Goal: Task Accomplishment & Management: Use online tool/utility

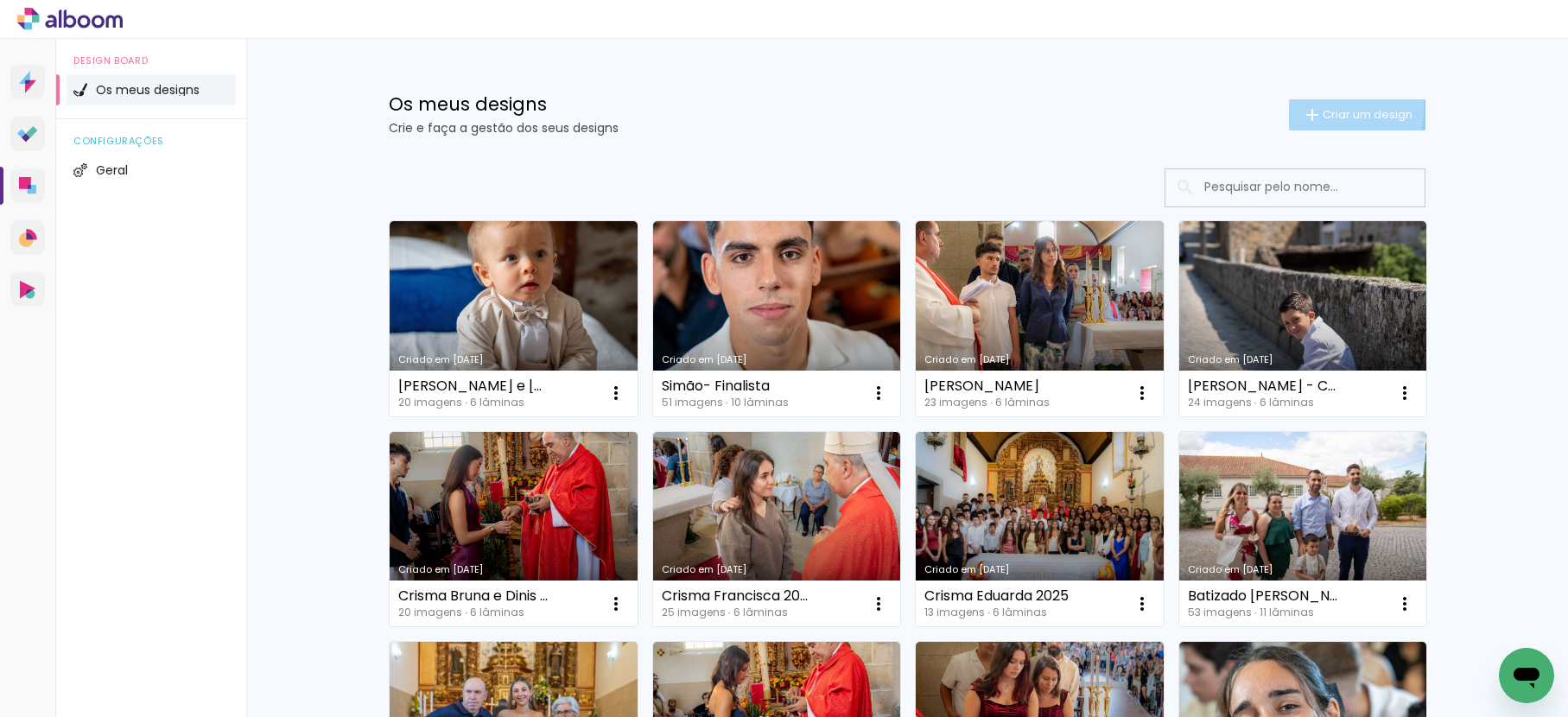
click at [1329, 109] on span "Criar um design" at bounding box center [1367, 115] width 90 height 11
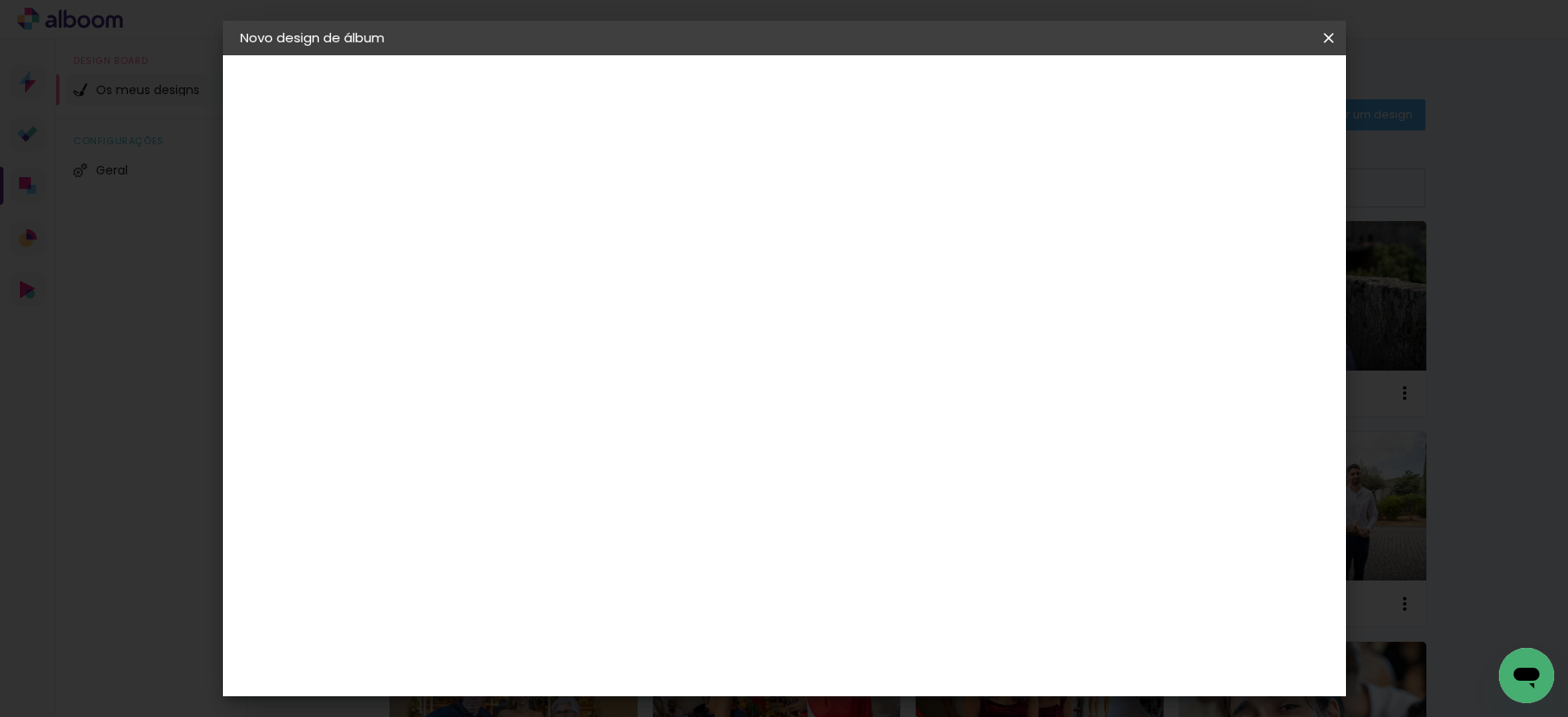
click at [522, 235] on input at bounding box center [522, 232] width 0 height 27
type input "b"
type input "Batizado do [PERSON_NAME]"
type paper-input "Batizado do [PERSON_NAME]"
click at [0, 0] on slot "Avançar" at bounding box center [0, 0] width 0 height 0
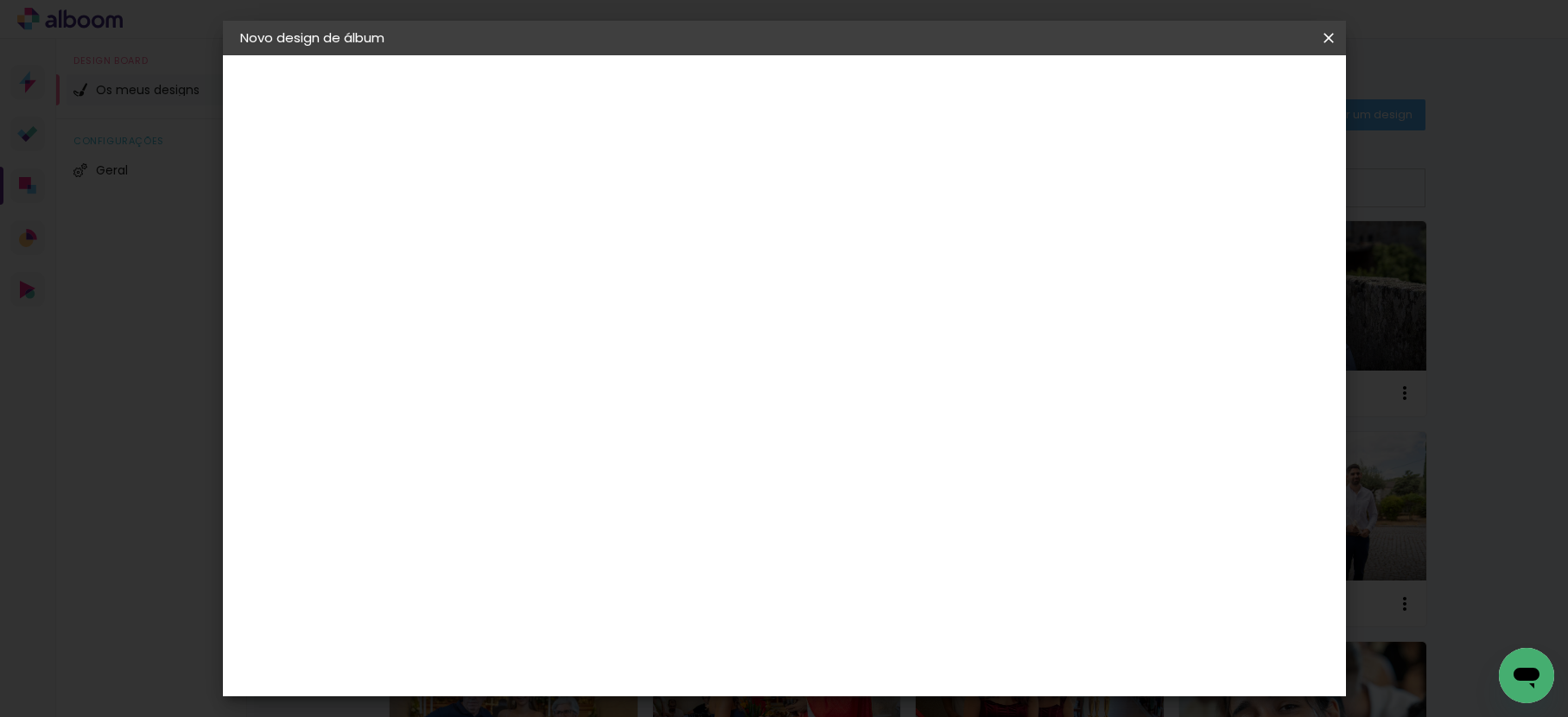
click at [776, 263] on paper-item "Tamanho Livre" at bounding box center [710, 266] width 130 height 45
click at [776, 105] on paper-button "Avançar" at bounding box center [733, 91] width 84 height 30
drag, startPoint x: 489, startPoint y: 490, endPoint x: 446, endPoint y: 486, distance: 43.2
click at [446, 56] on quentale-album-spec "Iniciar design Iniciar design" at bounding box center [784, 56] width 1123 height 0
type input "3"
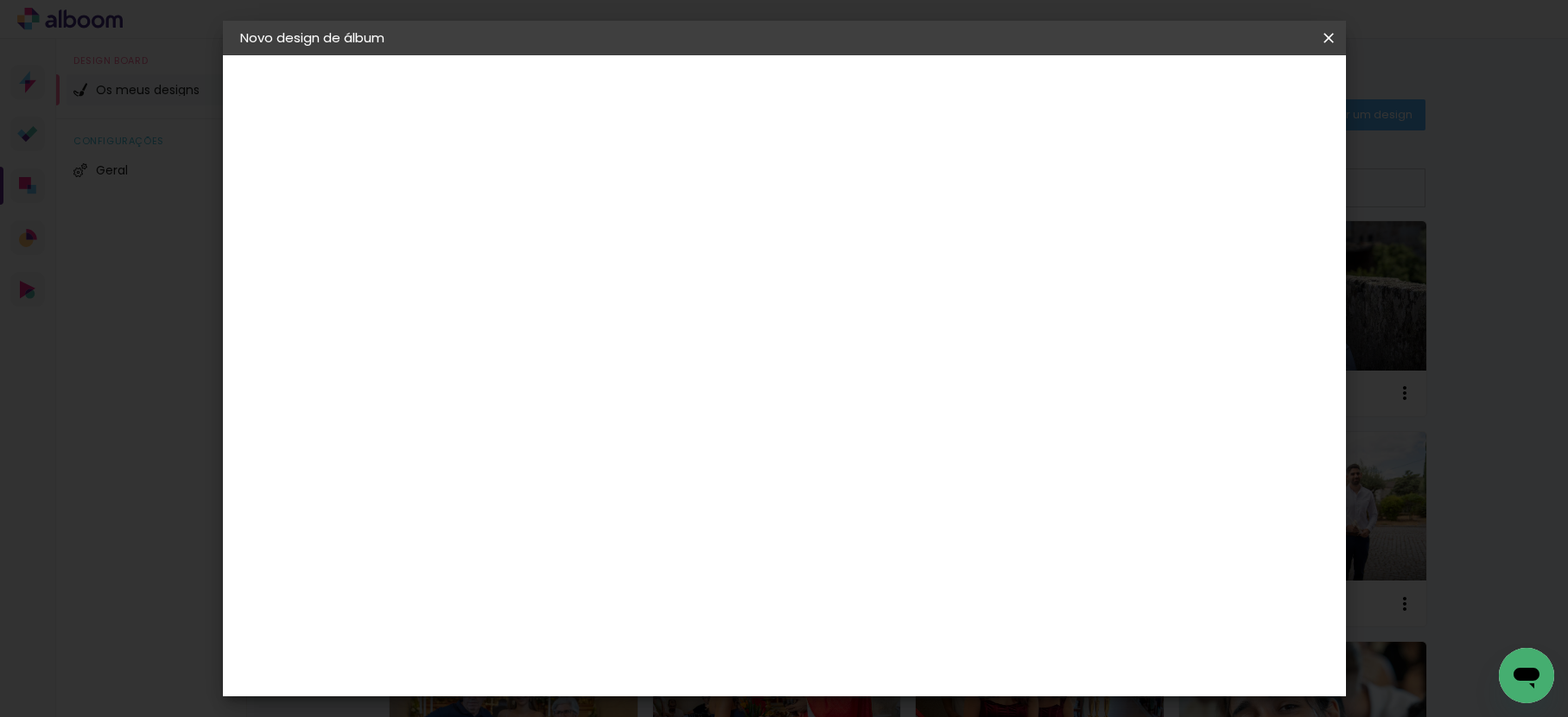
type input "20,5"
type paper-input "20,5"
drag, startPoint x: 900, startPoint y: 612, endPoint x: 833, endPoint y: 616, distance: 67.1
click at [833, 616] on div "cm" at bounding box center [890, 614] width 678 height 60
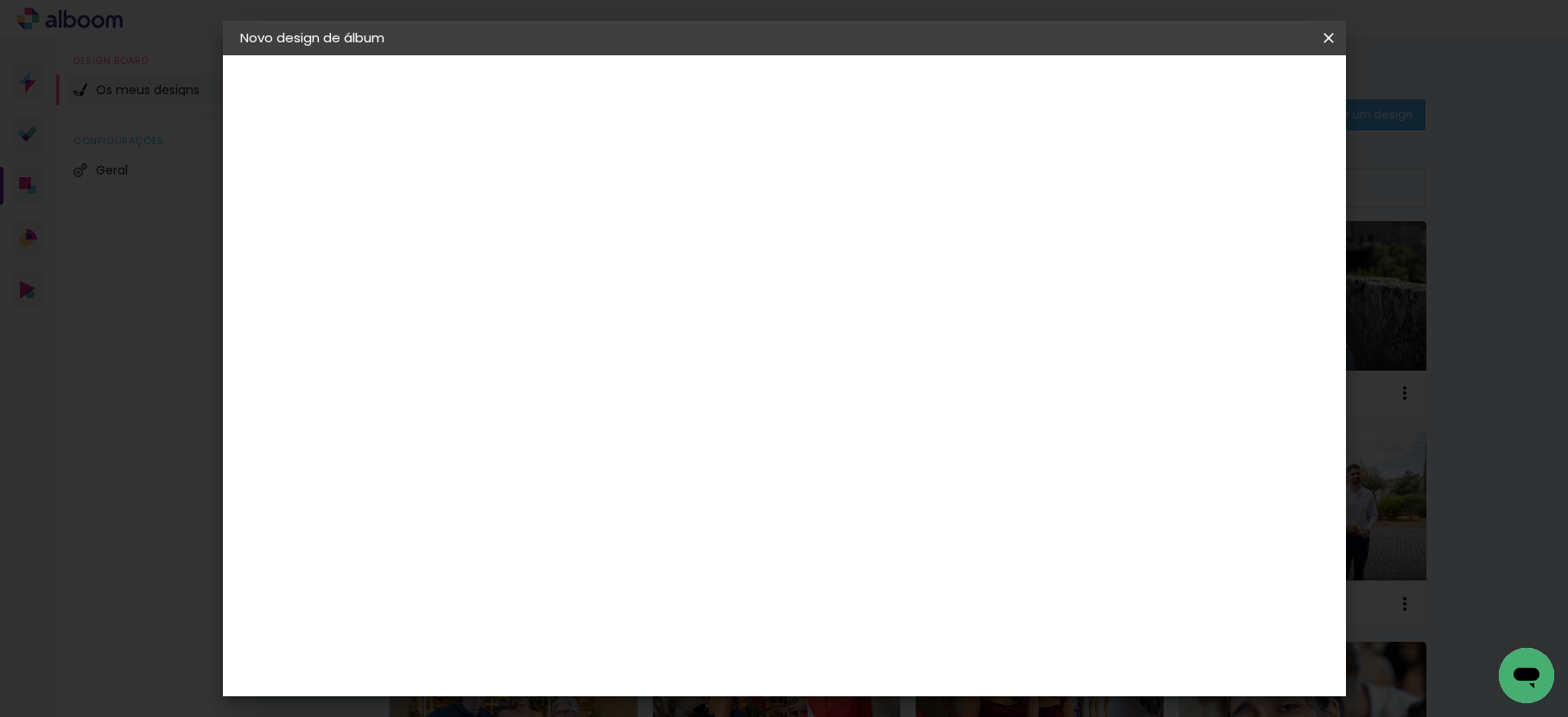
type input "41"
type paper-input "41"
click at [1238, 102] on paper-button "Iniciar design" at bounding box center [1182, 91] width 113 height 30
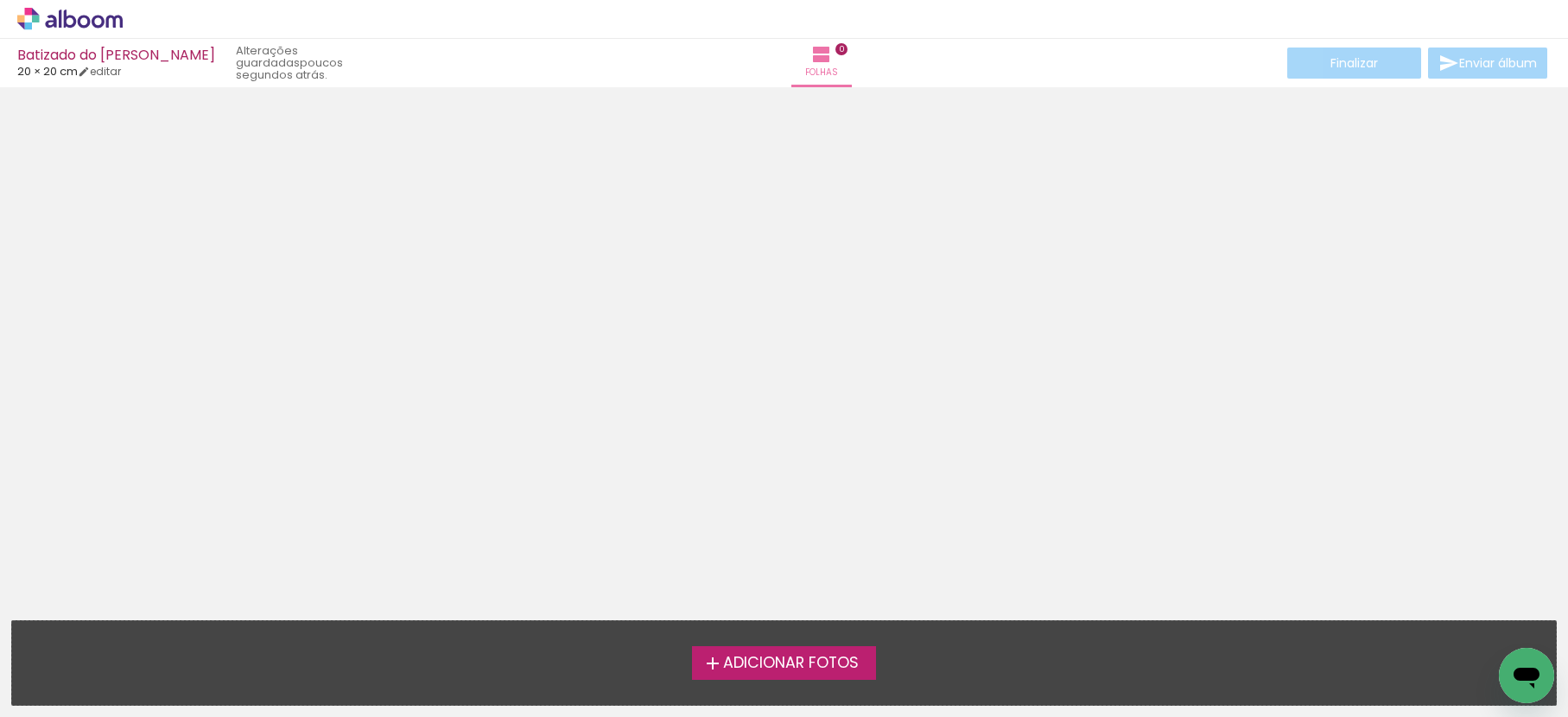
click at [741, 658] on span "Adicionar Fotos" at bounding box center [791, 663] width 136 height 15
click at [0, 0] on input "file" at bounding box center [0, 0] width 0 height 0
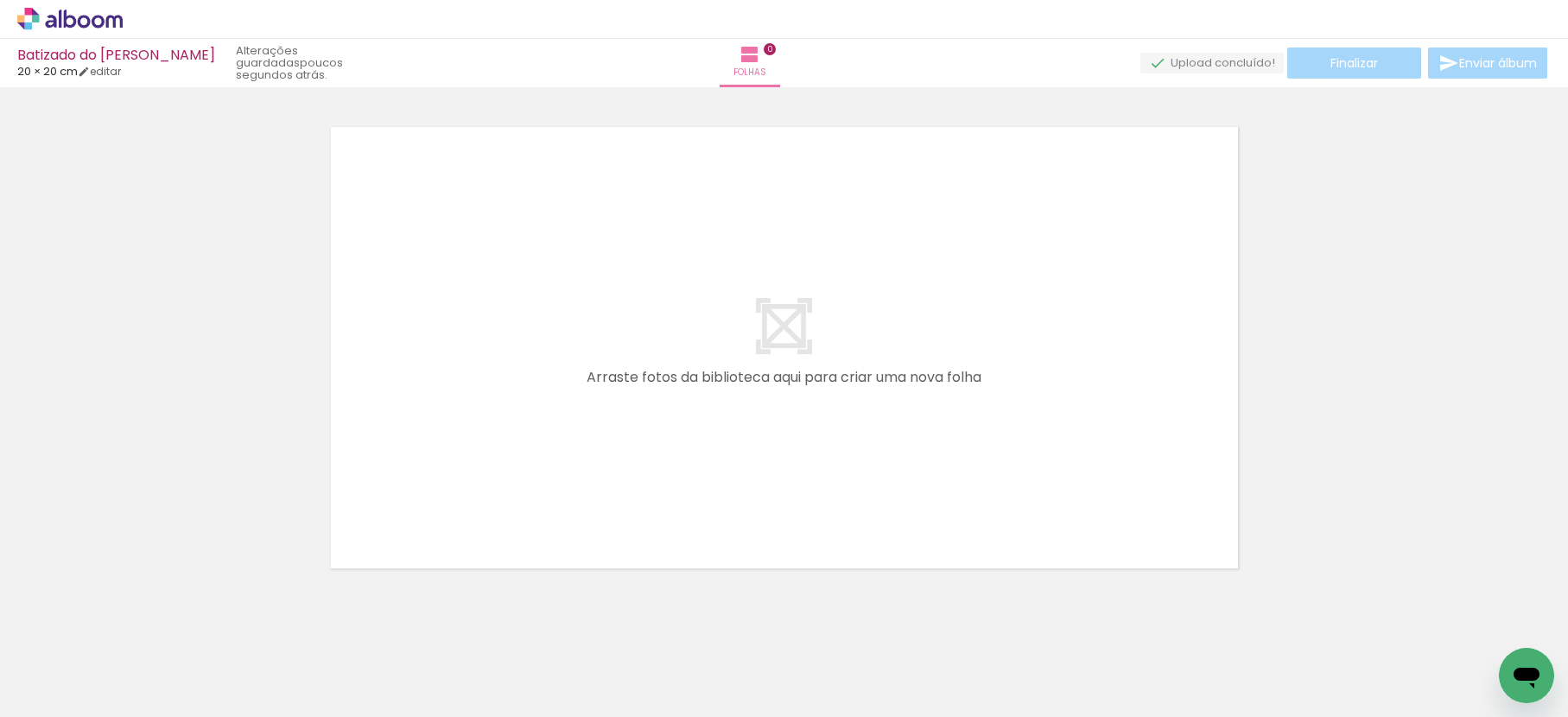
click at [97, 15] on icon at bounding box center [99, 21] width 13 height 13
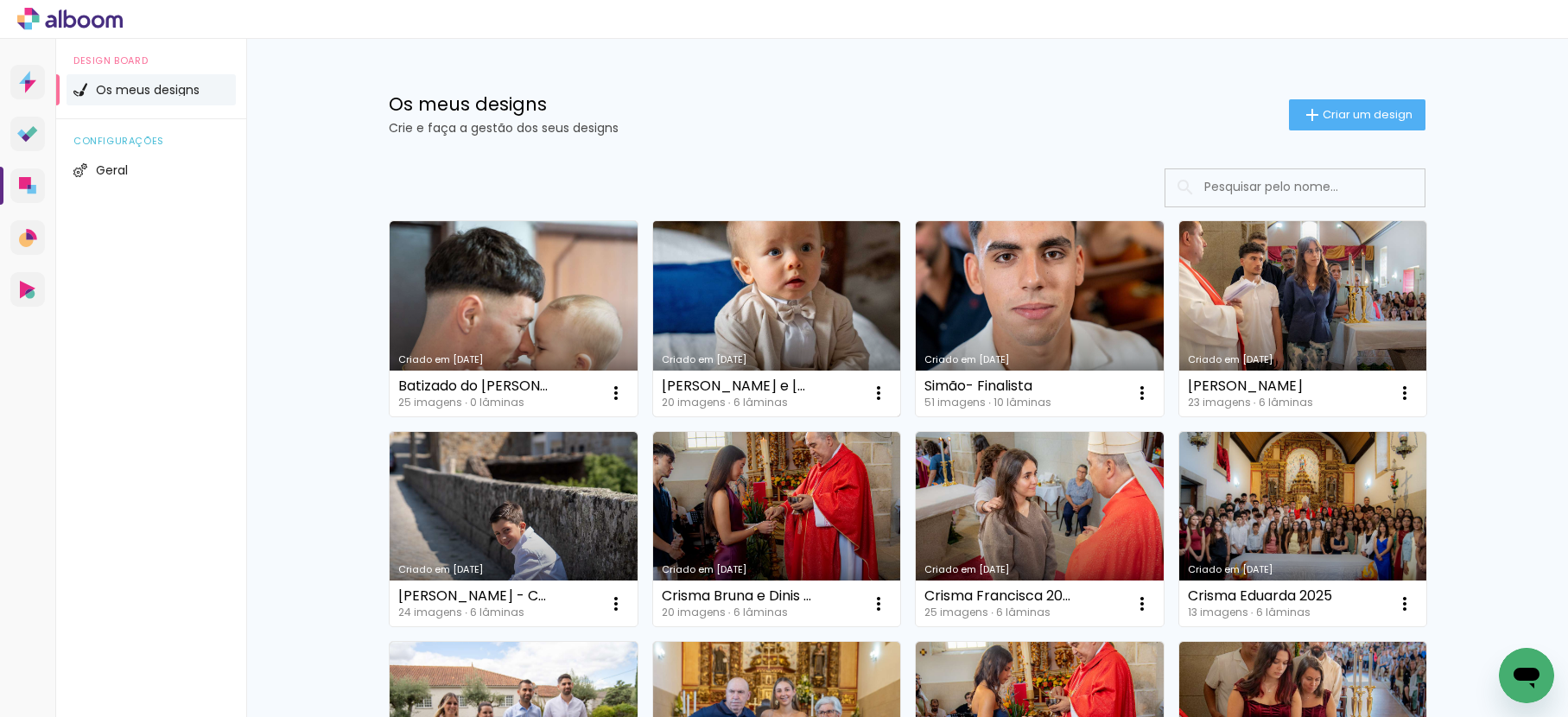
click at [768, 313] on link "Criado em [DATE]" at bounding box center [777, 319] width 248 height 195
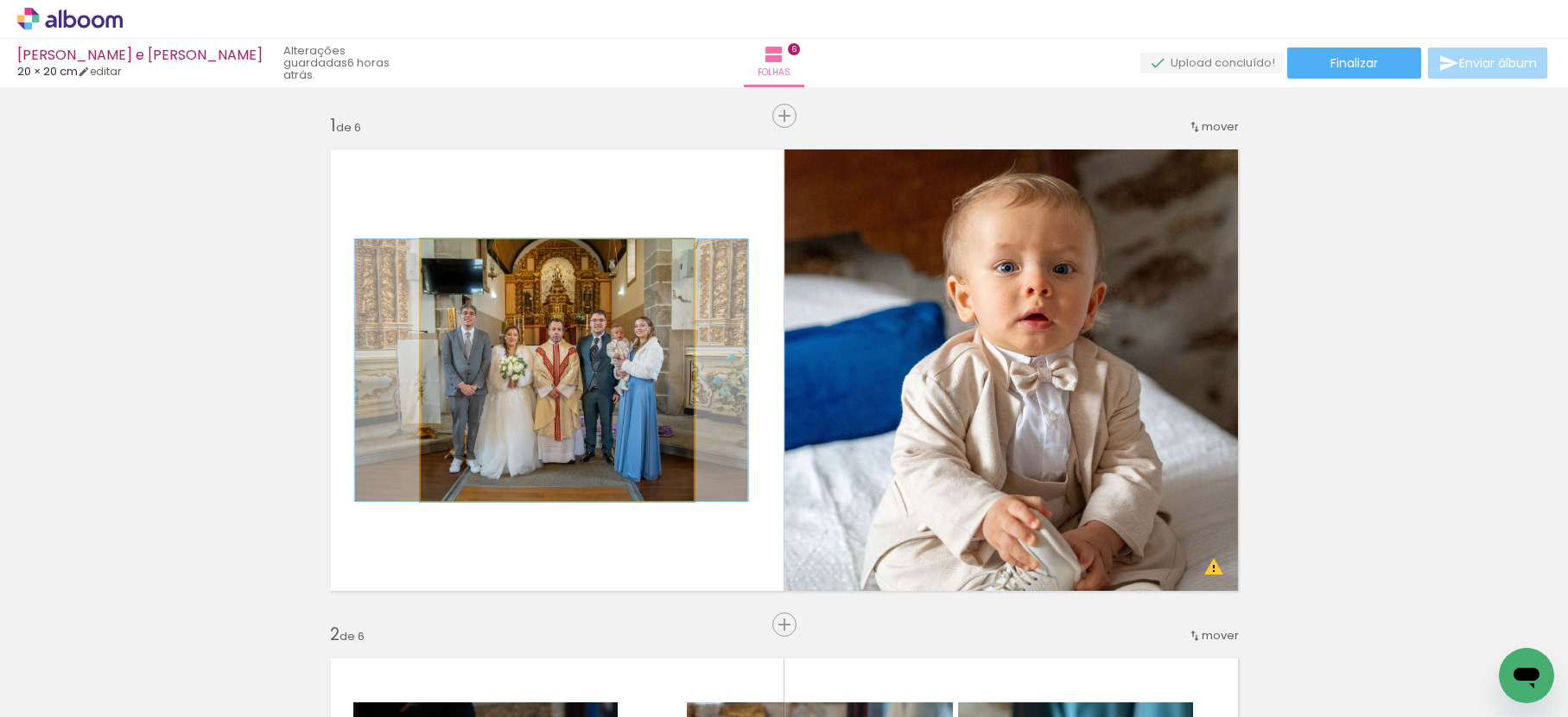
click at [591, 378] on quentale-photo at bounding box center [557, 370] width 273 height 262
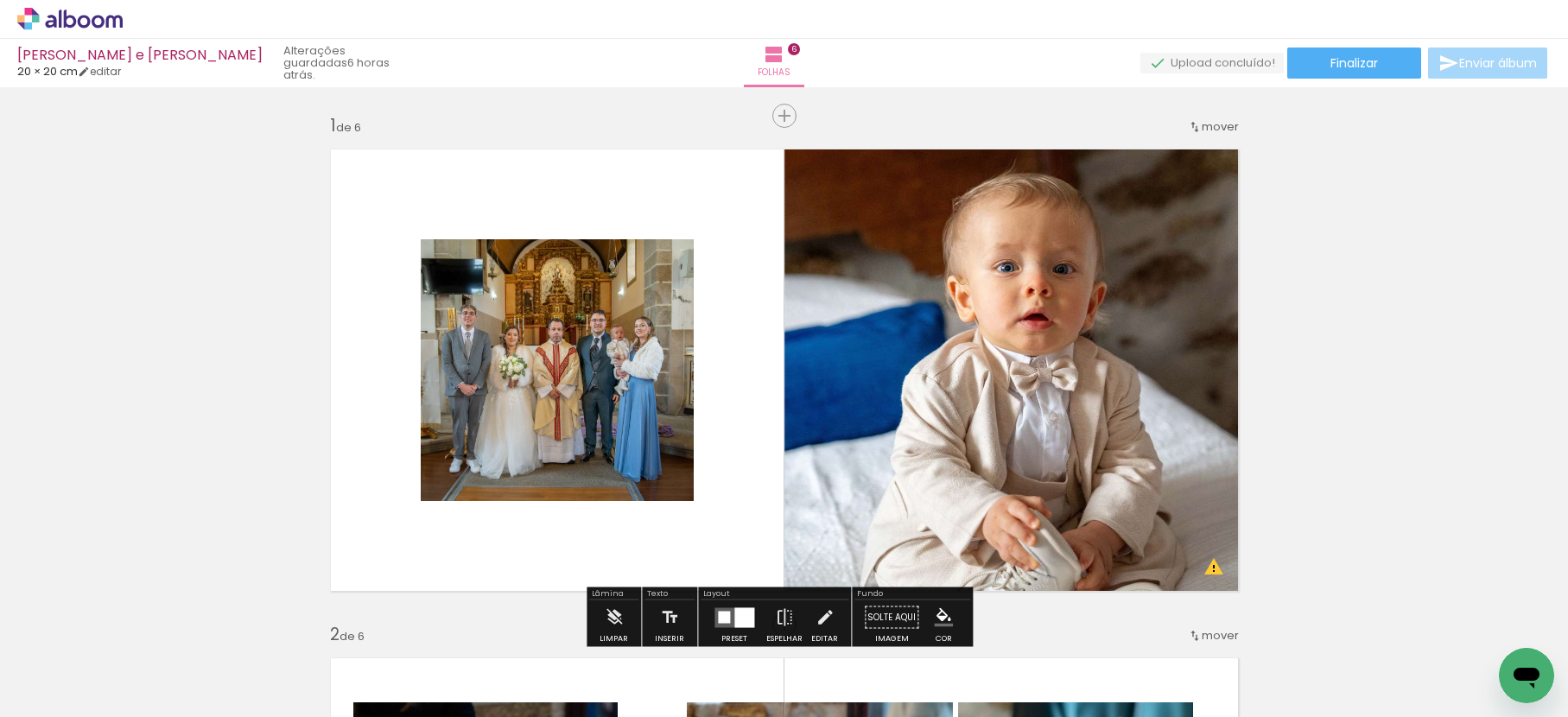
click at [591, 378] on quentale-photo at bounding box center [557, 370] width 273 height 262
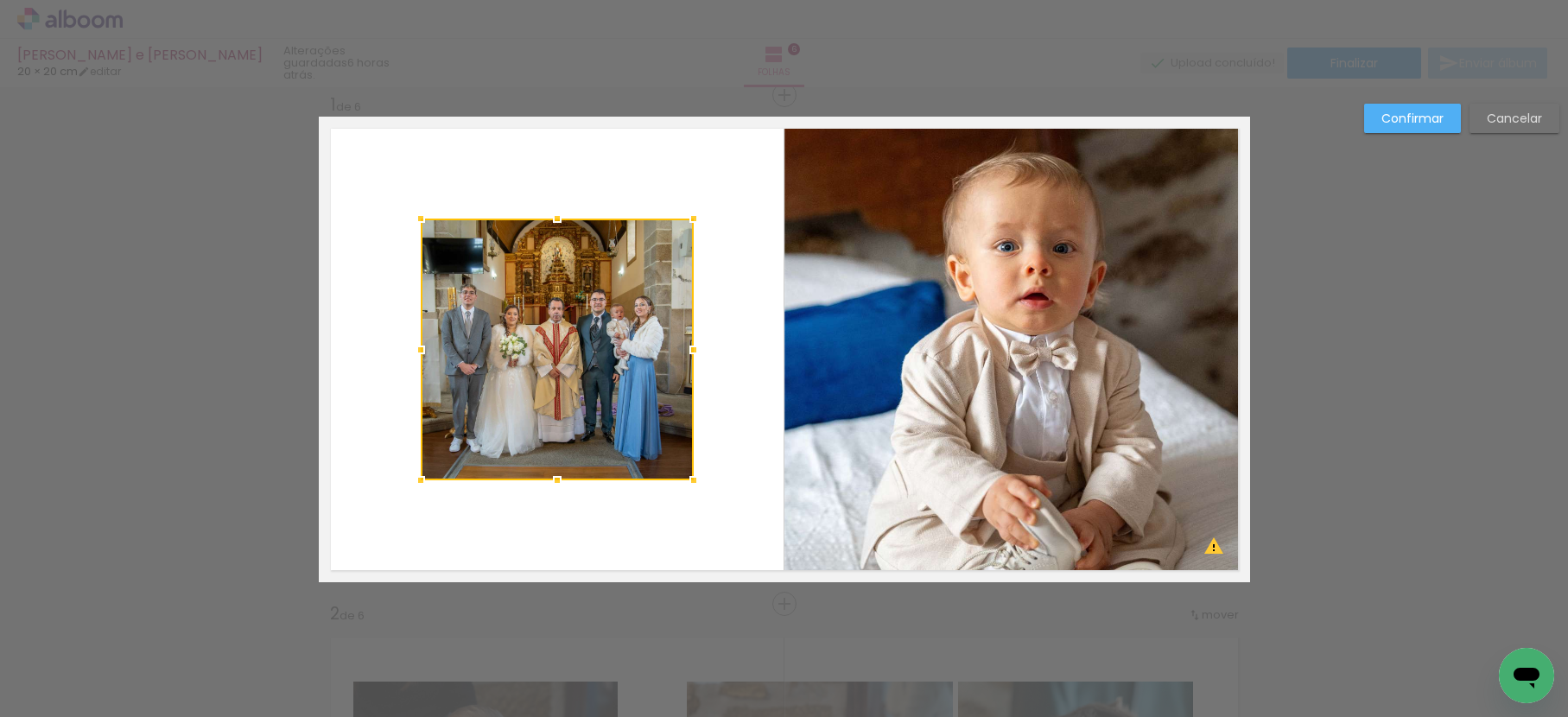
scroll to position [22, 0]
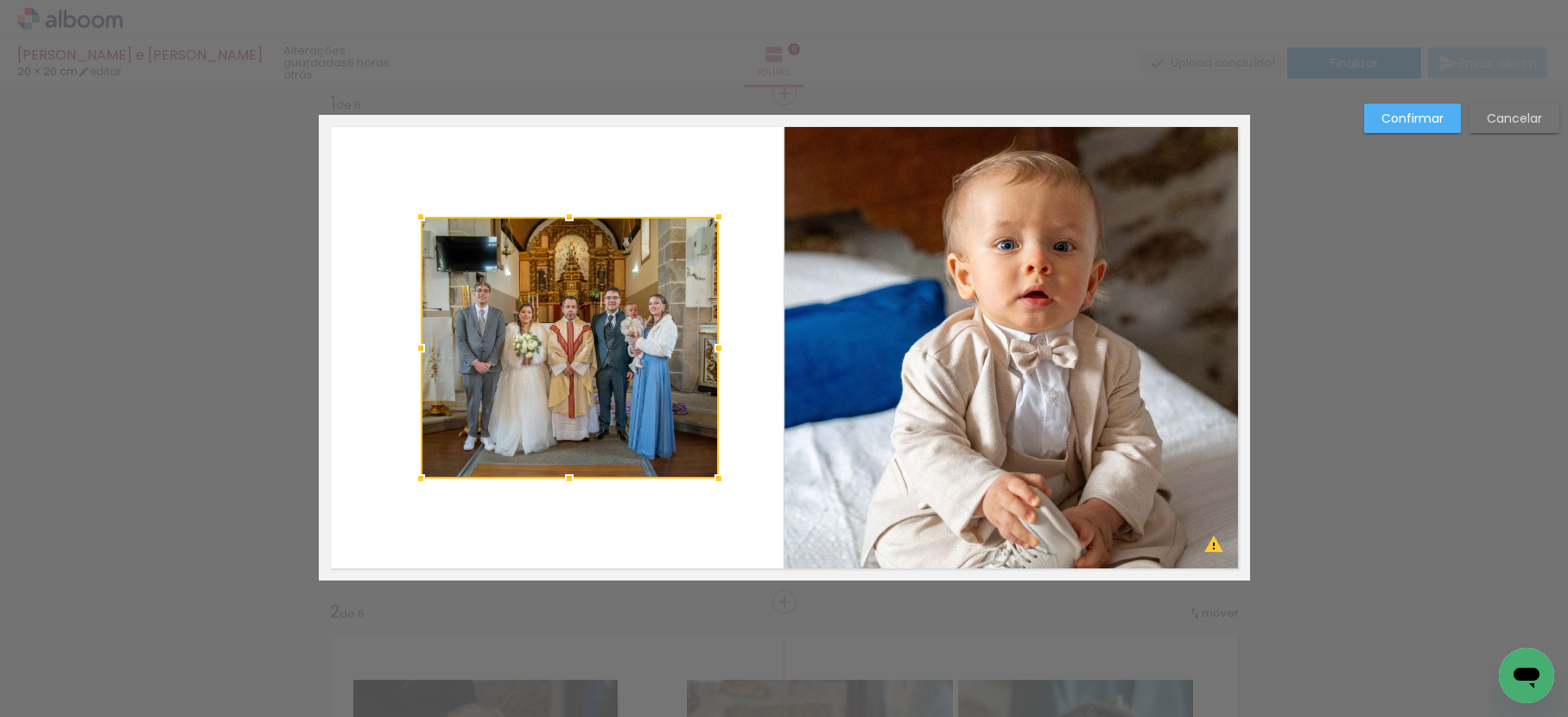
drag, startPoint x: 686, startPoint y: 348, endPoint x: 719, endPoint y: 347, distance: 33.0
click at [717, 347] on div at bounding box center [718, 348] width 34 height 34
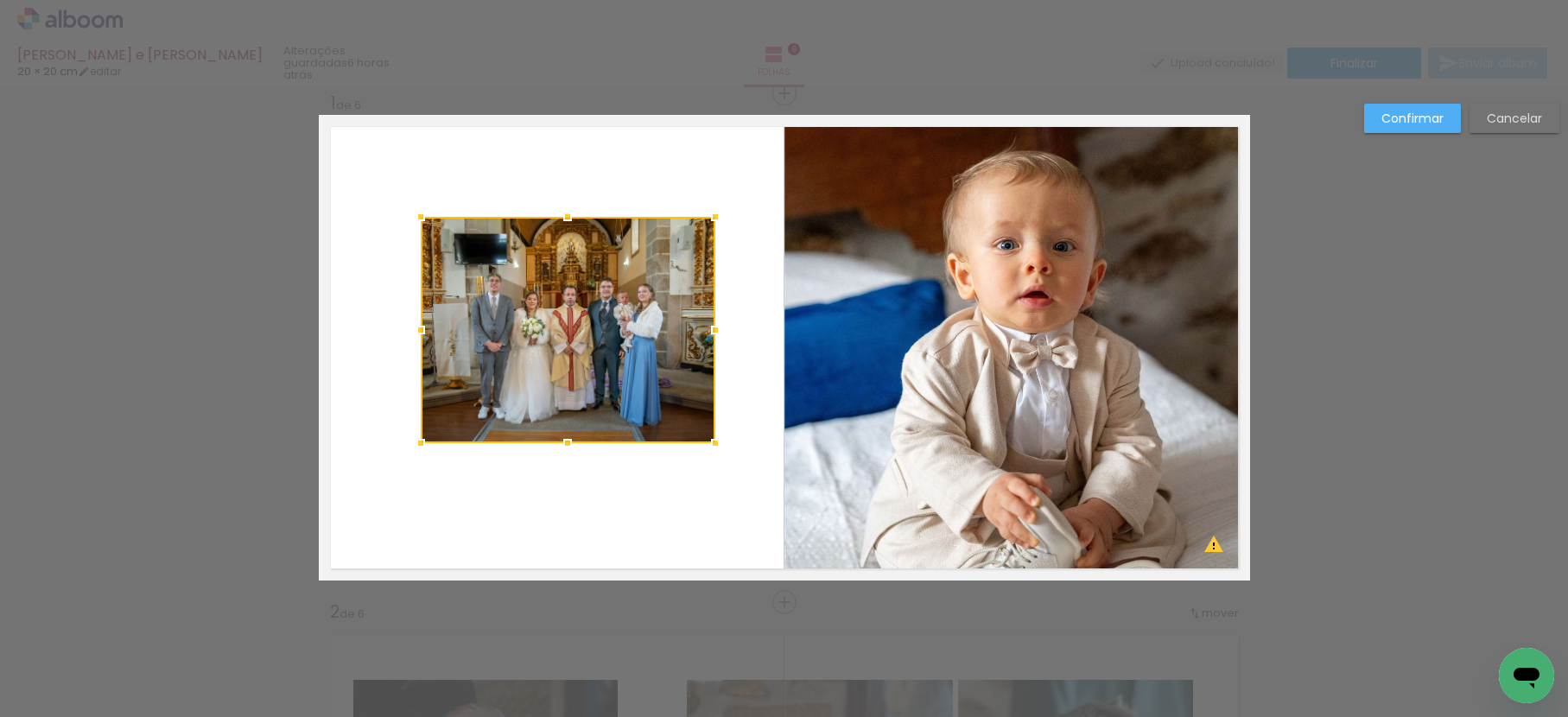
drag, startPoint x: 718, startPoint y: 477, endPoint x: 709, endPoint y: 441, distance: 37.1
click at [709, 441] on div at bounding box center [716, 443] width 34 height 34
click at [603, 276] on quentale-photo at bounding box center [568, 330] width 295 height 227
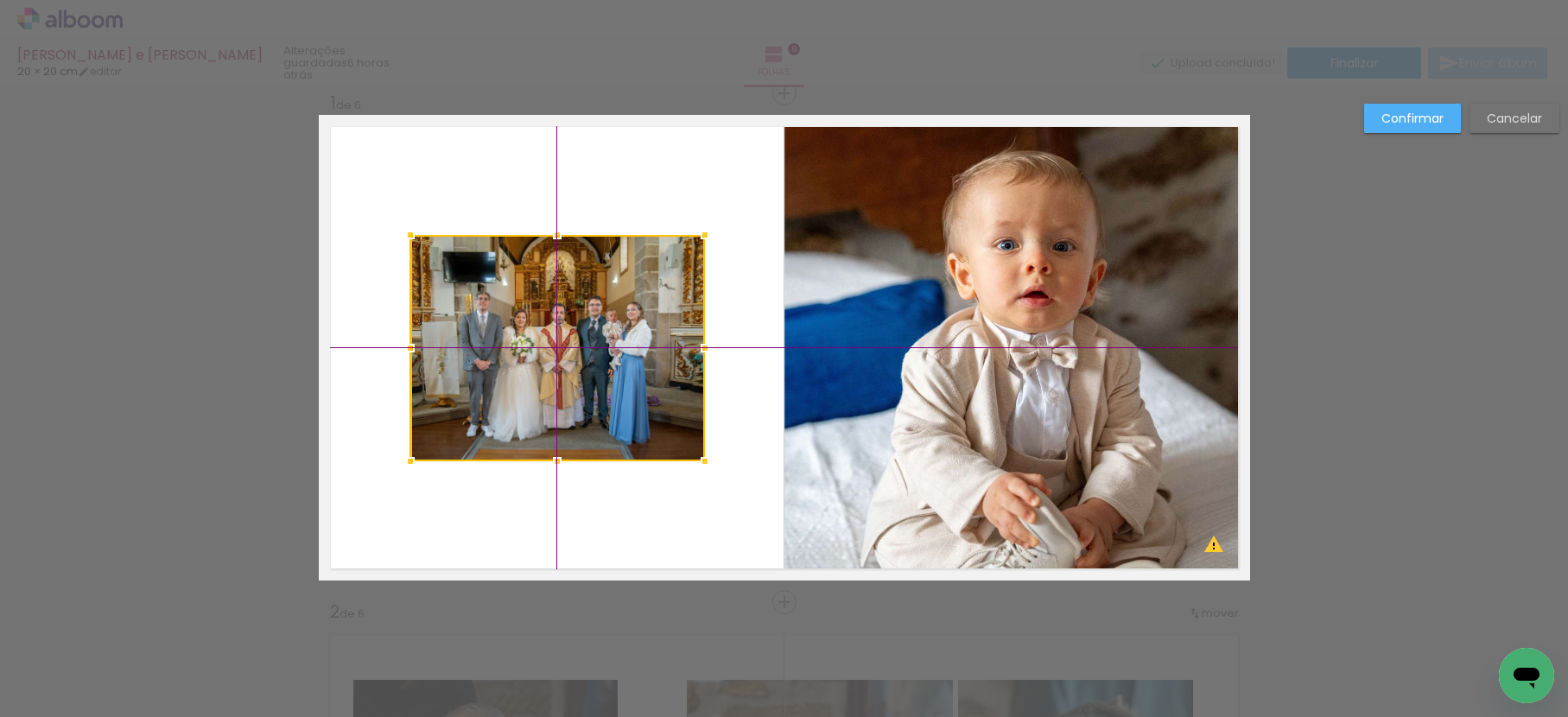
click at [604, 290] on div at bounding box center [558, 348] width 295 height 227
click at [0, 0] on slot "Confirmar" at bounding box center [0, 0] width 0 height 0
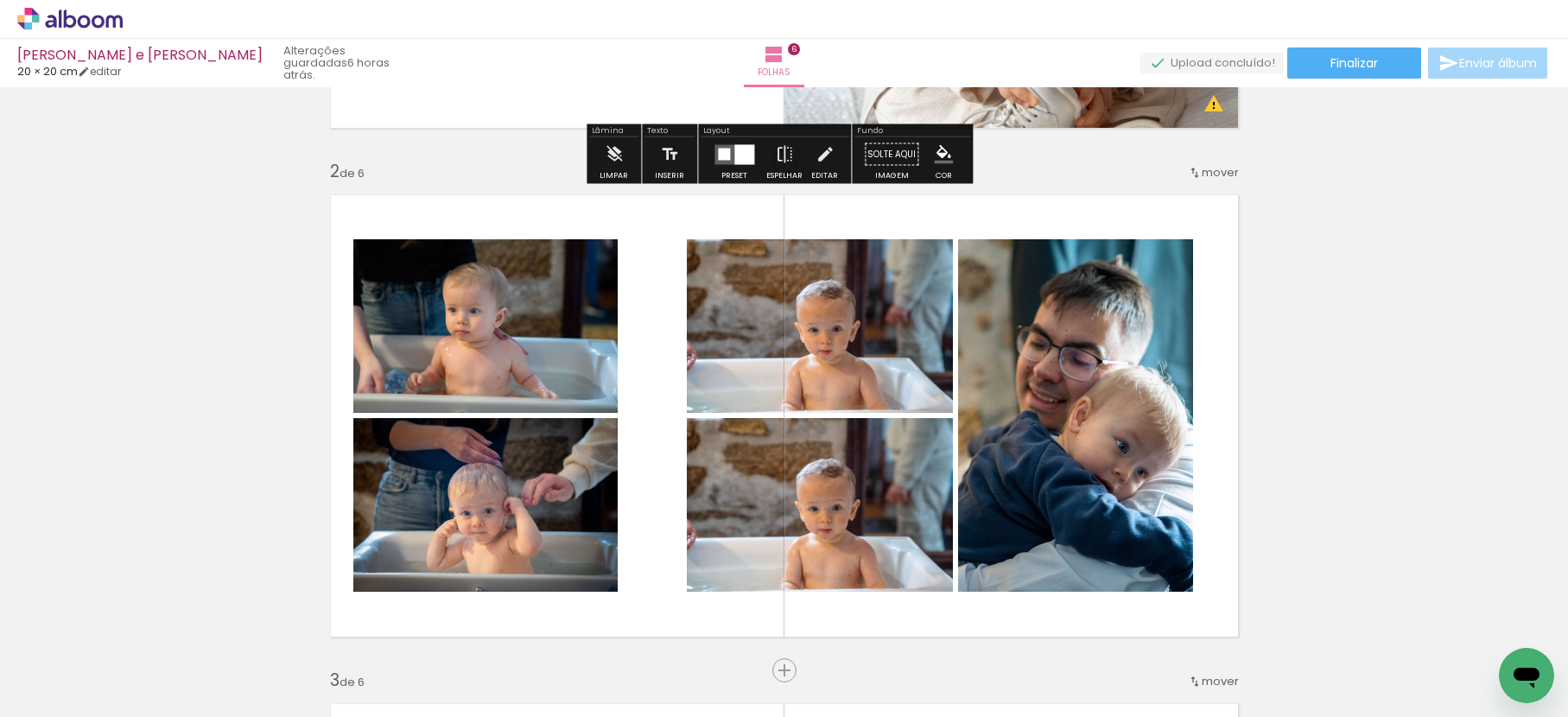
scroll to position [568, 0]
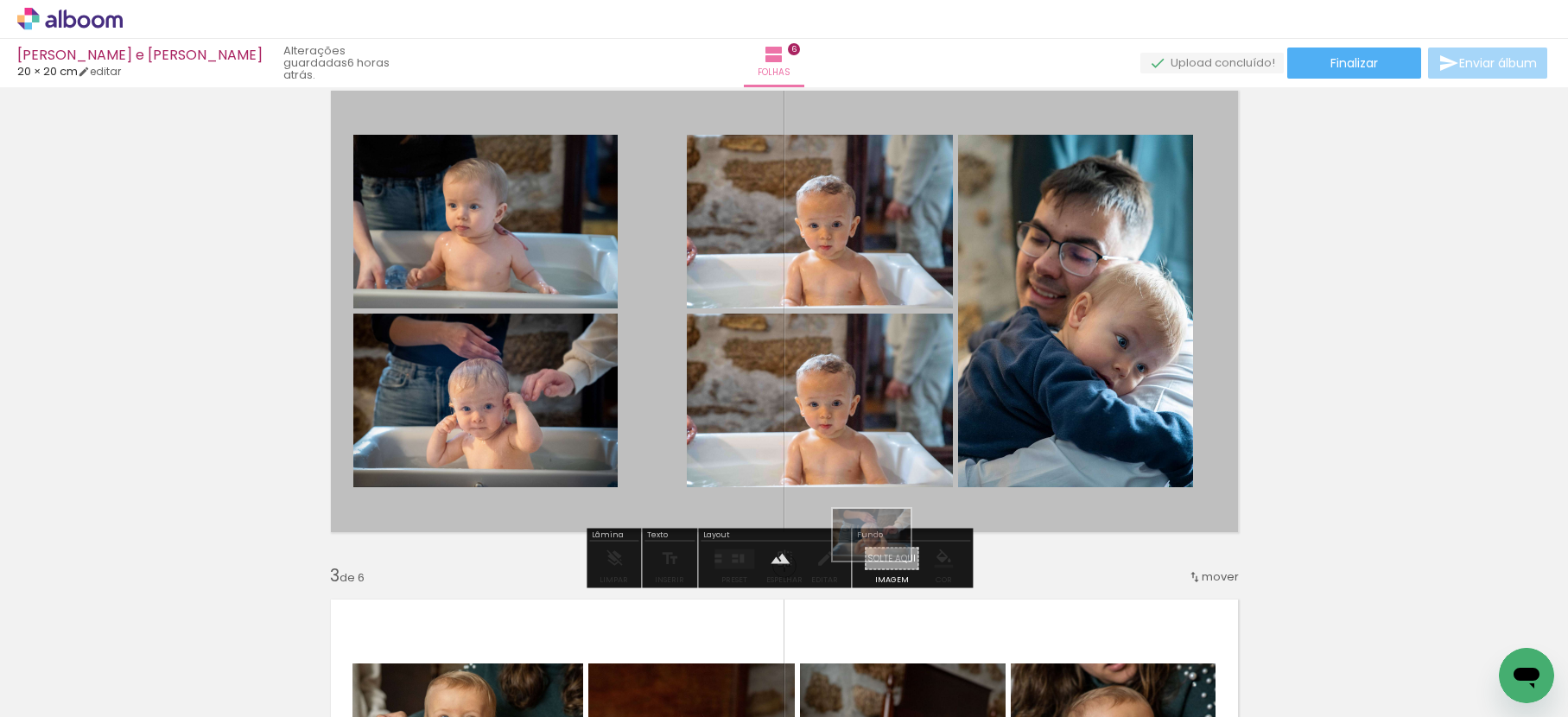
drag, startPoint x: 854, startPoint y: 651, endPoint x: 885, endPoint y: 561, distance: 95.2
click at [885, 561] on quentale-workspace at bounding box center [784, 358] width 1568 height 717
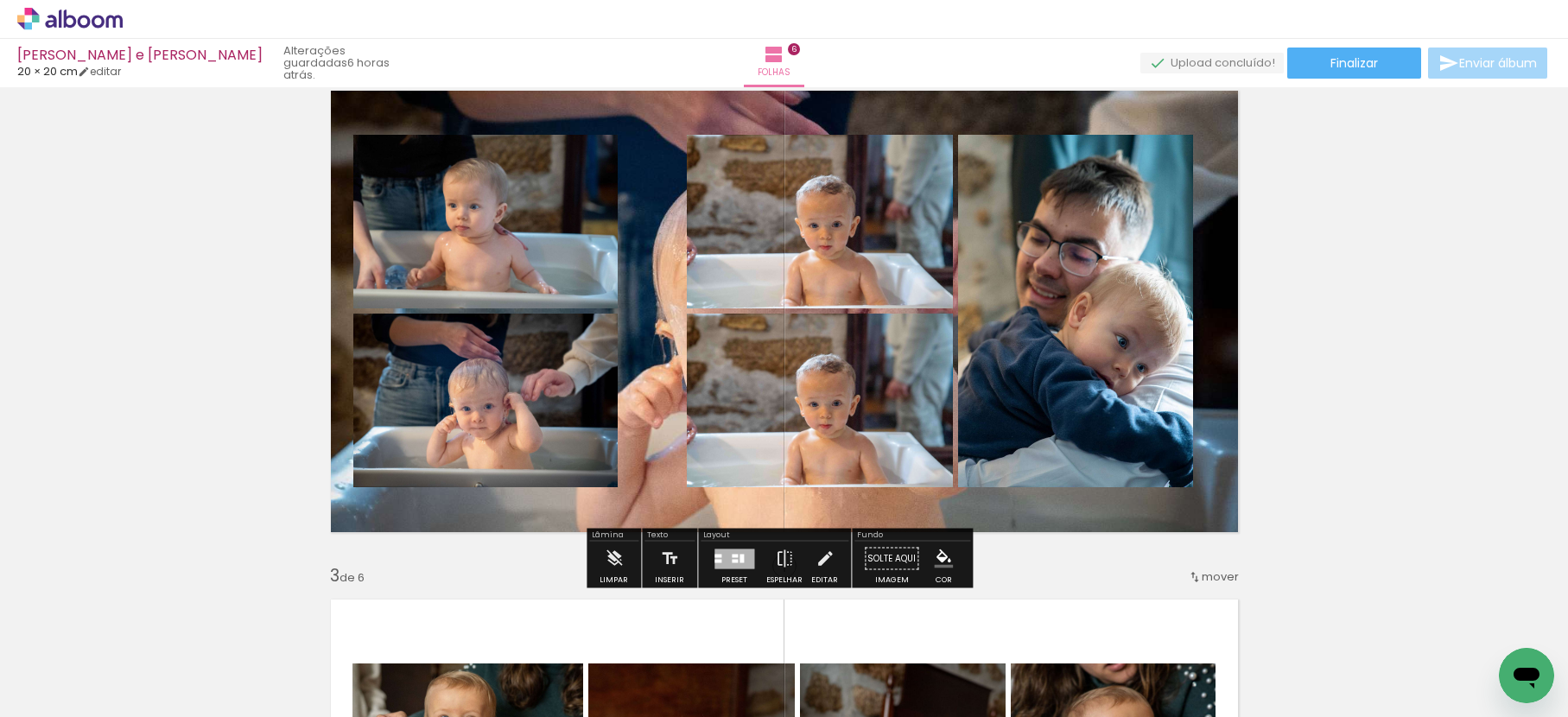
click at [901, 515] on quentale-layouter at bounding box center [784, 311] width 931 height 466
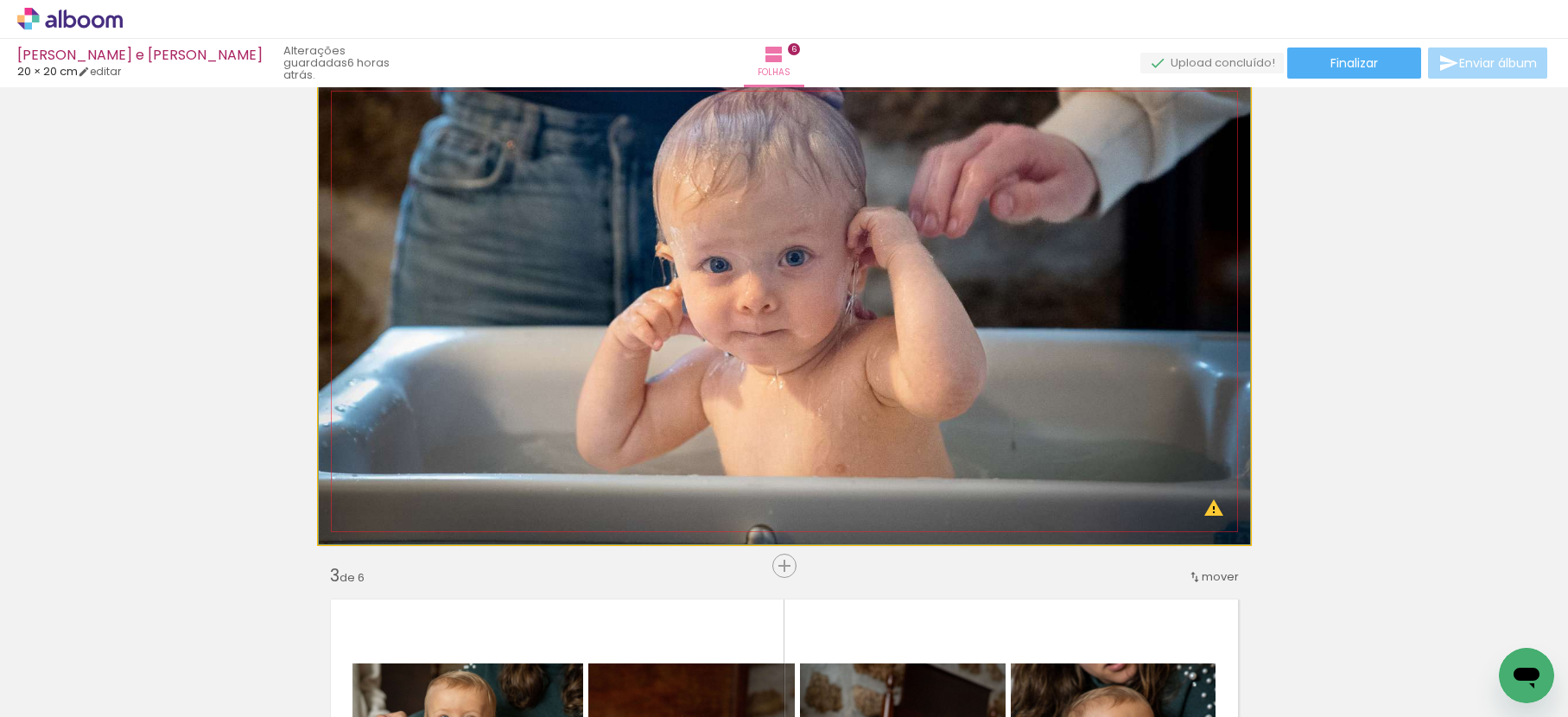
drag, startPoint x: 904, startPoint y: 514, endPoint x: 915, endPoint y: 226, distance: 288.2
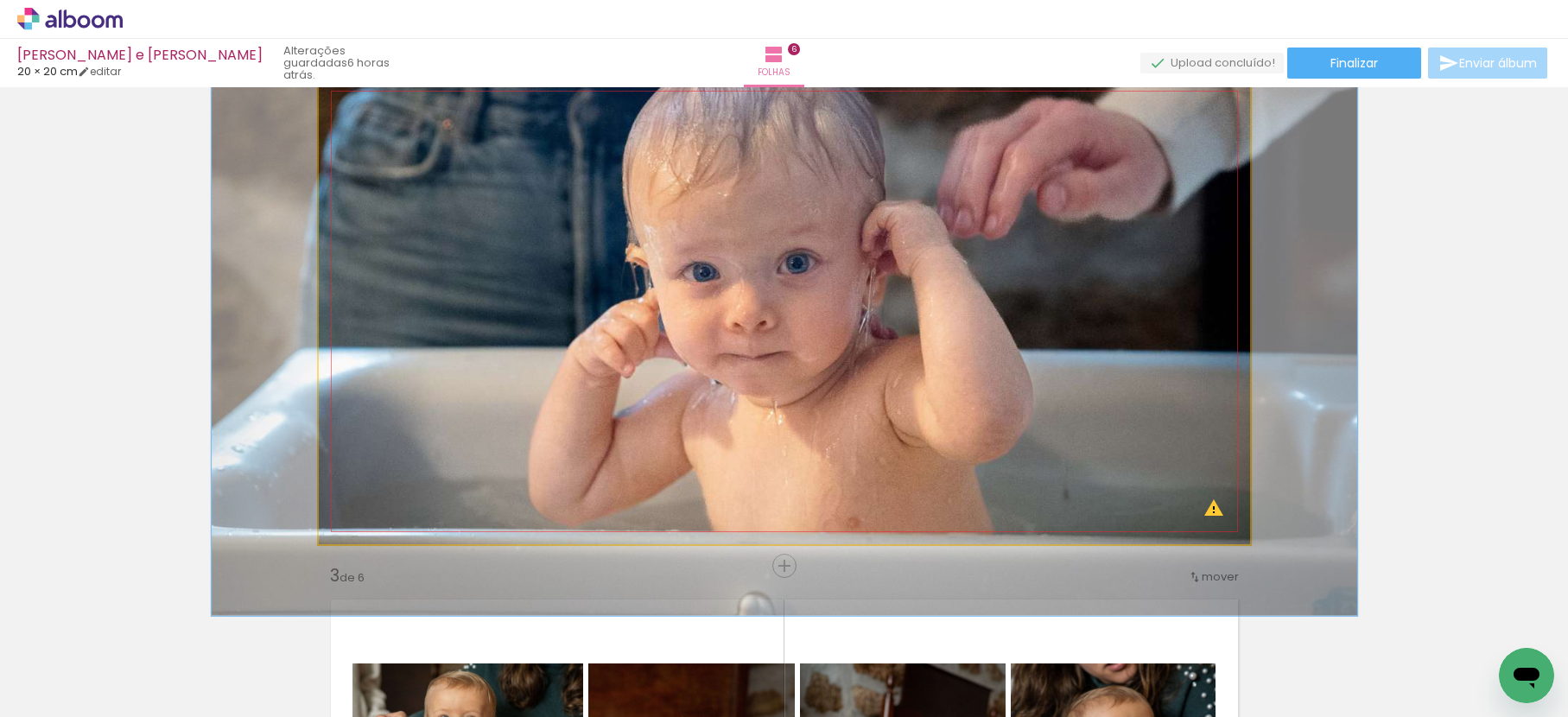
drag, startPoint x: 382, startPoint y: 120, endPoint x: 404, endPoint y: 124, distance: 22.4
click at [400, 122] on div at bounding box center [399, 123] width 15 height 15
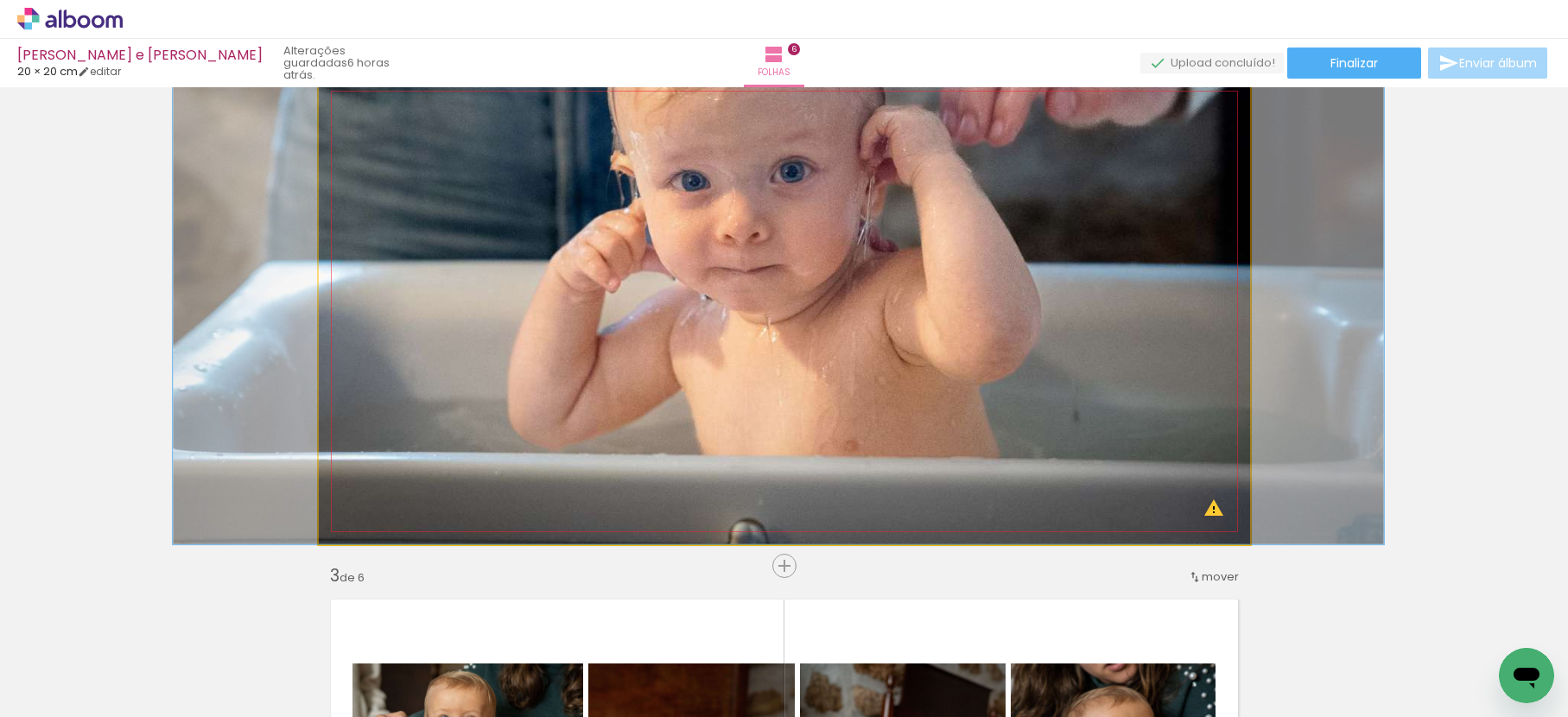
drag, startPoint x: 670, startPoint y: 459, endPoint x: 645, endPoint y: 262, distance: 198.6
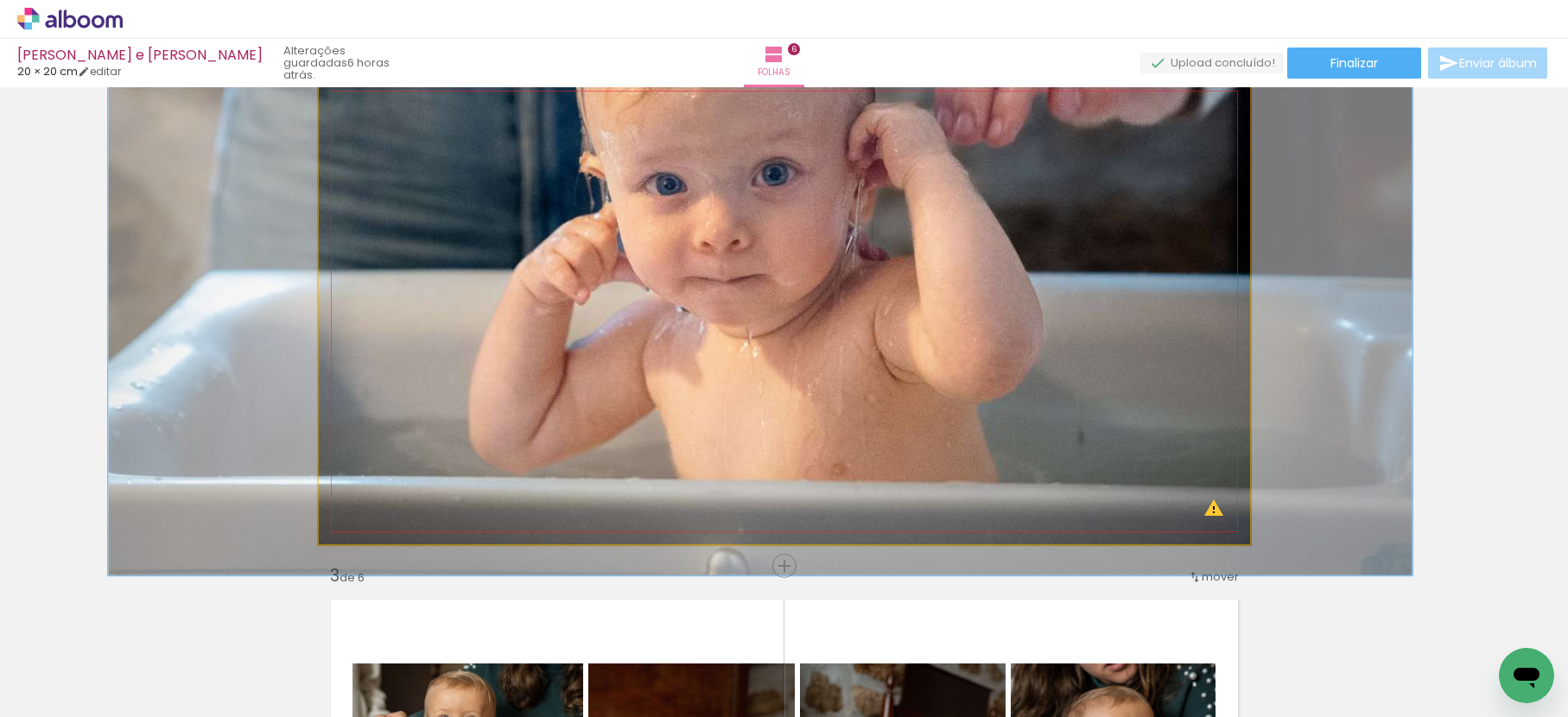
drag, startPoint x: 400, startPoint y: 123, endPoint x: 415, endPoint y: 129, distance: 16.2
type paper-slider "151"
click at [413, 128] on div at bounding box center [412, 123] width 15 height 15
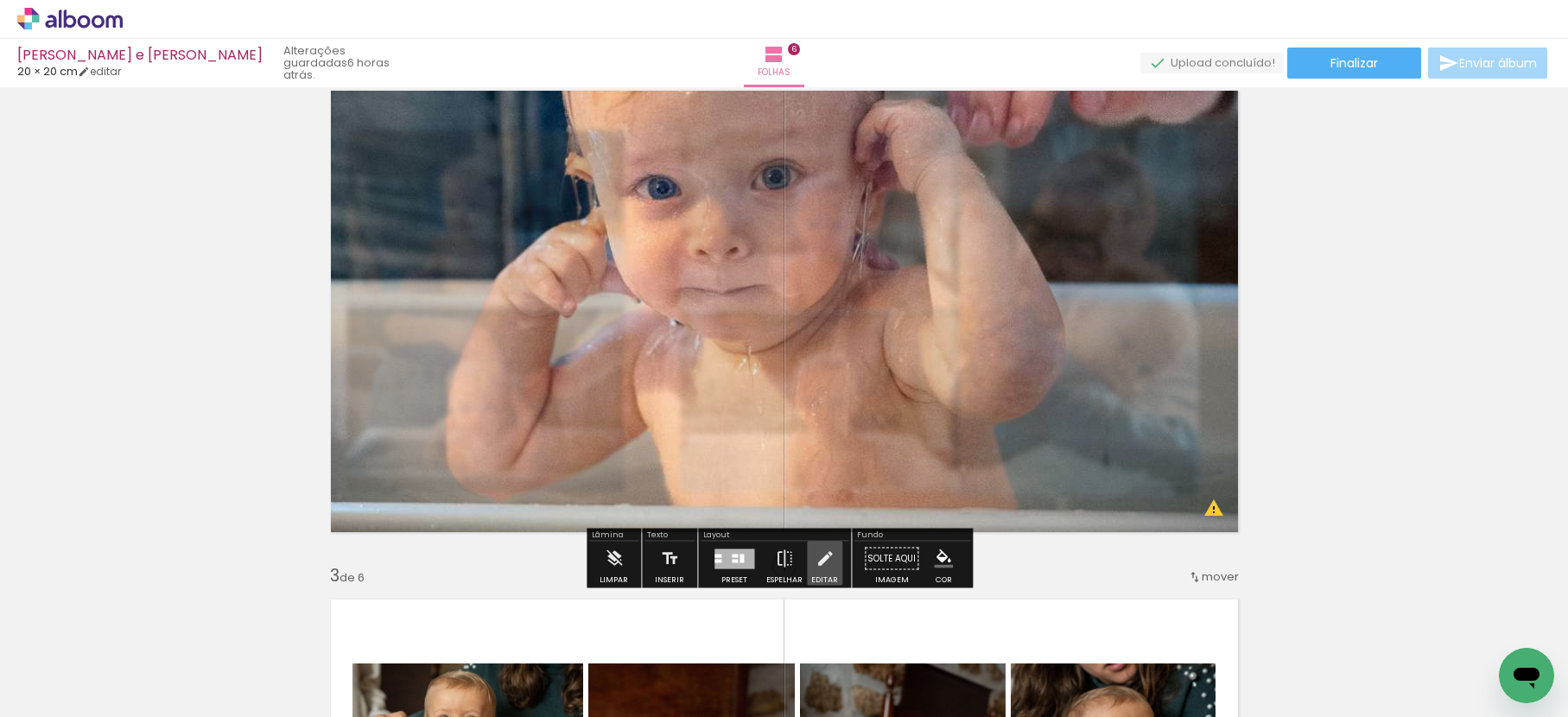
drag, startPoint x: 831, startPoint y: 563, endPoint x: 868, endPoint y: 409, distance: 158.4
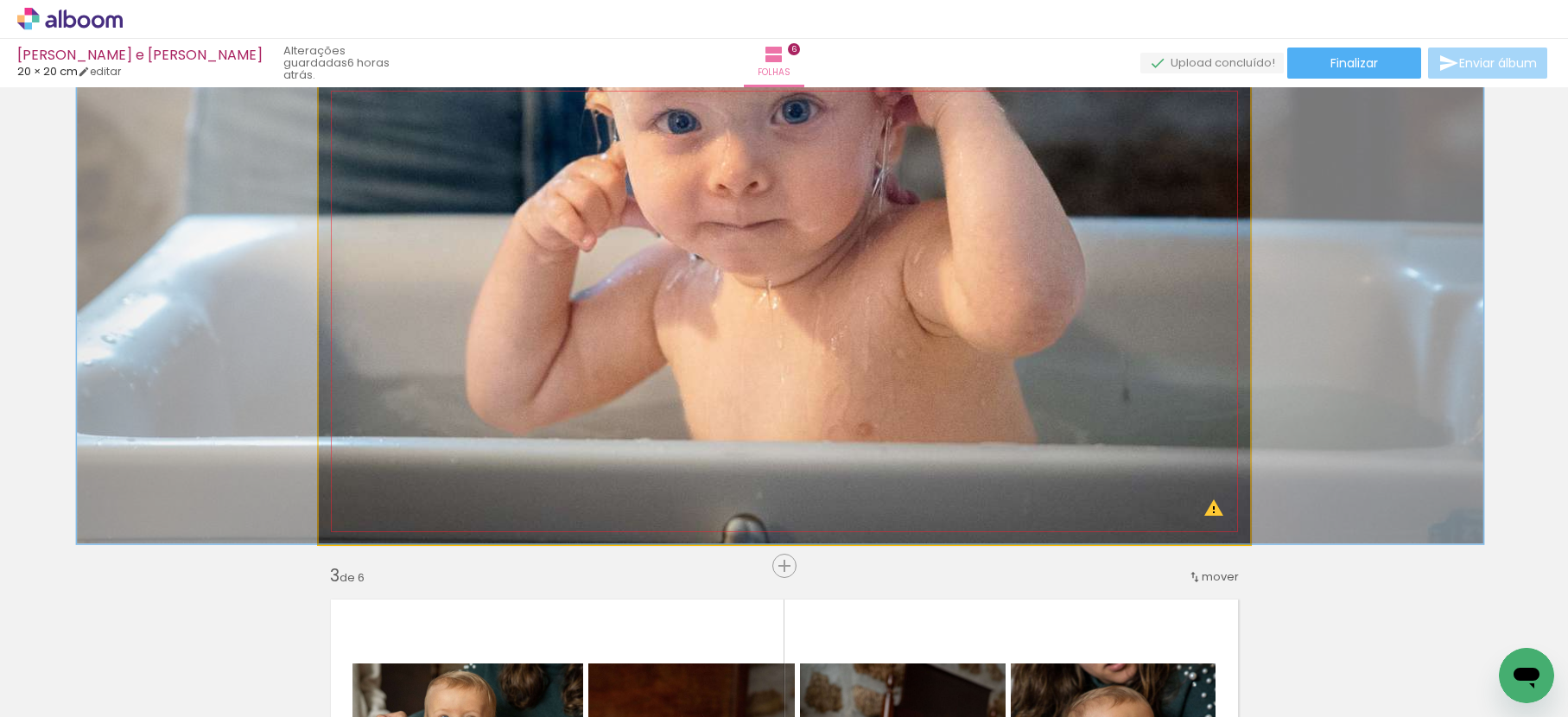
drag, startPoint x: 864, startPoint y: 396, endPoint x: 882, endPoint y: 336, distance: 62.6
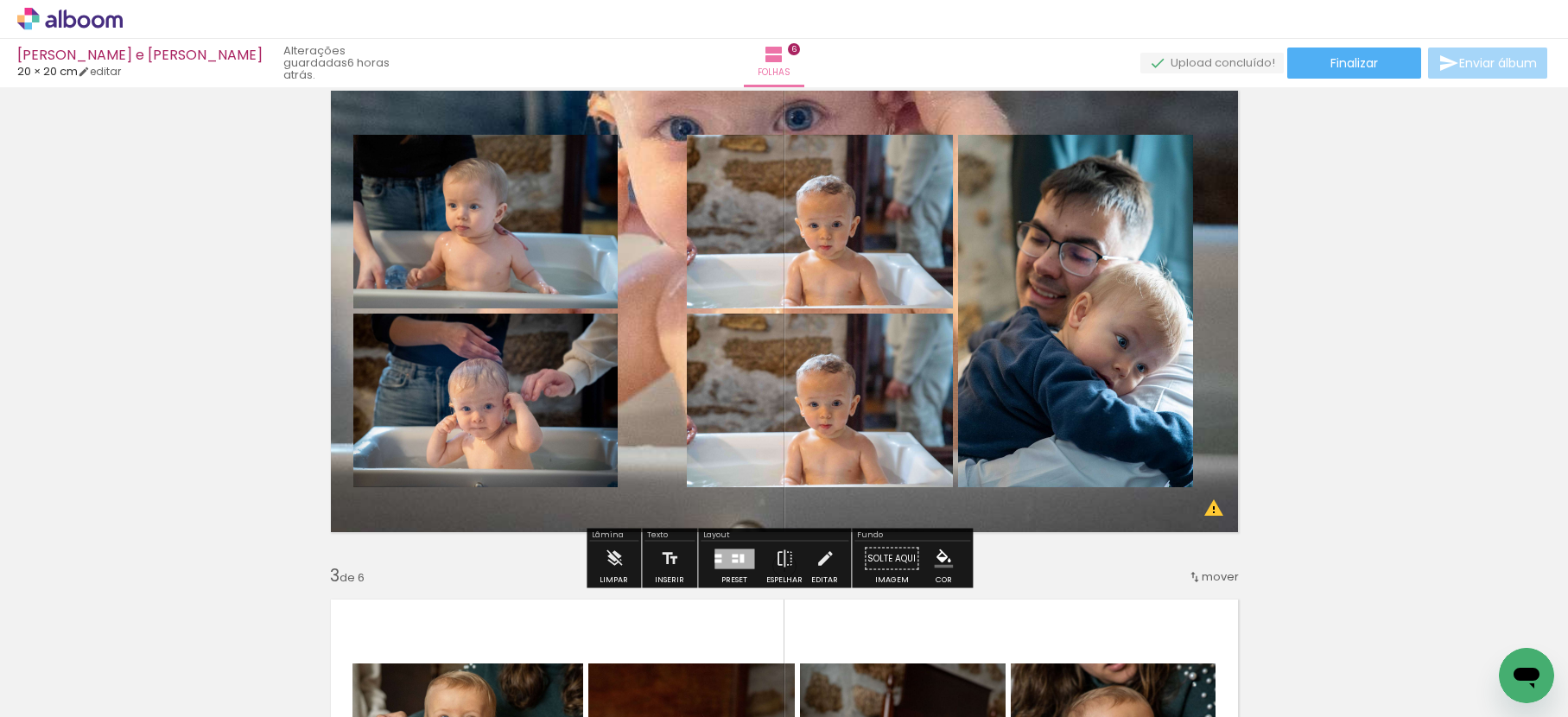
click at [905, 112] on quentale-layouter at bounding box center [784, 311] width 931 height 466
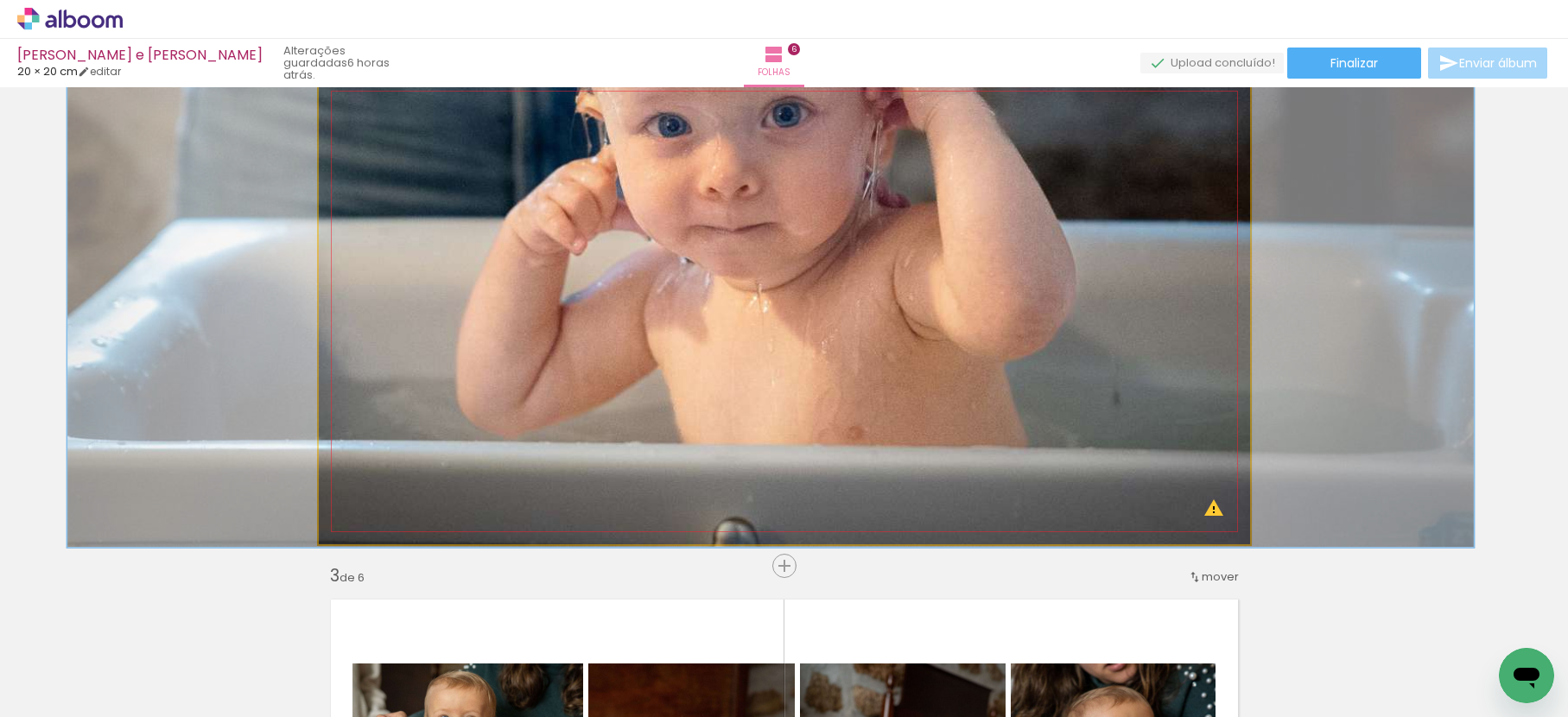
drag, startPoint x: 899, startPoint y: 109, endPoint x: 887, endPoint y: 105, distance: 12.6
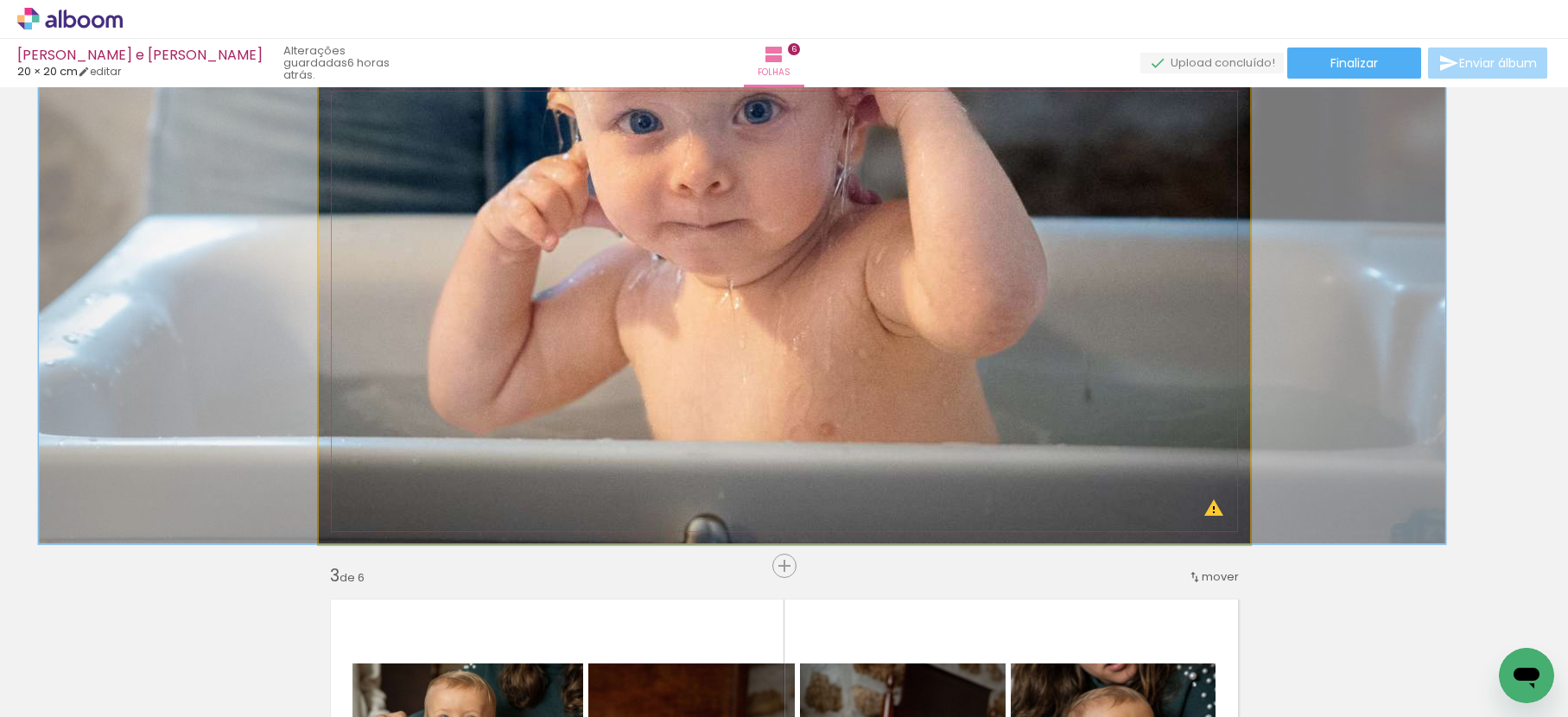
drag, startPoint x: 783, startPoint y: 121, endPoint x: 759, endPoint y: 117, distance: 24.3
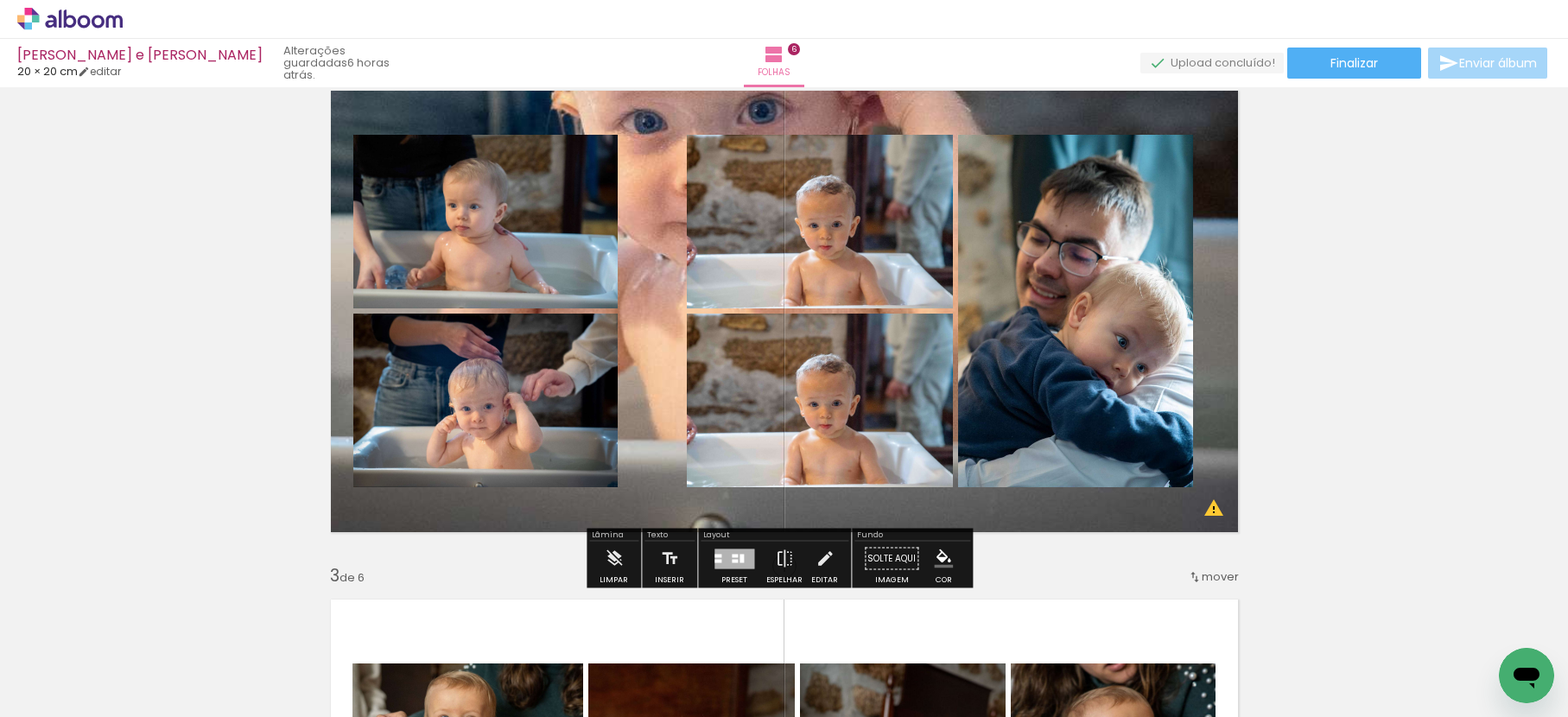
click at [710, 113] on quentale-layouter at bounding box center [784, 311] width 931 height 466
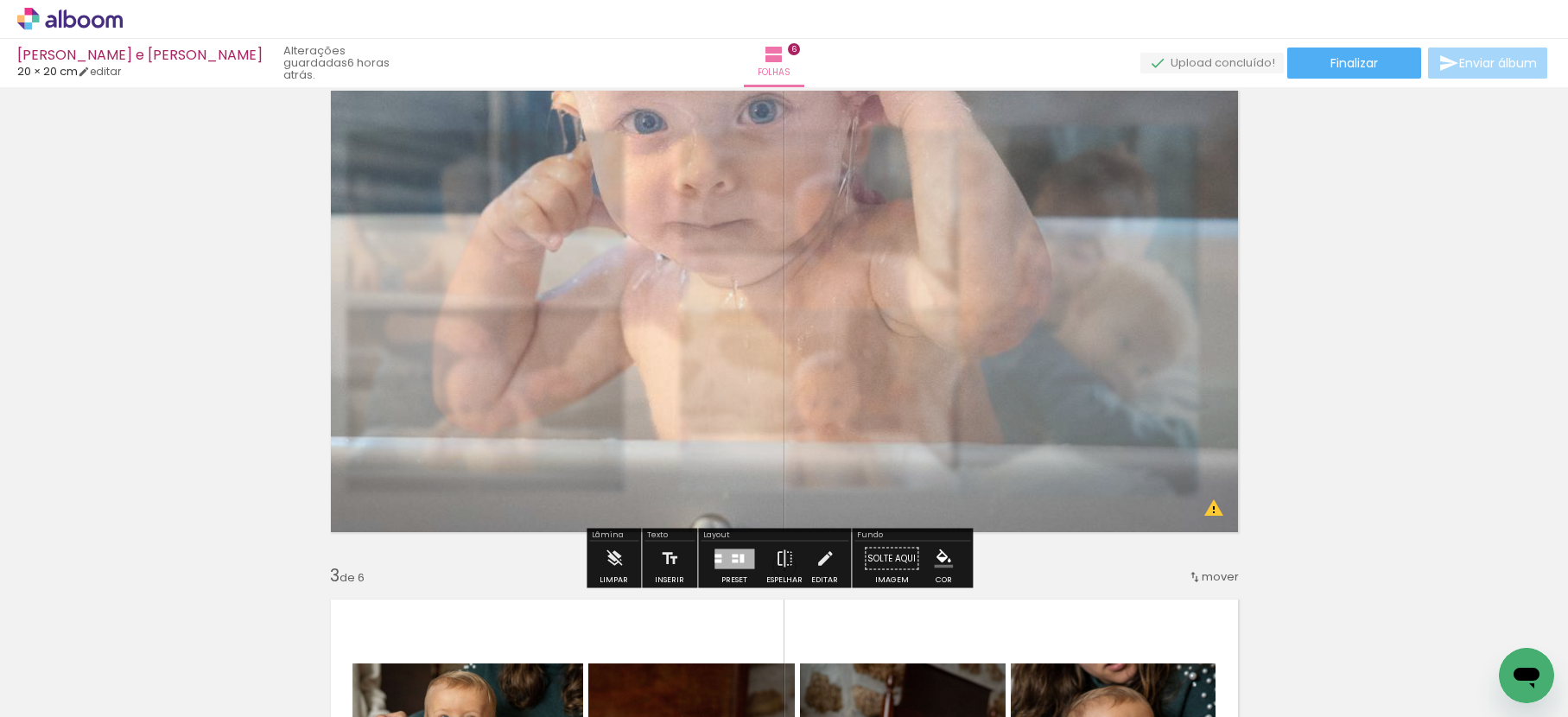
drag, startPoint x: 559, startPoint y: 124, endPoint x: 538, endPoint y: 161, distance: 42.5
type paper-slider "70"
click at [538, 161] on quentale-photo at bounding box center [784, 311] width 931 height 466
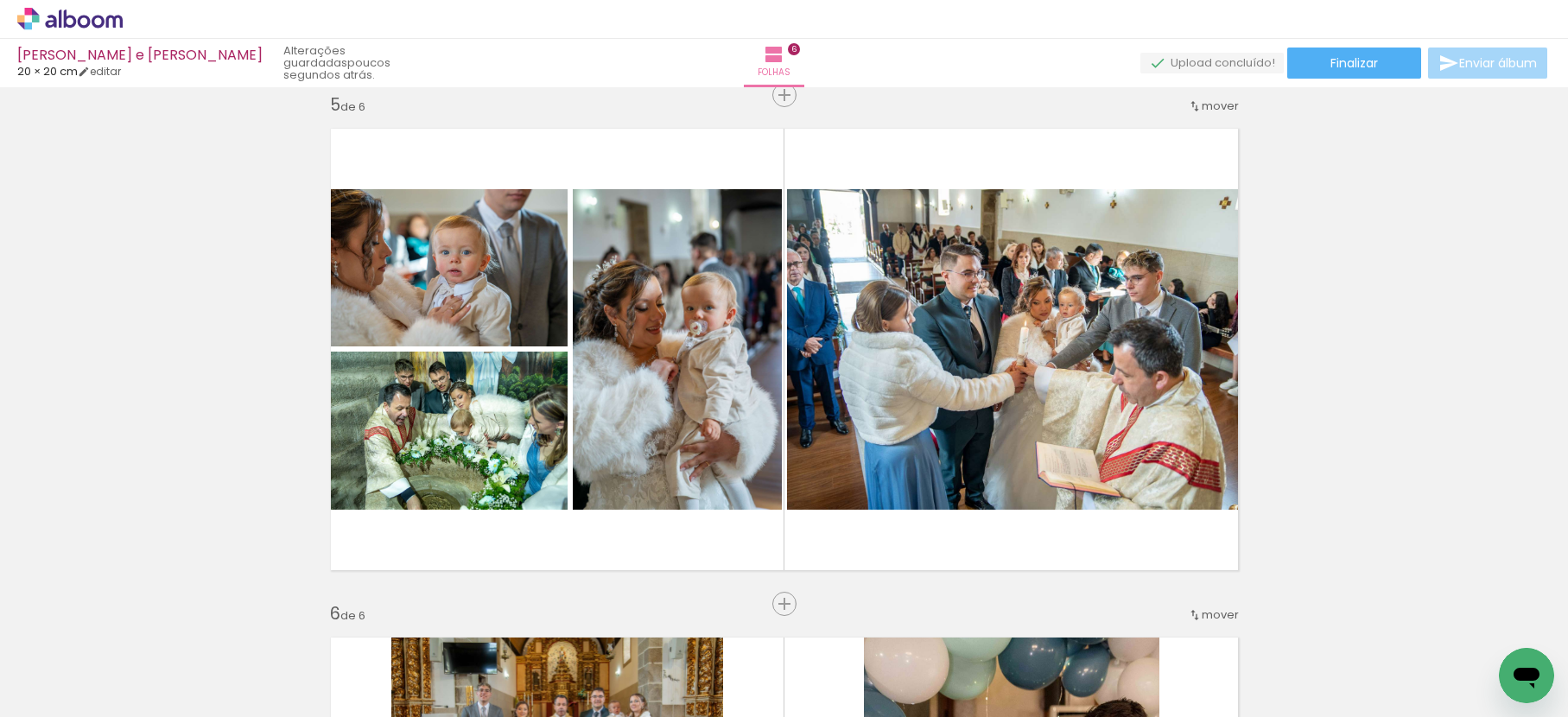
scroll to position [0, 514]
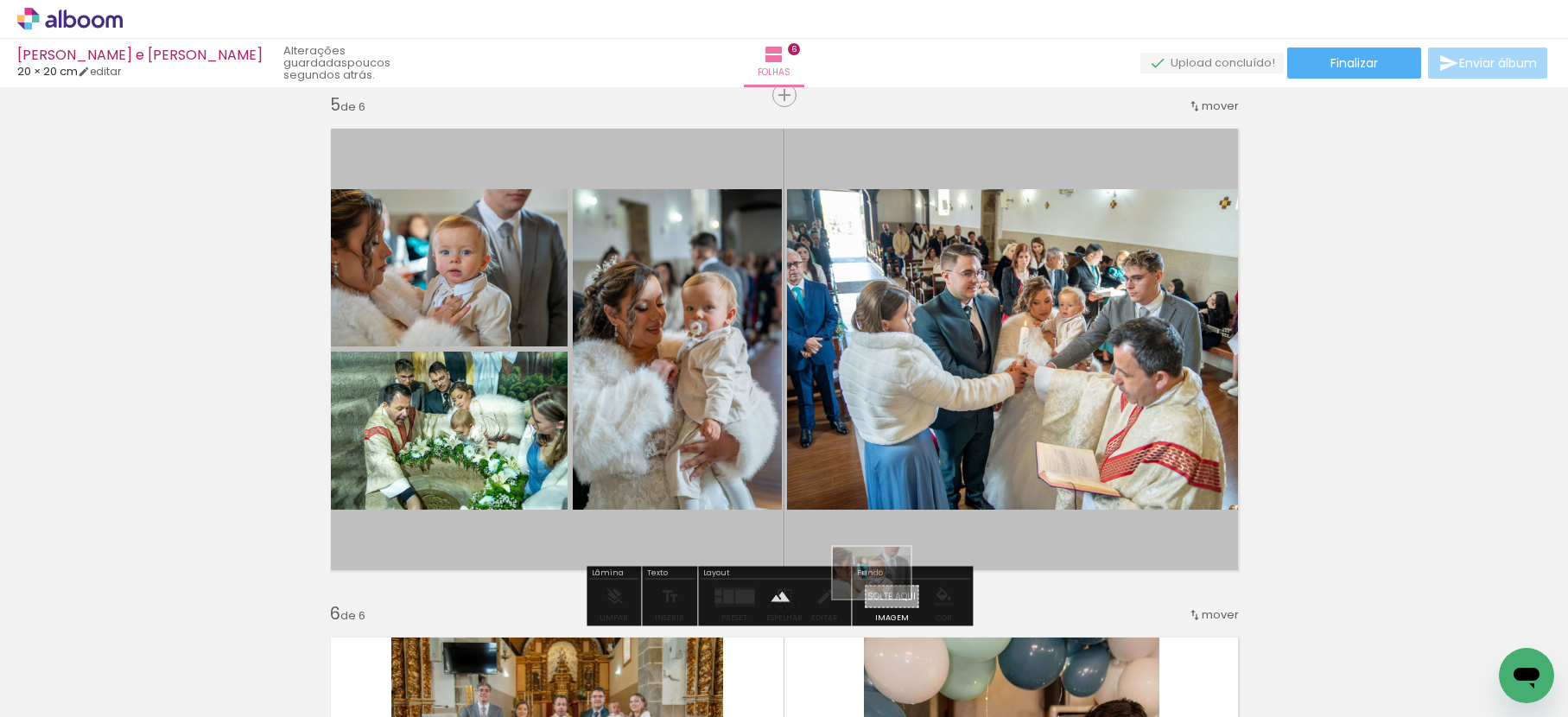
drag, startPoint x: 941, startPoint y: 666, endPoint x: 885, endPoint y: 599, distance: 87.3
click at [885, 599] on quentale-workspace at bounding box center [784, 358] width 1568 height 717
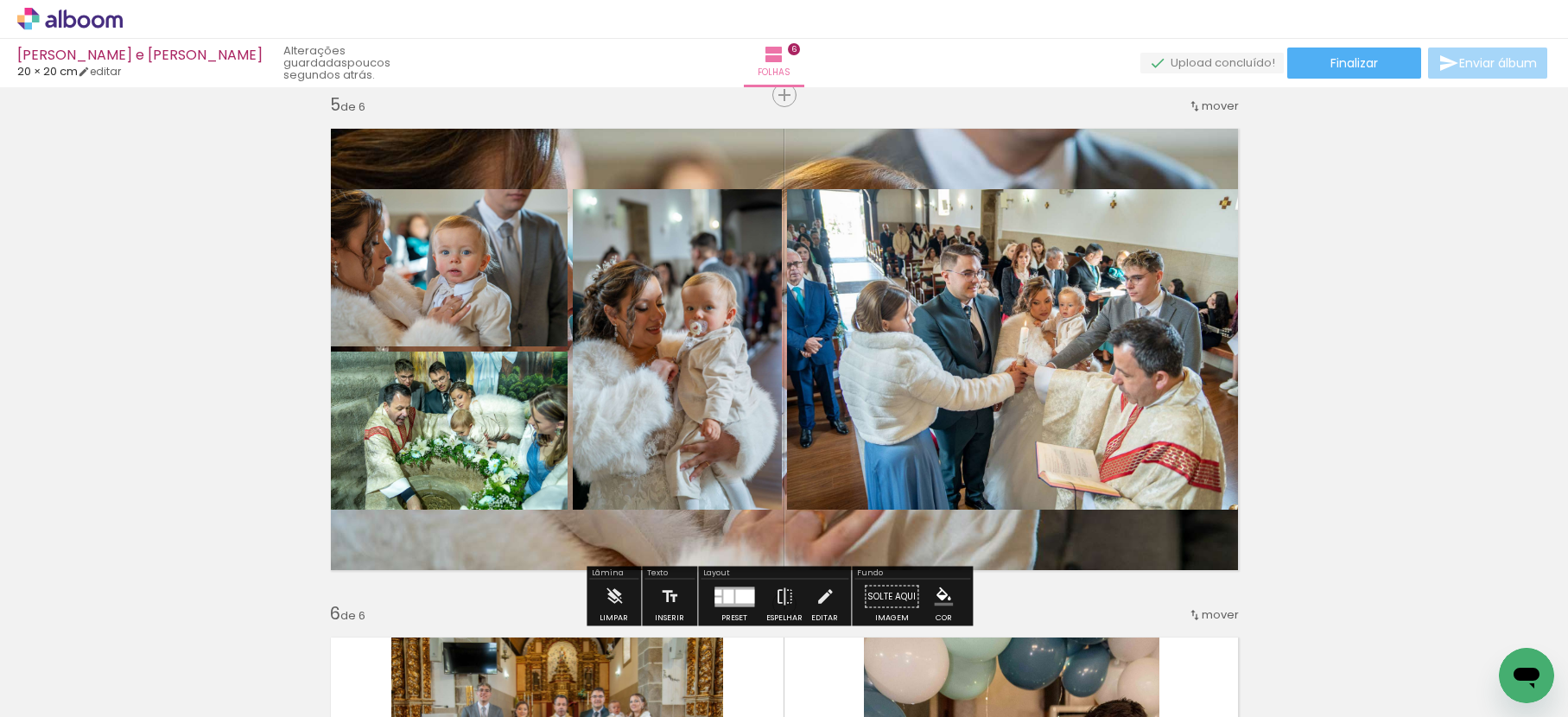
click at [914, 166] on quentale-layouter at bounding box center [784, 349] width 931 height 466
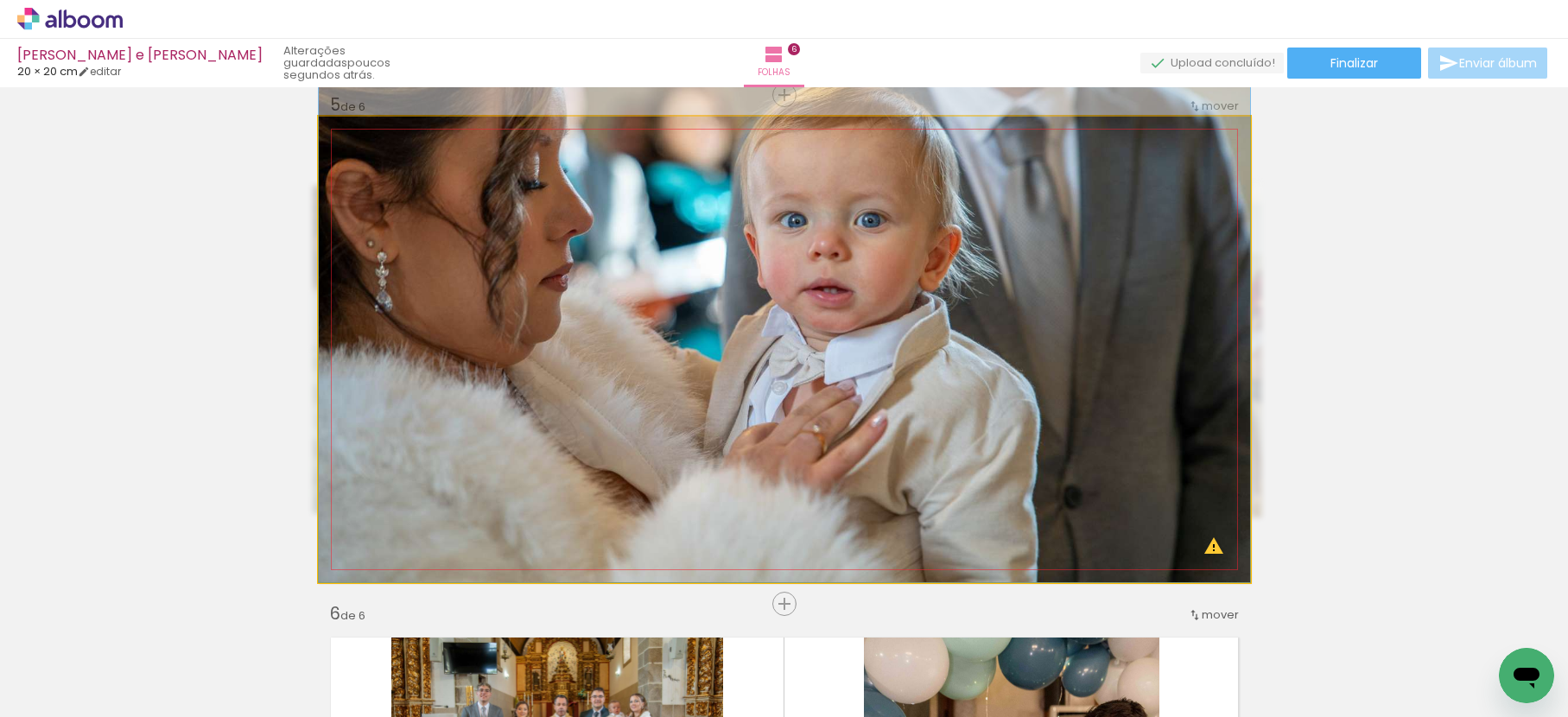
drag, startPoint x: 921, startPoint y: 382, endPoint x: 906, endPoint y: 196, distance: 186.6
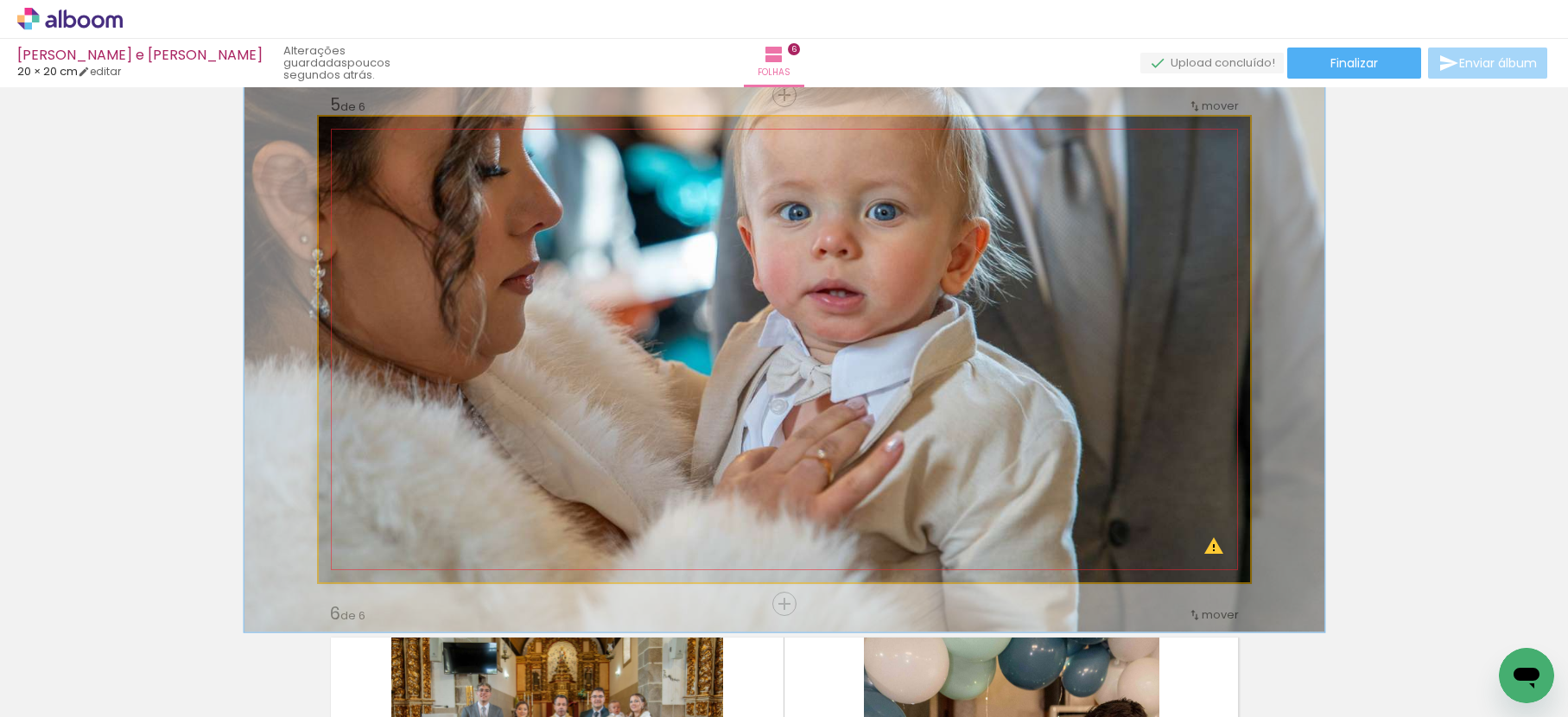
type paper-slider "116"
click at [395, 164] on div at bounding box center [394, 160] width 28 height 28
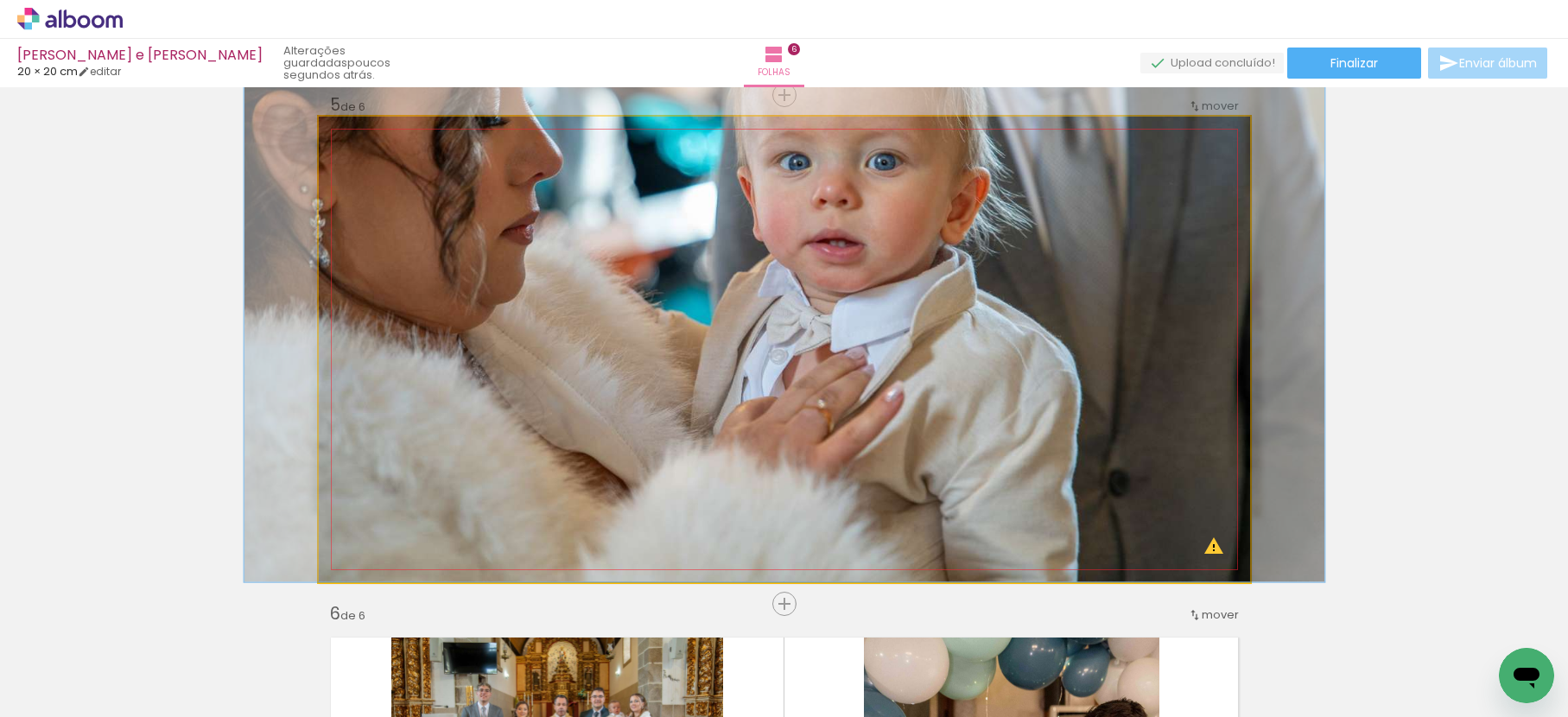
drag, startPoint x: 757, startPoint y: 334, endPoint x: 758, endPoint y: 264, distance: 70.0
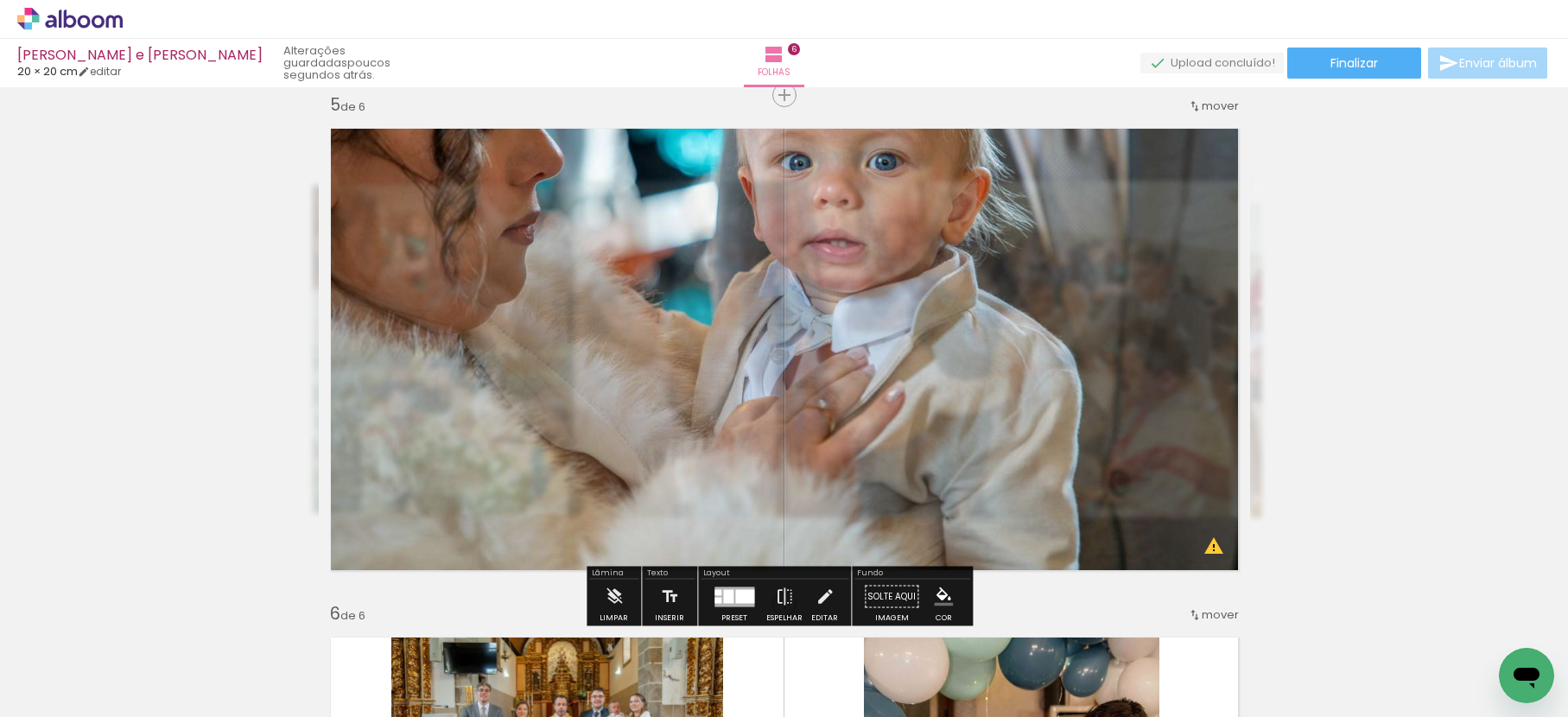
drag, startPoint x: 1304, startPoint y: 337, endPoint x: 1314, endPoint y: 337, distance: 10.0
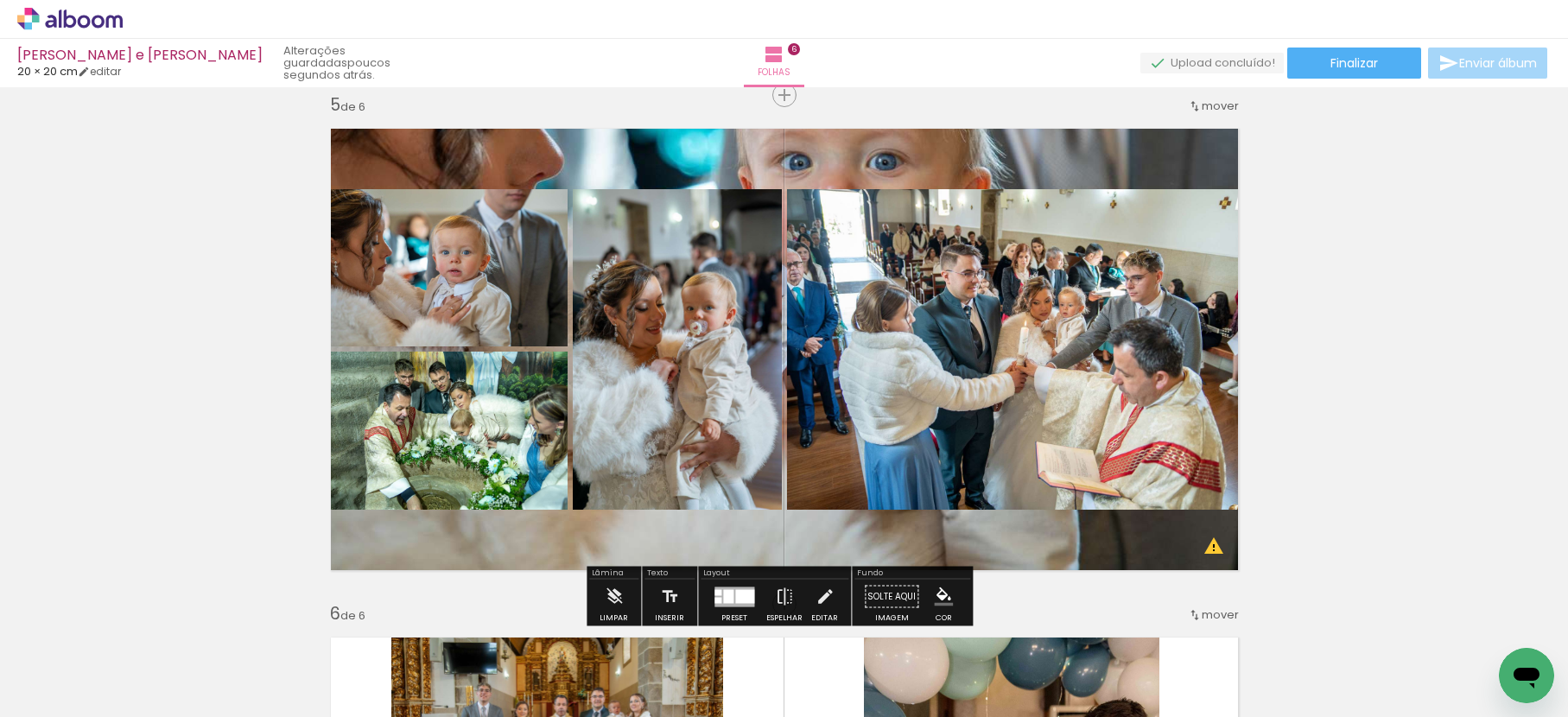
click at [932, 156] on quentale-layouter at bounding box center [784, 349] width 931 height 466
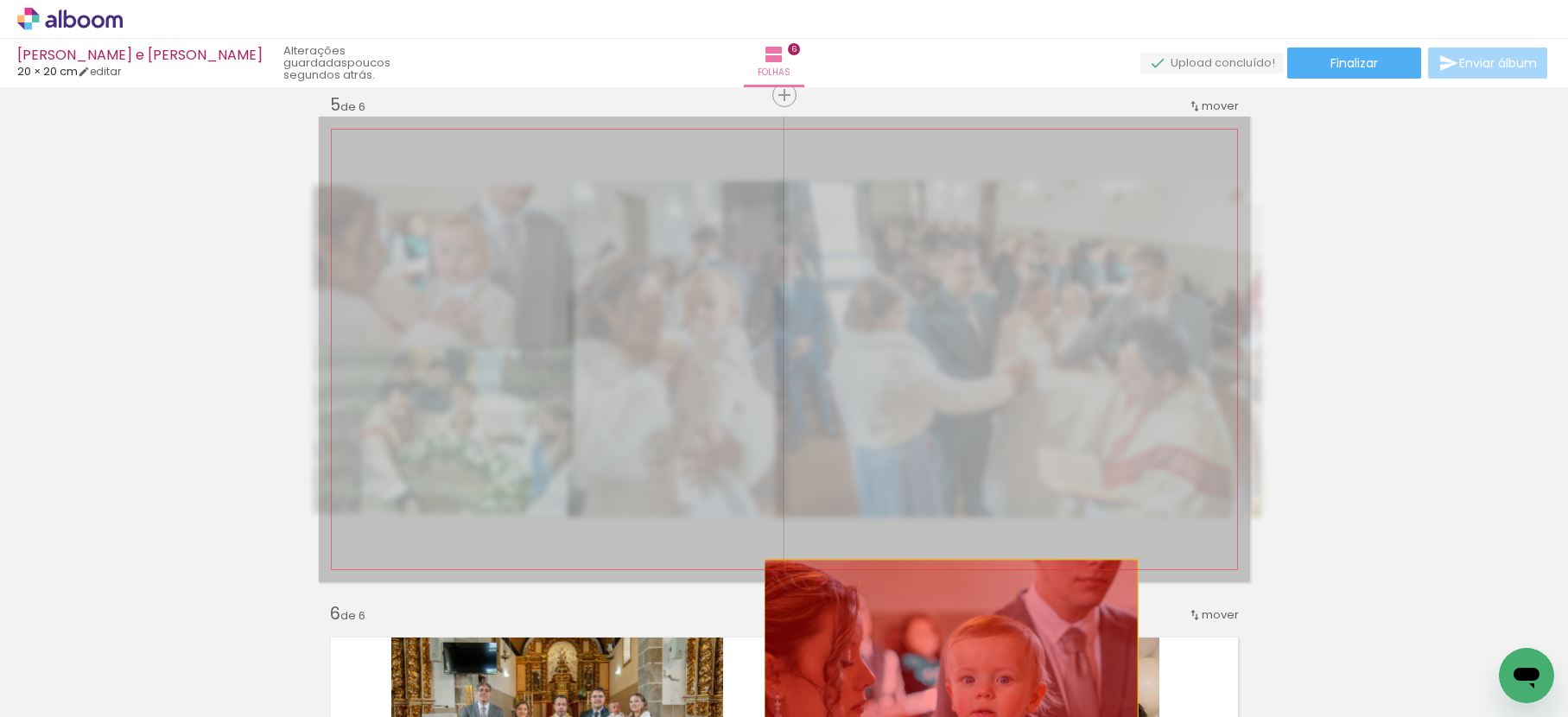
drag, startPoint x: 934, startPoint y: 161, endPoint x: 956, endPoint y: 675, distance: 514.5
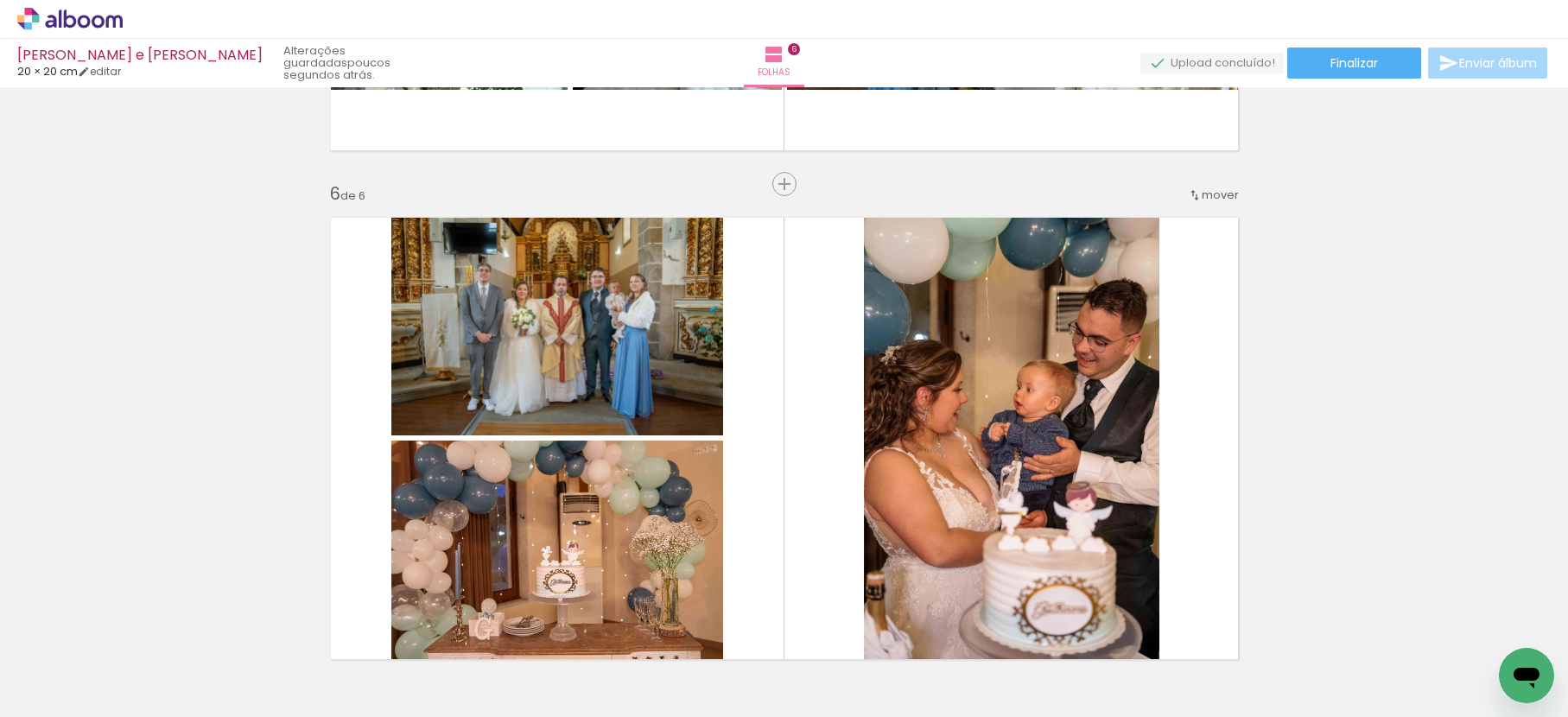
scroll to position [2576, 0]
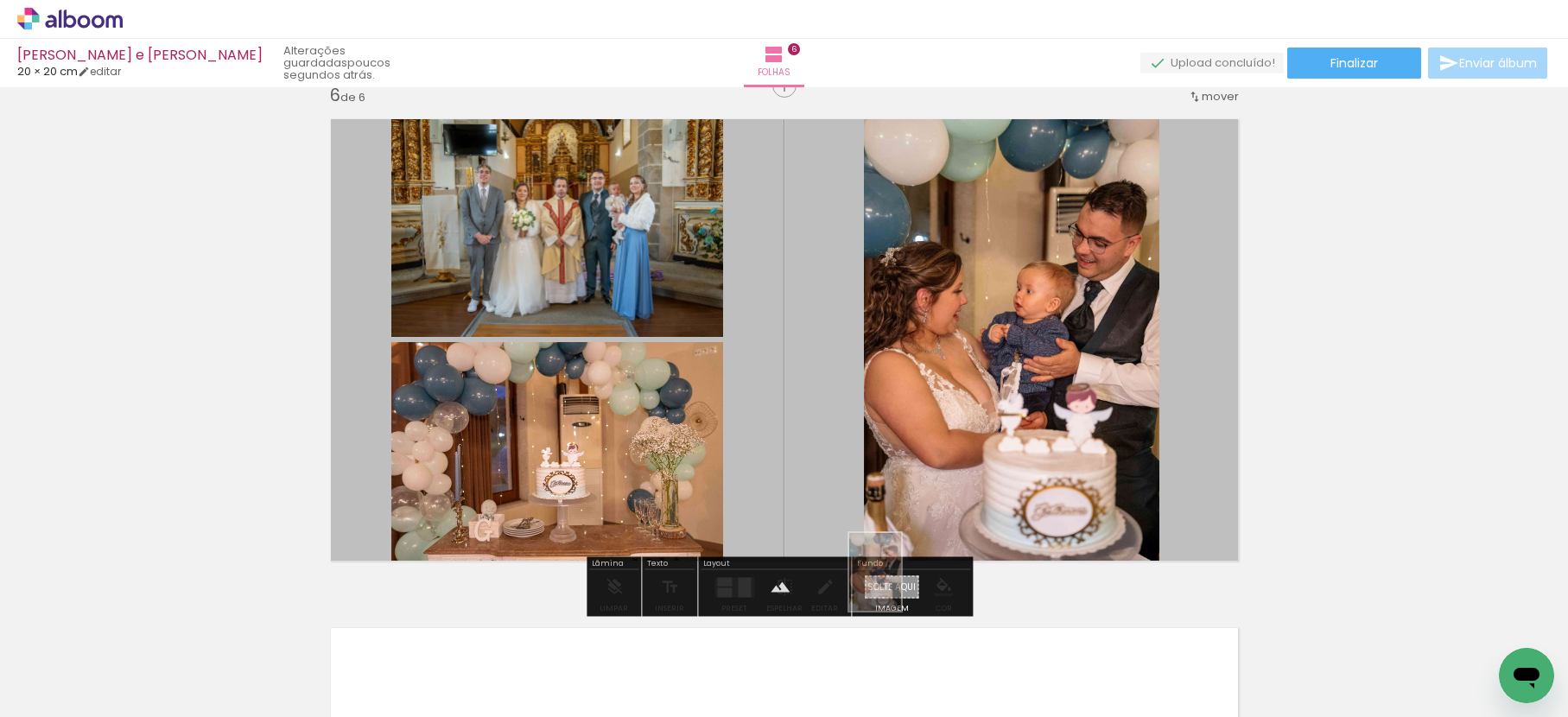
drag, startPoint x: 1420, startPoint y: 654, endPoint x: 901, endPoint y: 585, distance: 523.6
click at [901, 585] on quentale-workspace at bounding box center [784, 358] width 1568 height 717
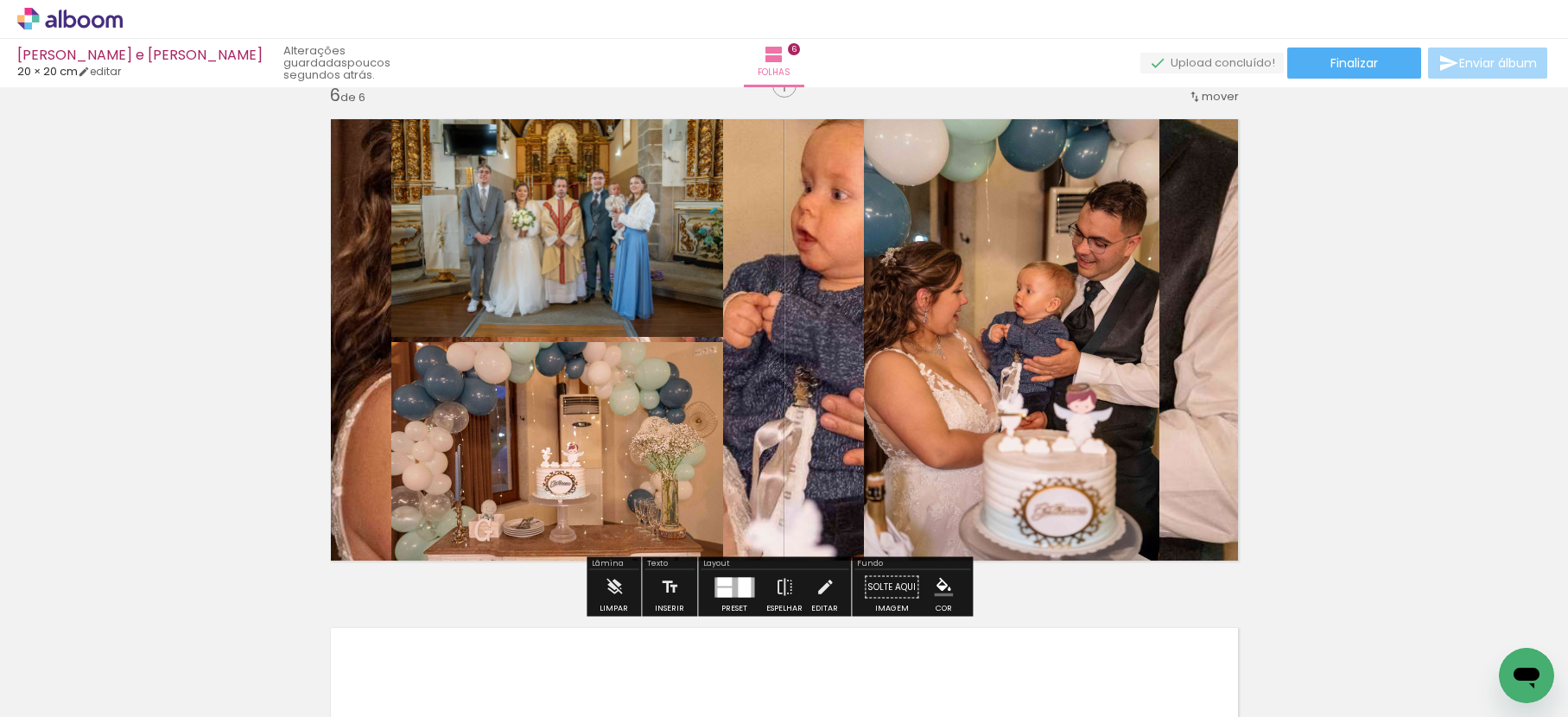
drag, startPoint x: 805, startPoint y: 287, endPoint x: 799, endPoint y: 332, distance: 45.4
click at [800, 333] on quentale-layouter at bounding box center [784, 340] width 931 height 466
click at [787, 249] on quentale-layouter at bounding box center [784, 340] width 931 height 466
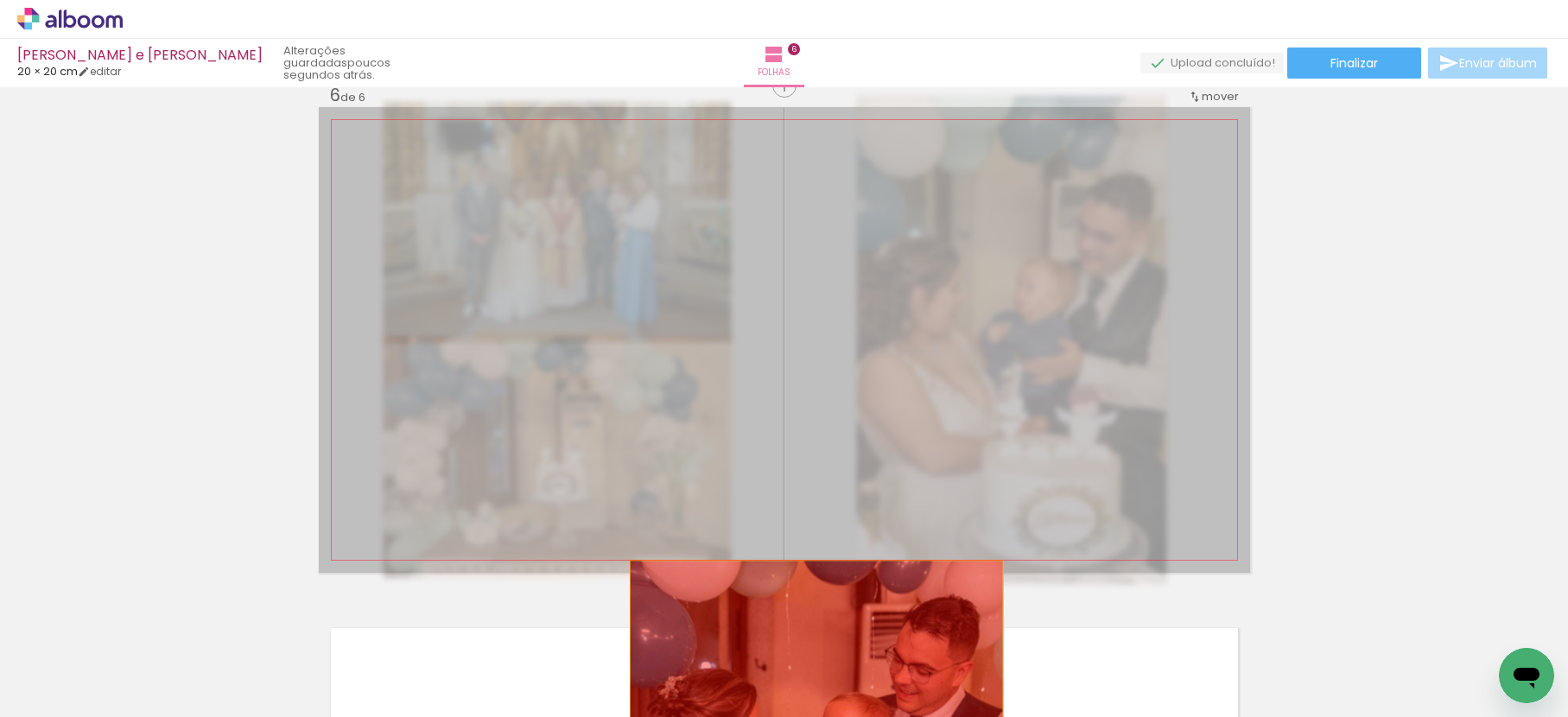
drag, startPoint x: 794, startPoint y: 239, endPoint x: 839, endPoint y: 640, distance: 403.5
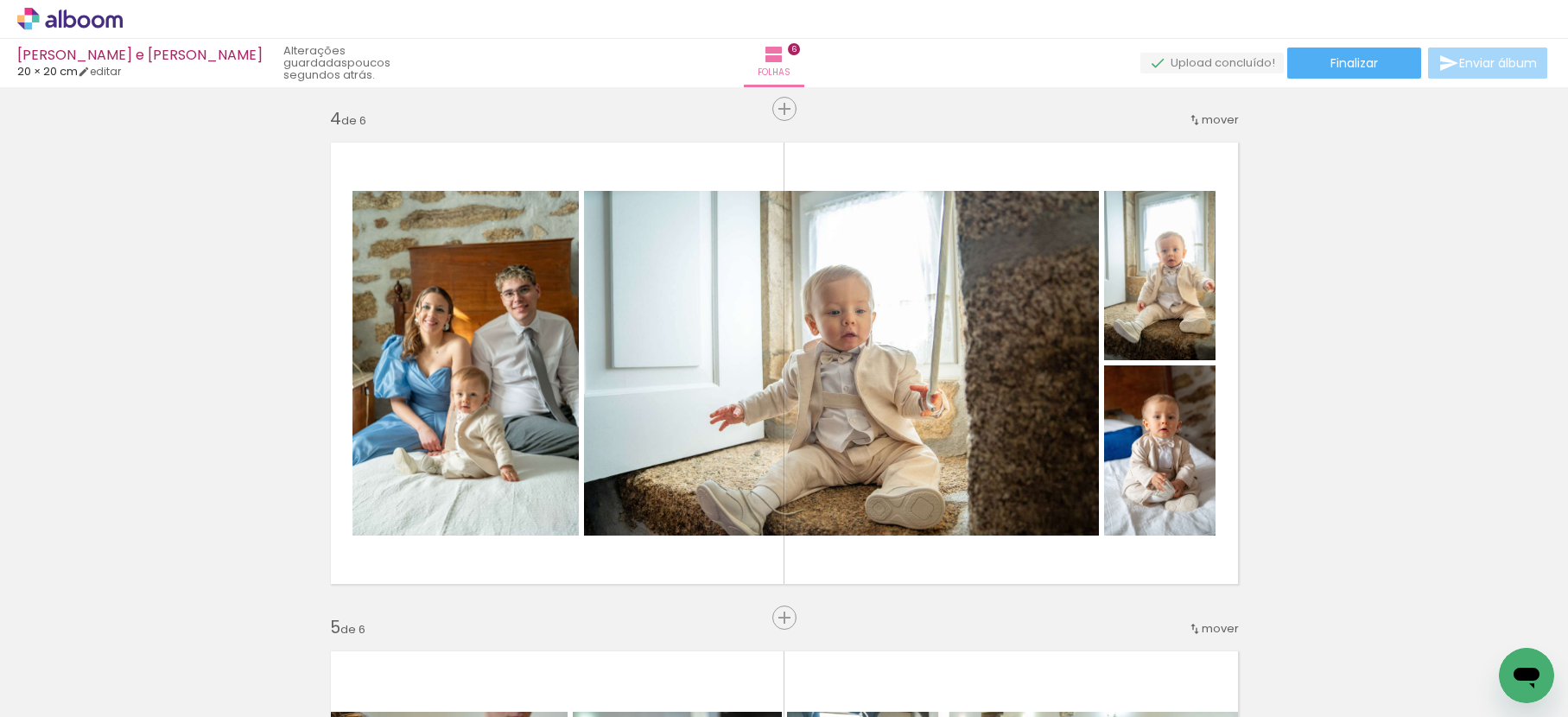
scroll to position [1551, 0]
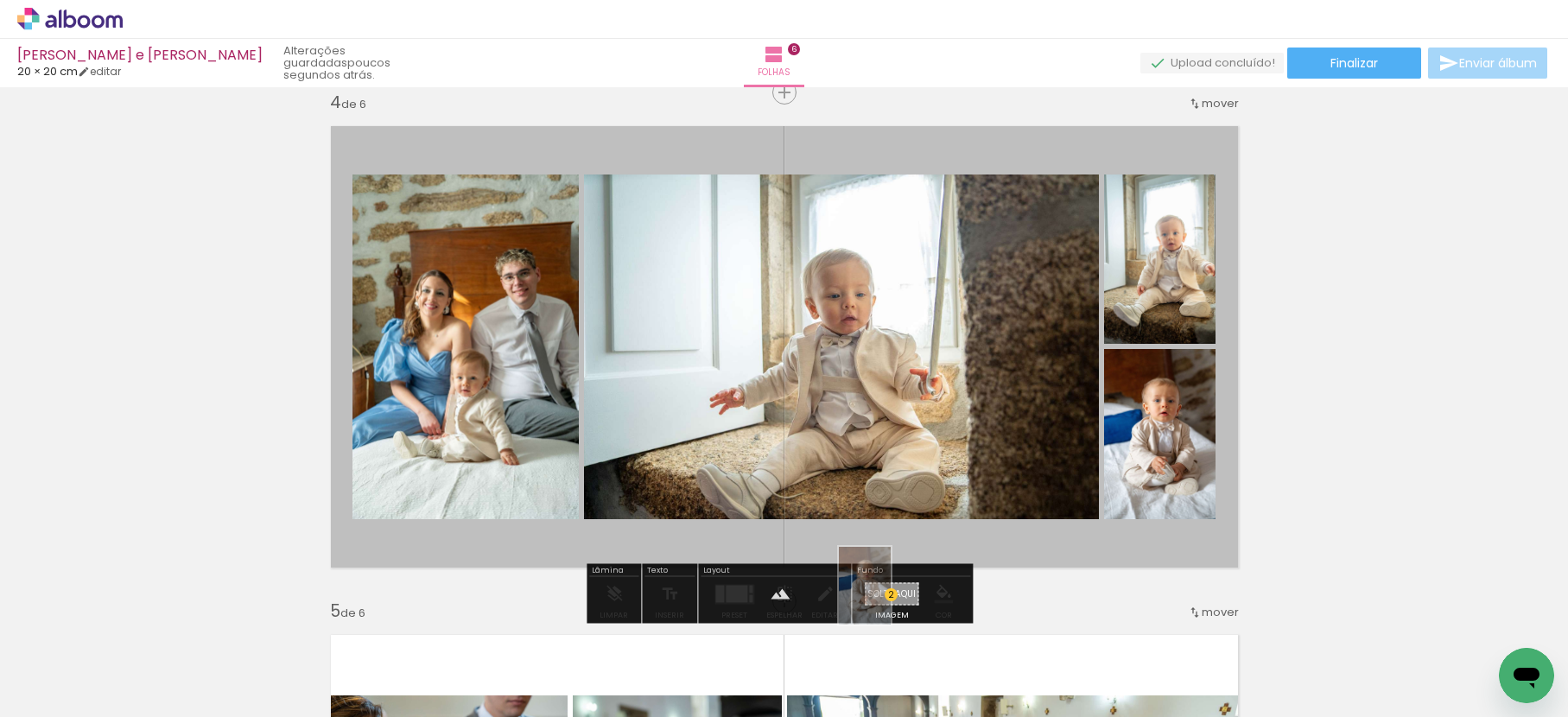
drag, startPoint x: 1509, startPoint y: 641, endPoint x: 891, endPoint y: 599, distance: 619.4
click at [891, 599] on quentale-workspace at bounding box center [784, 358] width 1568 height 717
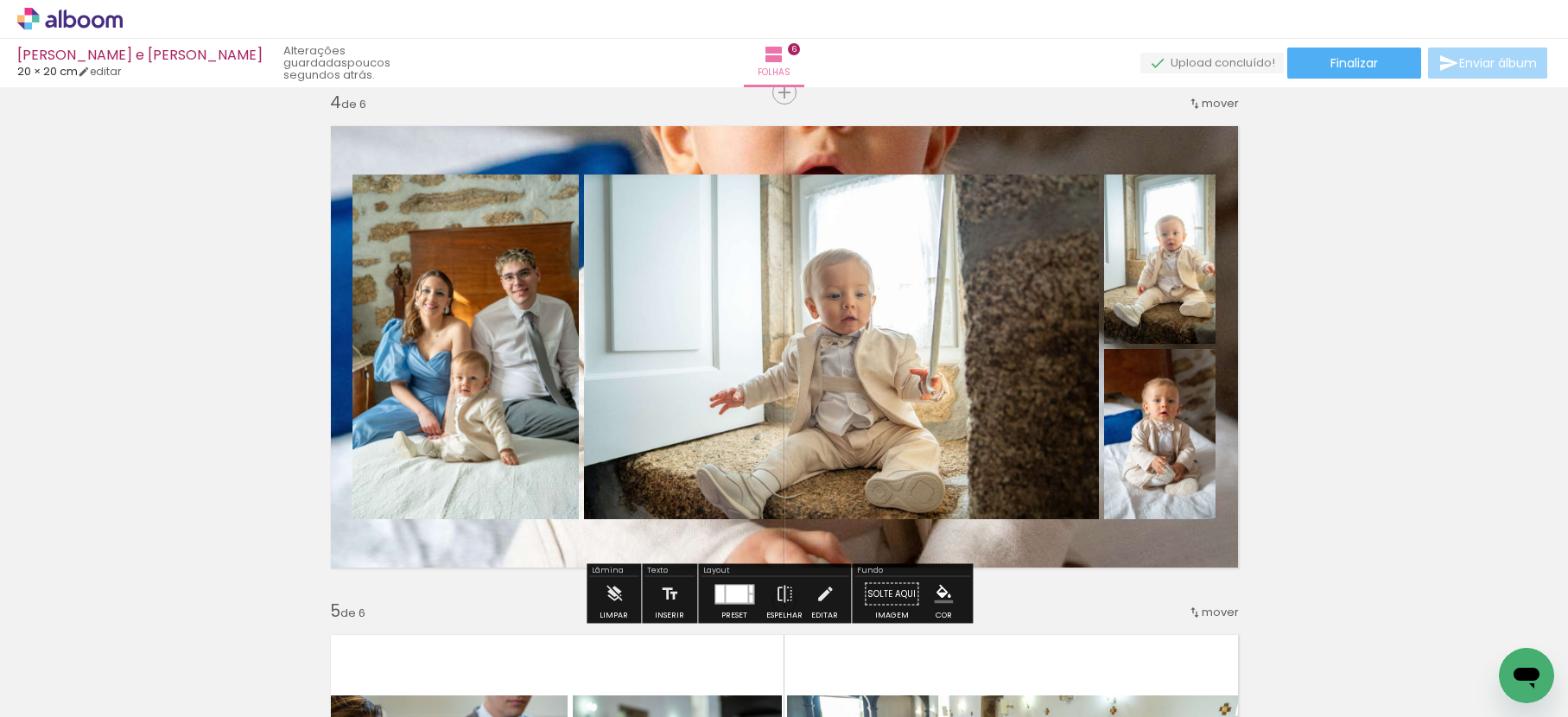
click at [874, 150] on quentale-layouter at bounding box center [784, 347] width 931 height 466
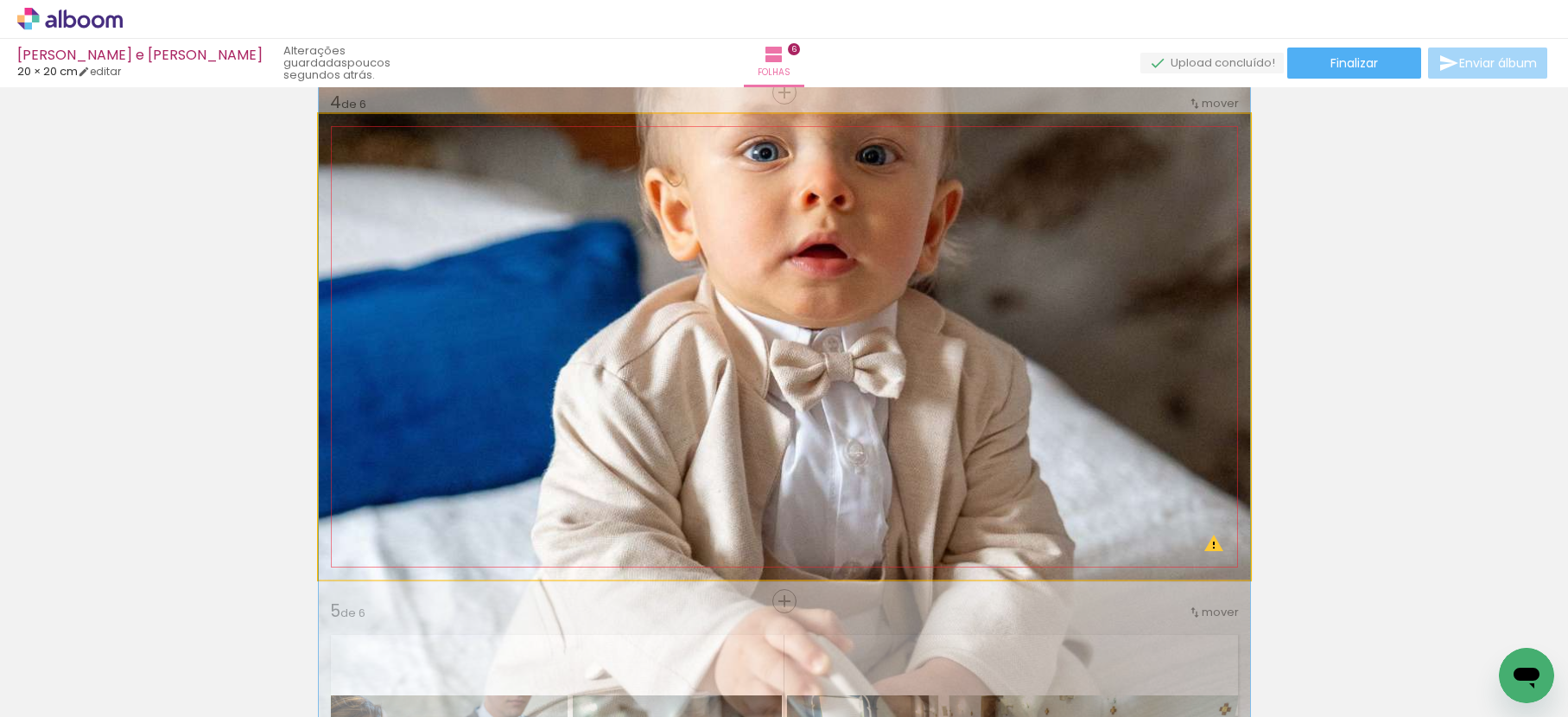
drag, startPoint x: 878, startPoint y: 150, endPoint x: 878, endPoint y: 232, distance: 82.0
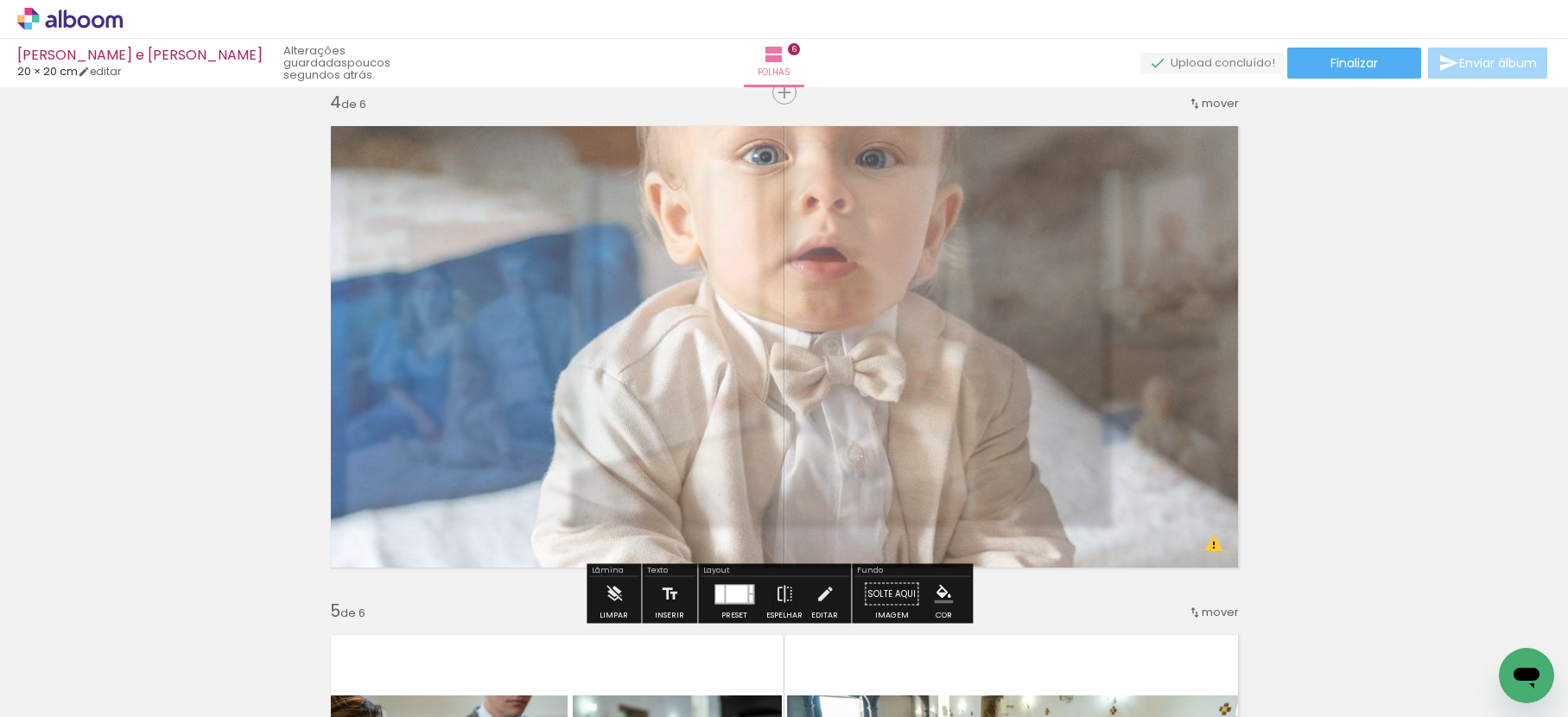
drag, startPoint x: 560, startPoint y: 157, endPoint x: 541, endPoint y: 201, distance: 47.9
type paper-slider "70"
click at [541, 201] on quentale-photo at bounding box center [784, 347] width 931 height 466
click at [1411, 277] on div "Inserir folha 1 de 6 Inserir folha 2 de 6 Inserir folha 3 de 6 Inserir folha 4 …" at bounding box center [784, 325] width 1568 height 3564
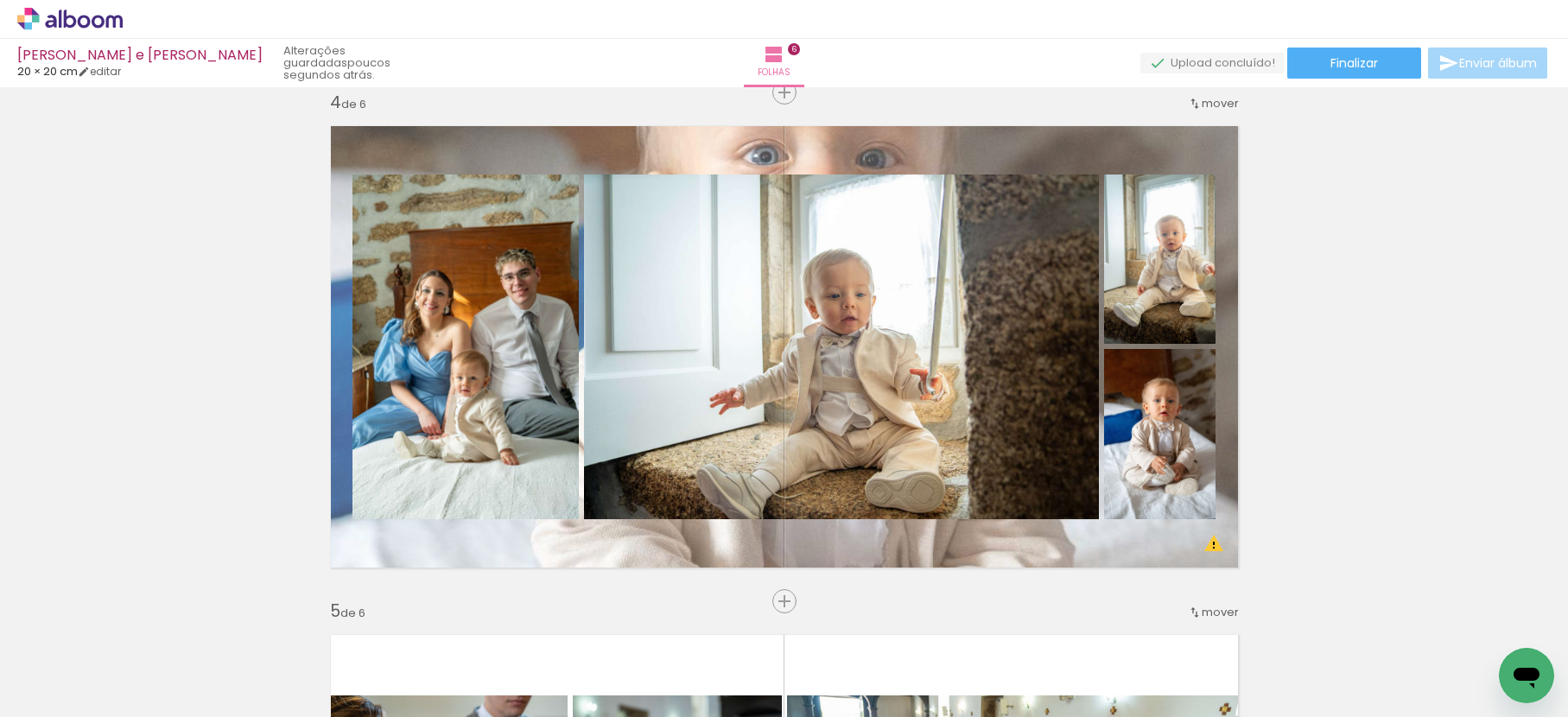
scroll to position [0, 0]
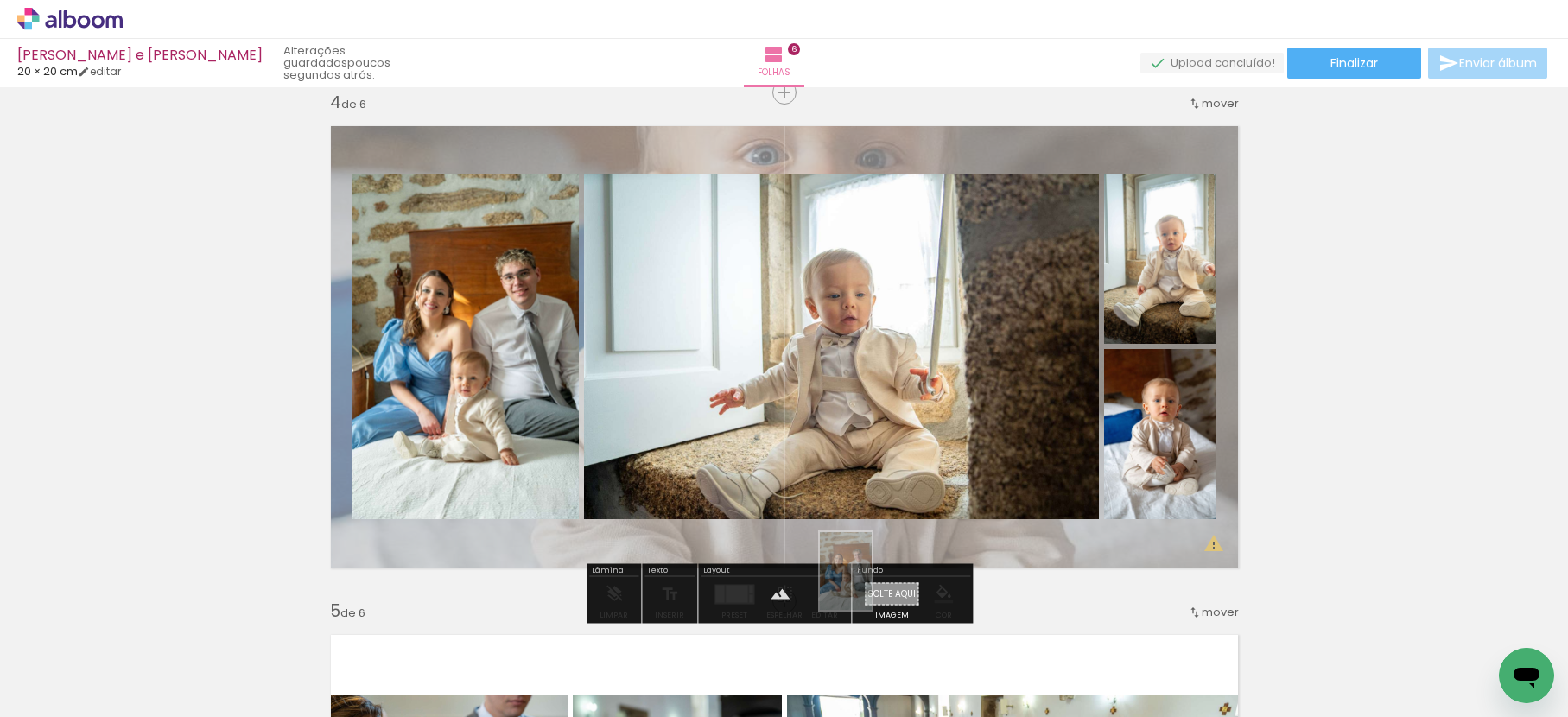
drag, startPoint x: 933, startPoint y: 547, endPoint x: 873, endPoint y: 584, distance: 70.5
click at [873, 584] on quentale-workspace at bounding box center [784, 358] width 1568 height 717
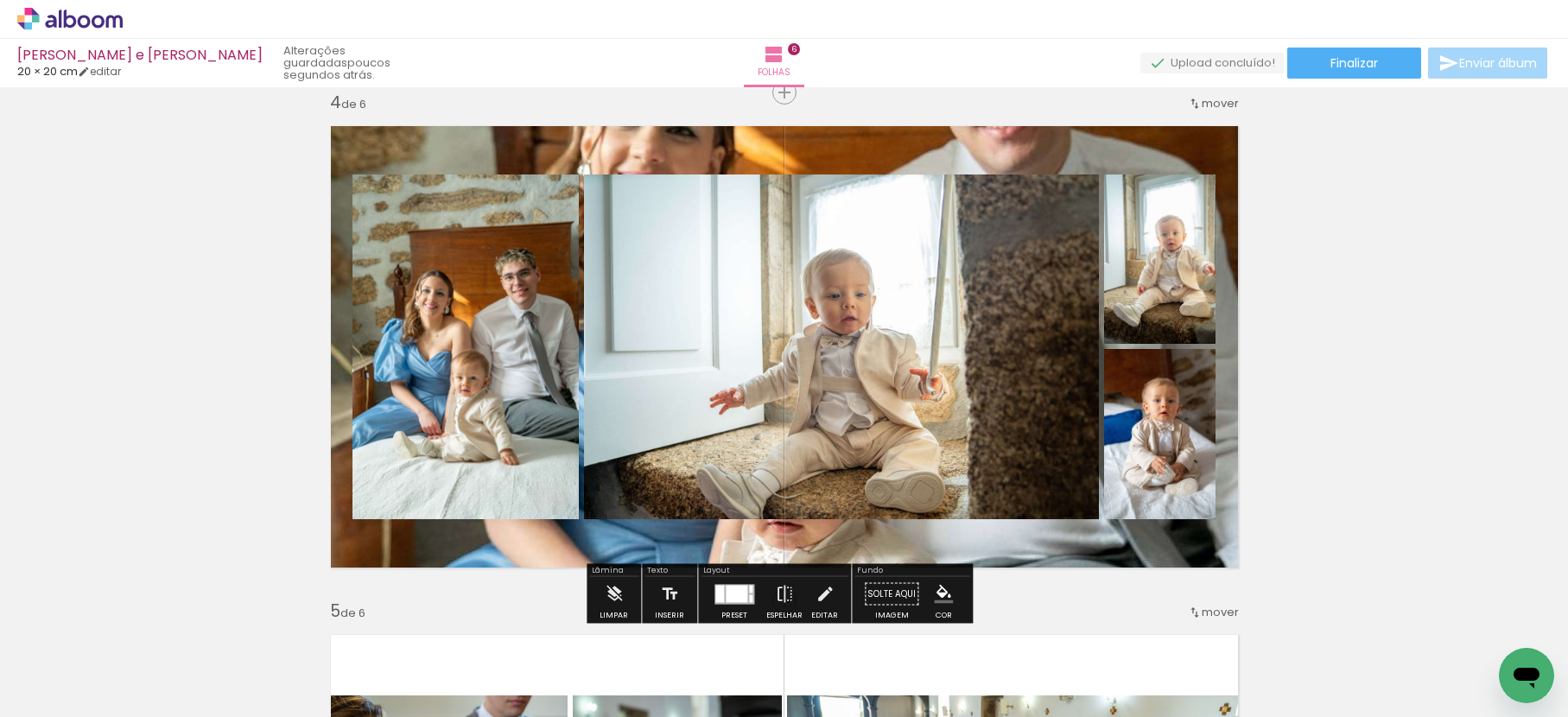
click at [802, 138] on quentale-layouter at bounding box center [784, 347] width 931 height 466
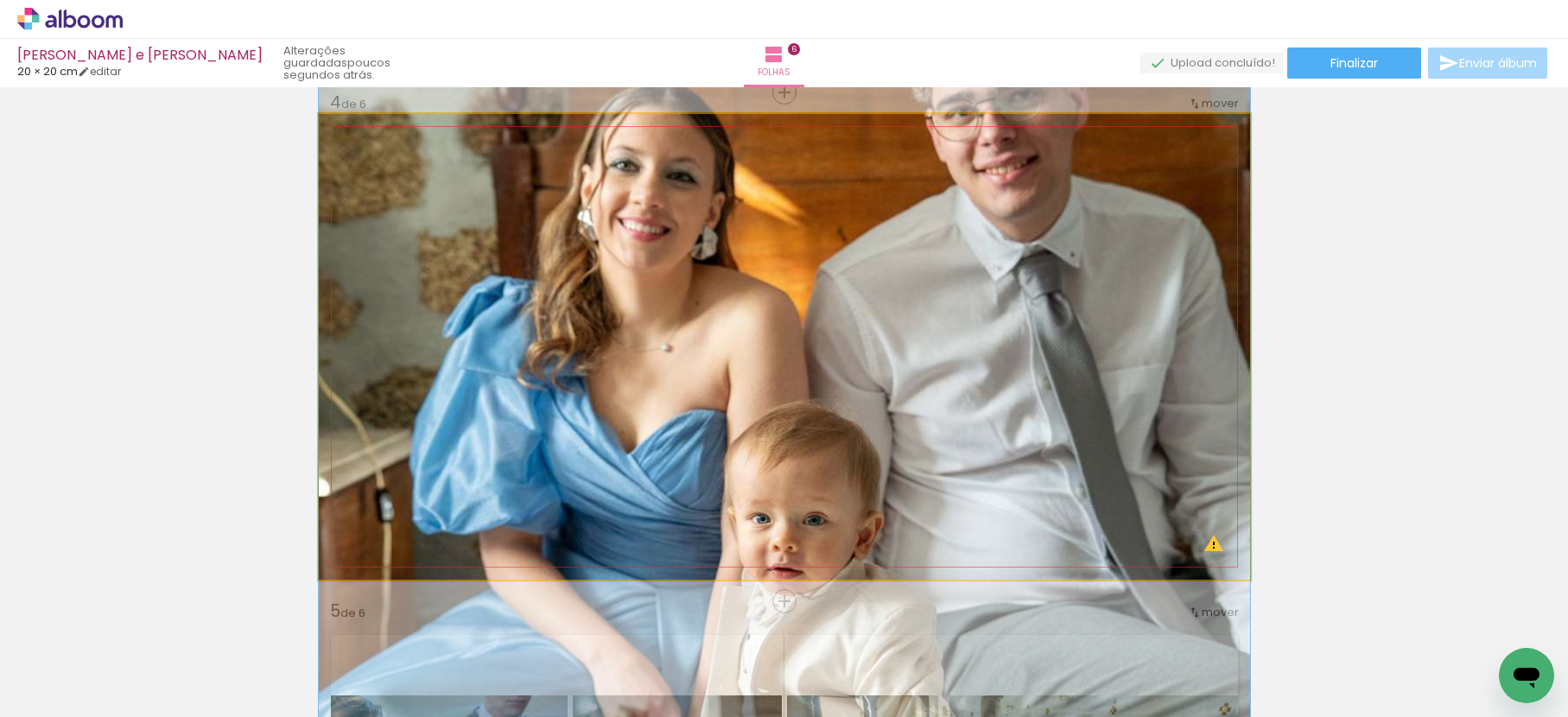
drag, startPoint x: 802, startPoint y: 138, endPoint x: 801, endPoint y: 183, distance: 45.0
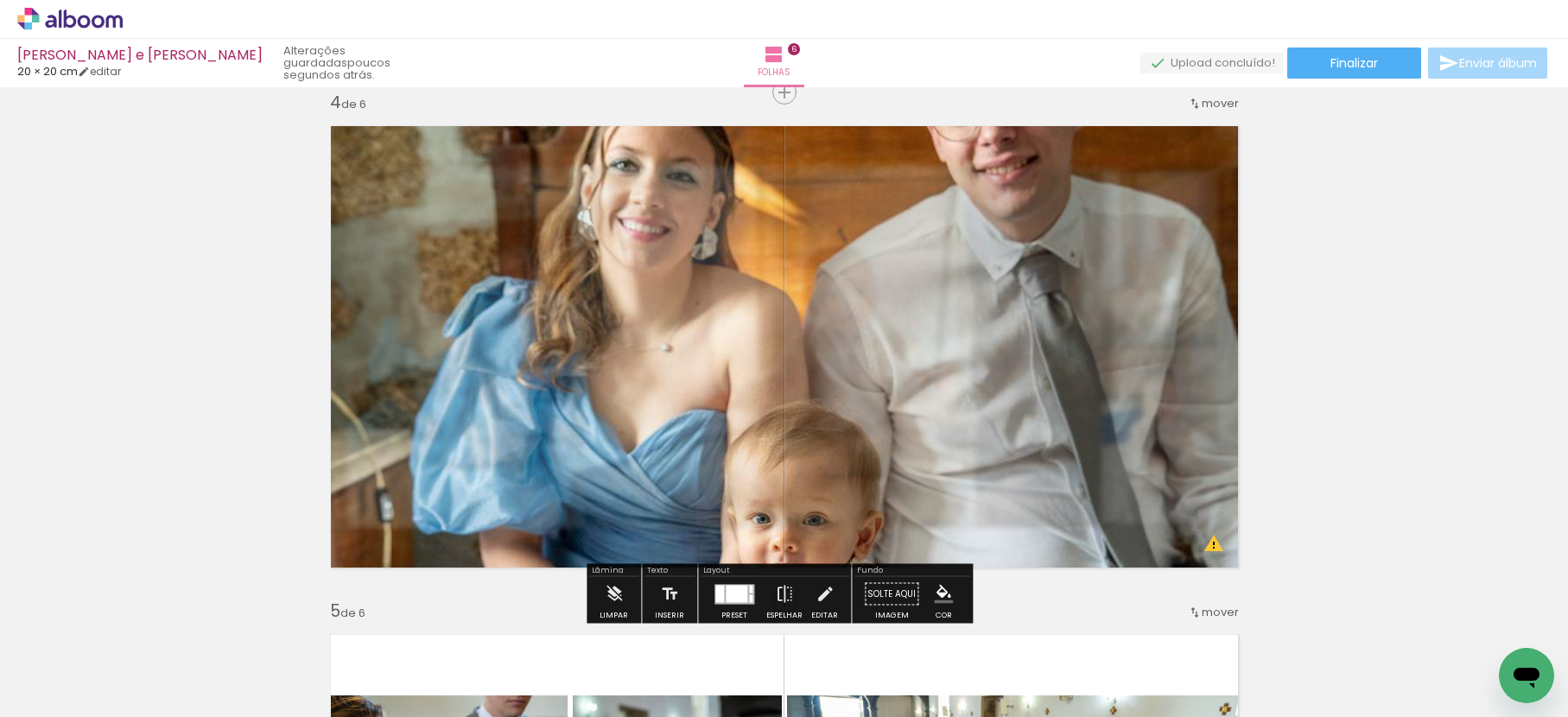
click at [1328, 282] on div "Inserir folha 1 de 6 Inserir folha 2 de 6 Inserir folha 3 de 6 Inserir folha 4 …" at bounding box center [784, 325] width 1568 height 3564
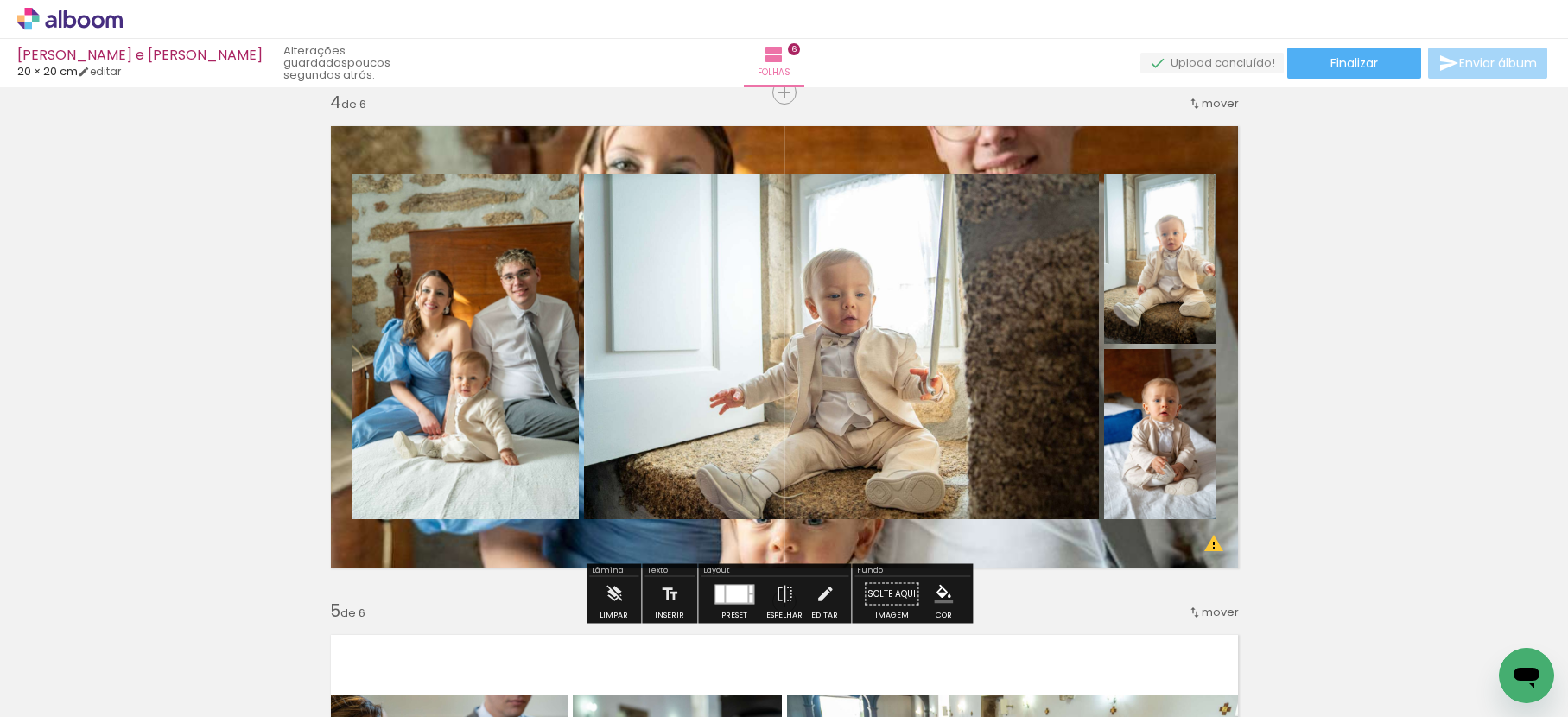
click at [903, 529] on quentale-layouter at bounding box center [784, 347] width 931 height 466
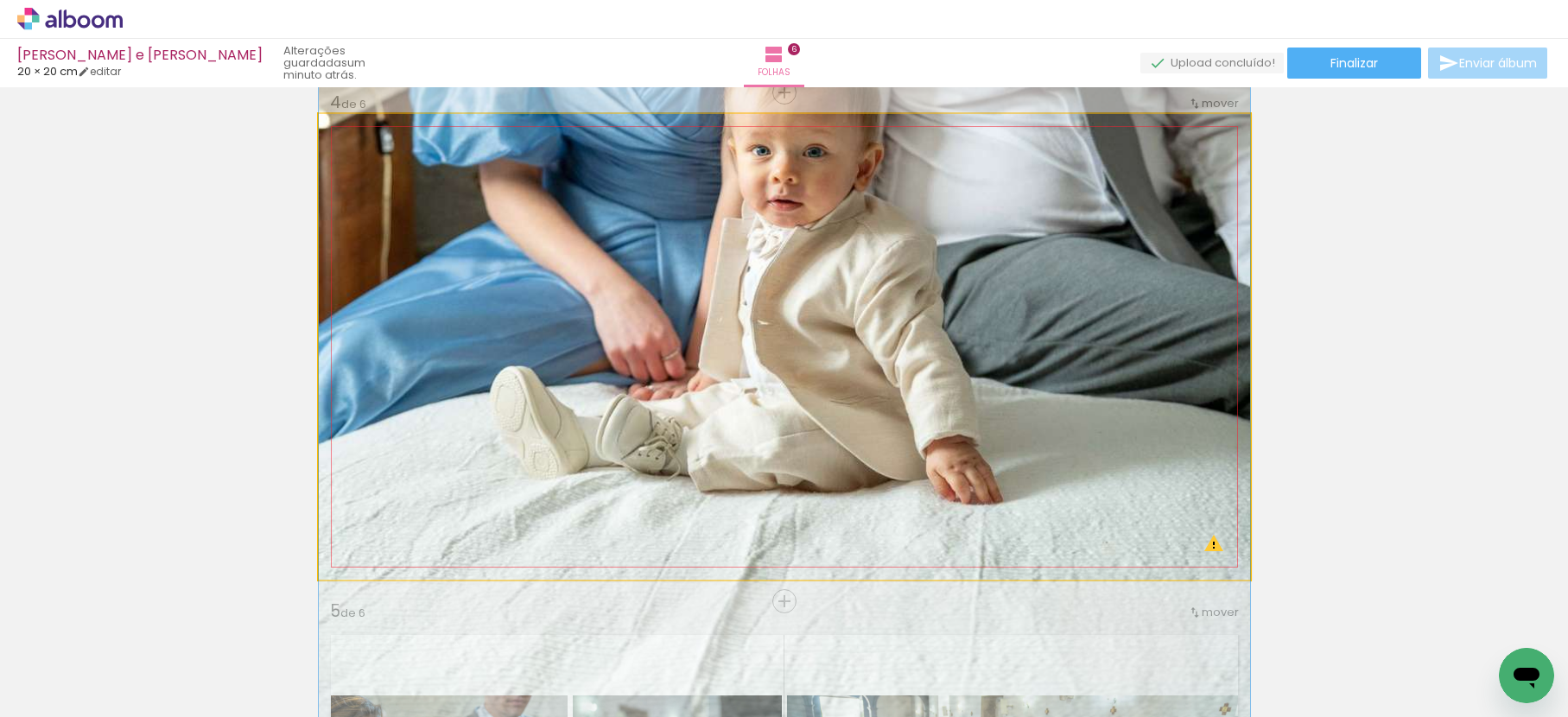
drag, startPoint x: 907, startPoint y: 548, endPoint x: 904, endPoint y: 186, distance: 362.0
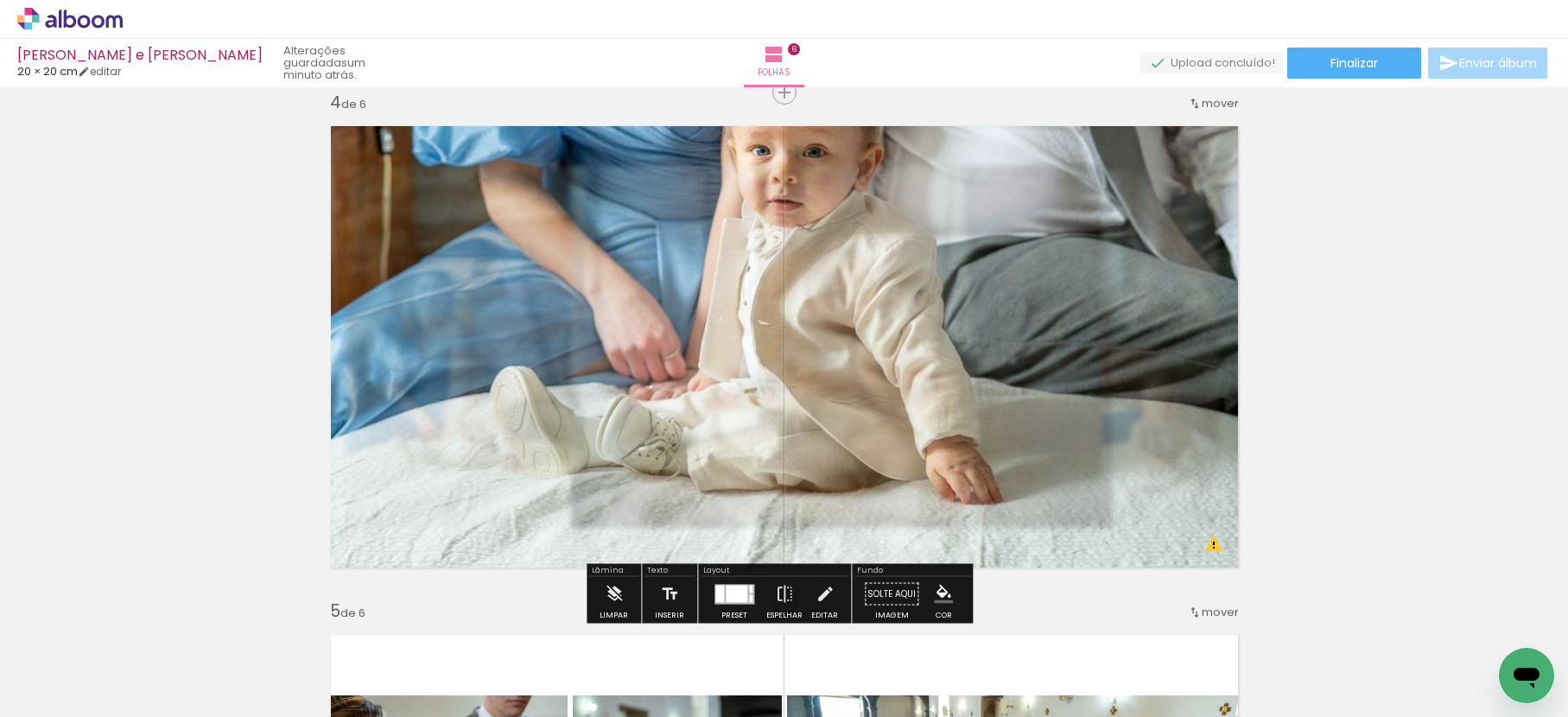
click at [1284, 212] on div "Inserir folha 1 de 6 Inserir folha 2 de 6 Inserir folha 3 de 6 Inserir folha 4 …" at bounding box center [784, 325] width 1568 height 3564
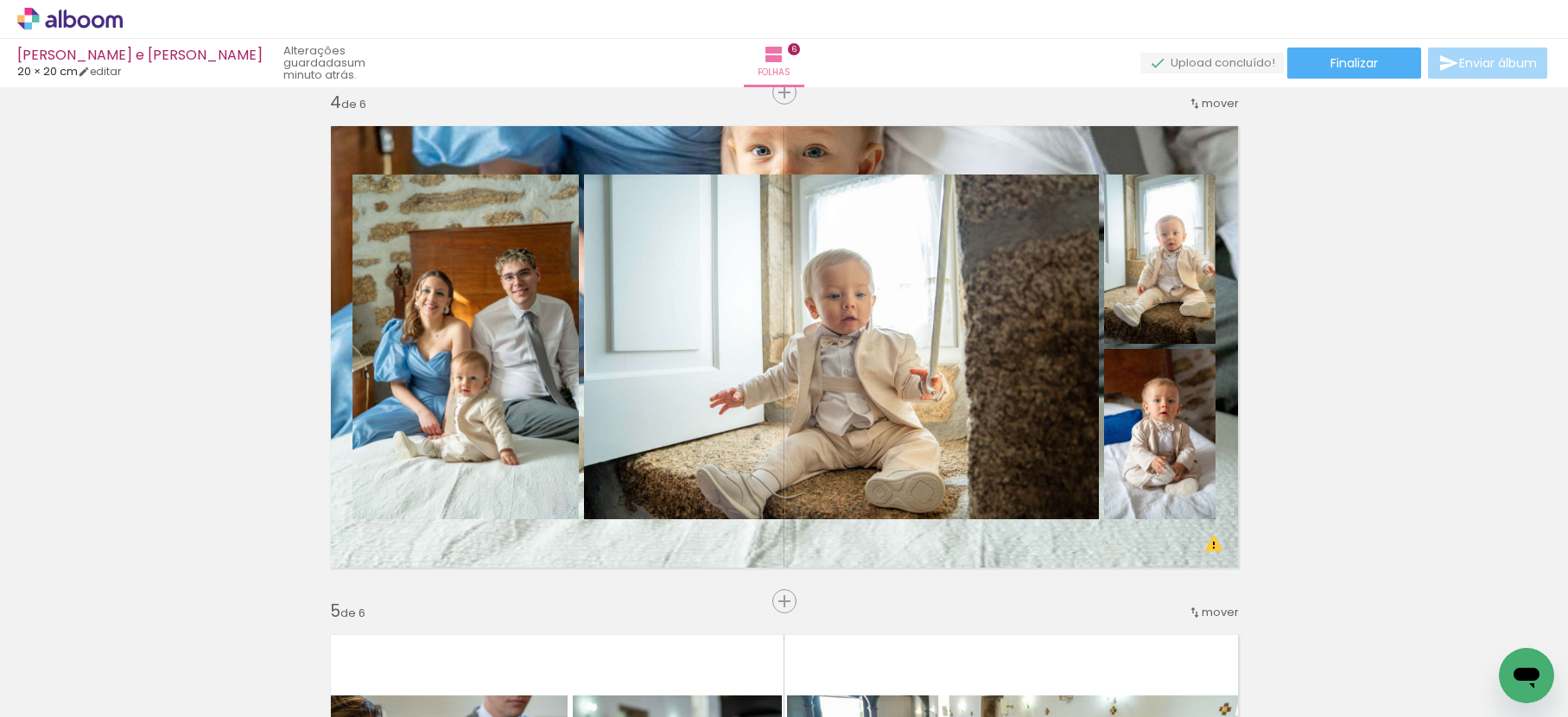
scroll to position [0, 514]
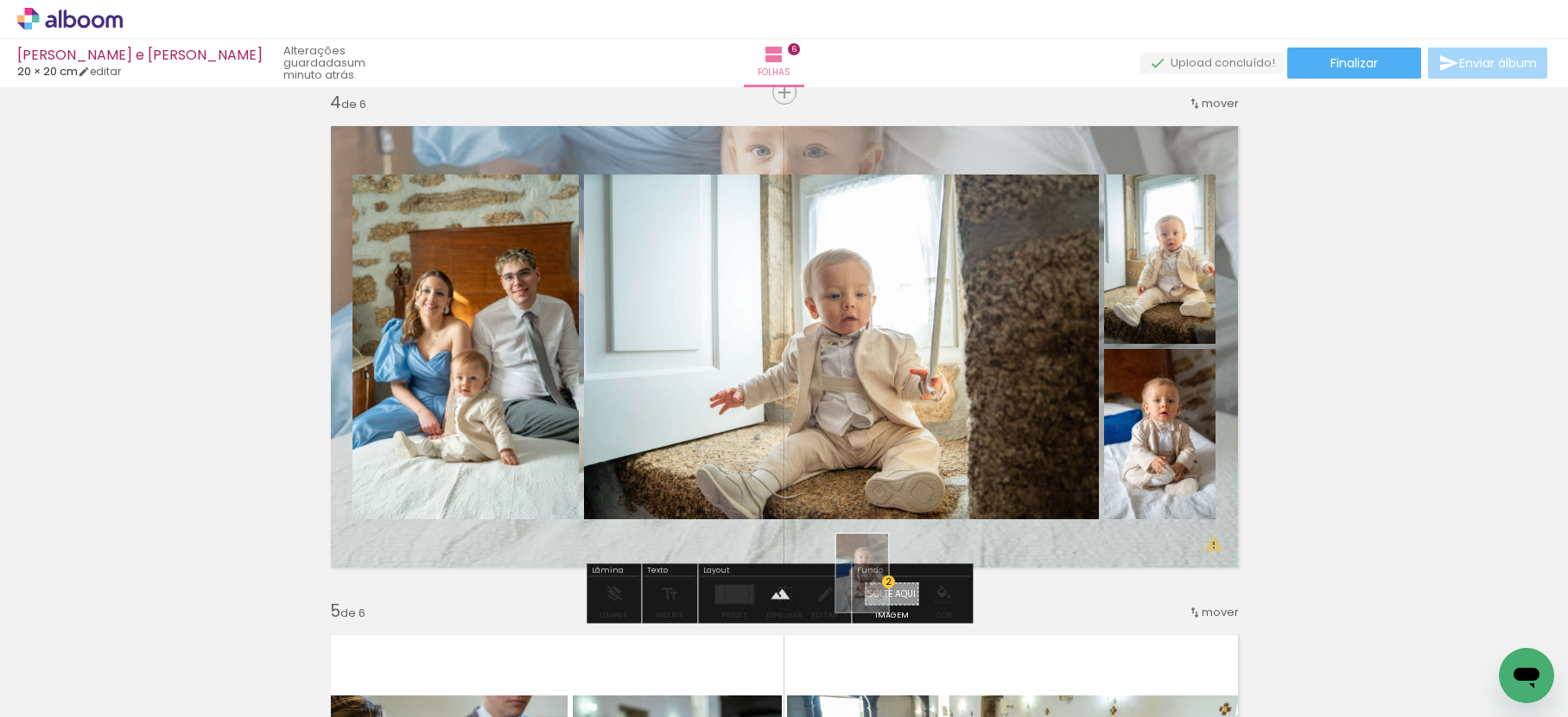
drag, startPoint x: 1508, startPoint y: 633, endPoint x: 887, endPoint y: 586, distance: 622.8
click at [887, 586] on quentale-workspace at bounding box center [784, 358] width 1568 height 717
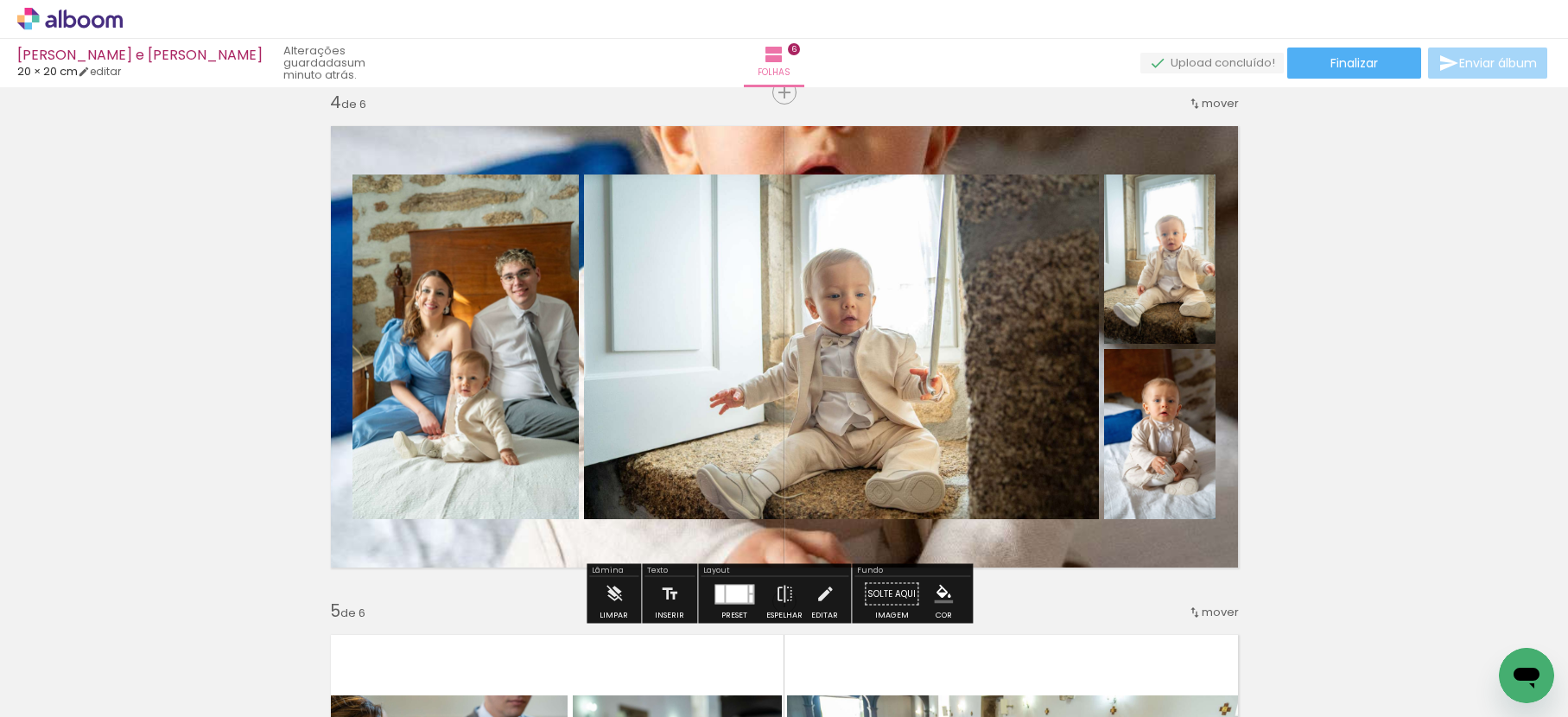
click at [878, 129] on quentale-layouter at bounding box center [784, 347] width 931 height 466
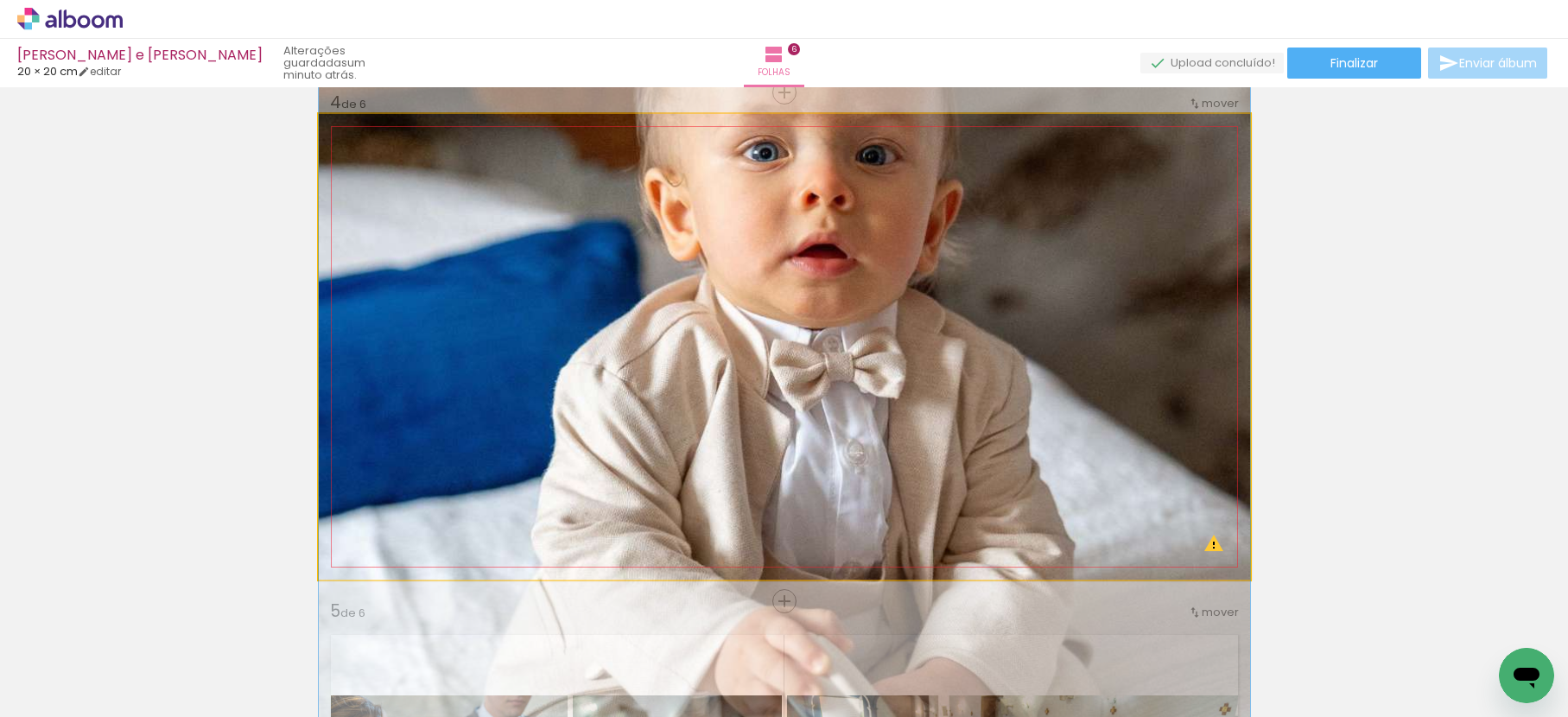
drag, startPoint x: 890, startPoint y: 156, endPoint x: 888, endPoint y: 230, distance: 74.0
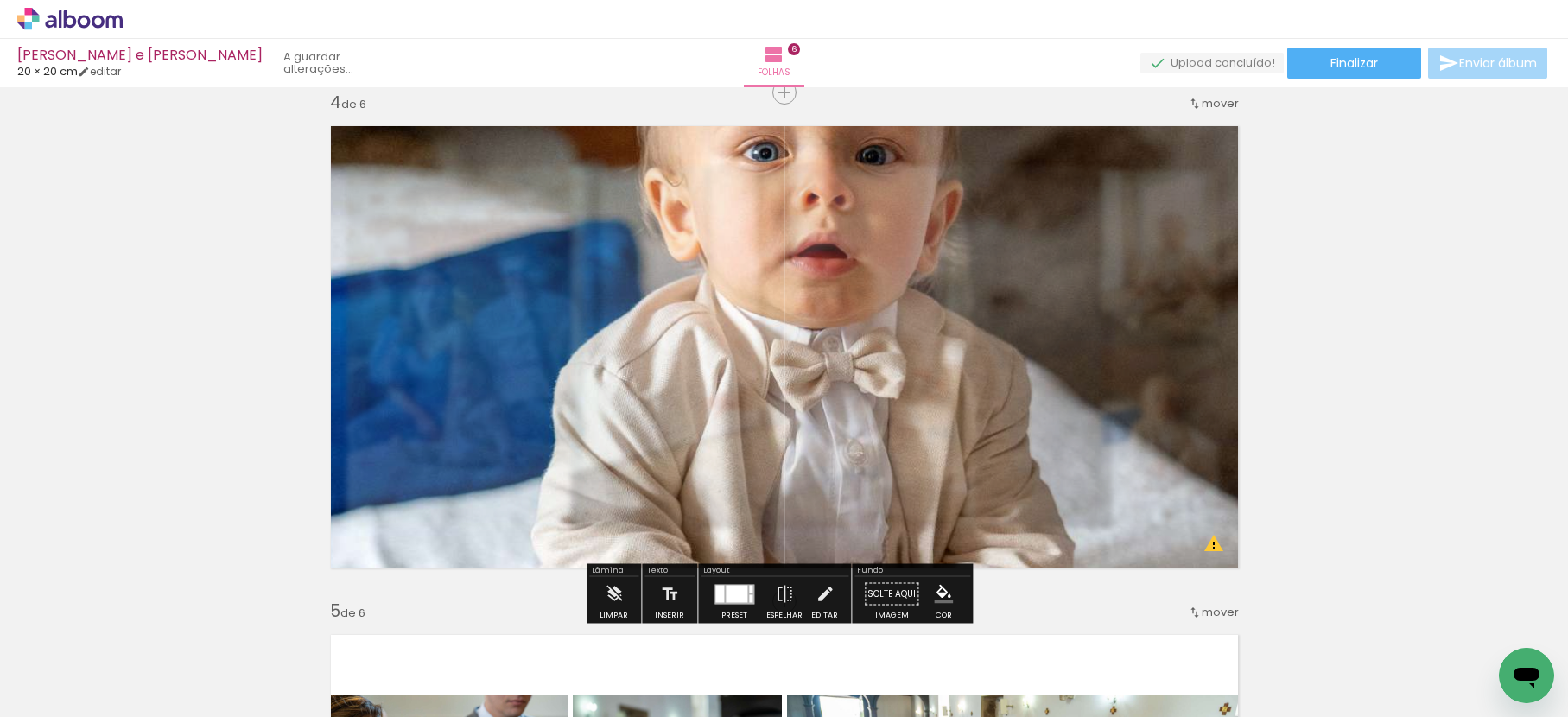
click at [1295, 239] on div "Inserir folha 1 de 6 Inserir folha 2 de 6 Inserir folha 3 de 6 Inserir folha 4 …" at bounding box center [784, 325] width 1568 height 3564
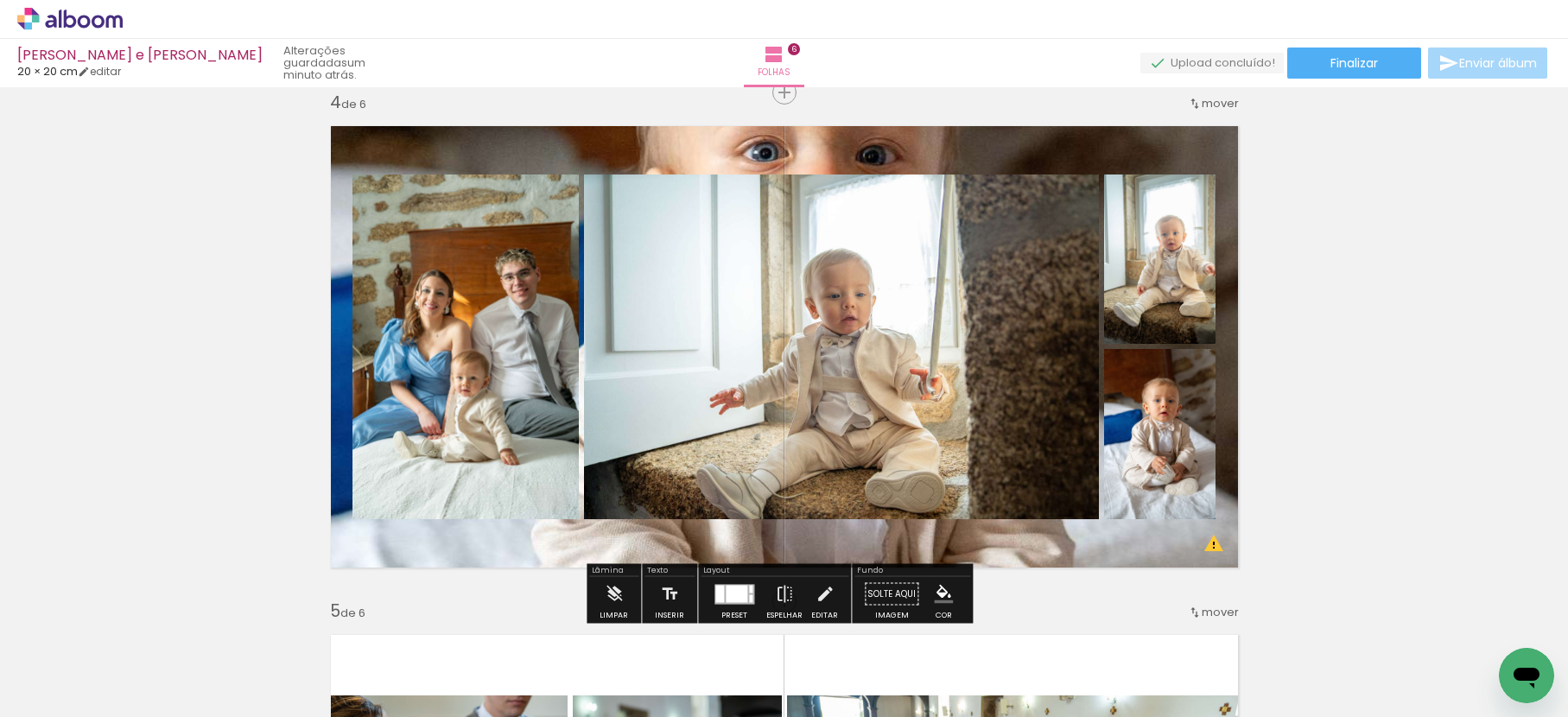
click at [1115, 151] on quentale-layouter at bounding box center [784, 347] width 931 height 466
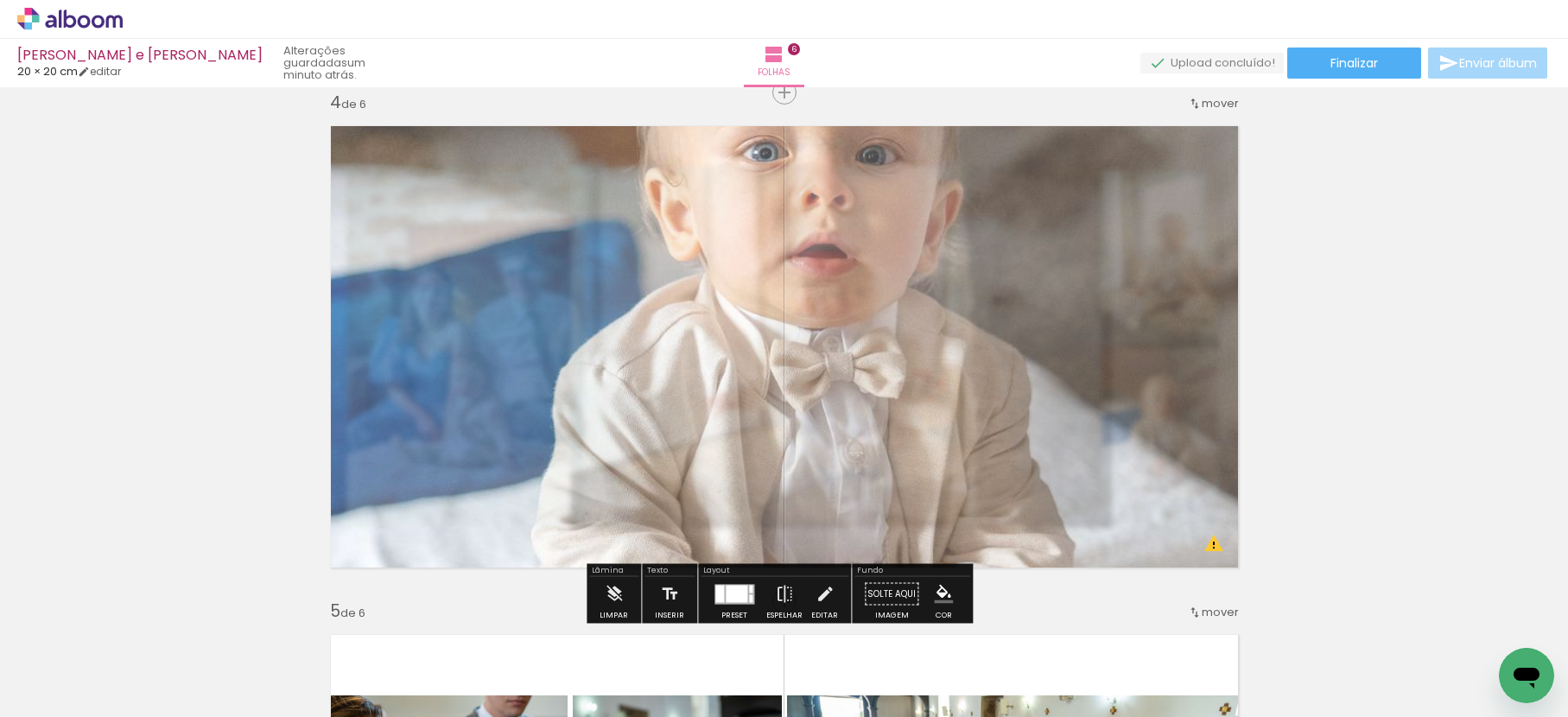
drag, startPoint x: 567, startPoint y: 162, endPoint x: 547, endPoint y: 198, distance: 41.2
click at [547, 198] on quentale-photo at bounding box center [784, 347] width 931 height 466
click at [1385, 268] on div "Inserir folha 1 de 6 Inserir folha 2 de 6 Inserir folha 3 de 6 Inserir folha 4 …" at bounding box center [784, 325] width 1568 height 3564
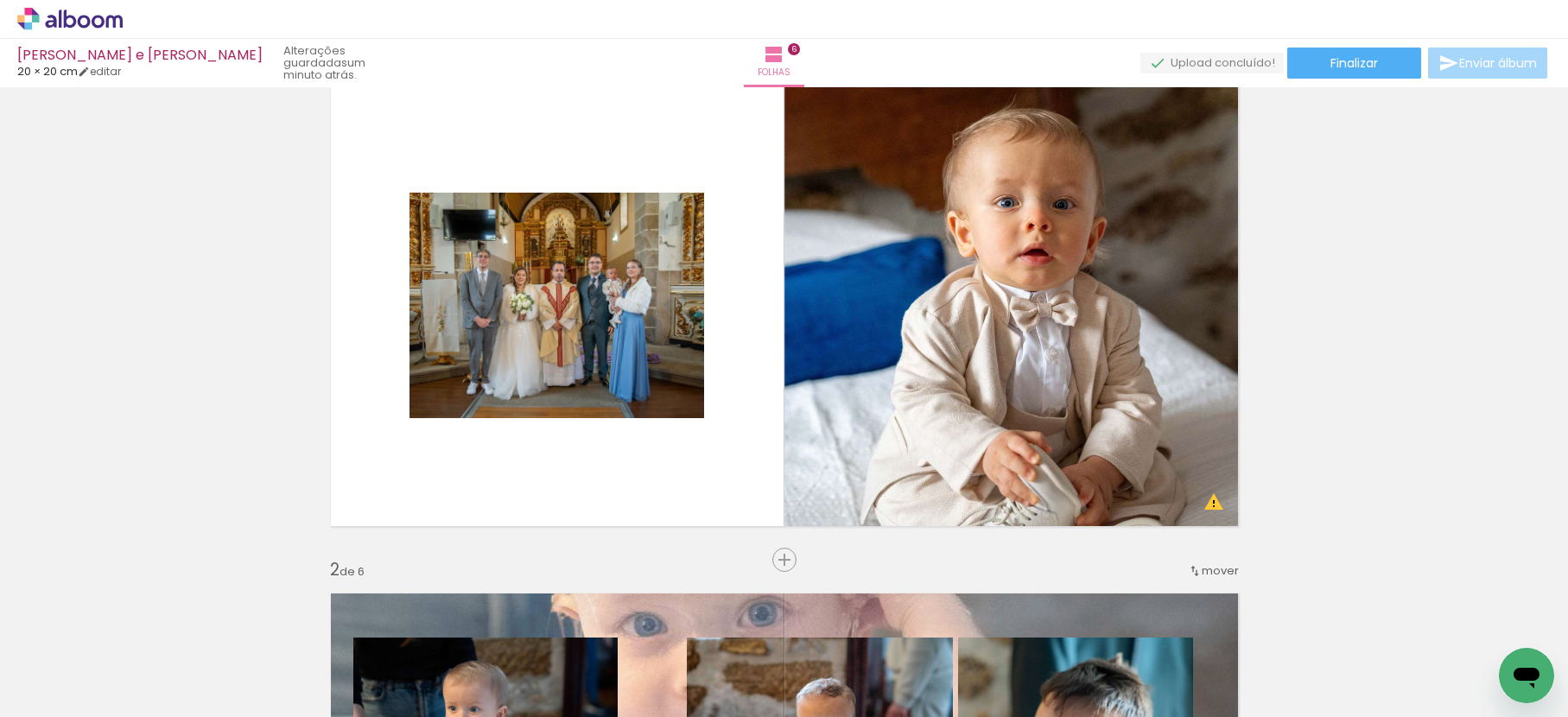
scroll to position [0, 0]
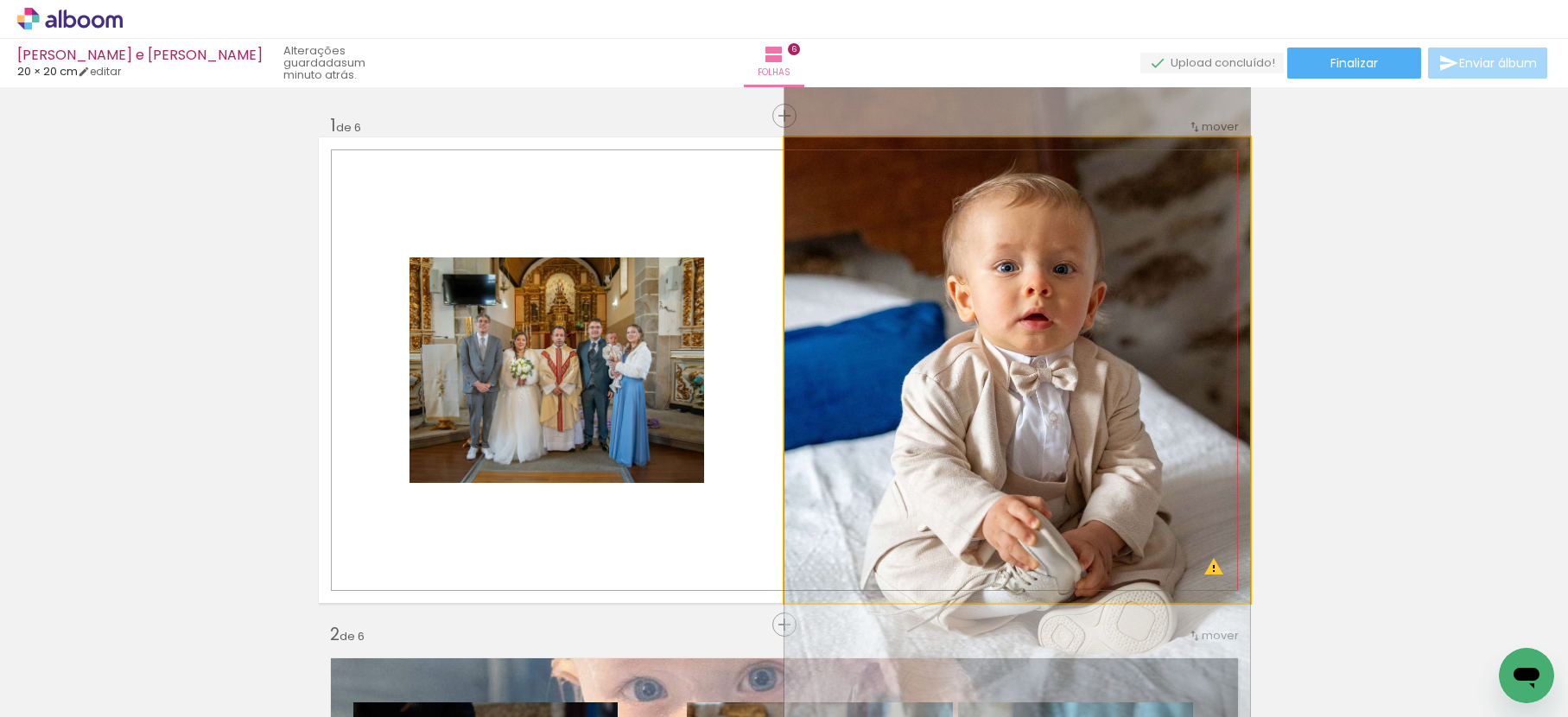
click at [1136, 239] on quentale-photo at bounding box center [1017, 370] width 466 height 466
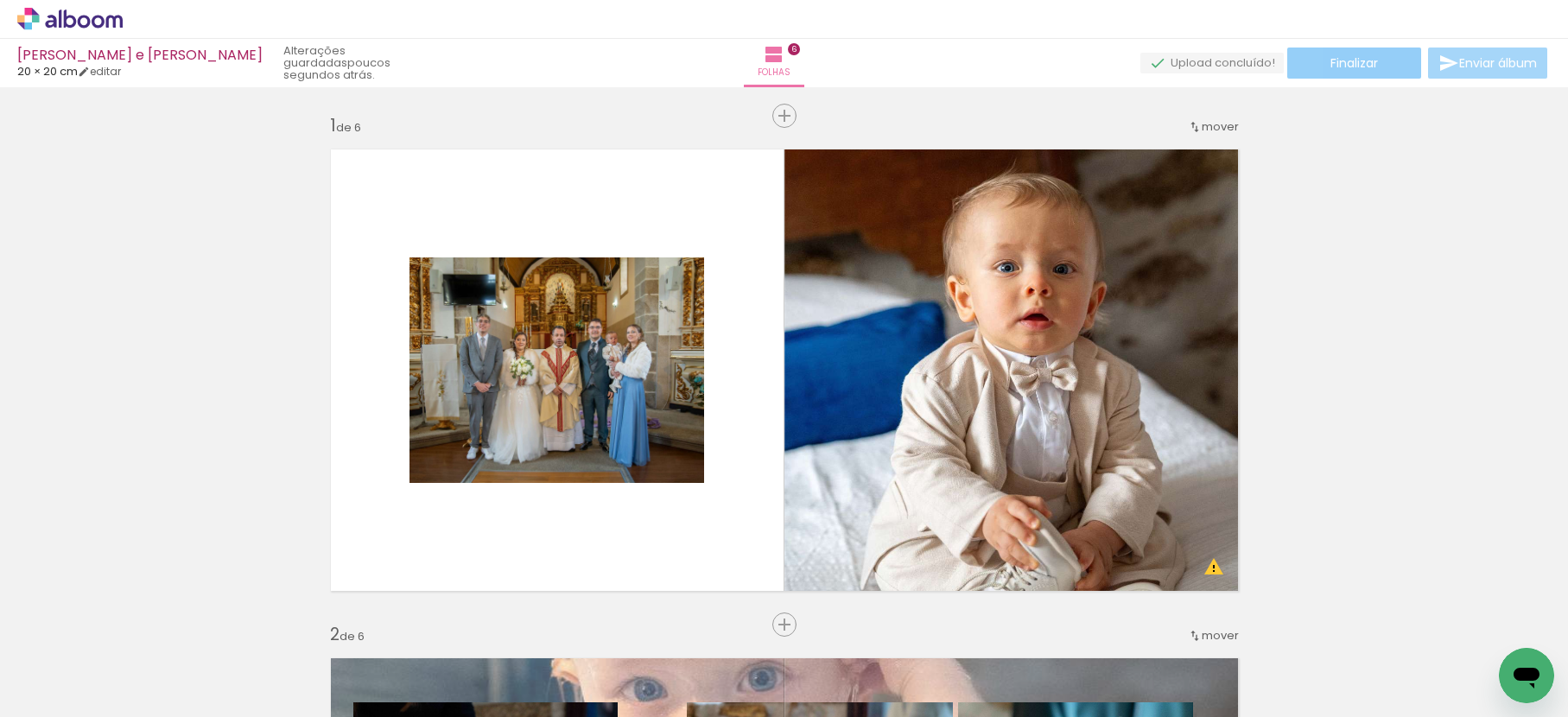
click at [1342, 64] on span "Finalizar" at bounding box center [1354, 63] width 48 height 12
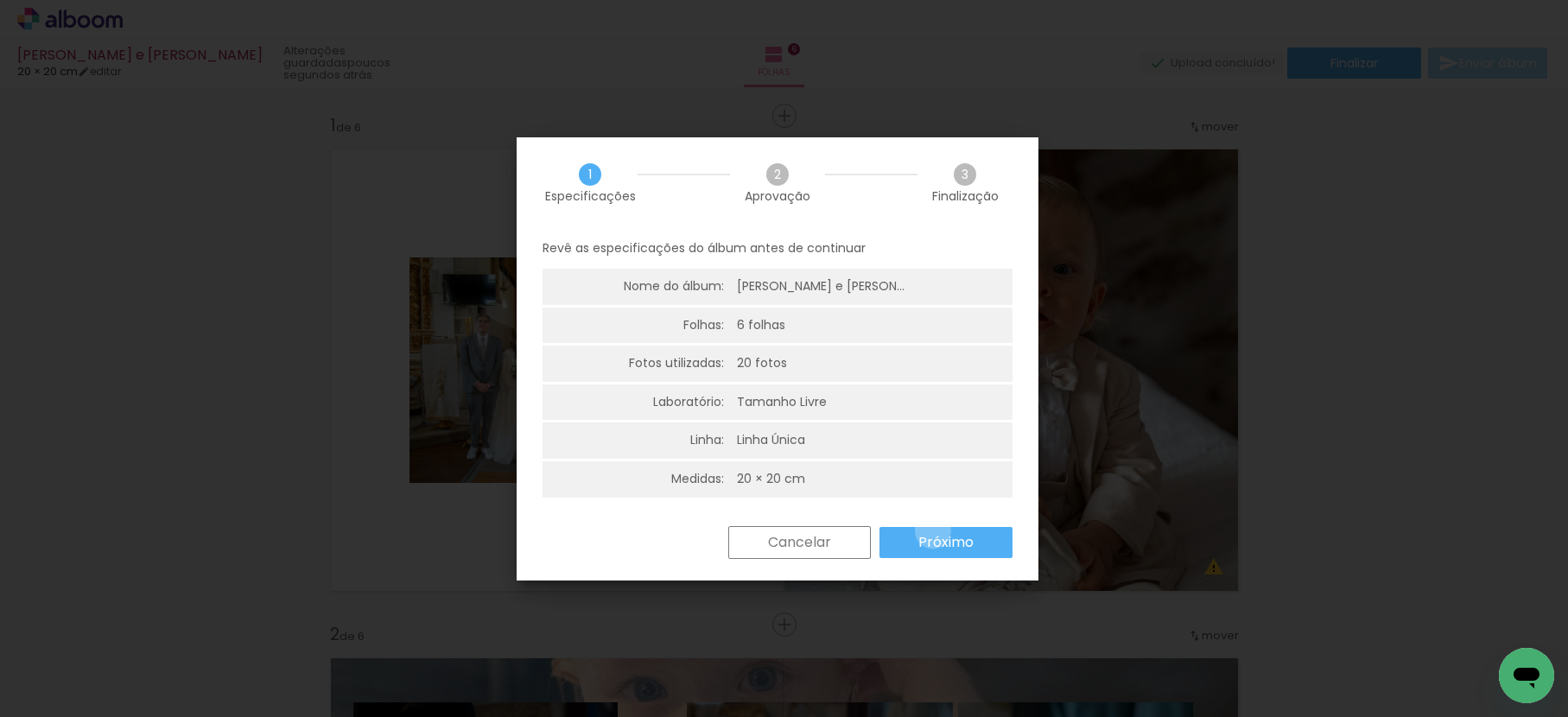
click at [933, 530] on paper-button "Próximo" at bounding box center [945, 543] width 133 height 32
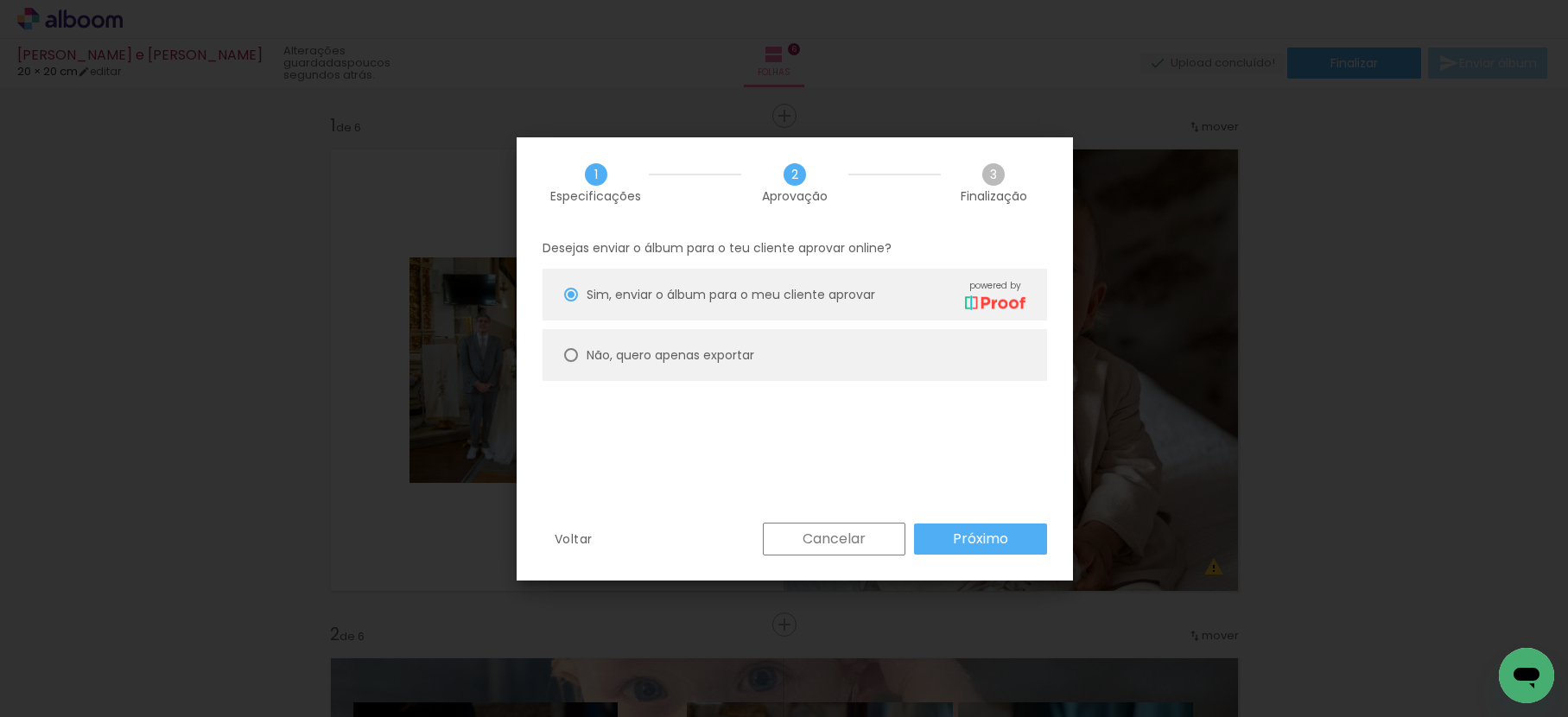
click at [0, 0] on slot "Não, quero apenas exportar" at bounding box center [0, 0] width 0 height 0
type paper-radio-button "on"
click at [1010, 530] on paper-button "Próximo" at bounding box center [980, 539] width 133 height 32
type input "Alta, 300 DPI"
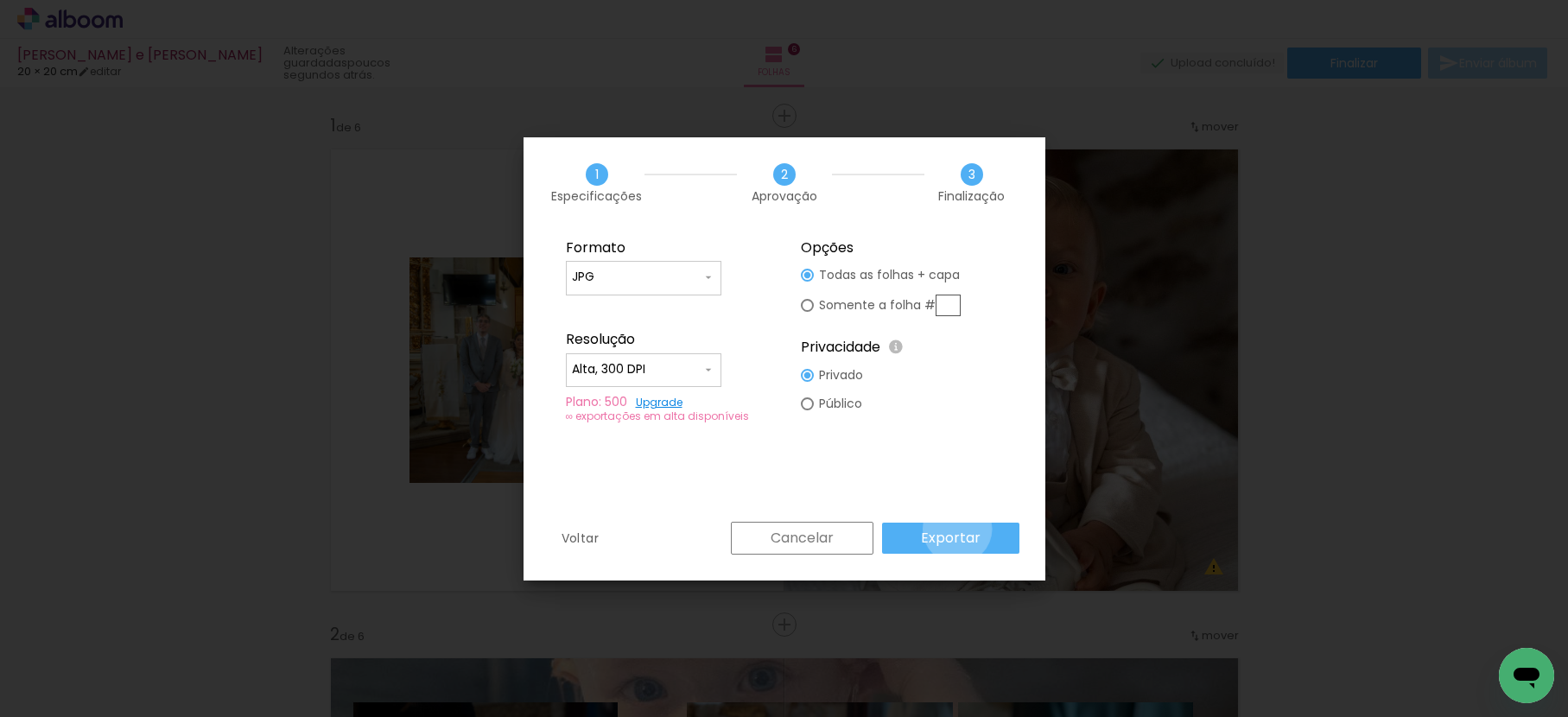
click at [0, 0] on slot "Exportar" at bounding box center [0, 0] width 0 height 0
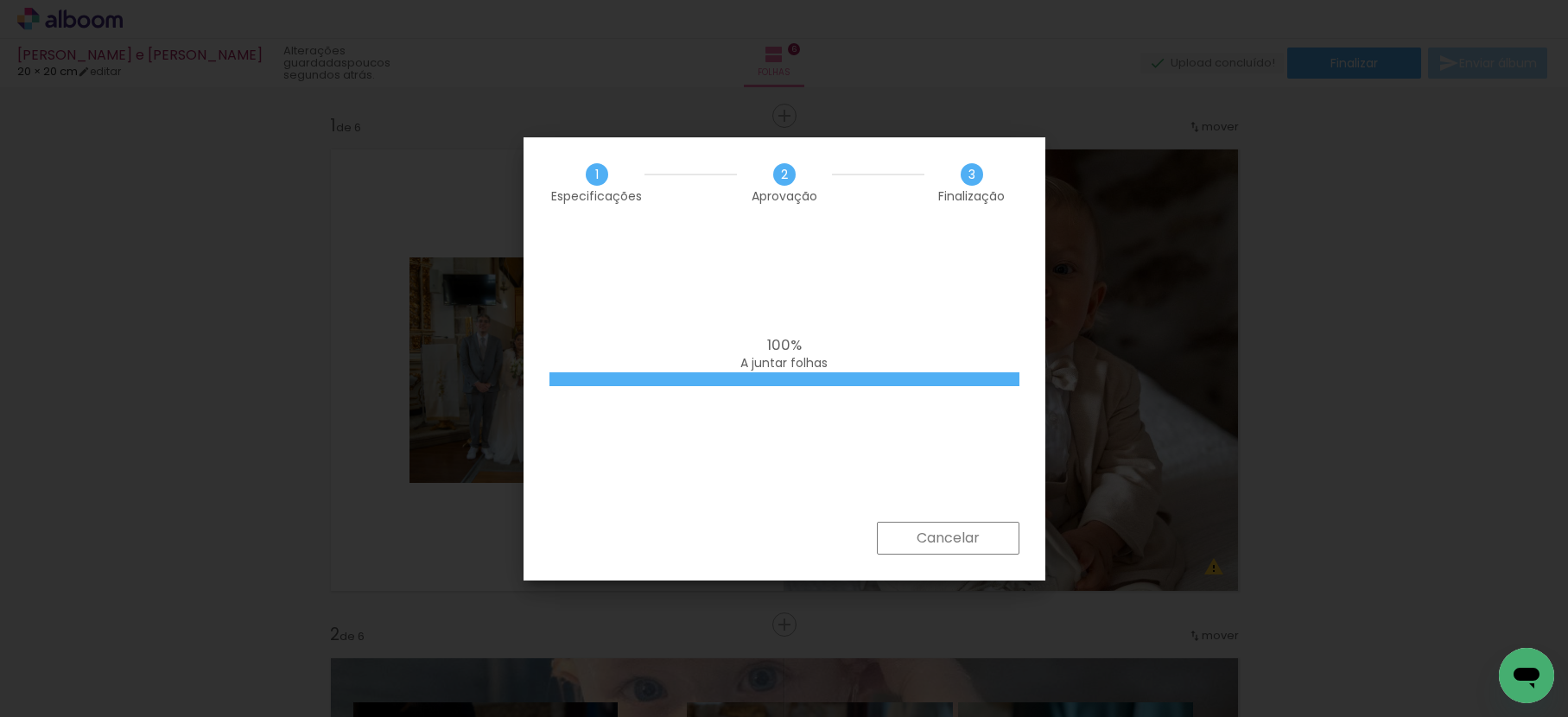
scroll to position [0, 514]
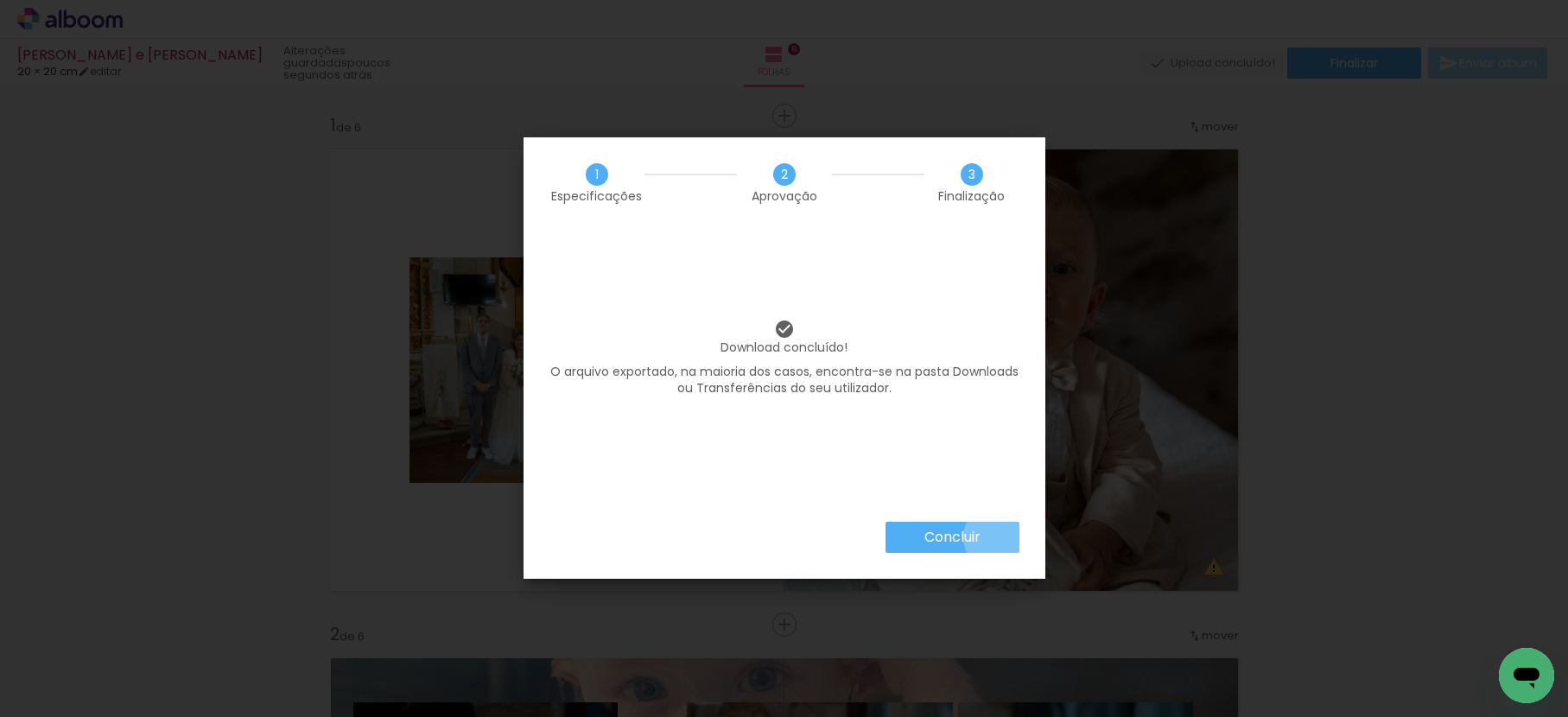
click at [995, 538] on paper-button "Concluir" at bounding box center [952, 537] width 134 height 32
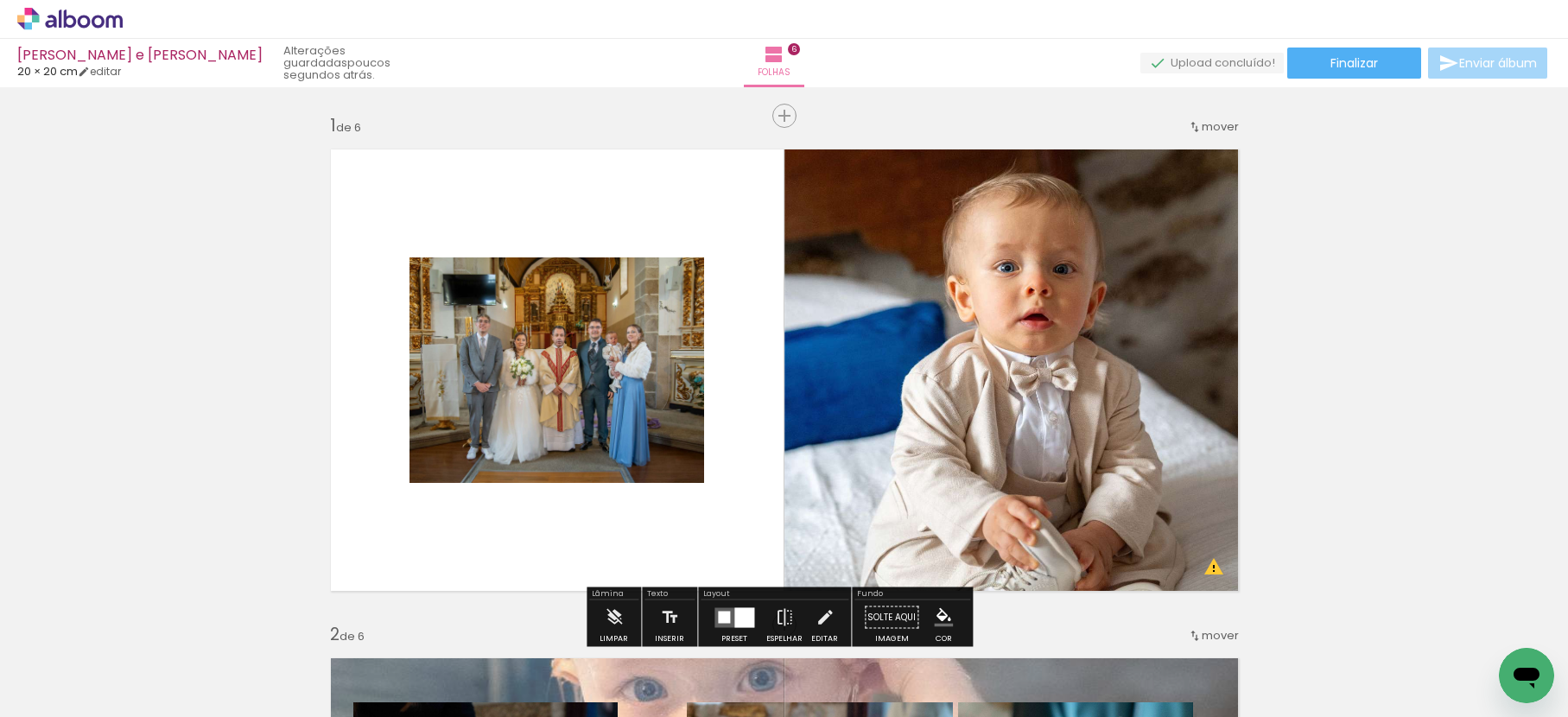
click at [99, 16] on icon at bounding box center [99, 21] width 13 height 13
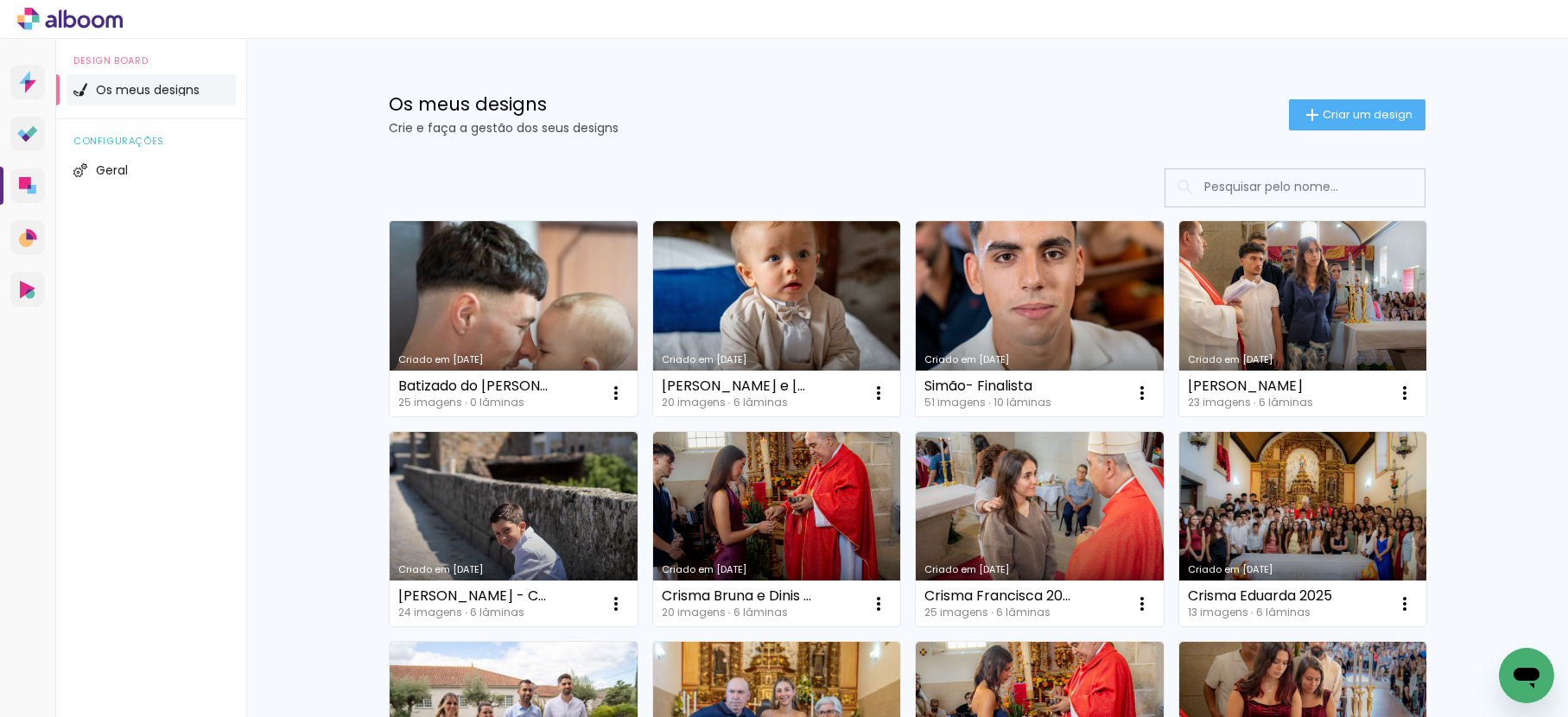
click at [555, 320] on link "Criado em [DATE]" at bounding box center [513, 319] width 248 height 195
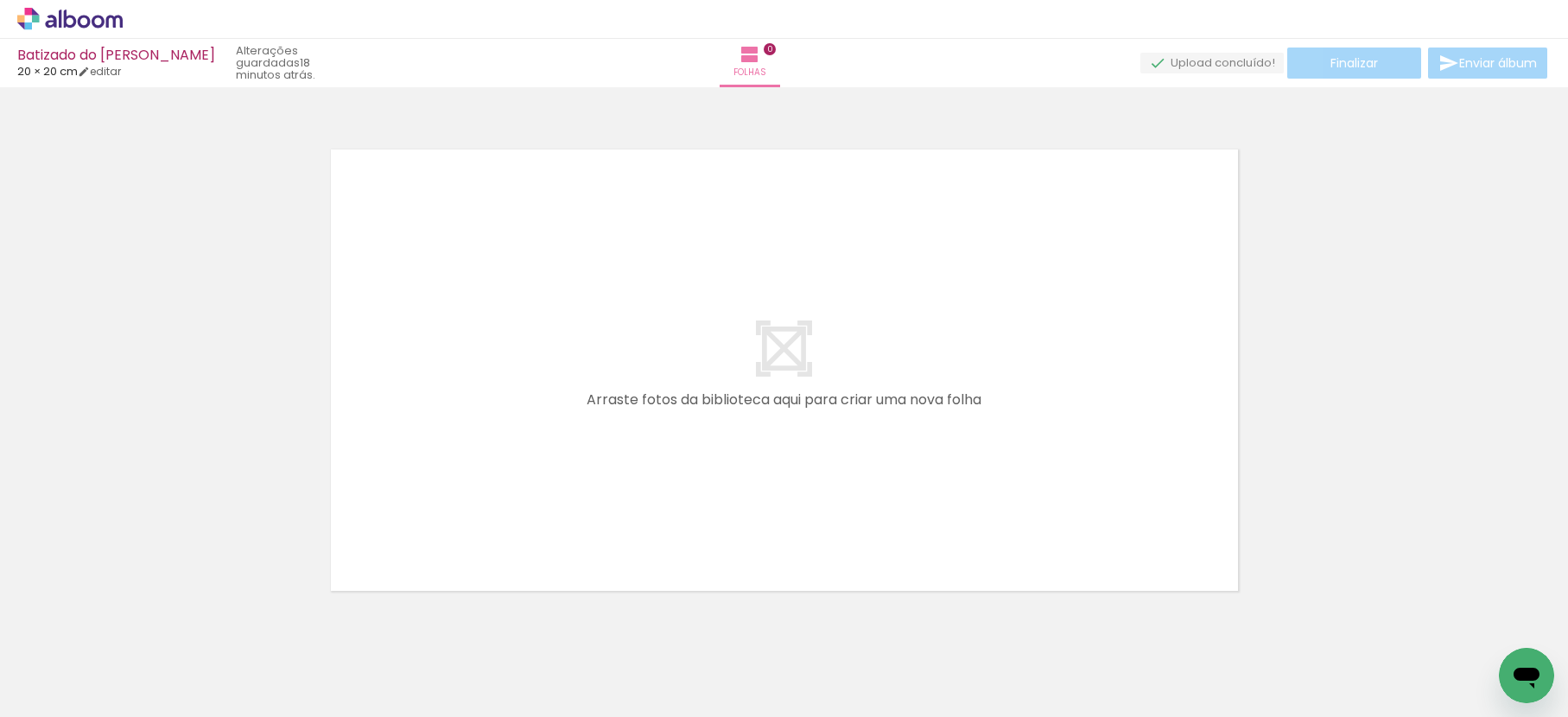
scroll to position [0, 998]
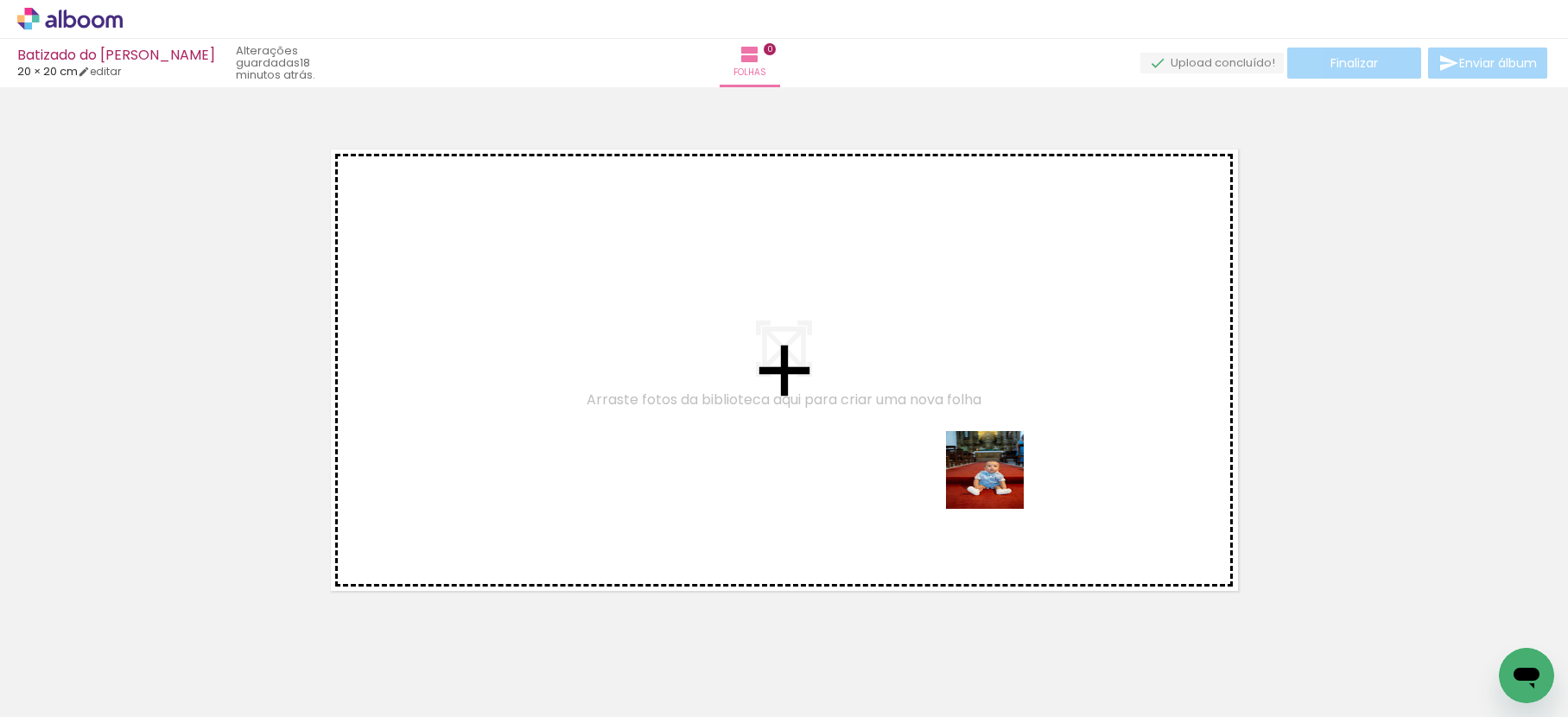
drag, startPoint x: 998, startPoint y: 483, endPoint x: 823, endPoint y: 329, distance: 233.1
click at [823, 329] on quentale-workspace at bounding box center [784, 358] width 1568 height 717
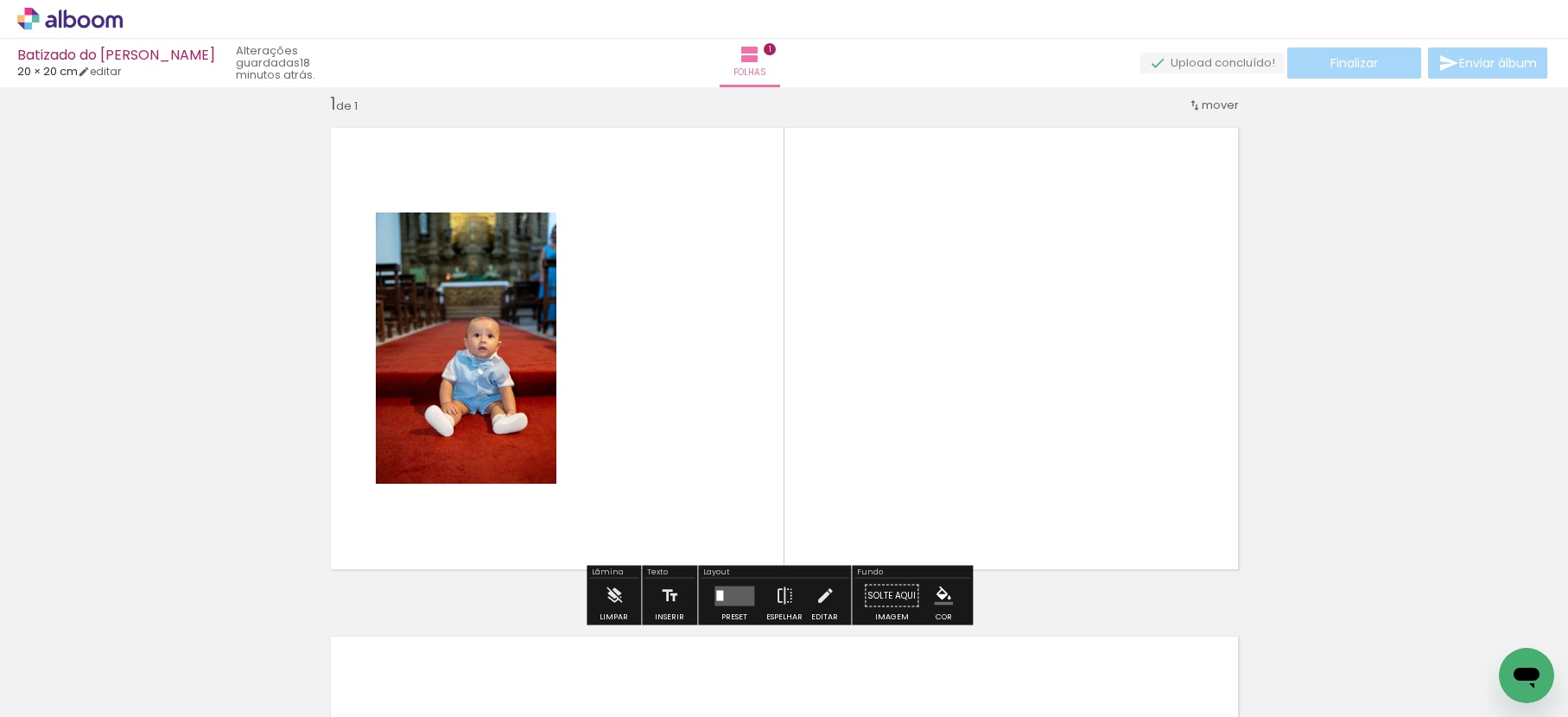
scroll to position [22, 0]
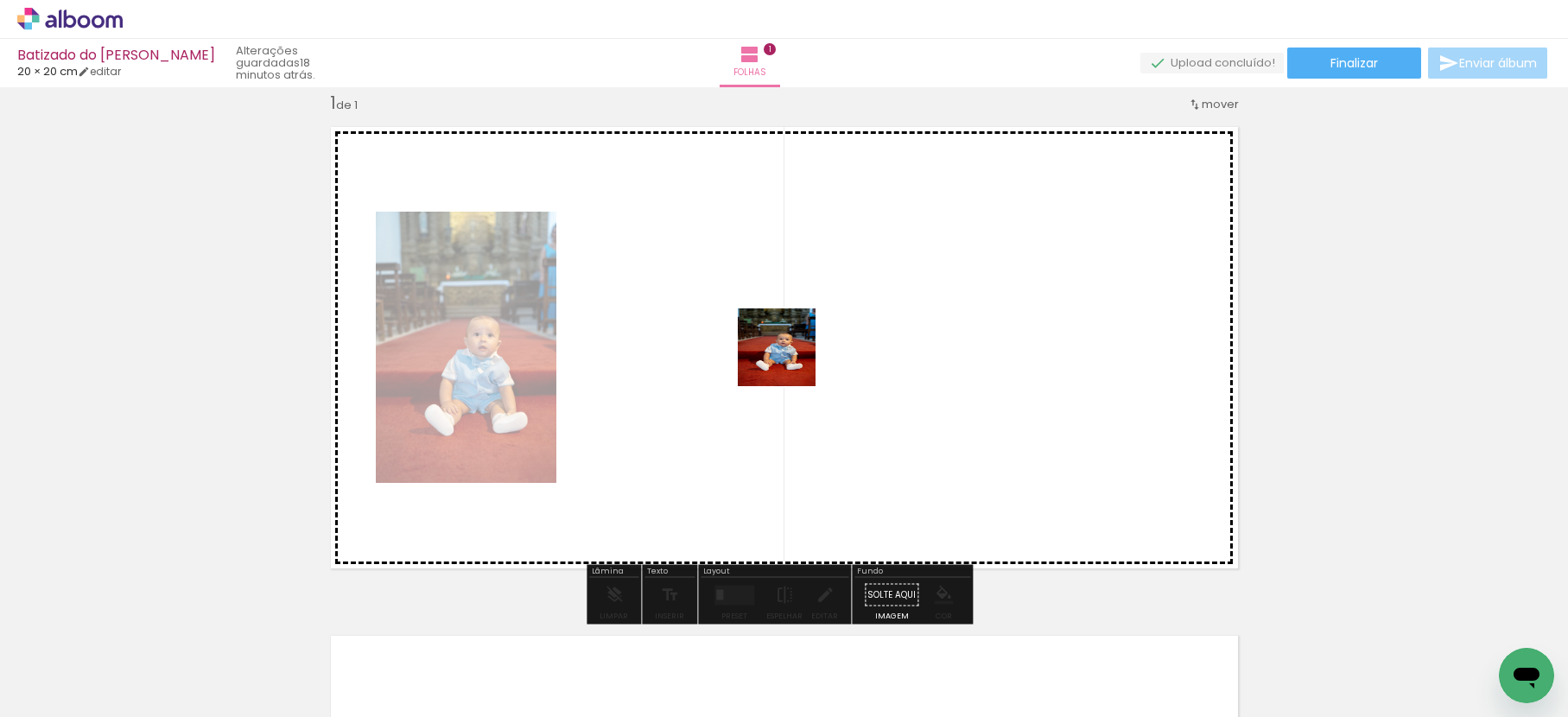
drag, startPoint x: 1214, startPoint y: 668, endPoint x: 802, endPoint y: 359, distance: 515.0
click at [786, 356] on quentale-workspace at bounding box center [784, 358] width 1568 height 717
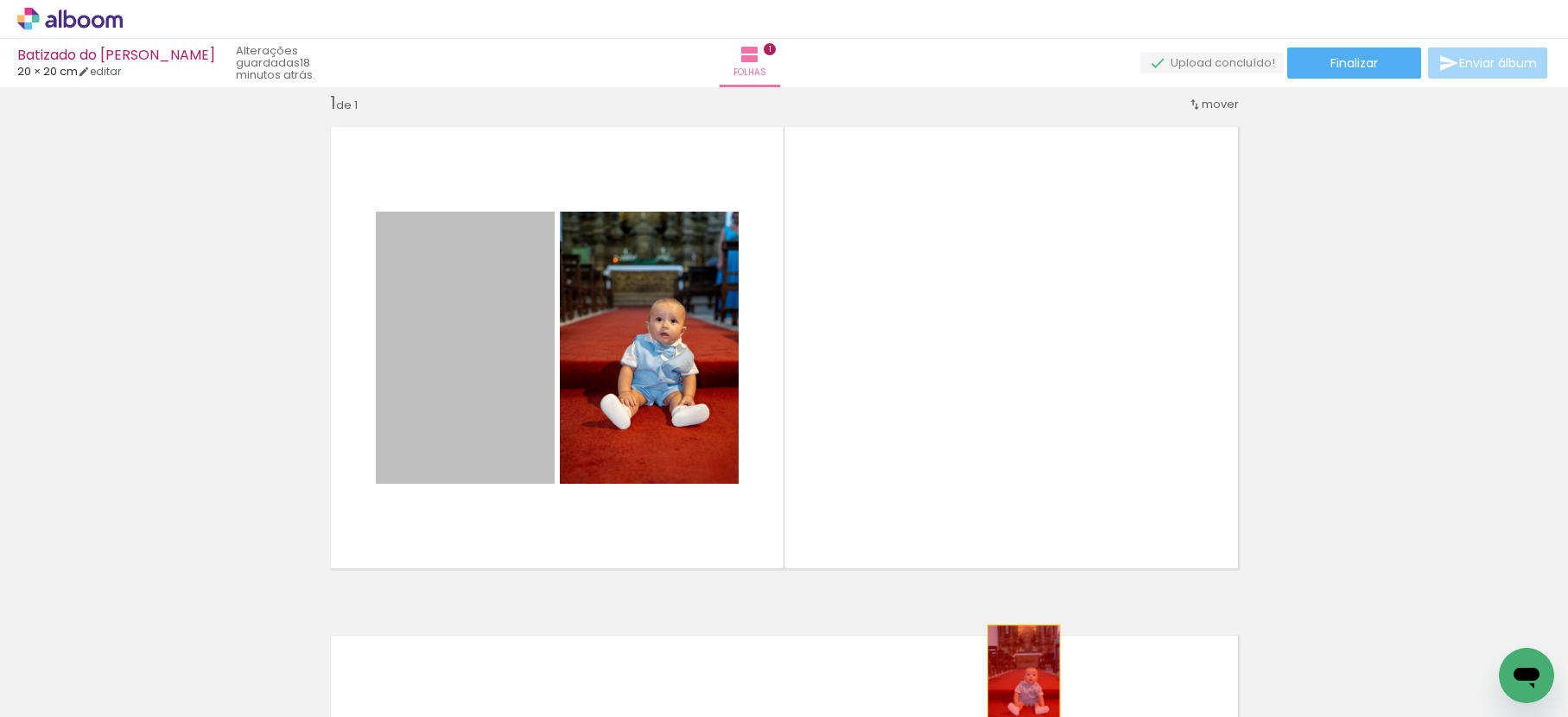
drag, startPoint x: 504, startPoint y: 359, endPoint x: 1017, endPoint y: 680, distance: 605.2
click at [1017, 680] on quentale-workspace at bounding box center [784, 358] width 1568 height 717
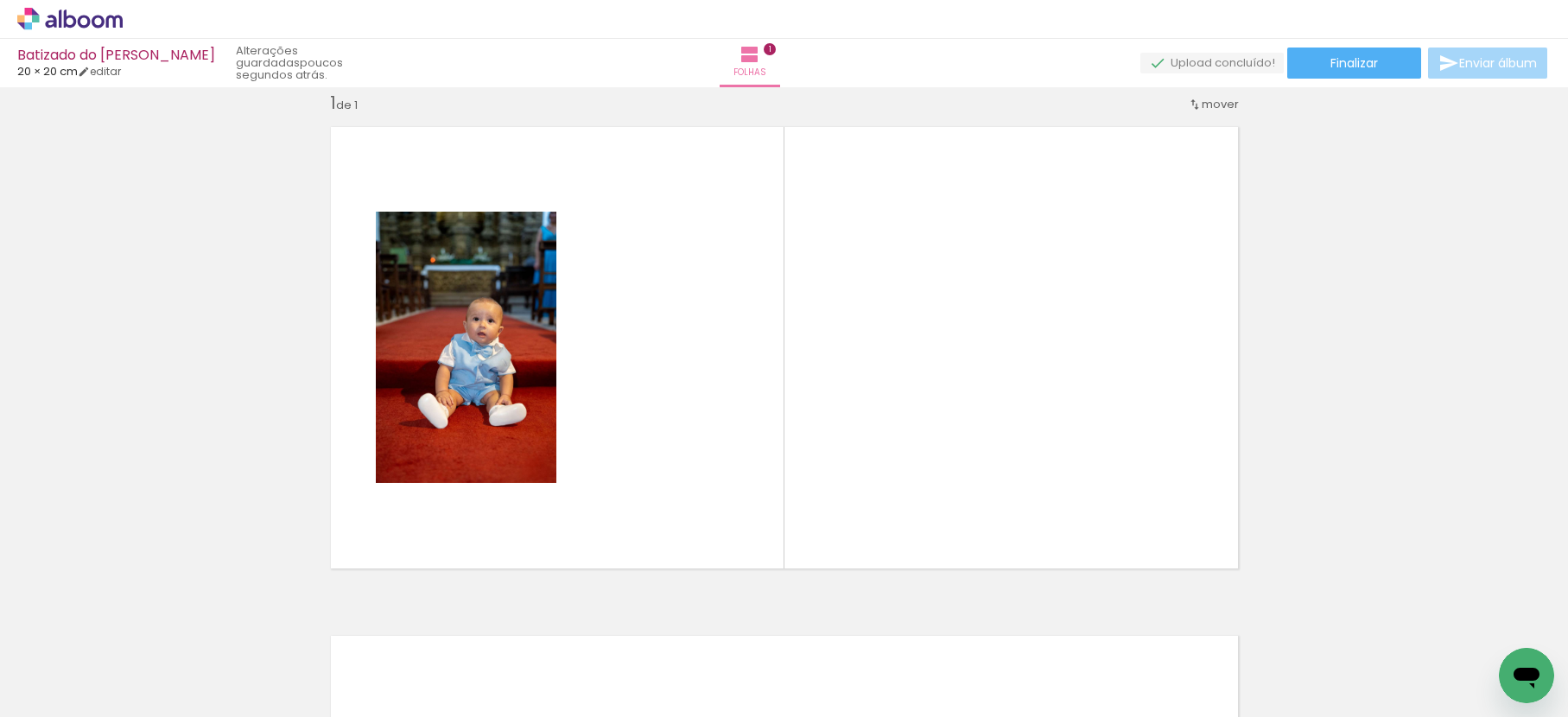
scroll to position [0, 598]
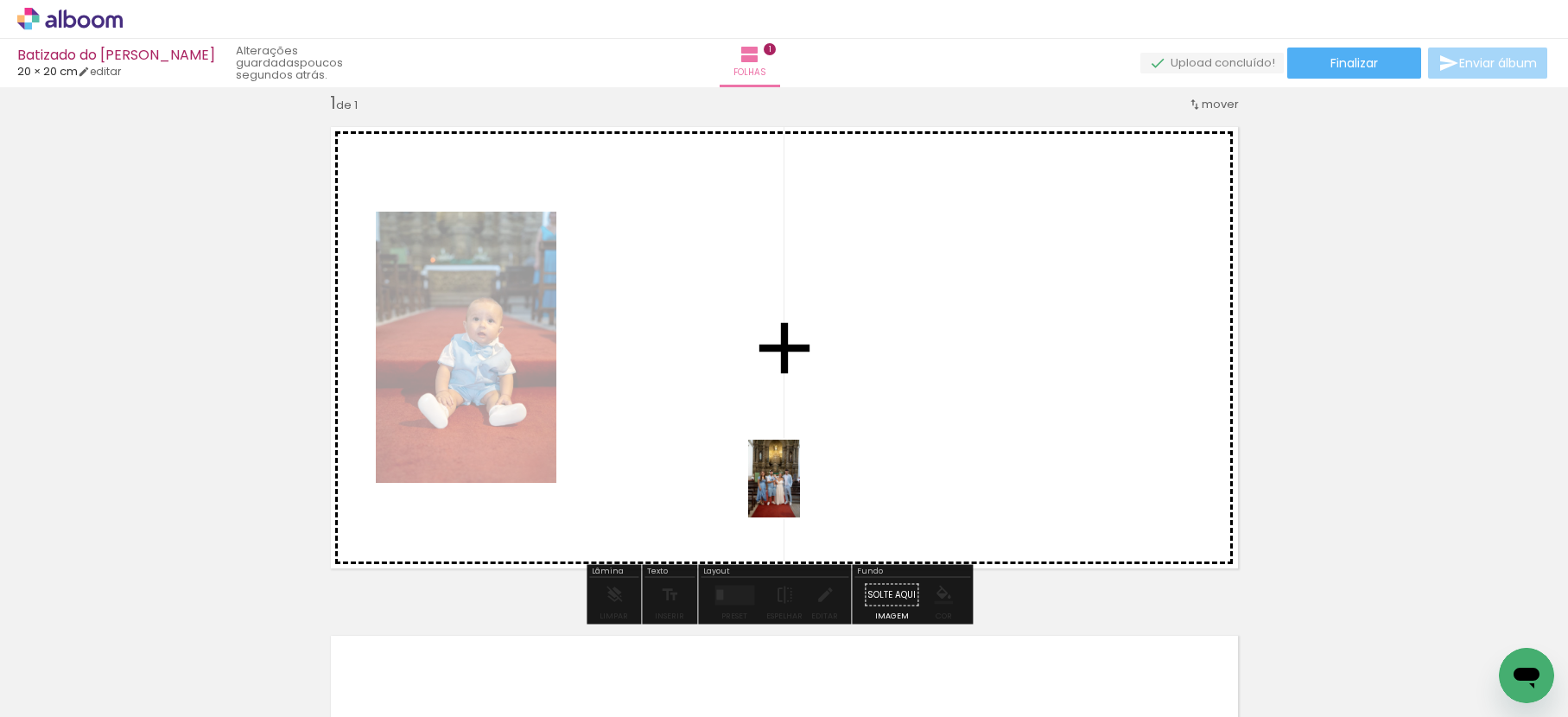
drag, startPoint x: 1134, startPoint y: 678, endPoint x: 748, endPoint y: 478, distance: 434.7
click at [748, 475] on quentale-workspace at bounding box center [784, 358] width 1568 height 717
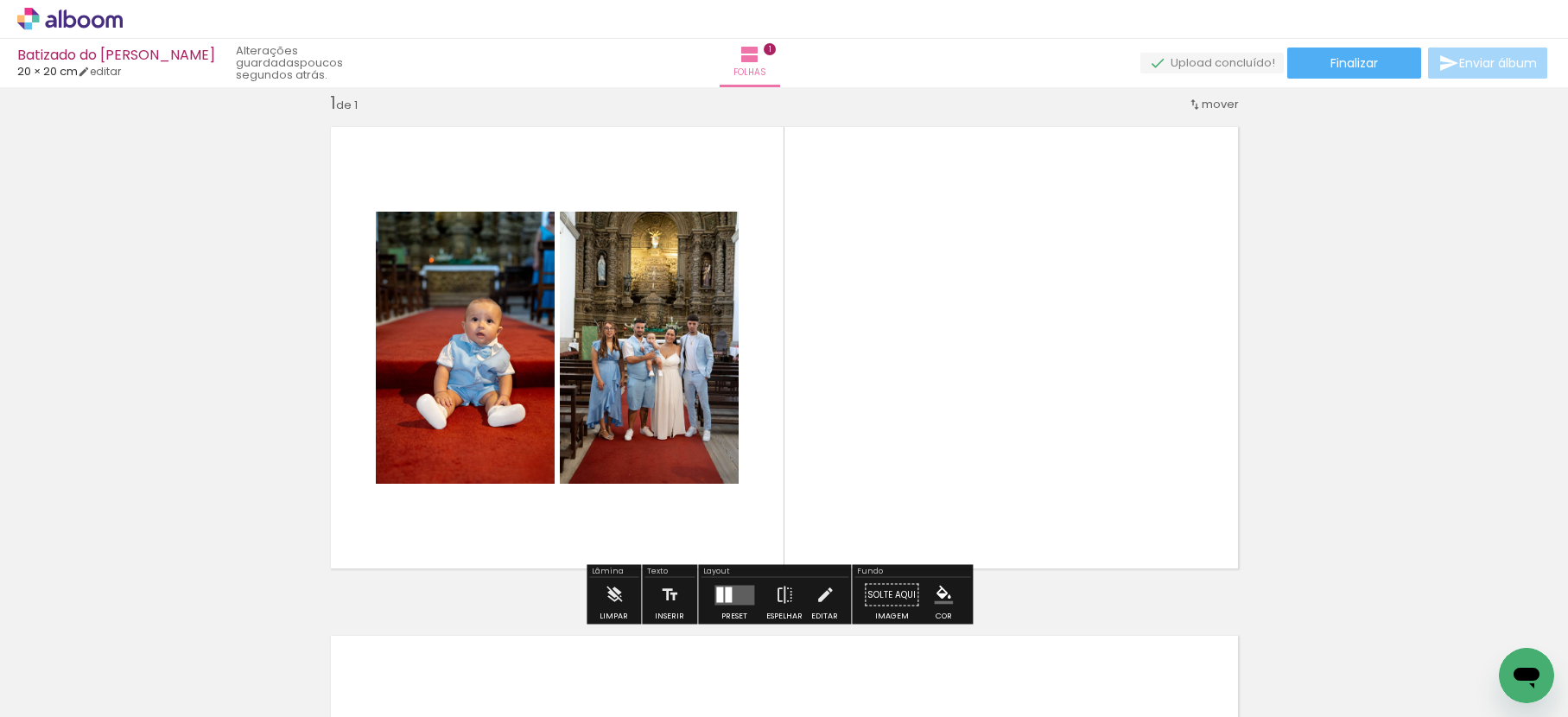
click at [745, 575] on div "Layout" at bounding box center [774, 572] width 147 height 11
click at [744, 585] on quentale-layouter at bounding box center [735, 594] width 40 height 20
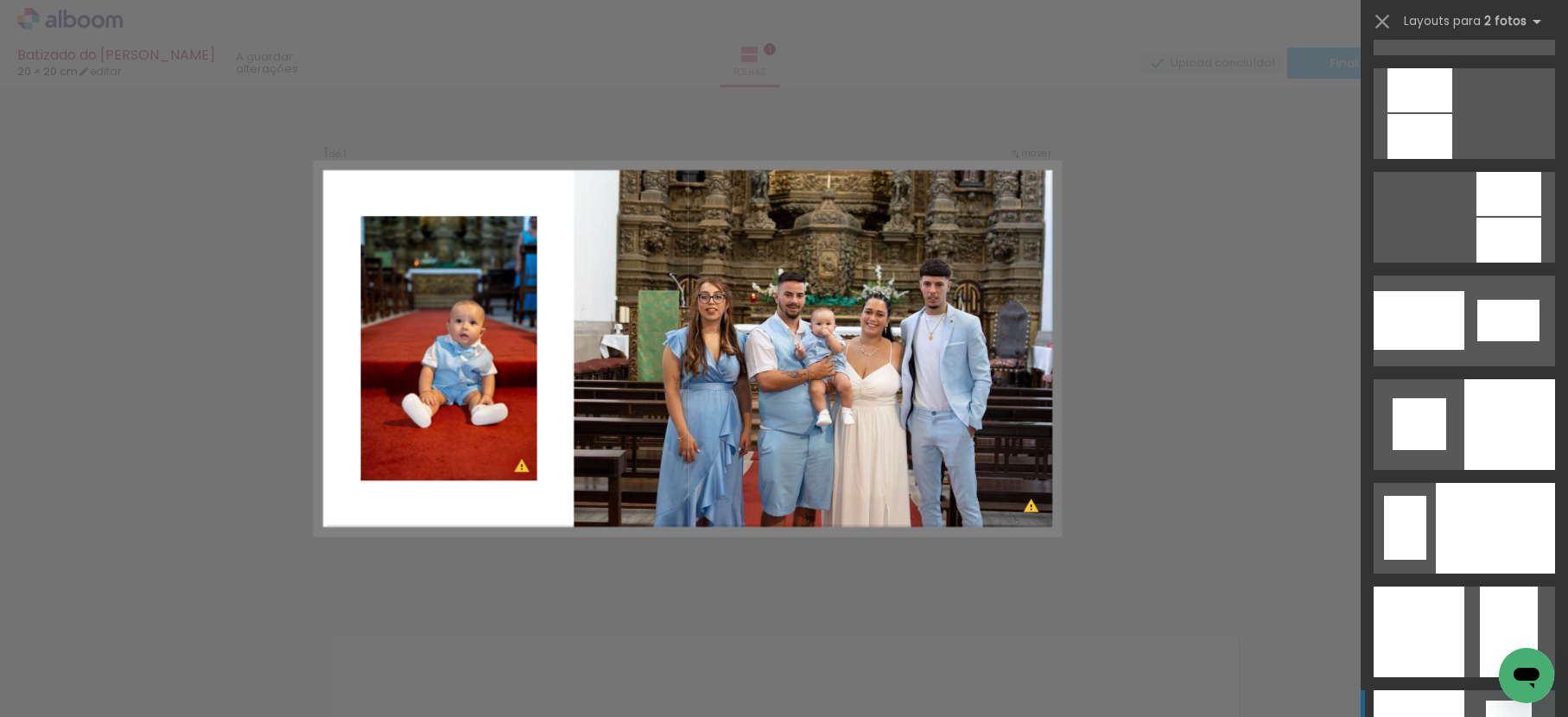
scroll to position [6857, 0]
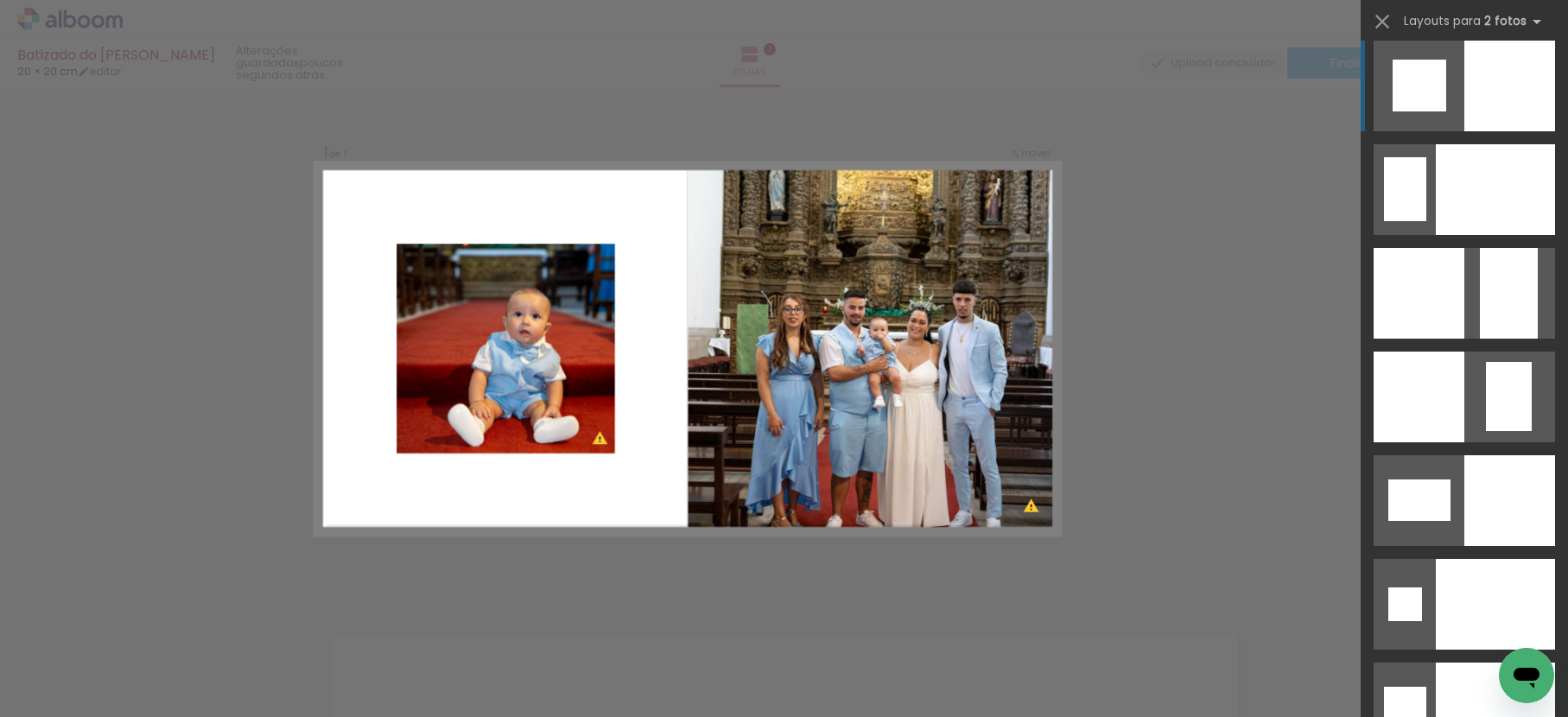
click at [1480, 82] on div at bounding box center [1509, 85] width 91 height 91
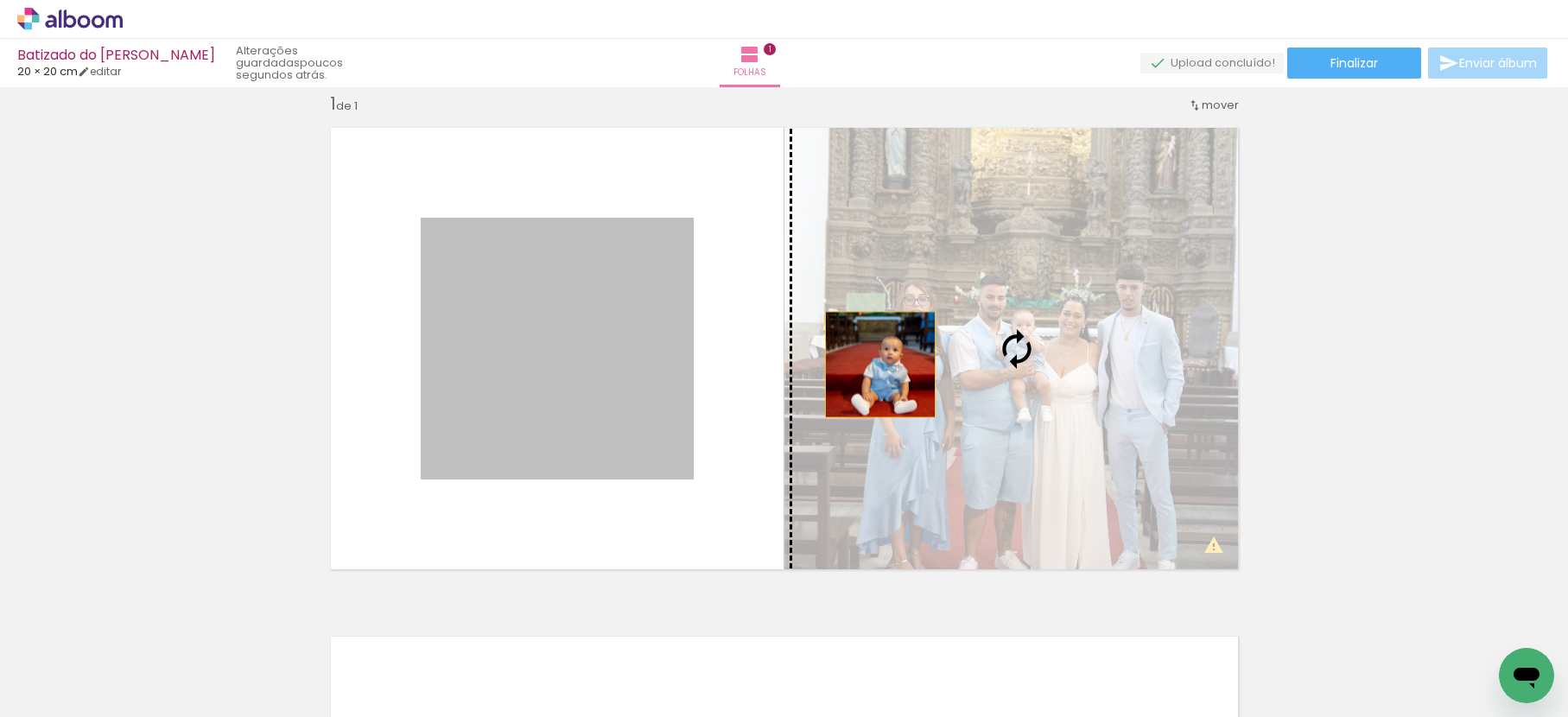
drag, startPoint x: 627, startPoint y: 370, endPoint x: 916, endPoint y: 354, distance: 289.4
click at [0, 0] on slot at bounding box center [0, 0] width 0 height 0
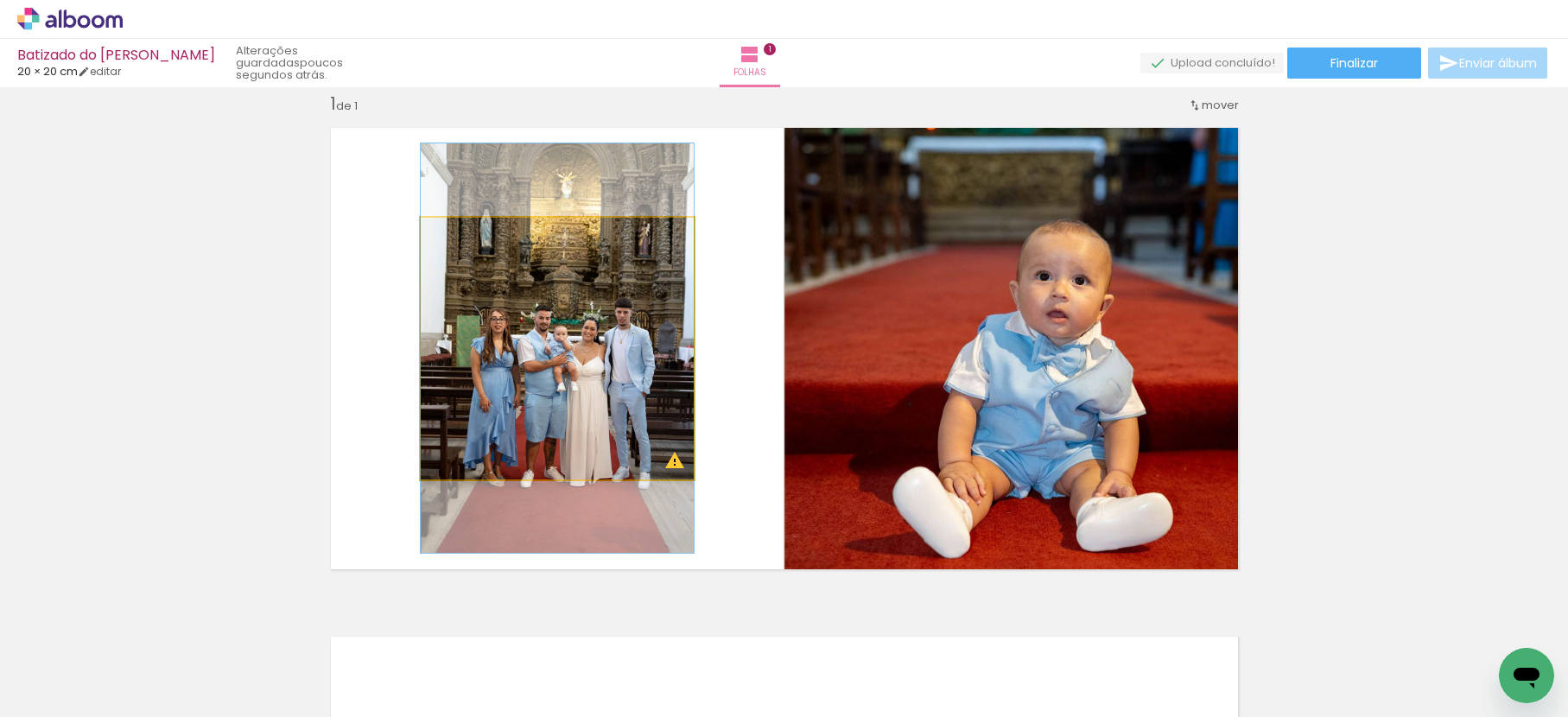
click at [463, 327] on quentale-photo at bounding box center [557, 349] width 273 height 262
click at [462, 327] on quentale-photo at bounding box center [557, 349] width 273 height 262
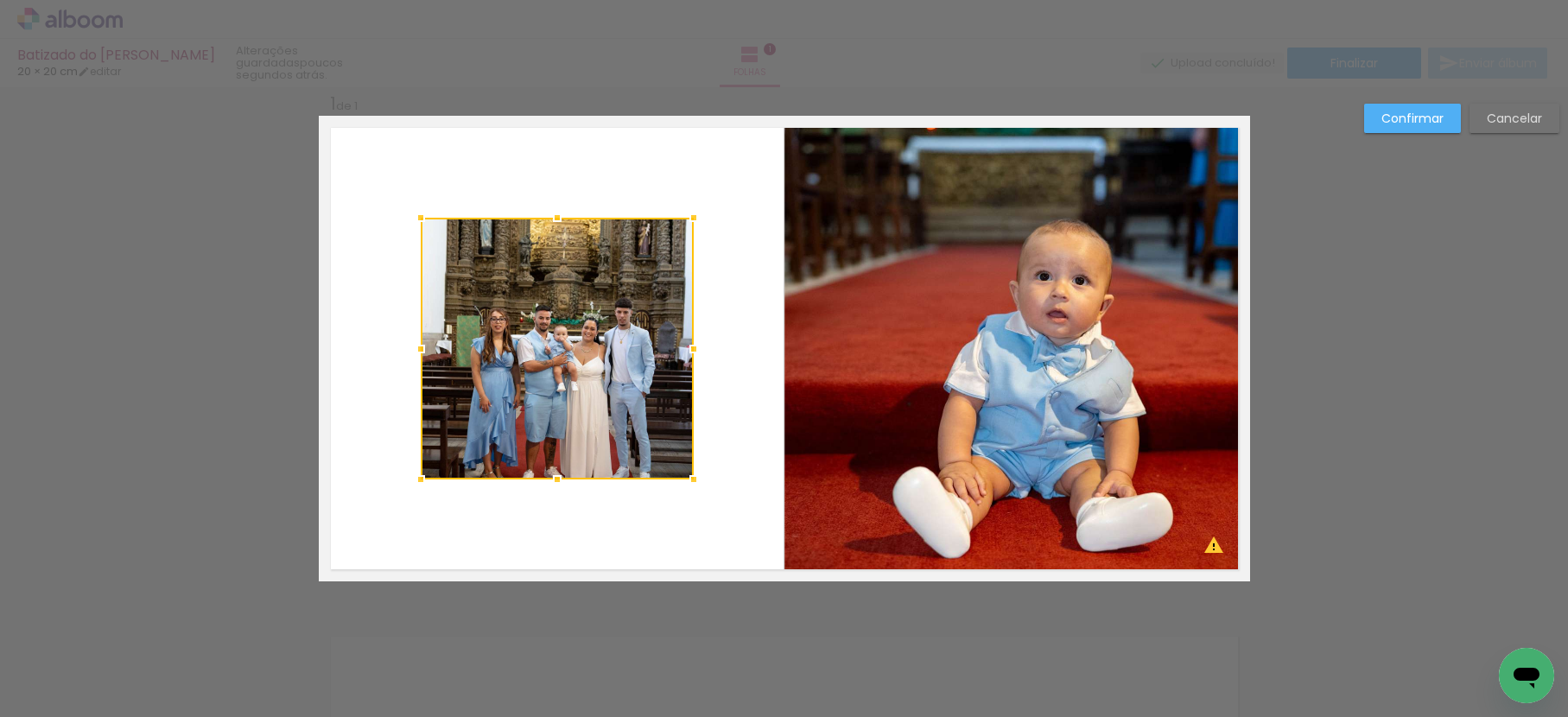
scroll to position [22, 0]
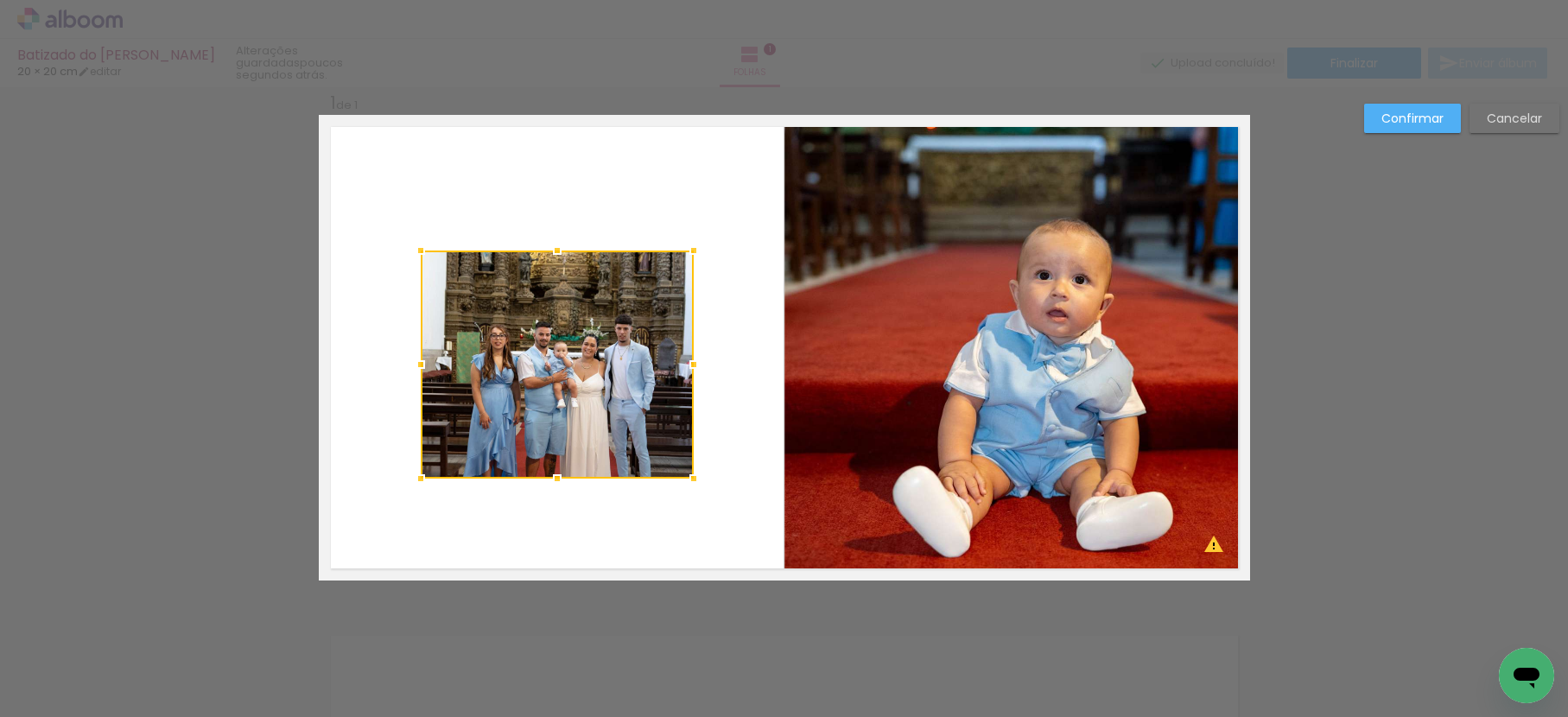
drag, startPoint x: 558, startPoint y: 217, endPoint x: 573, endPoint y: 262, distance: 47.4
click at [571, 261] on div at bounding box center [557, 365] width 273 height 228
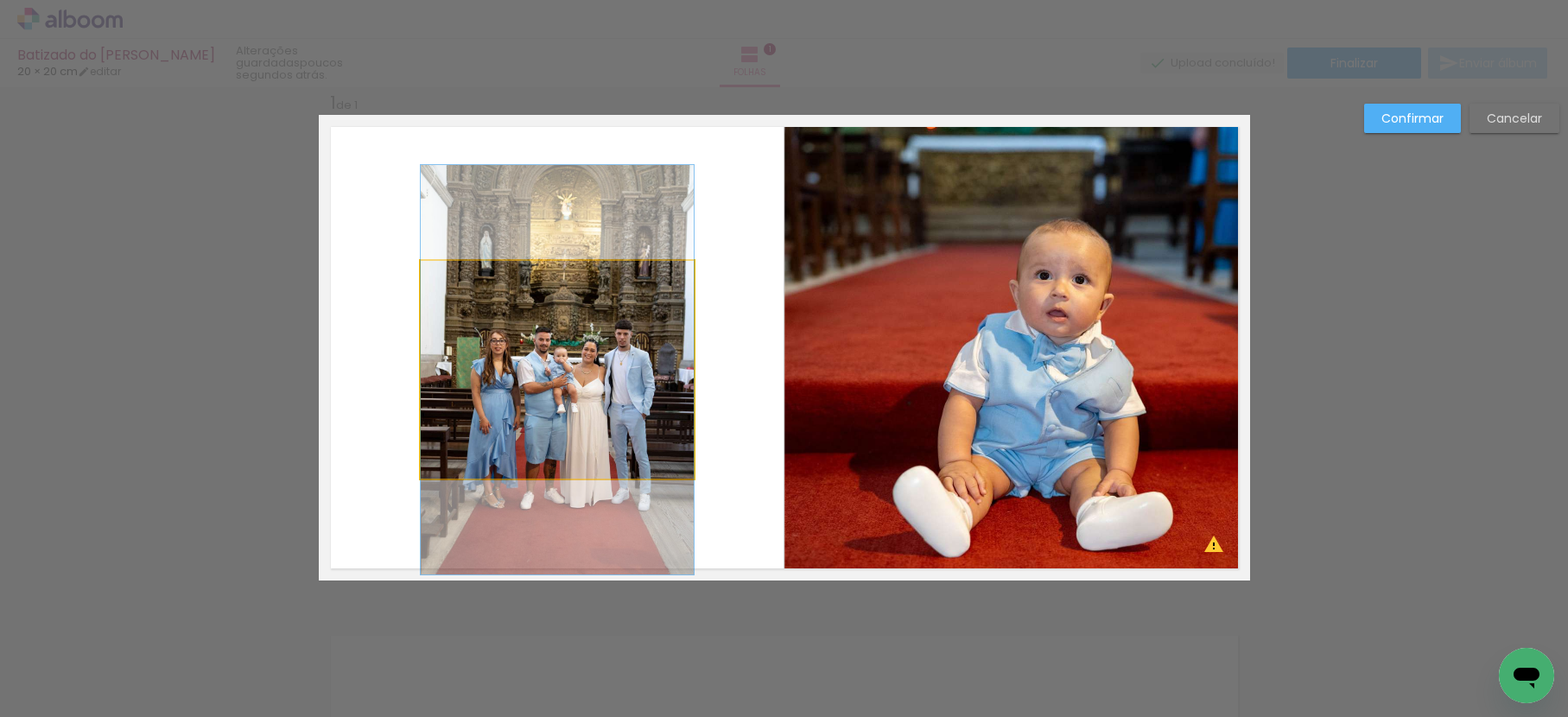
click at [656, 434] on quentale-photo at bounding box center [557, 370] width 273 height 218
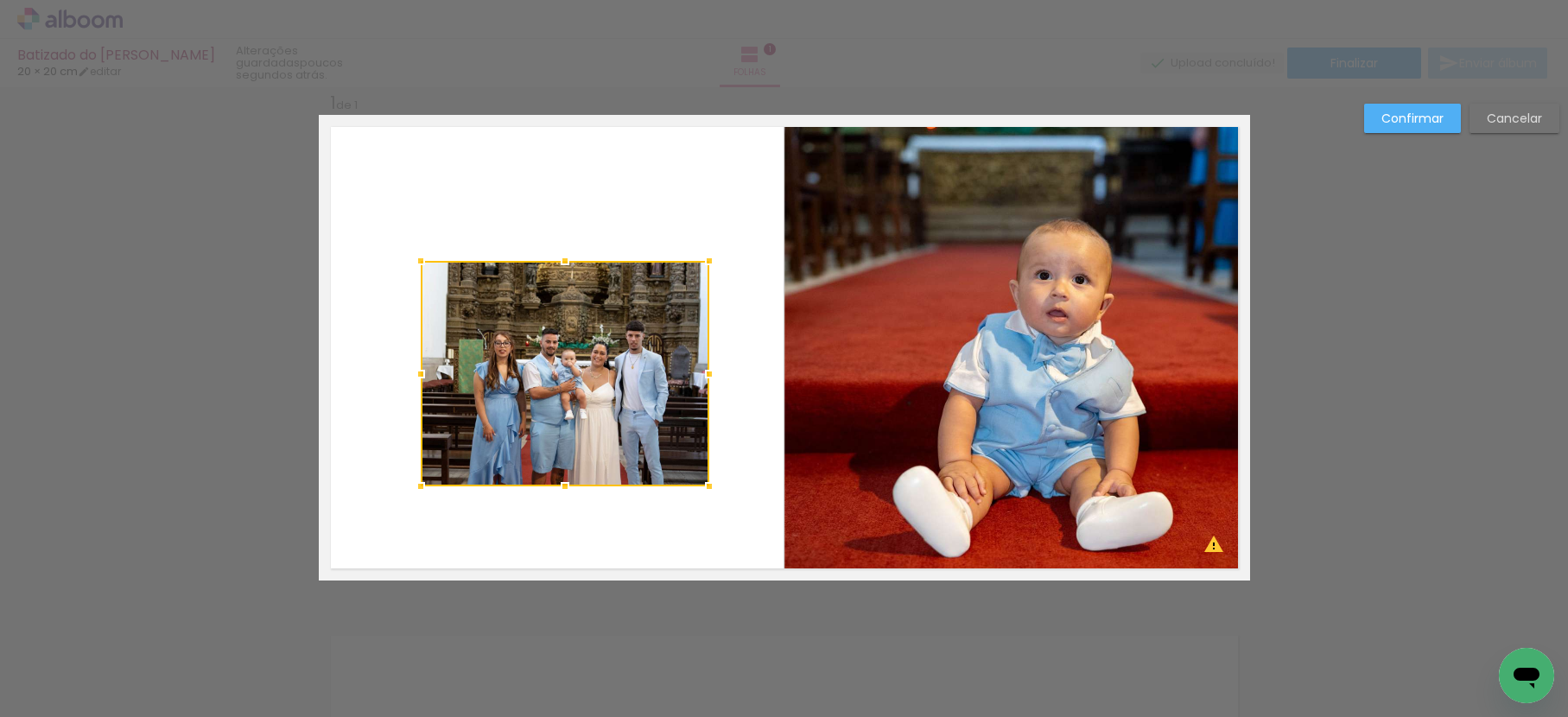
drag, startPoint x: 690, startPoint y: 475, endPoint x: 706, endPoint y: 482, distance: 17.5
click at [706, 482] on div at bounding box center [709, 486] width 34 height 34
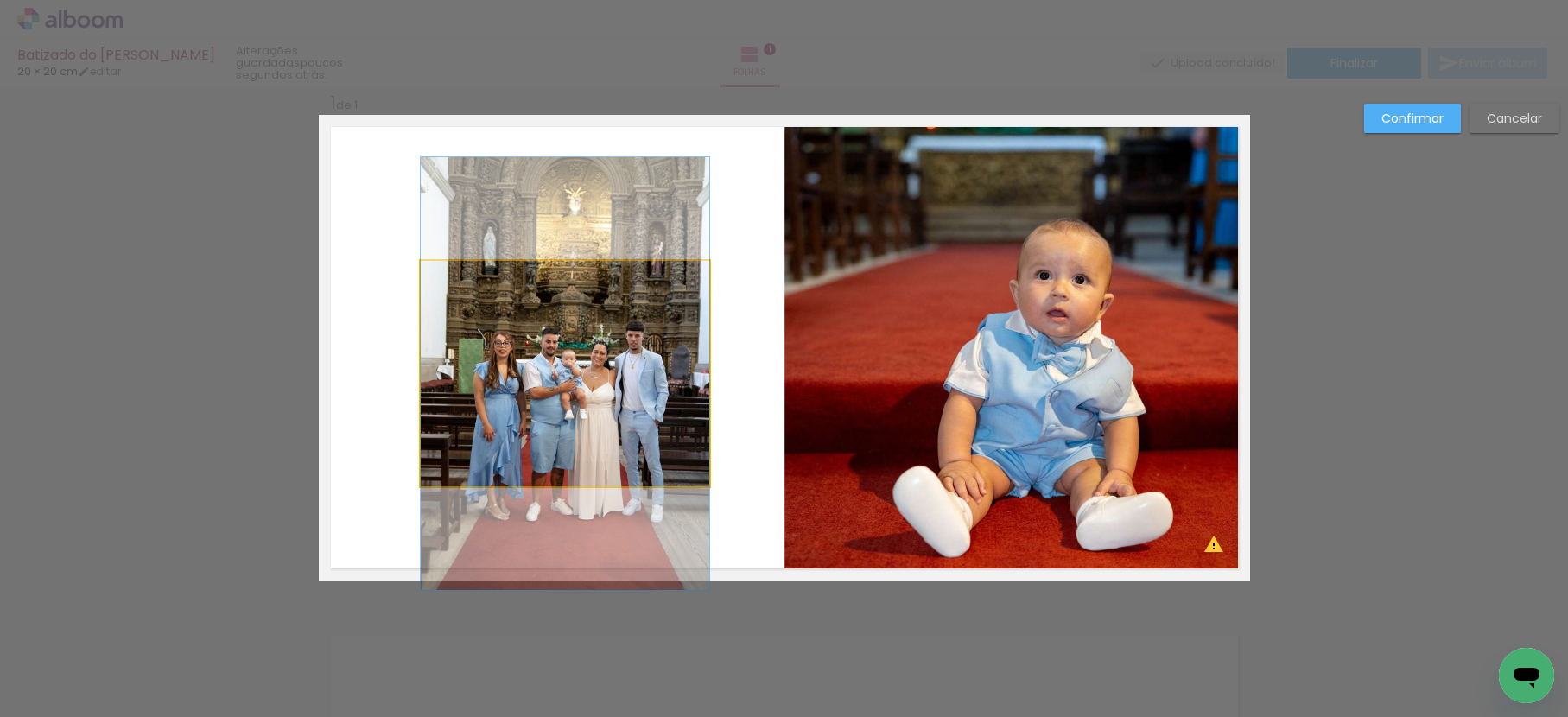
click at [615, 403] on quentale-photo at bounding box center [565, 374] width 289 height 226
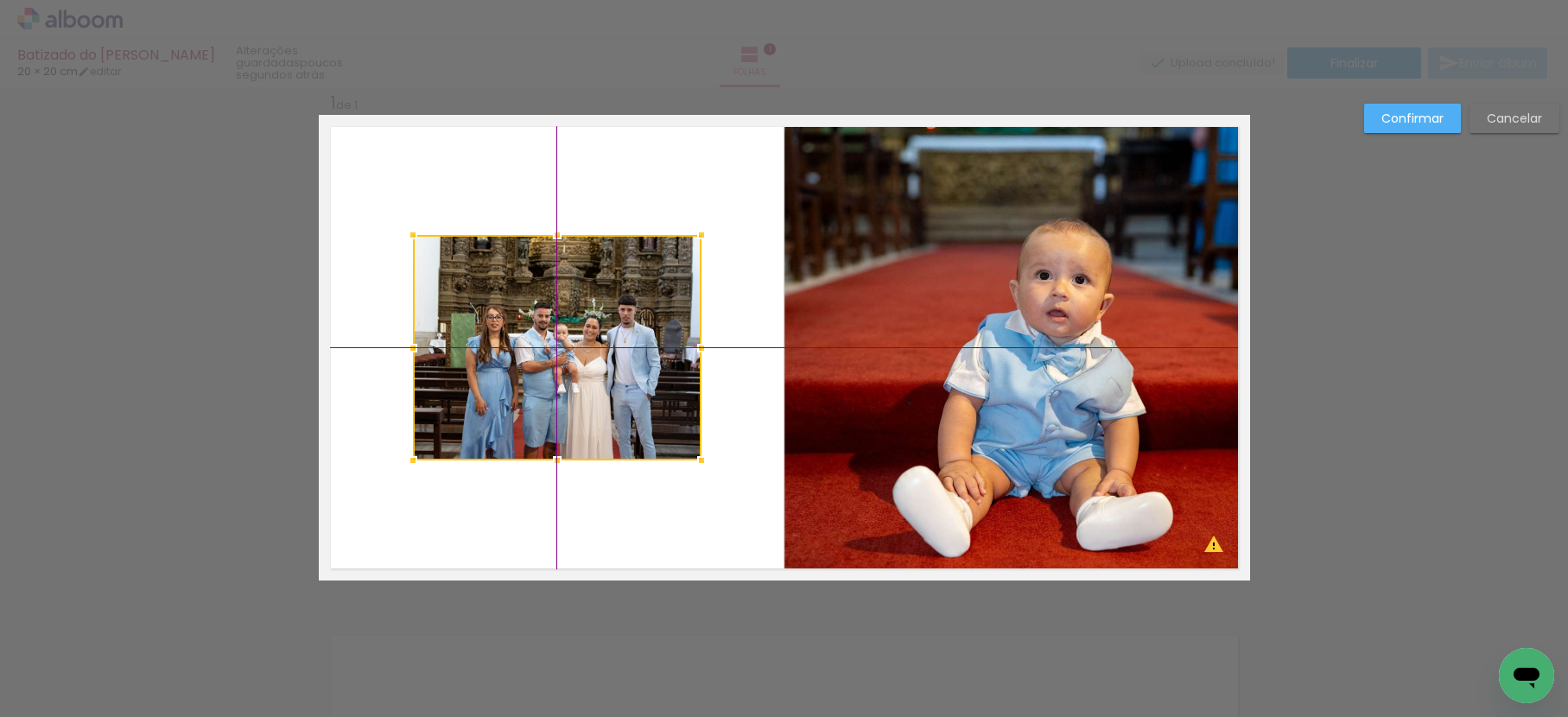
drag, startPoint x: 612, startPoint y: 404, endPoint x: 605, endPoint y: 378, distance: 26.9
click at [605, 378] on div at bounding box center [558, 348] width 289 height 226
drag, startPoint x: 733, startPoint y: 387, endPoint x: 838, endPoint y: 419, distance: 109.8
click at [732, 396] on quentale-layouter at bounding box center [784, 347] width 931 height 466
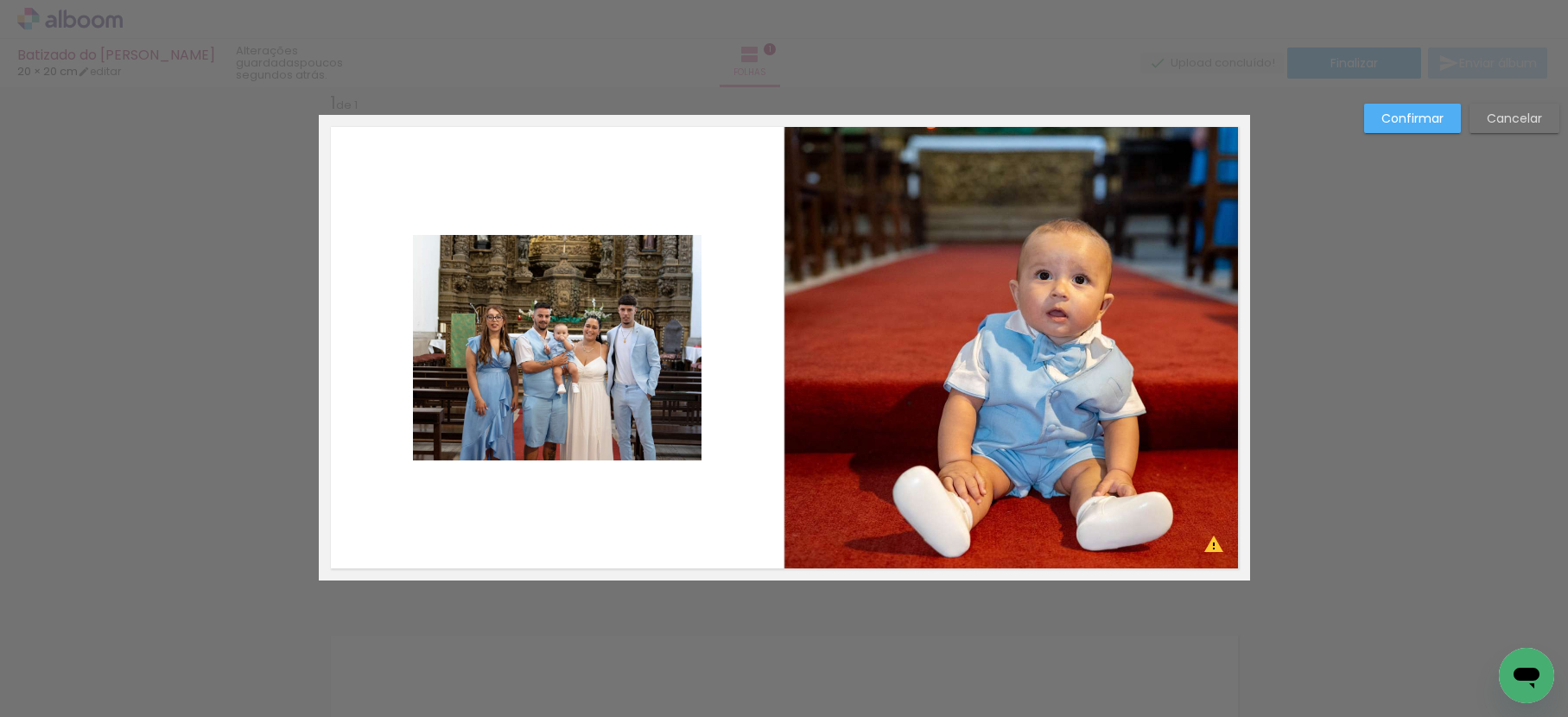
click at [550, 380] on quentale-photo at bounding box center [558, 348] width 289 height 226
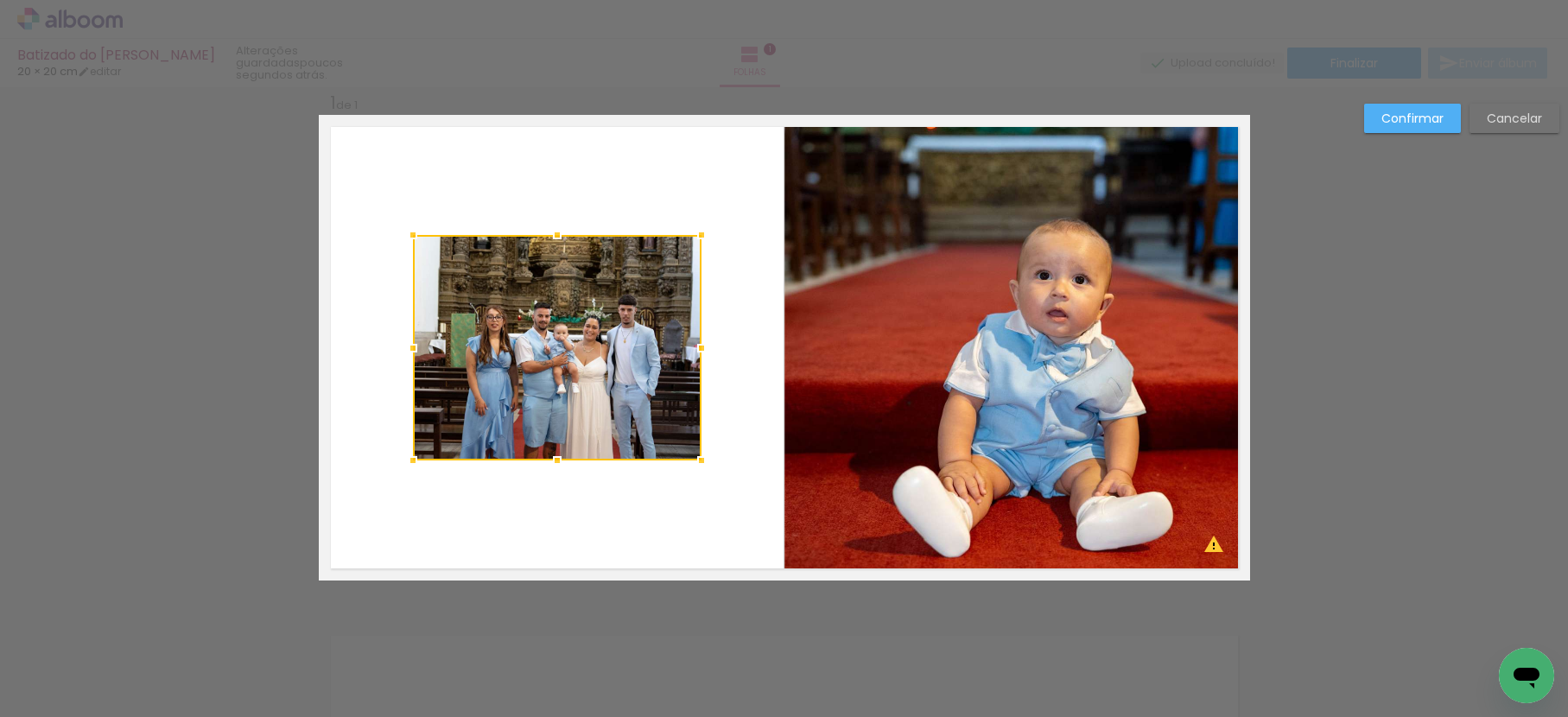
click at [552, 371] on div at bounding box center [558, 348] width 289 height 226
click at [0, 0] on slot "Confirmar" at bounding box center [0, 0] width 0 height 0
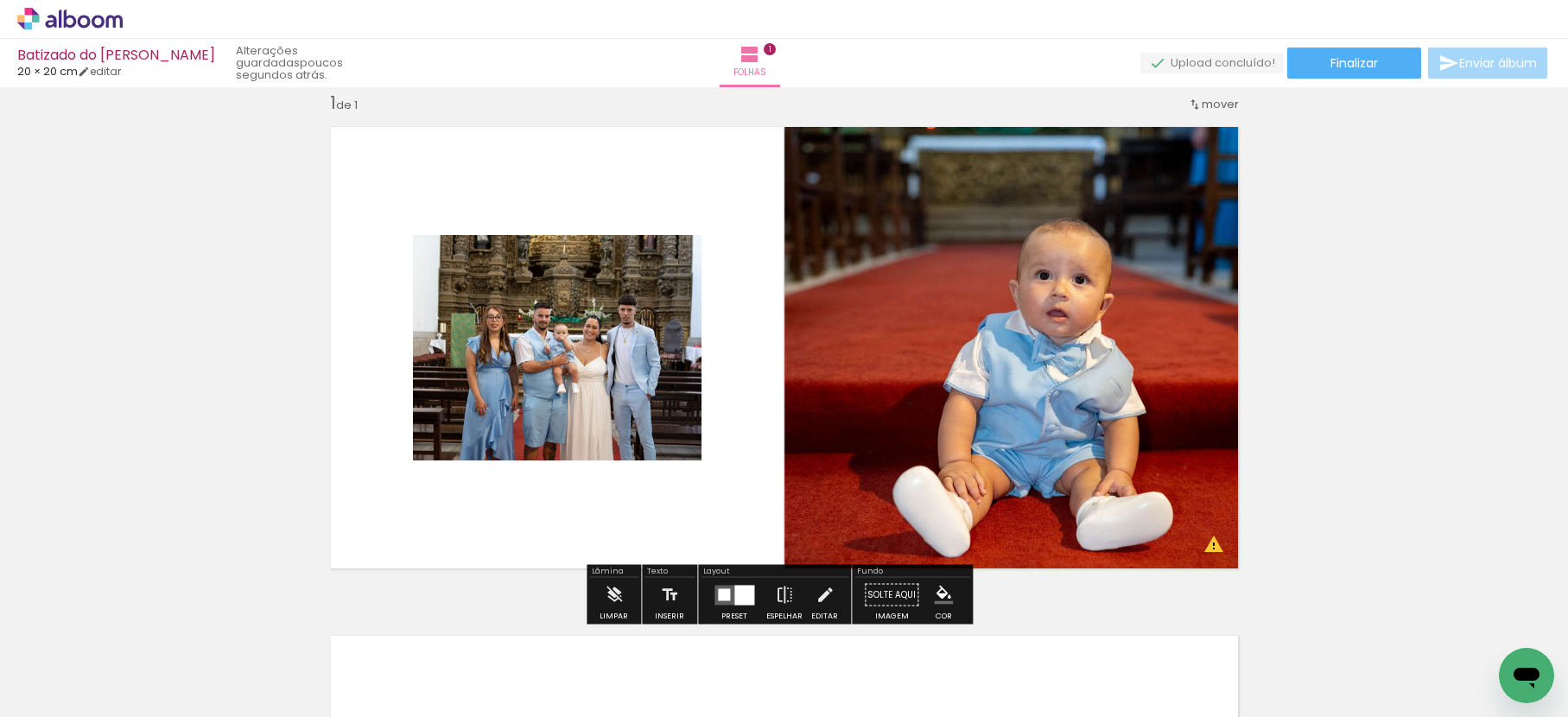
click at [563, 321] on quentale-photo at bounding box center [558, 348] width 289 height 226
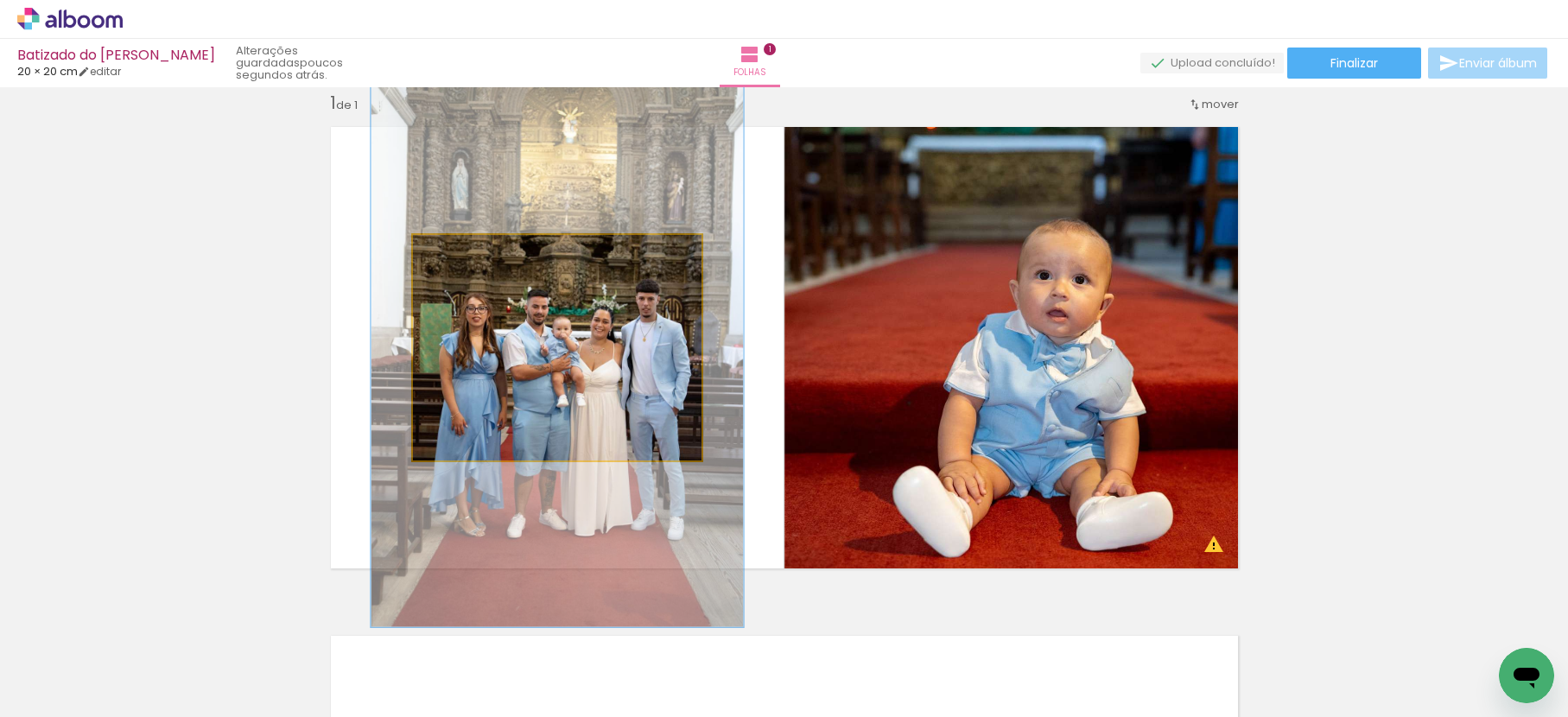
drag, startPoint x: 460, startPoint y: 259, endPoint x: 473, endPoint y: 270, distance: 17.0
click at [473, 270] on quentale-photo at bounding box center [558, 348] width 289 height 226
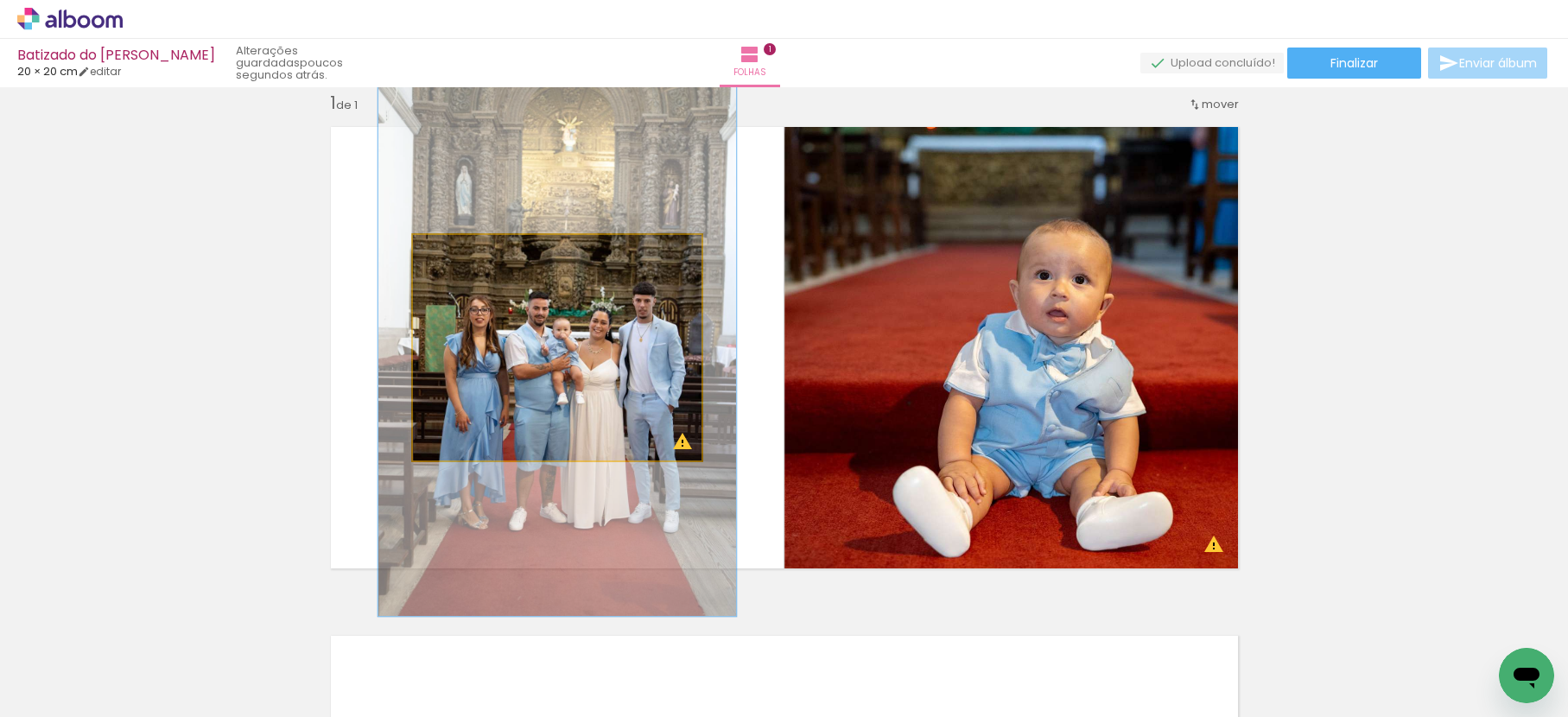
type paper-slider "124"
click at [461, 254] on div at bounding box center [469, 253] width 15 height 15
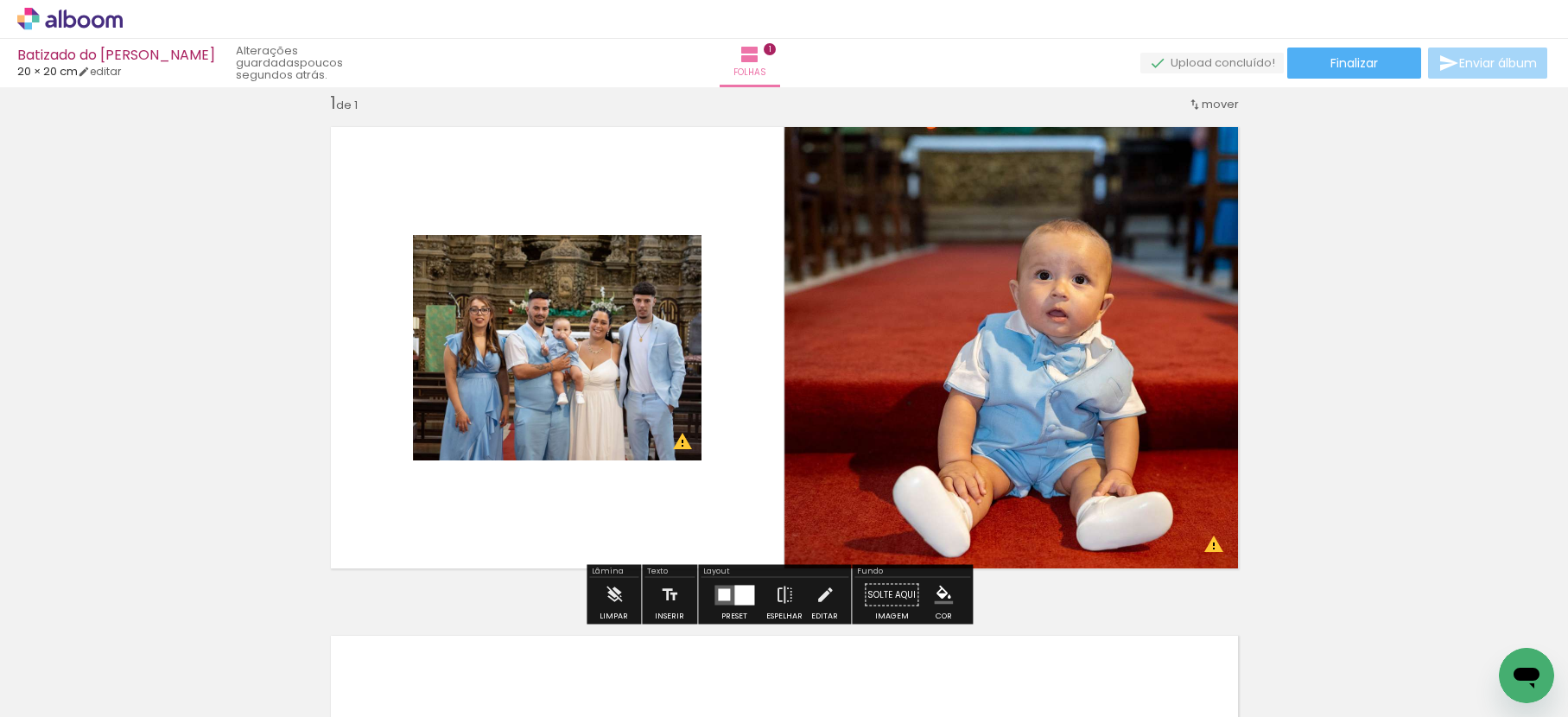
click at [944, 302] on quentale-photo at bounding box center [1017, 347] width 466 height 466
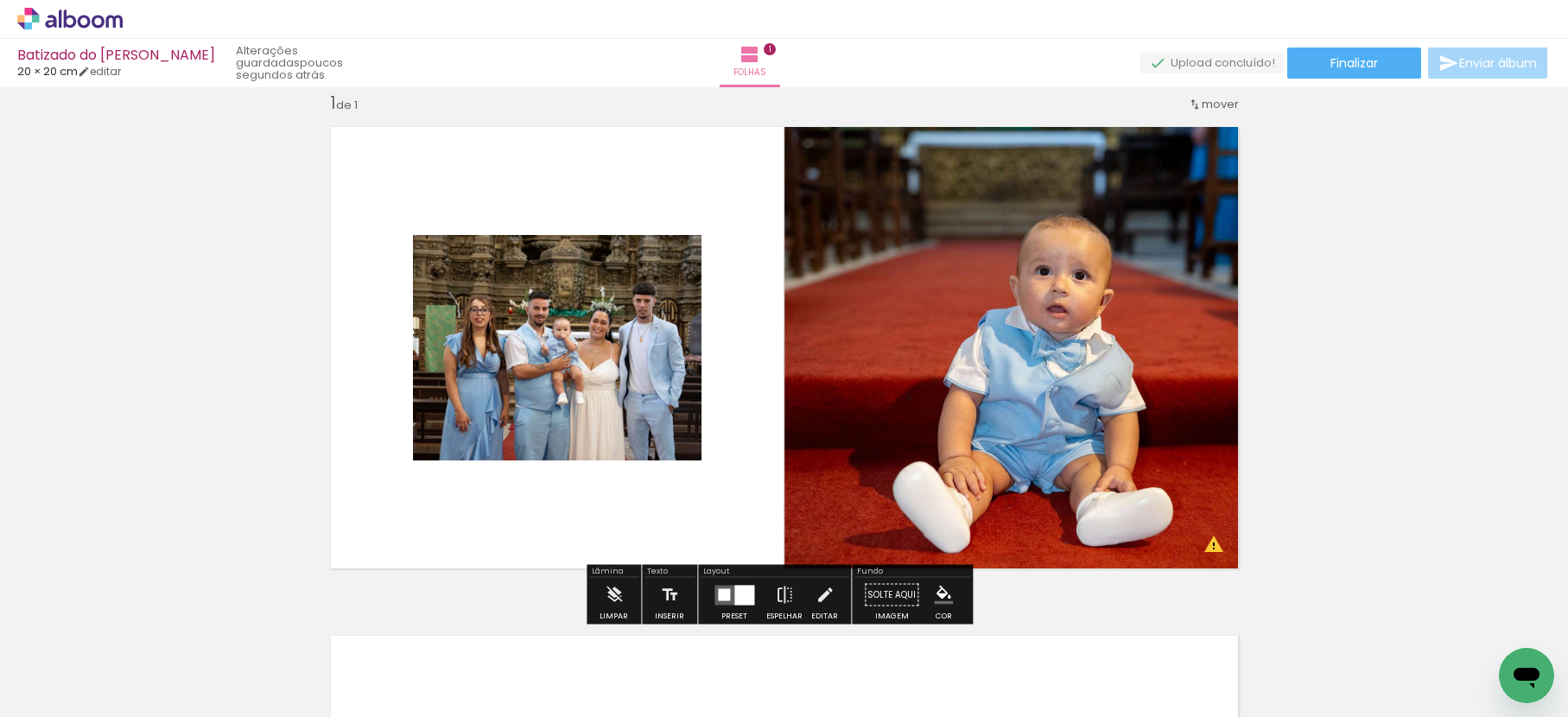
click at [1492, 374] on div "Inserir folha 1 de 1 O Designbox precisa de aumentar a sua imagem em 189% para …" at bounding box center [784, 580] width 1568 height 1019
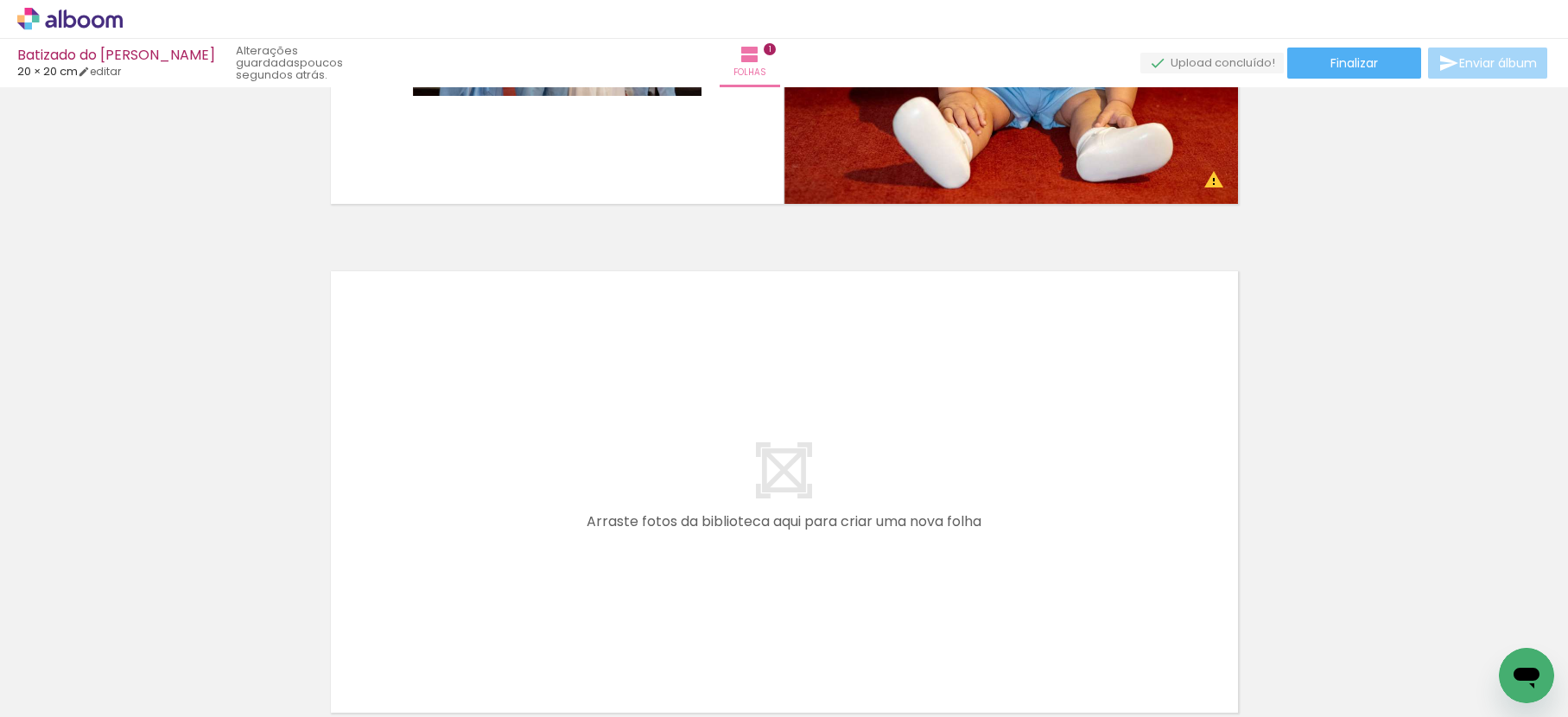
scroll to position [0, 0]
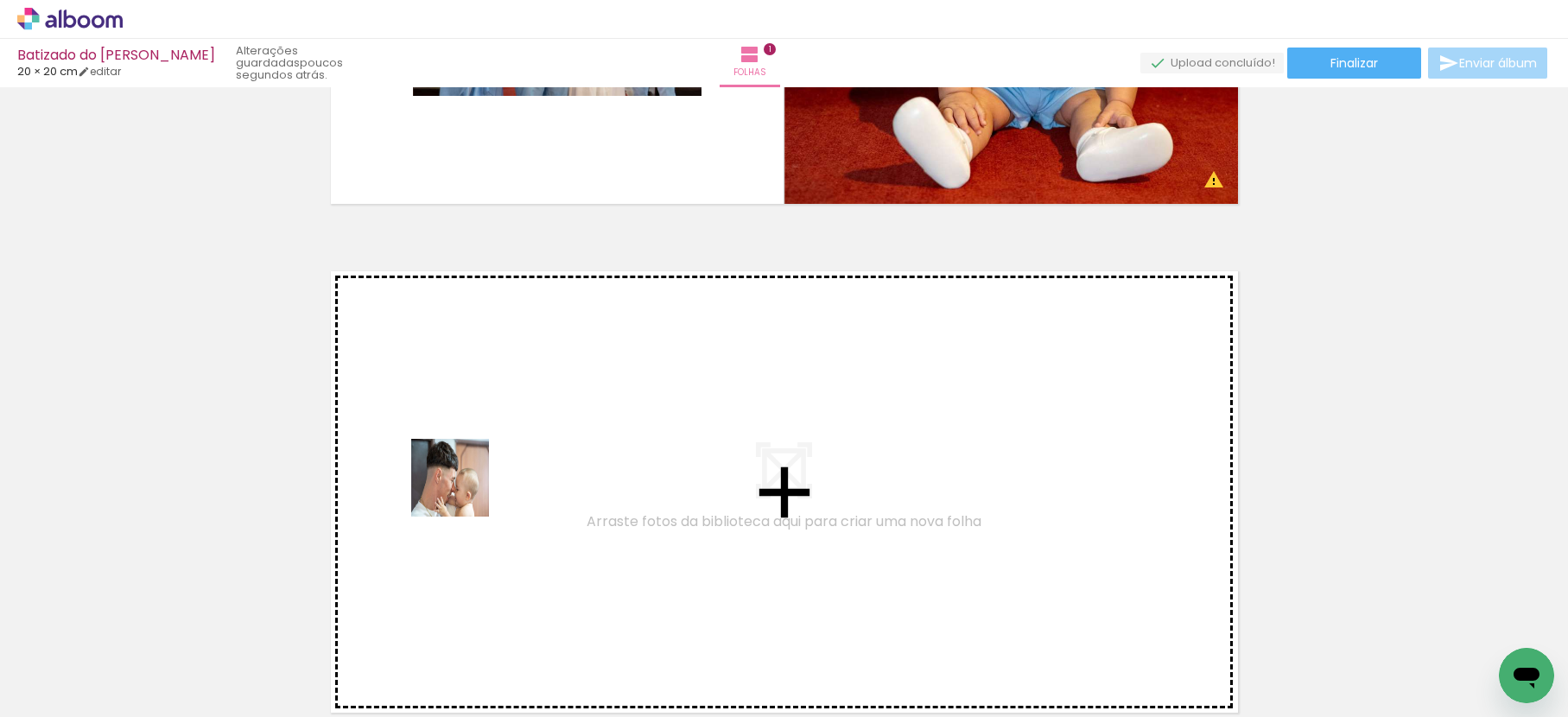
drag, startPoint x: 204, startPoint y: 663, endPoint x: 463, endPoint y: 490, distance: 311.5
click at [463, 490] on quentale-workspace at bounding box center [784, 358] width 1568 height 717
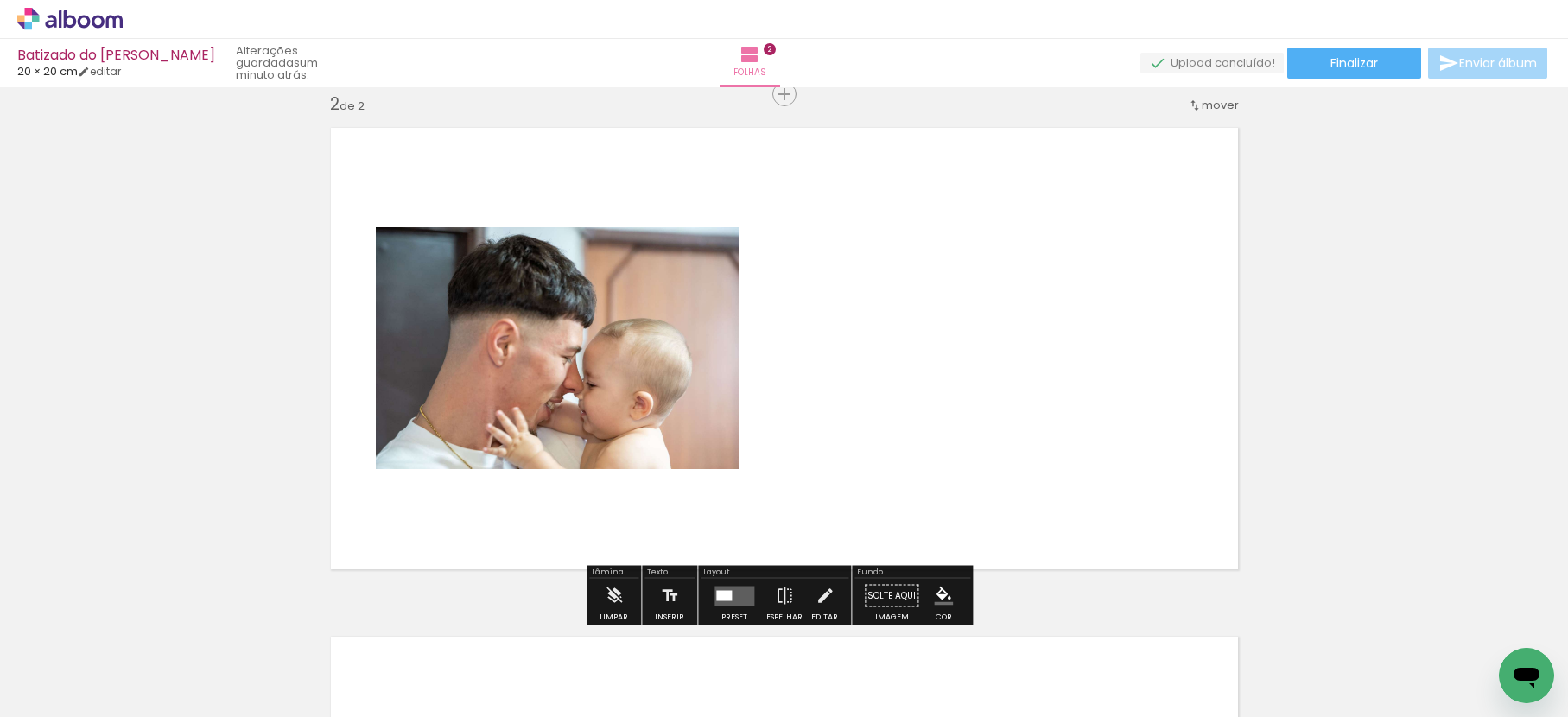
scroll to position [531, 0]
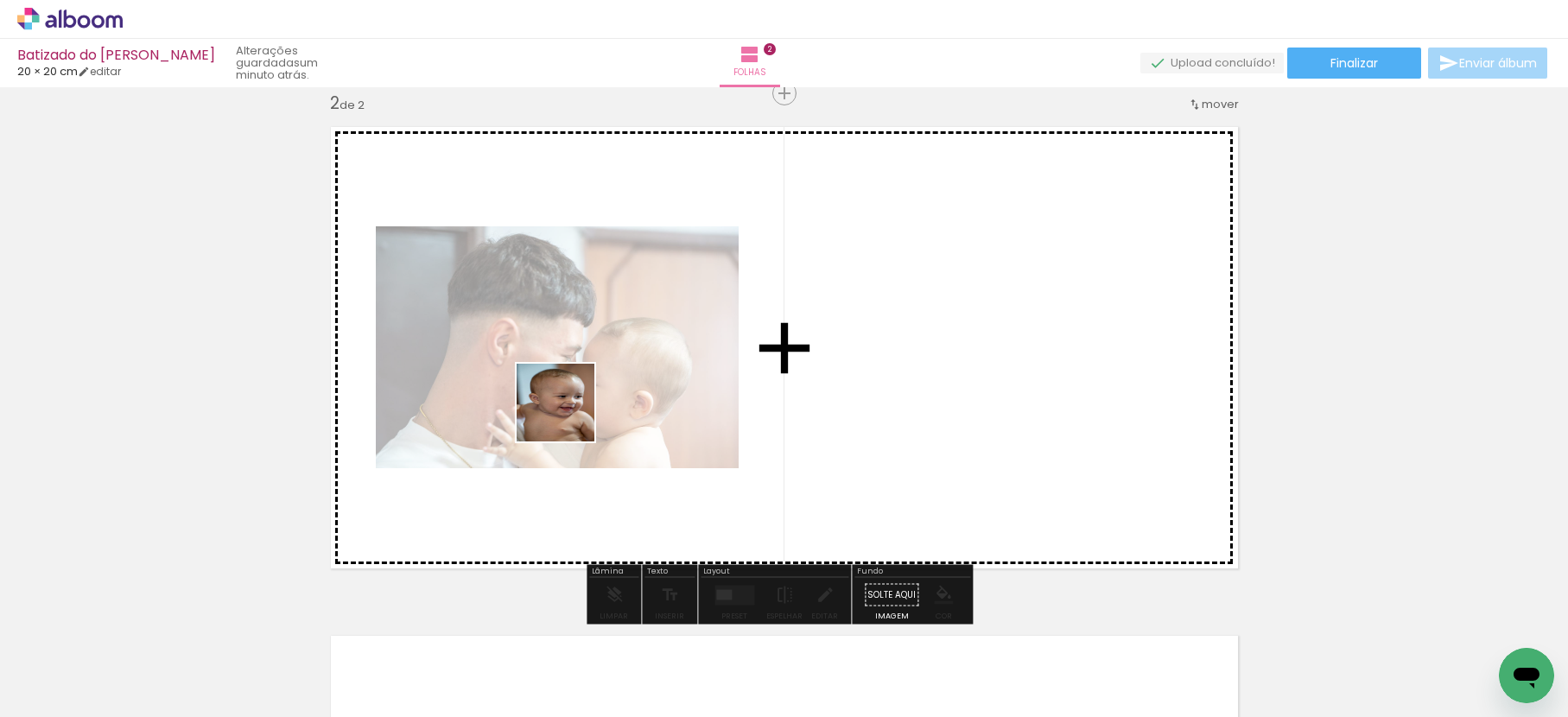
drag, startPoint x: 277, startPoint y: 663, endPoint x: 572, endPoint y: 412, distance: 387.3
click at [572, 412] on quentale-workspace at bounding box center [784, 358] width 1568 height 717
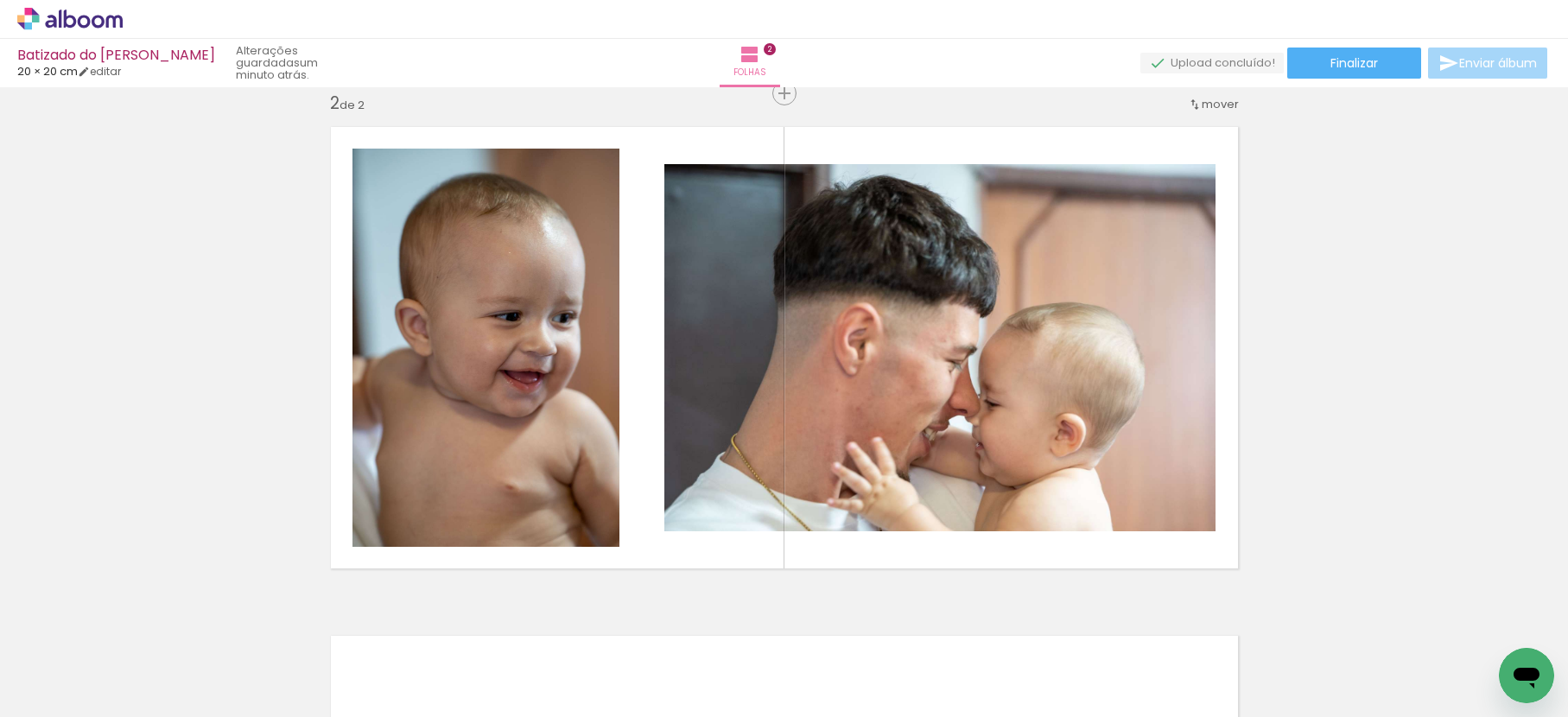
drag, startPoint x: 387, startPoint y: 644, endPoint x: 538, endPoint y: 553, distance: 176.3
click at [563, 521] on quentale-workspace at bounding box center [784, 358] width 1568 height 717
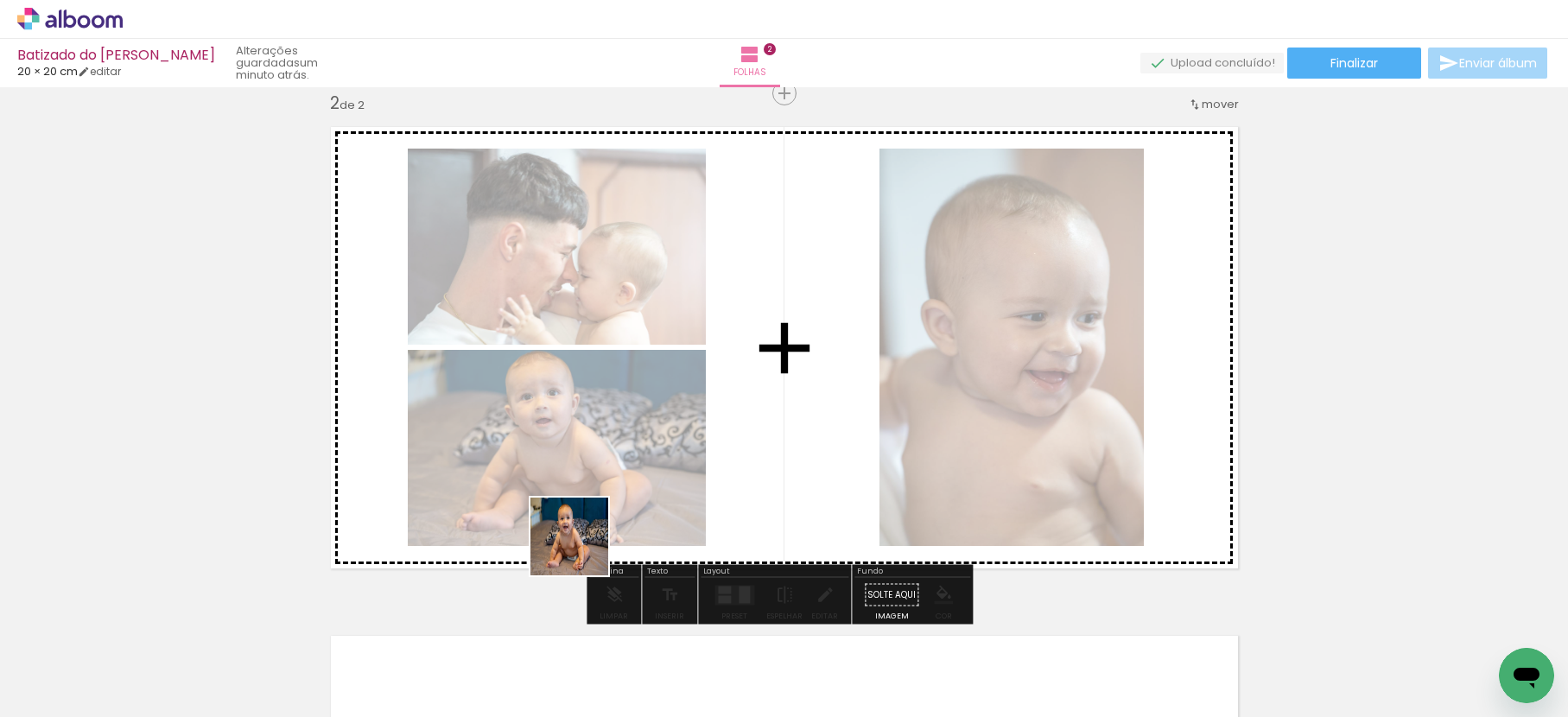
drag, startPoint x: 480, startPoint y: 657, endPoint x: 639, endPoint y: 498, distance: 224.9
click at [617, 501] on quentale-workspace at bounding box center [784, 358] width 1568 height 717
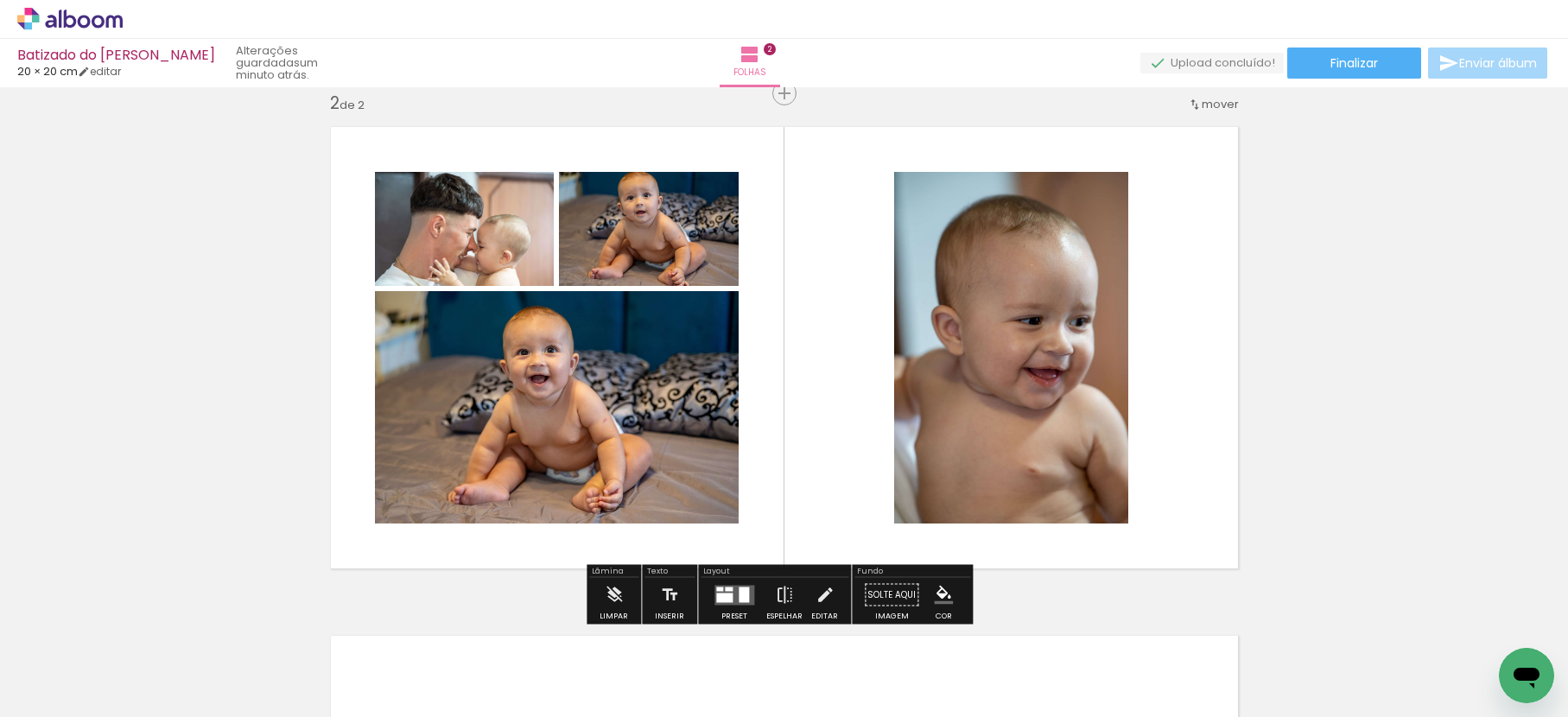
click at [583, 675] on div at bounding box center [560, 660] width 85 height 57
drag, startPoint x: 586, startPoint y: 665, endPoint x: 814, endPoint y: 459, distance: 307.3
click at [849, 392] on quentale-workspace at bounding box center [784, 358] width 1568 height 717
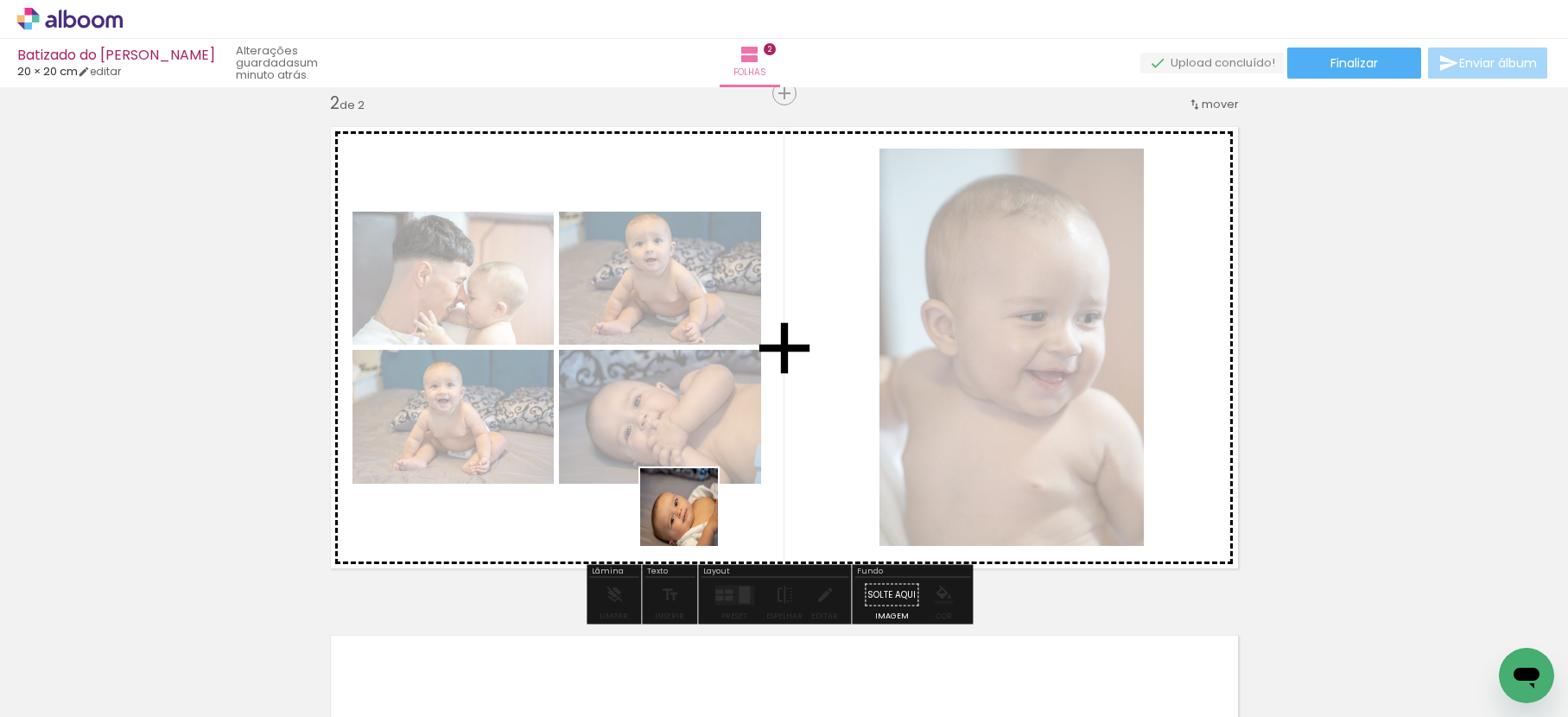
drag, startPoint x: 667, startPoint y: 664, endPoint x: 702, endPoint y: 456, distance: 210.9
click at [698, 468] on quentale-workspace at bounding box center [784, 358] width 1568 height 717
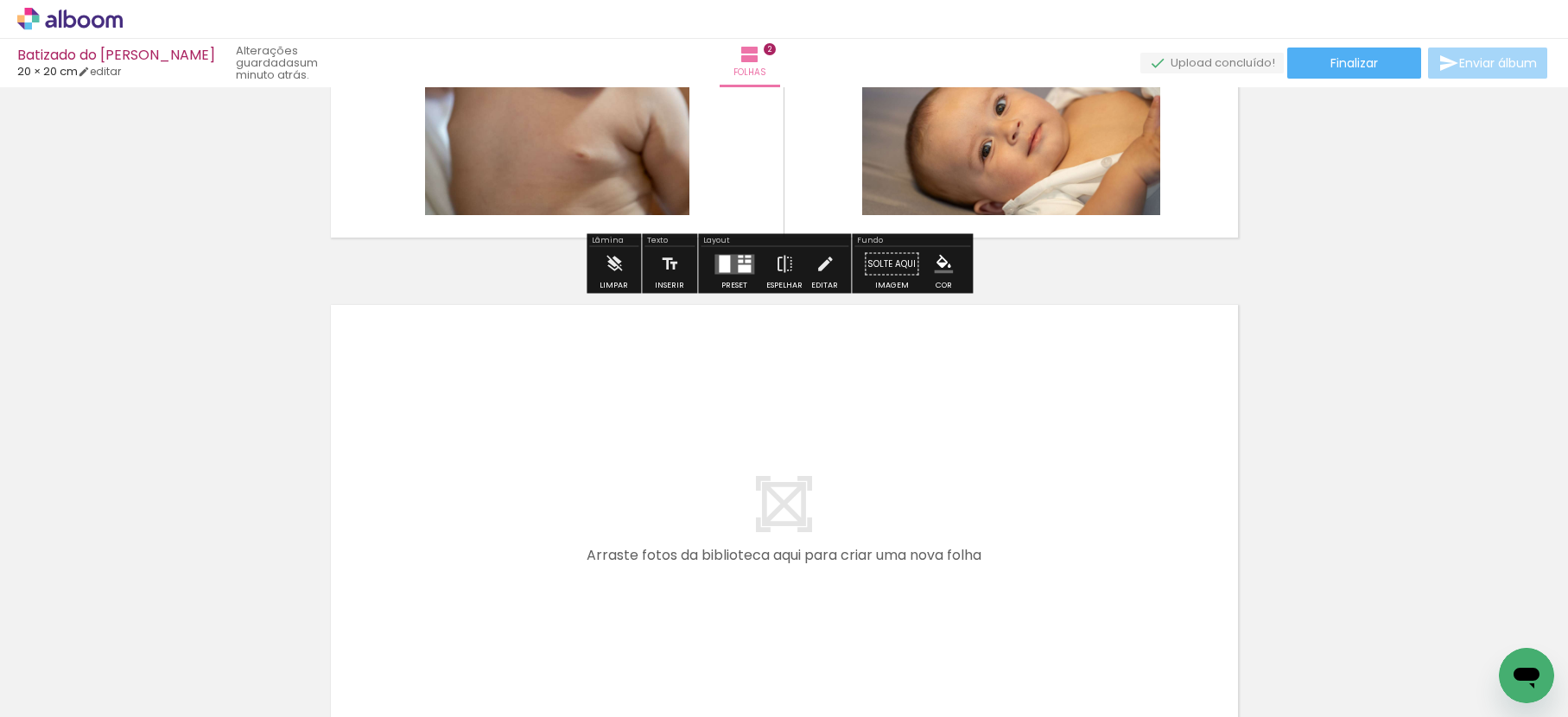
scroll to position [980, 0]
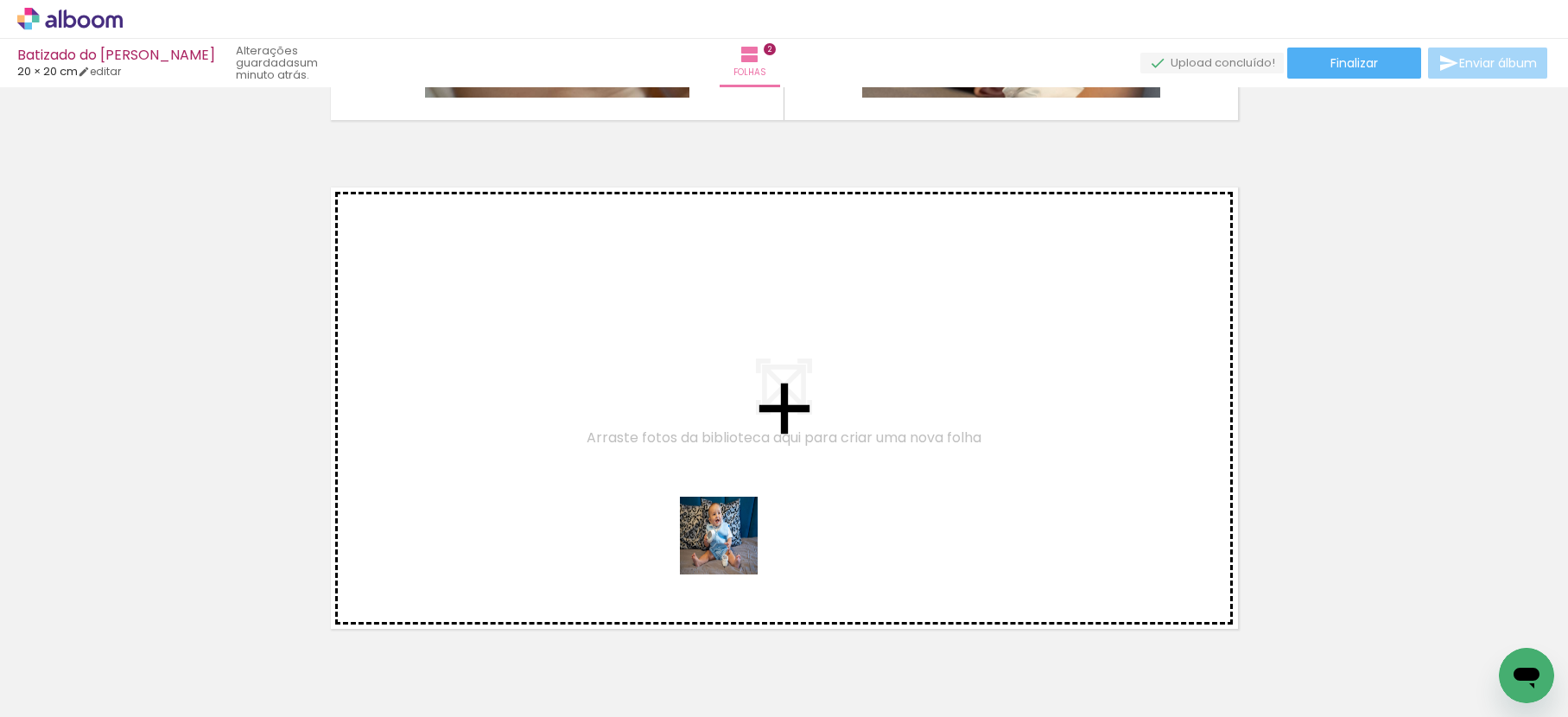
drag, startPoint x: 735, startPoint y: 557, endPoint x: 716, endPoint y: 507, distance: 53.5
click at [716, 507] on quentale-workspace at bounding box center [784, 358] width 1568 height 717
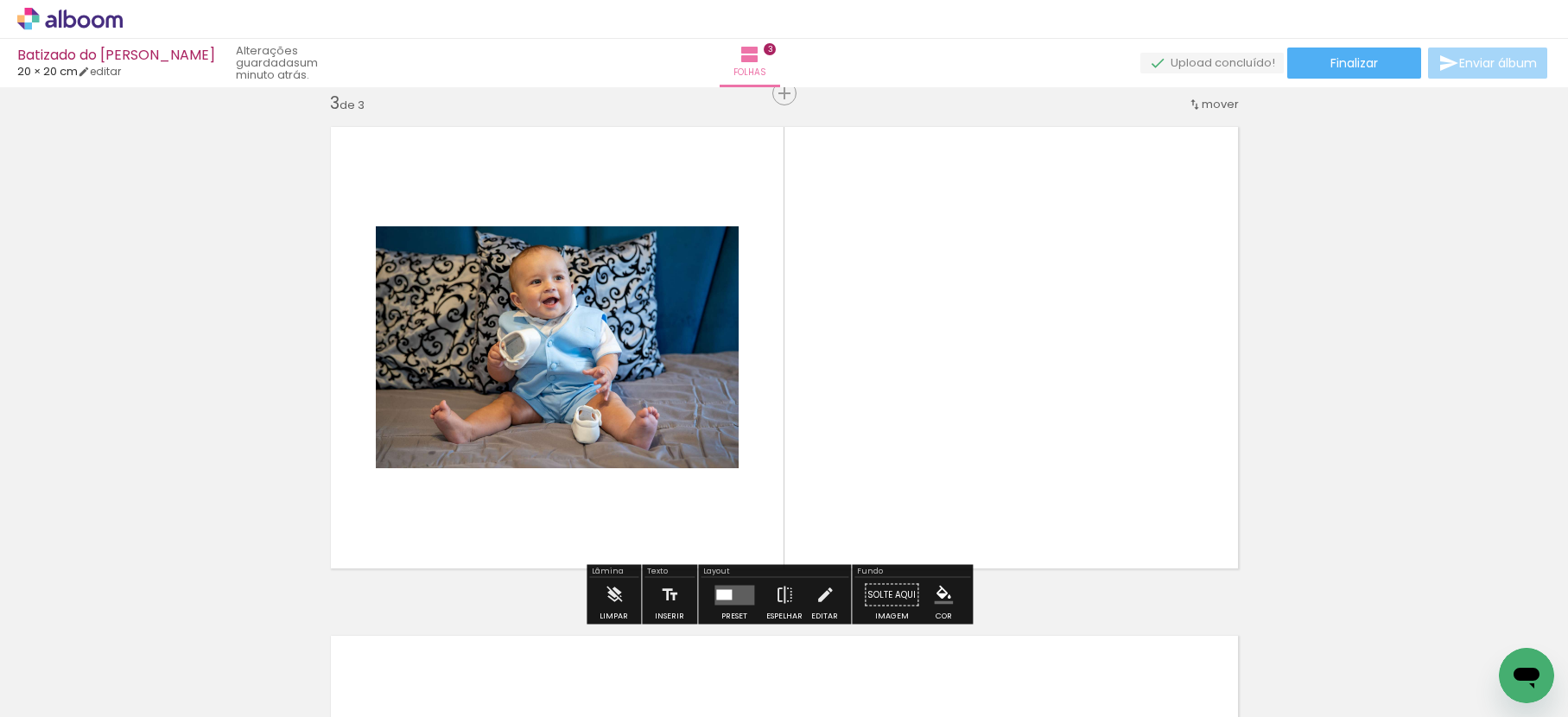
scroll to position [0, 76]
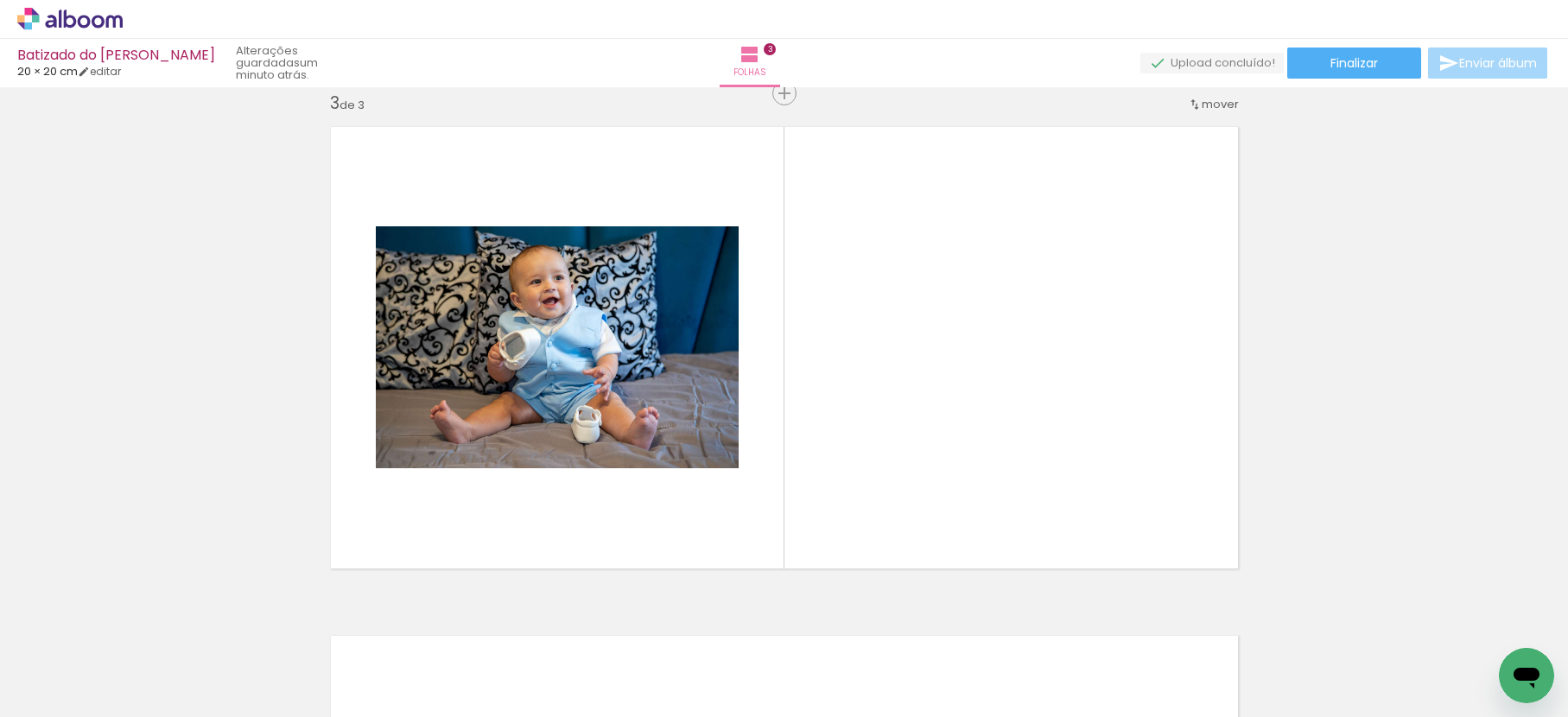
drag, startPoint x: 776, startPoint y: 661, endPoint x: 866, endPoint y: 452, distance: 227.6
click at [847, 486] on quentale-workspace at bounding box center [784, 358] width 1568 height 717
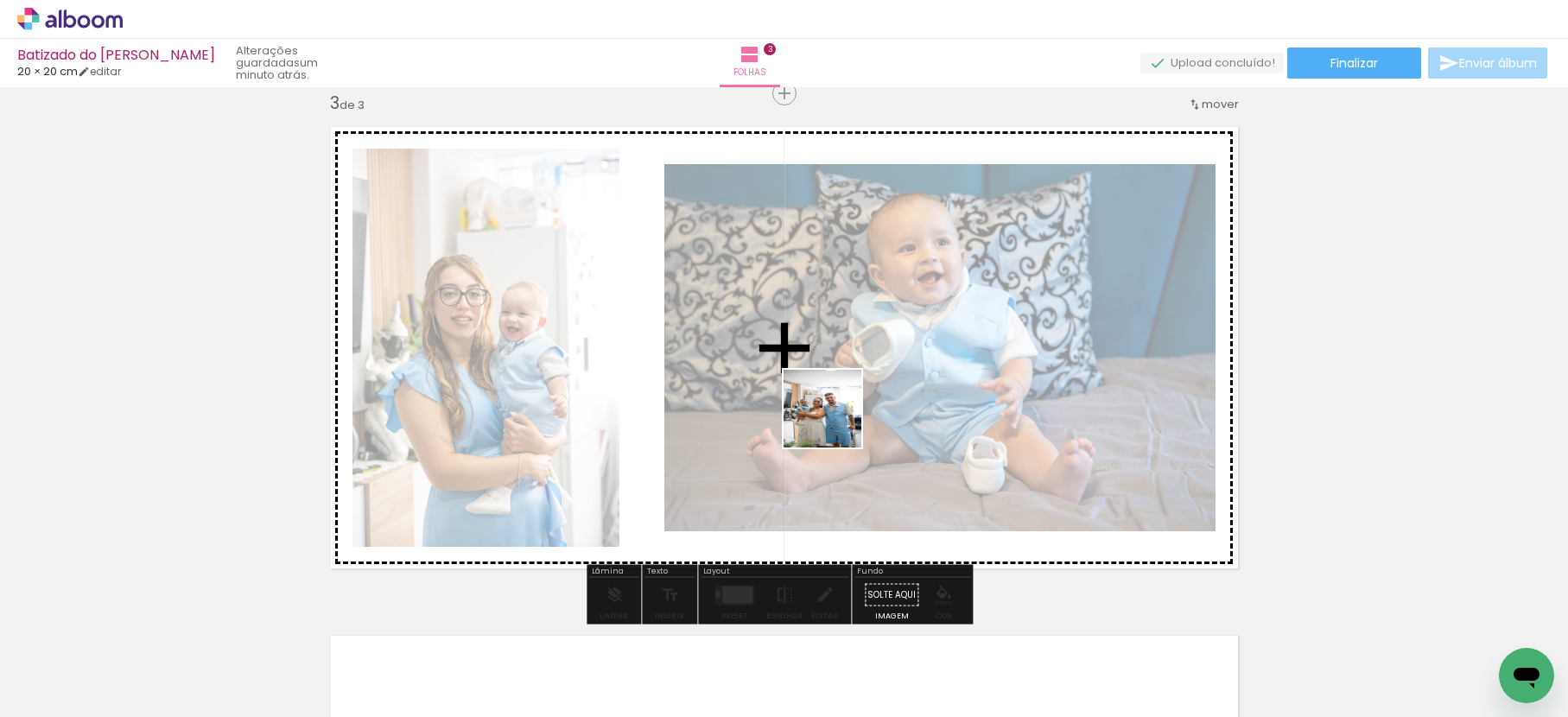
drag, startPoint x: 880, startPoint y: 644, endPoint x: 840, endPoint y: 361, distance: 285.8
click at [830, 383] on quentale-workspace at bounding box center [784, 358] width 1568 height 717
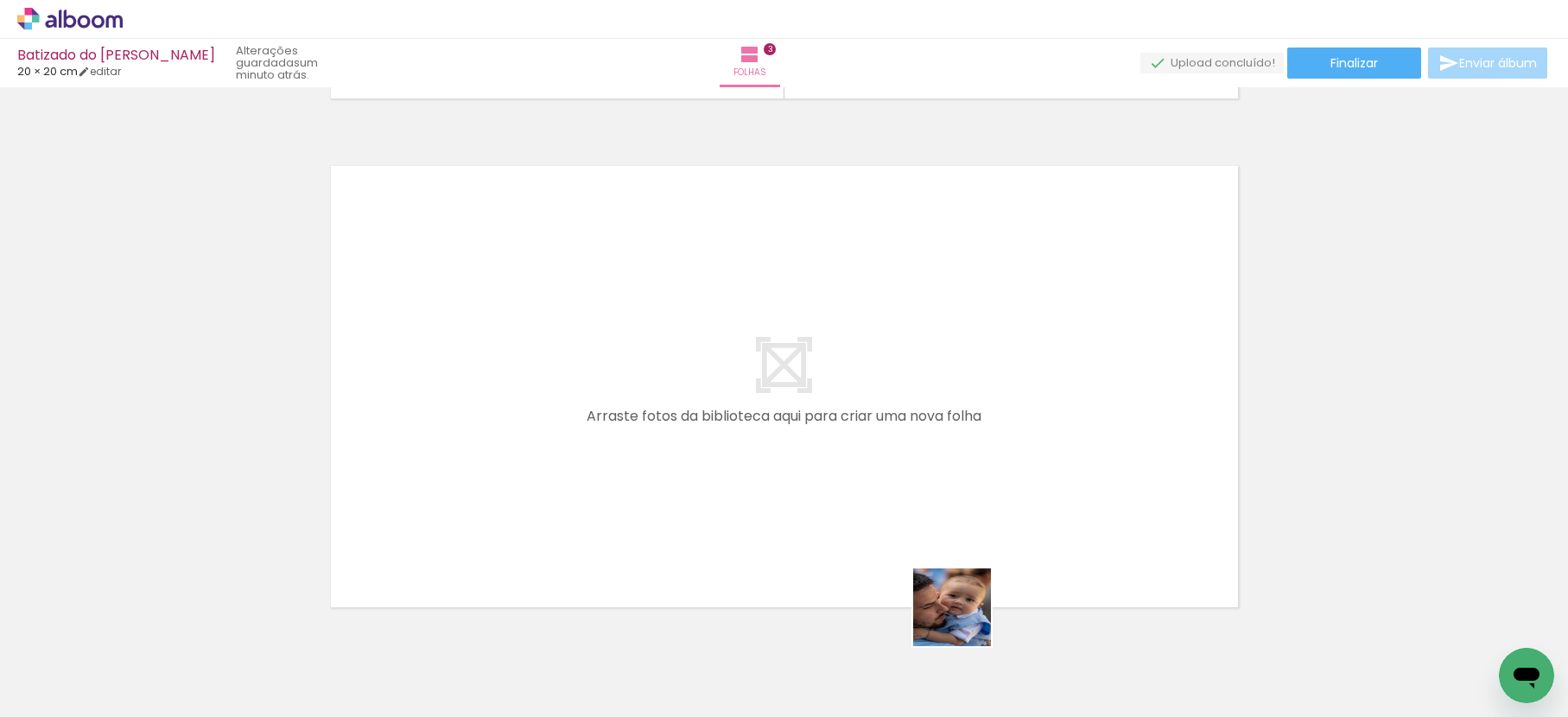
drag, startPoint x: 967, startPoint y: 646, endPoint x: 916, endPoint y: 479, distance: 174.6
click at [916, 479] on quentale-workspace at bounding box center [784, 358] width 1568 height 717
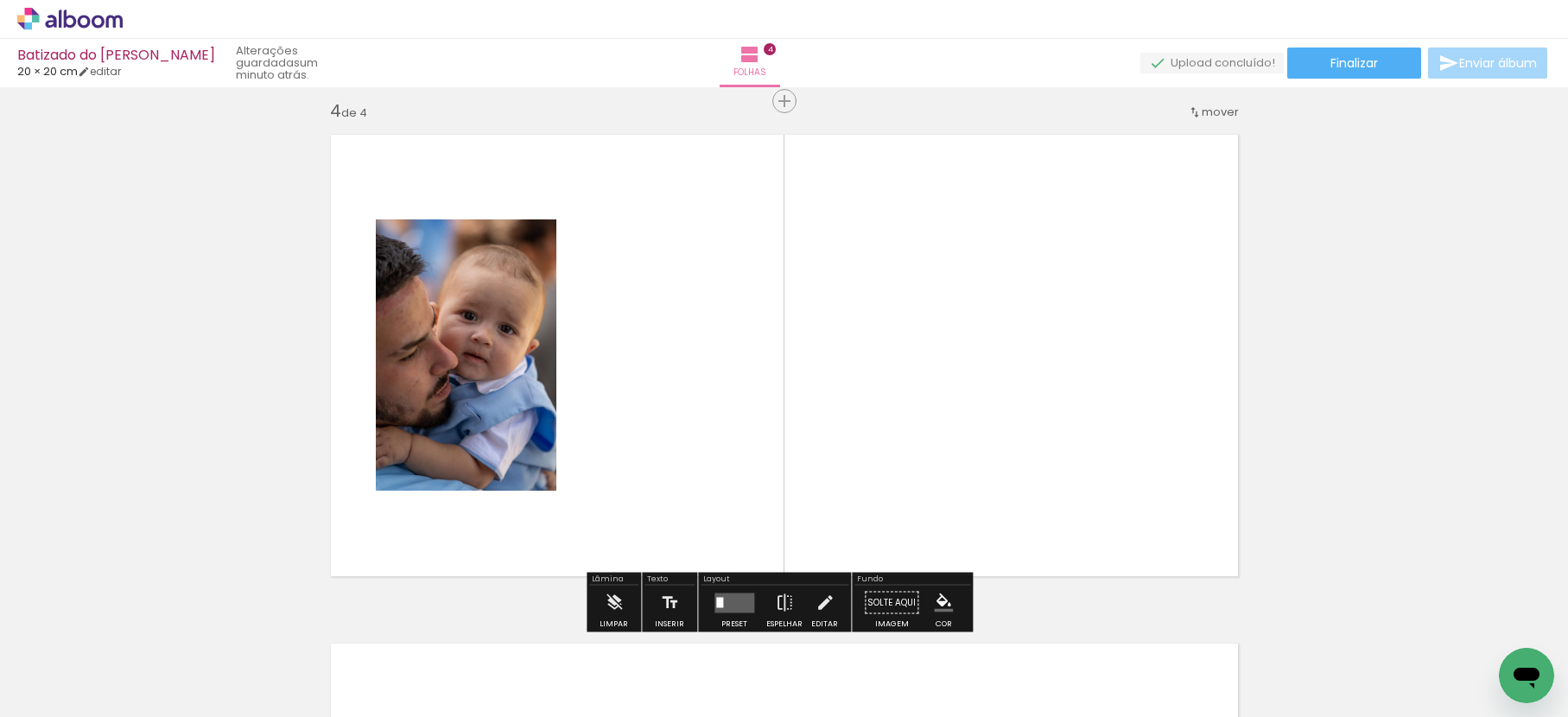
scroll to position [1550, 0]
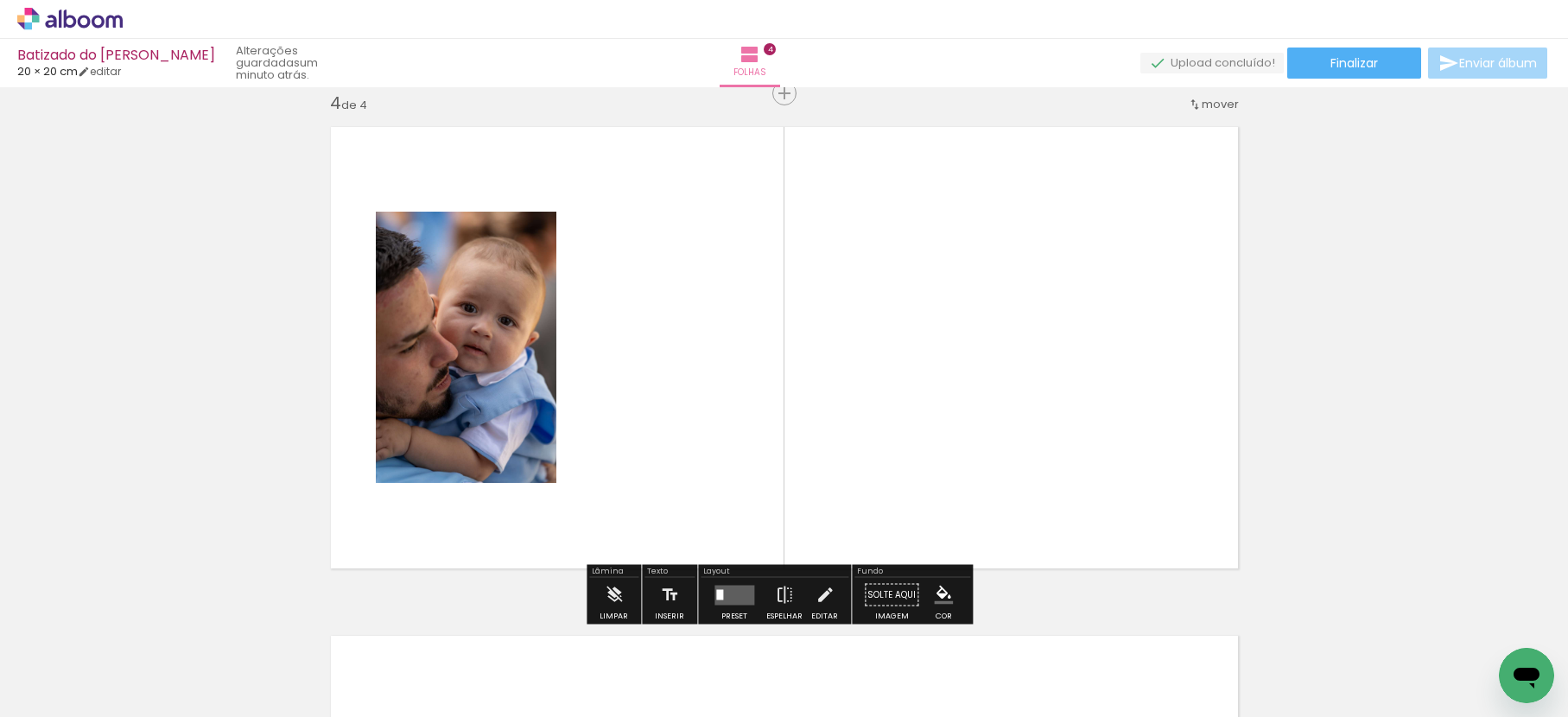
drag, startPoint x: 1061, startPoint y: 654, endPoint x: 1056, endPoint y: 482, distance: 172.1
click at [999, 432] on quentale-workspace at bounding box center [784, 358] width 1568 height 717
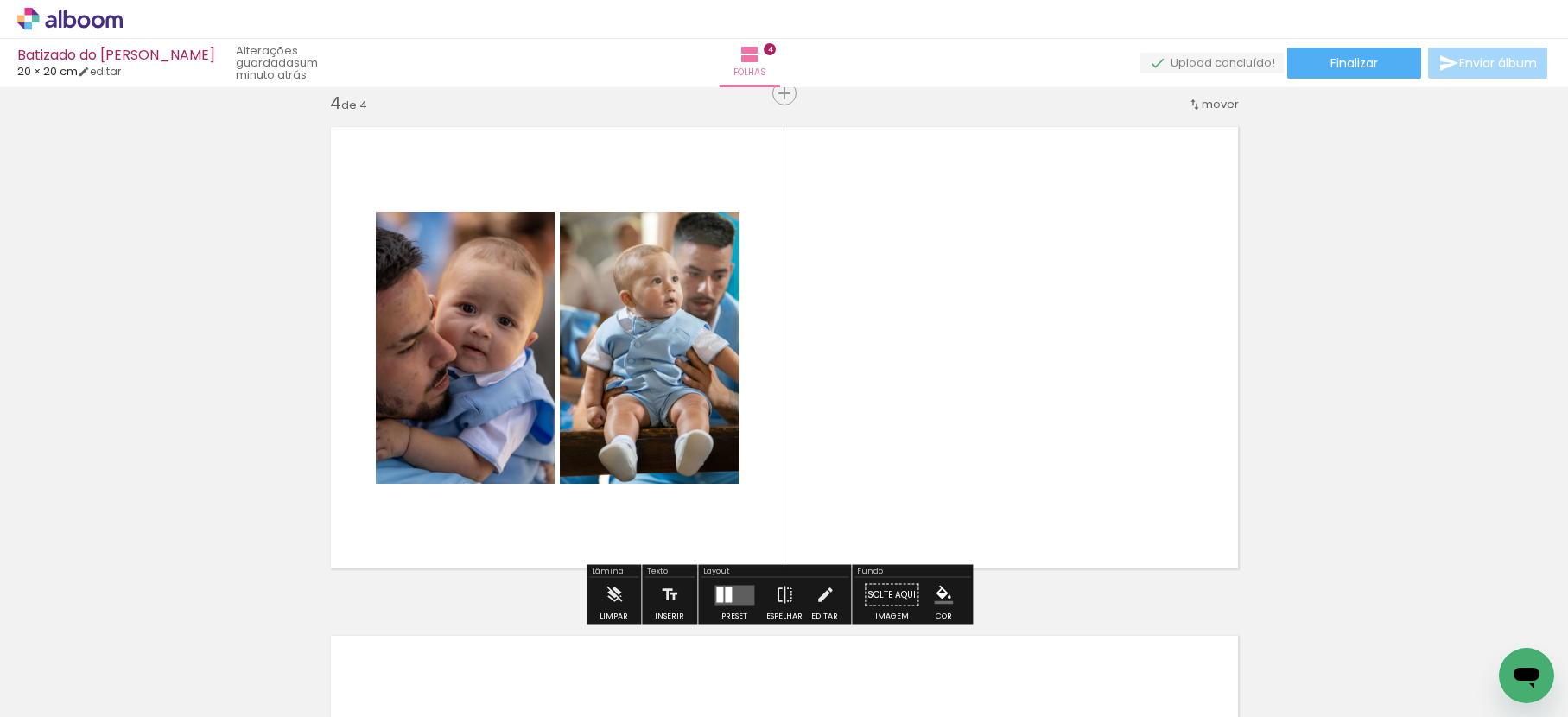
drag, startPoint x: 1129, startPoint y: 627, endPoint x: 1030, endPoint y: 413, distance: 235.8
click at [1030, 413] on quentale-workspace at bounding box center [784, 358] width 1568 height 717
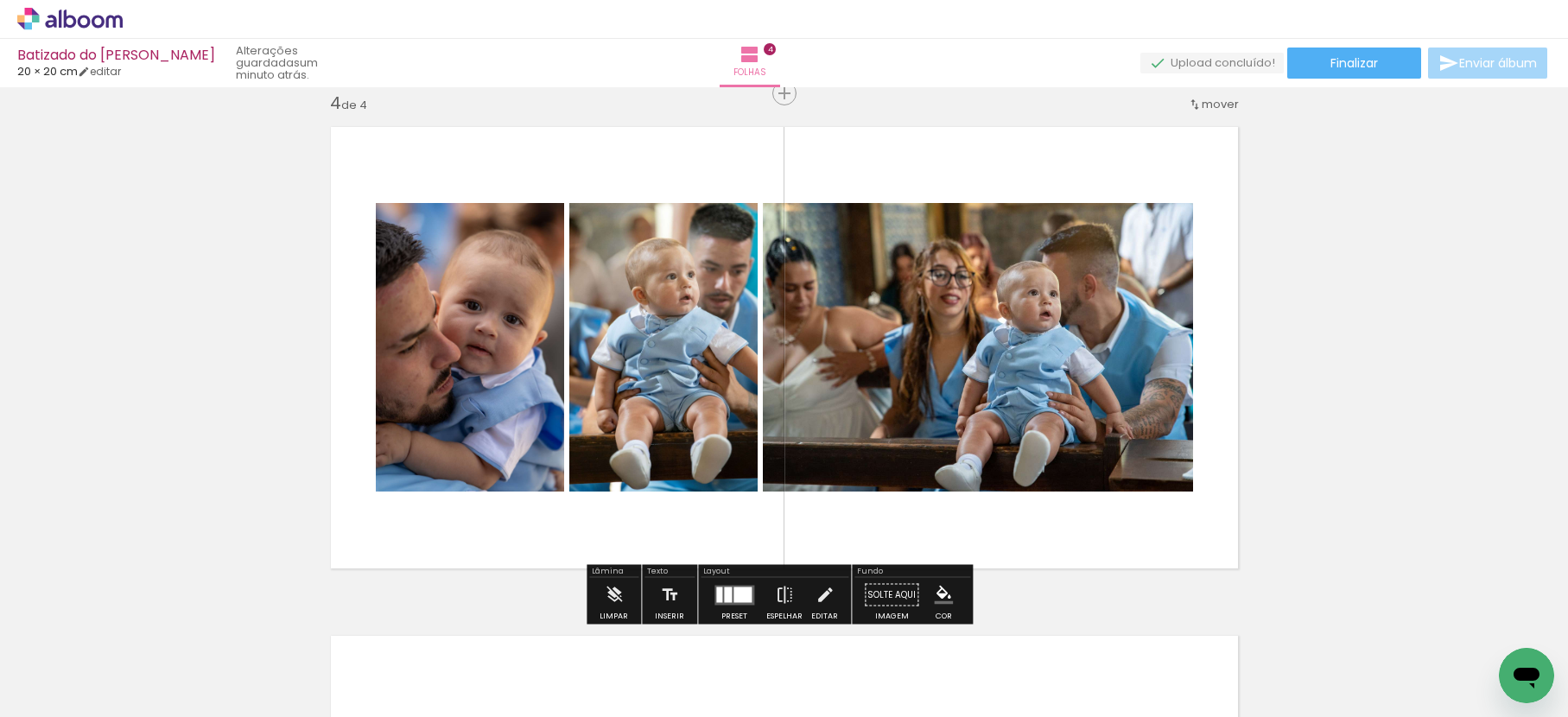
drag, startPoint x: 1285, startPoint y: 690, endPoint x: 1223, endPoint y: 479, distance: 219.9
click at [1145, 487] on quentale-workspace at bounding box center [784, 358] width 1568 height 717
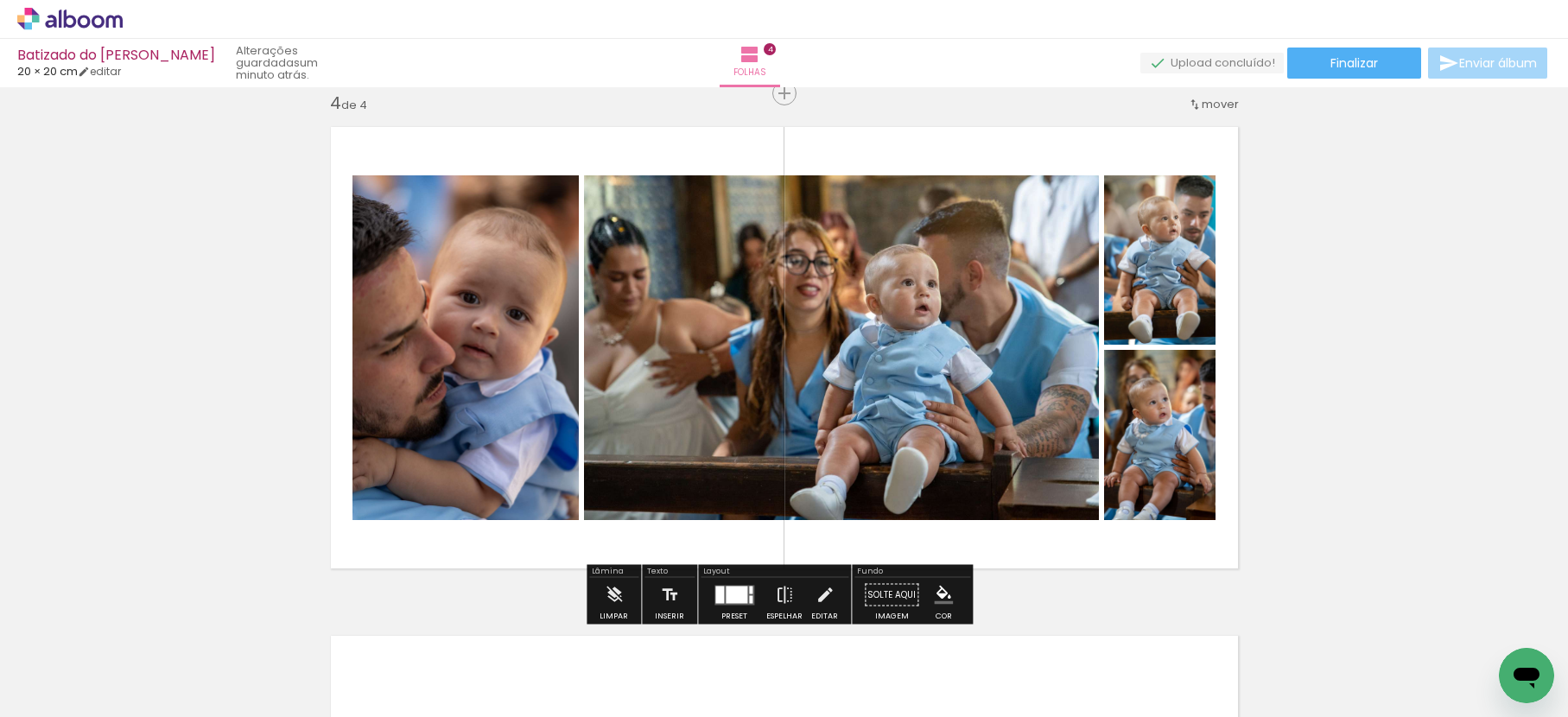
drag, startPoint x: 1373, startPoint y: 655, endPoint x: 1105, endPoint y: 369, distance: 391.9
click at [1146, 401] on quentale-workspace at bounding box center [784, 358] width 1568 height 717
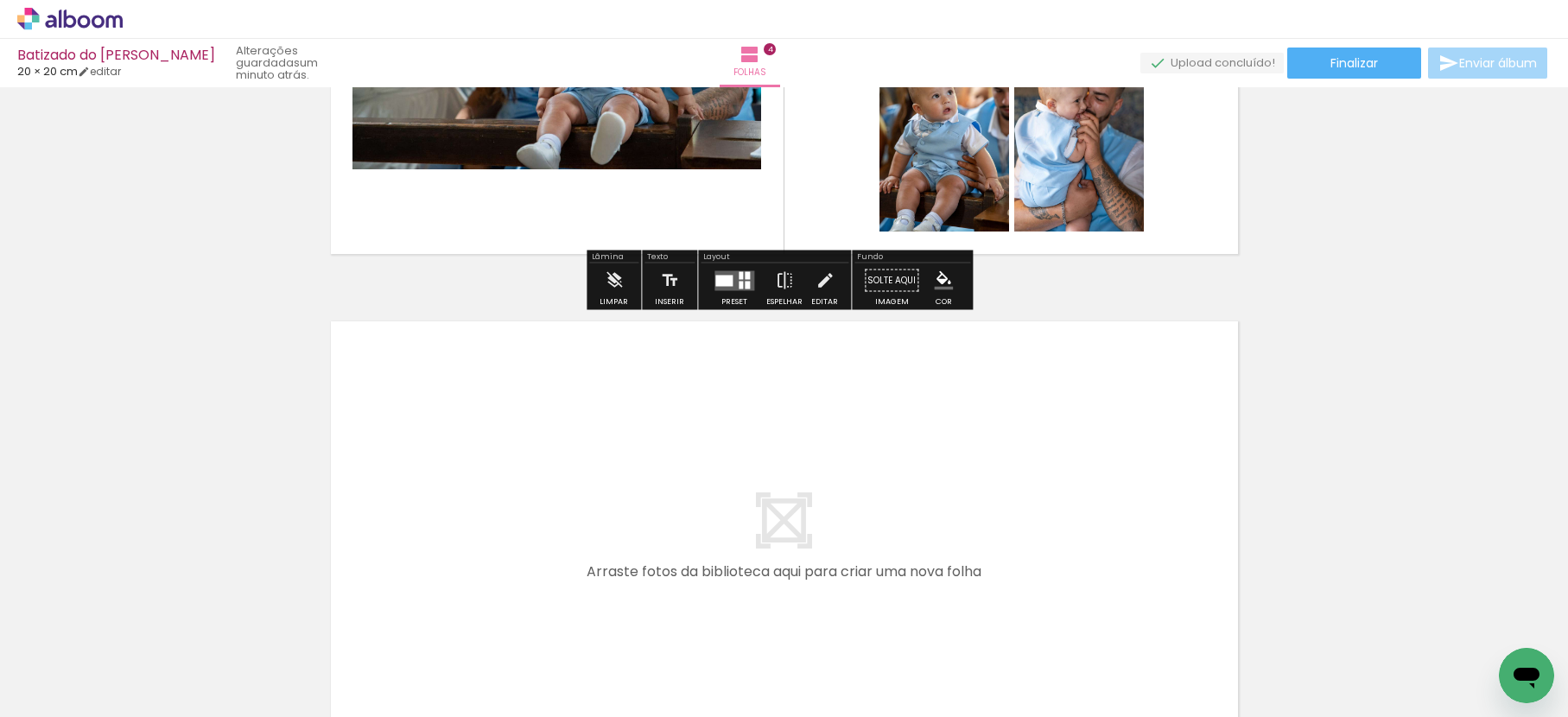
scroll to position [0, 998]
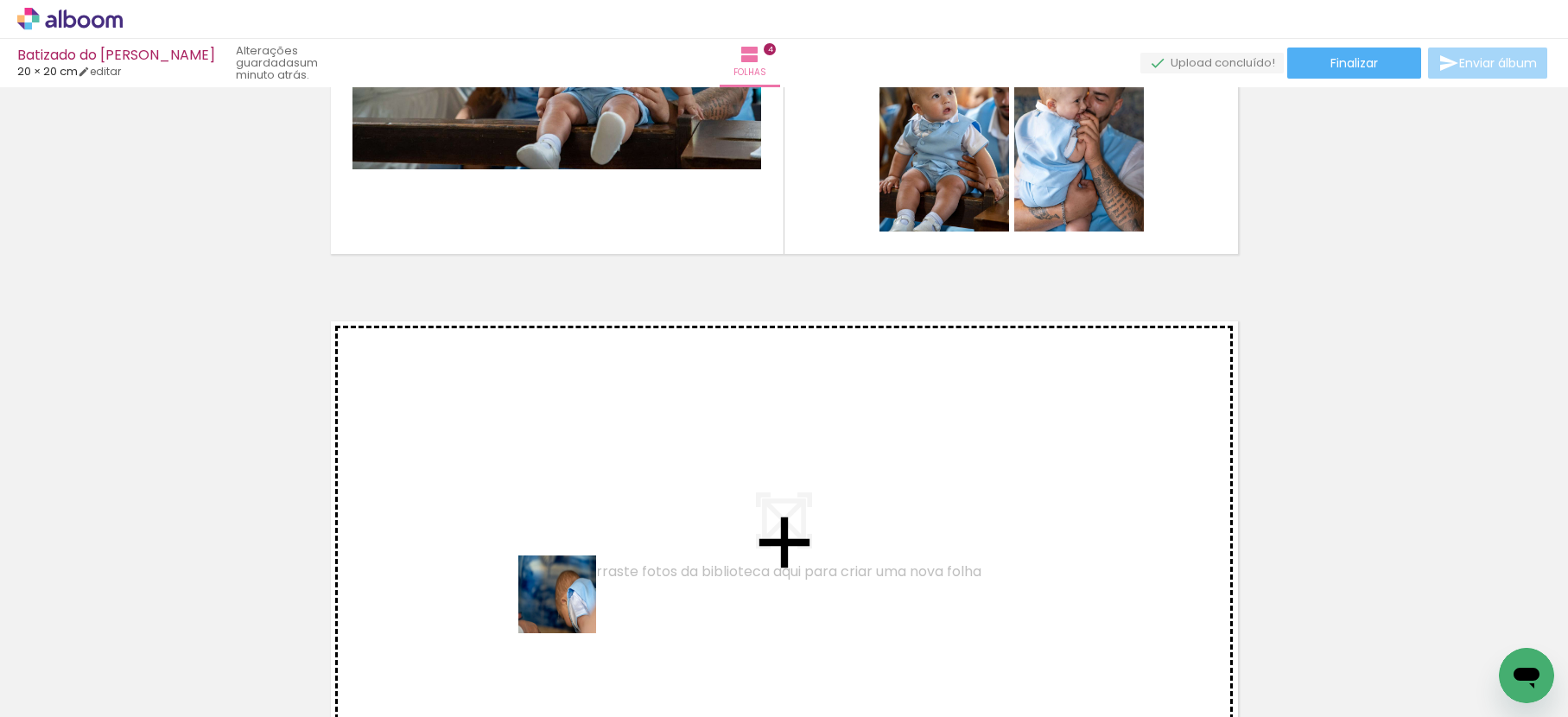
drag, startPoint x: 545, startPoint y: 666, endPoint x: 588, endPoint y: 507, distance: 164.7
click at [588, 507] on quentale-workspace at bounding box center [784, 358] width 1568 height 717
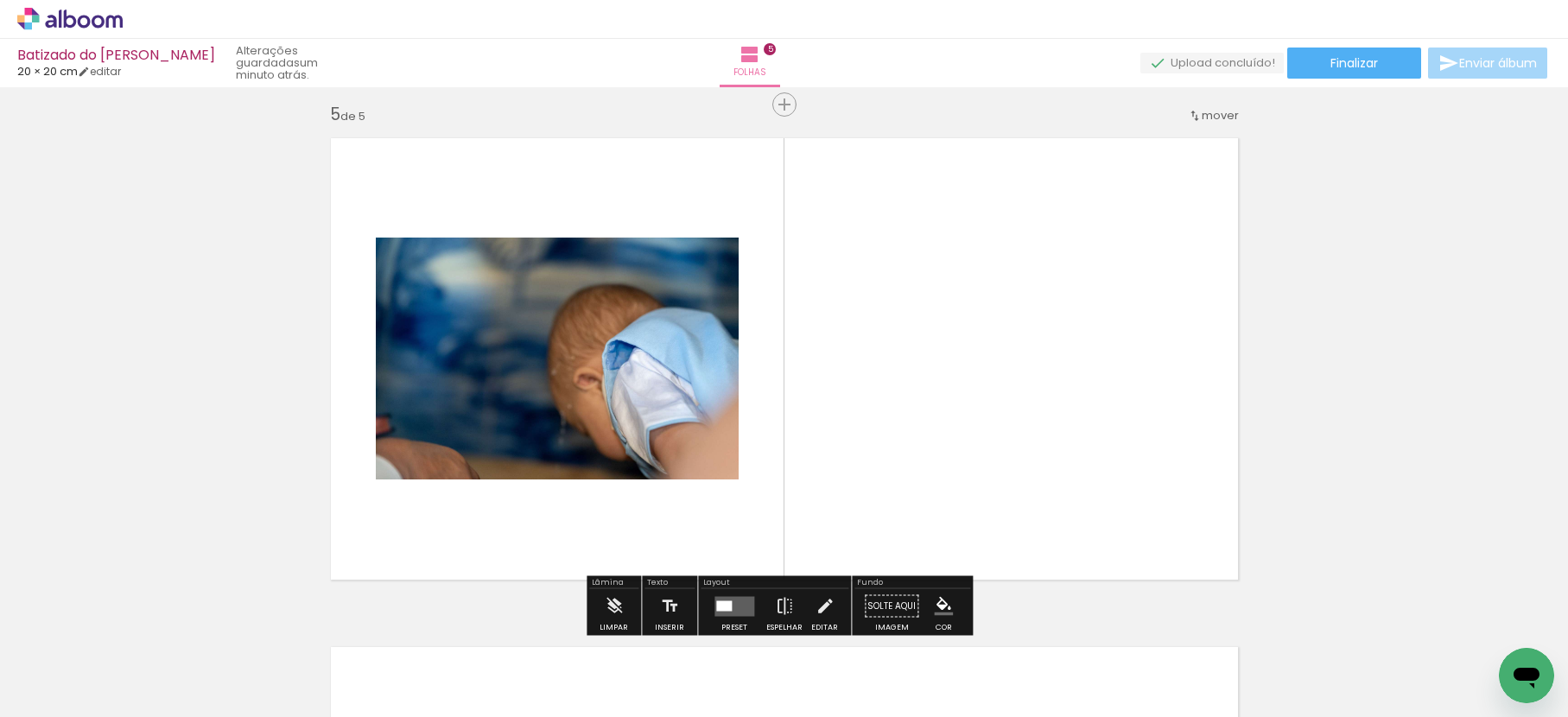
scroll to position [2059, 0]
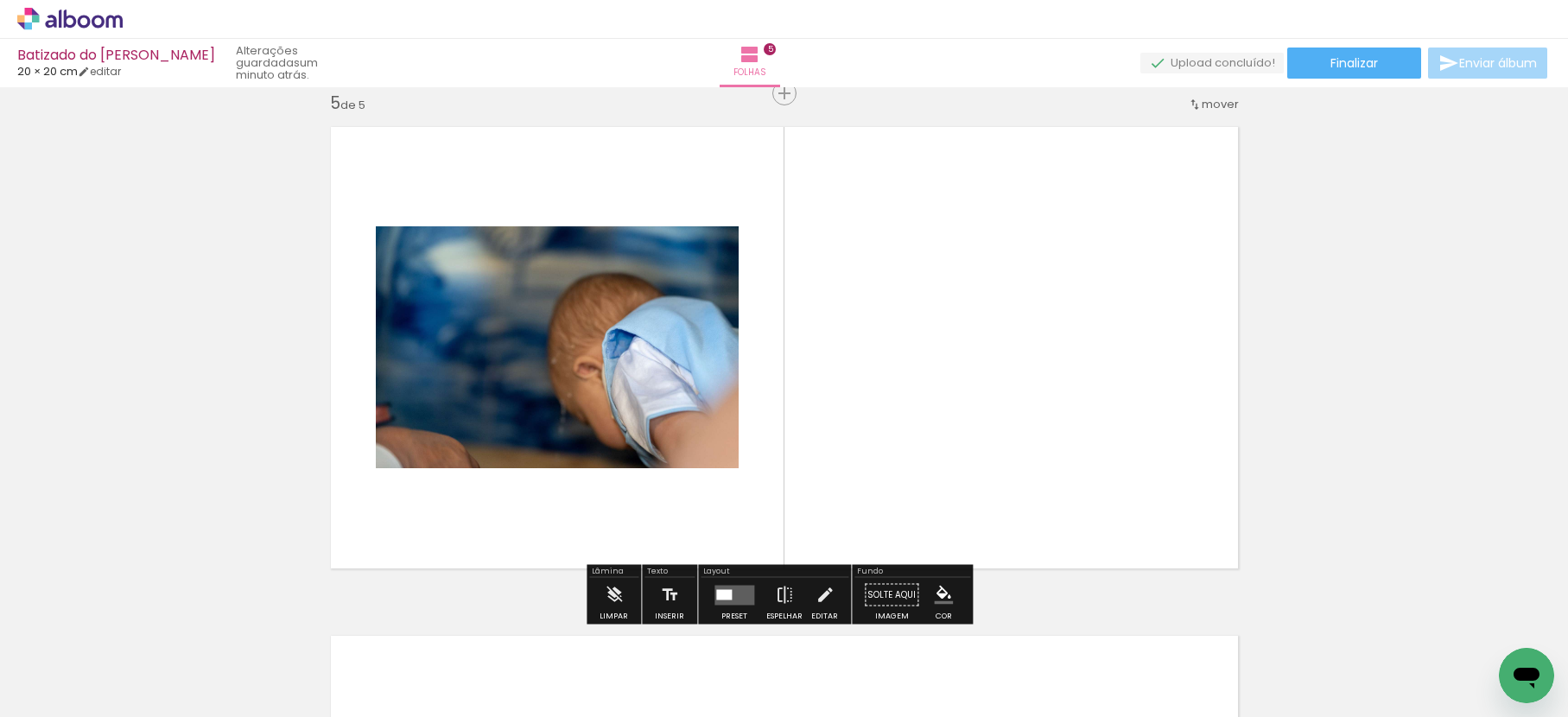
drag, startPoint x: 625, startPoint y: 670, endPoint x: 675, endPoint y: 453, distance: 222.7
click at [669, 482] on quentale-workspace at bounding box center [784, 358] width 1568 height 717
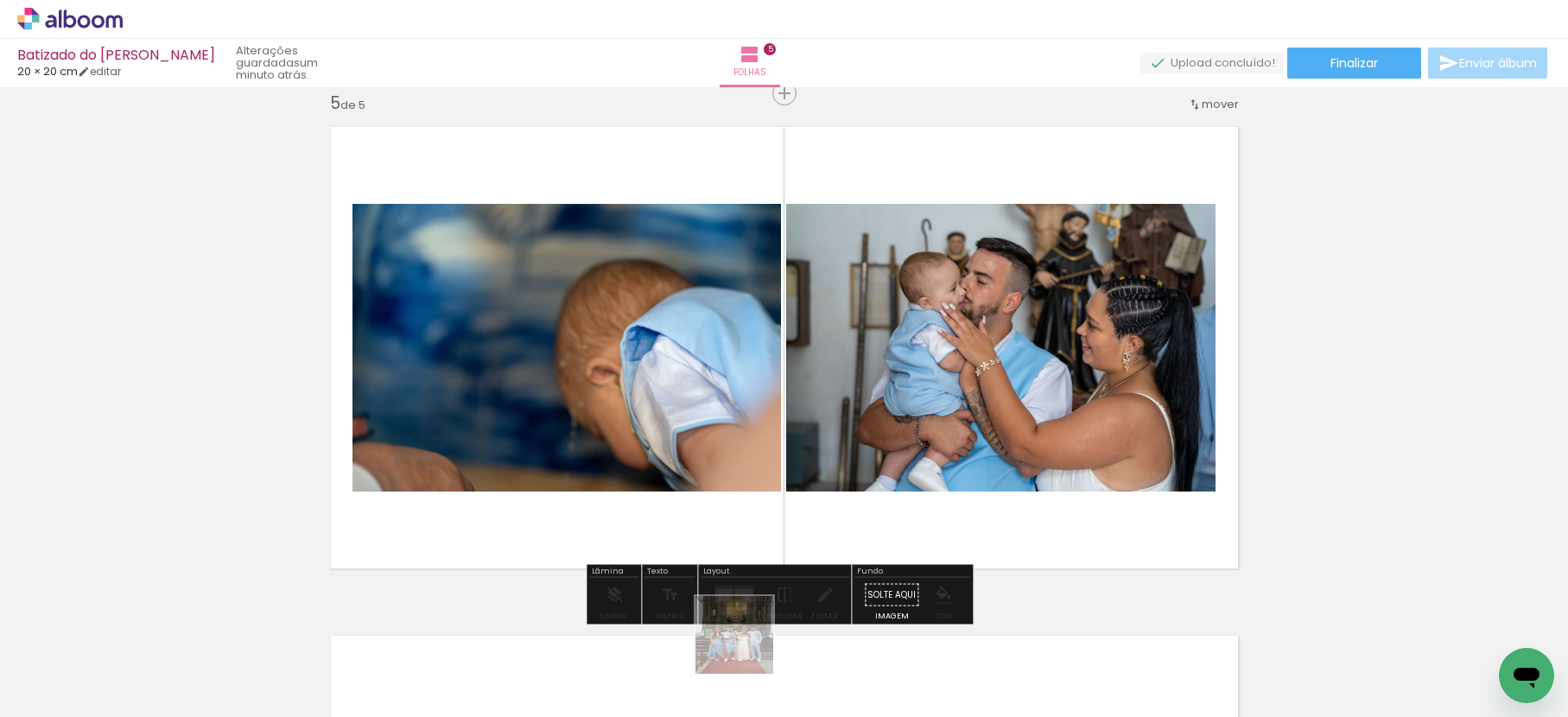
drag, startPoint x: 747, startPoint y: 648, endPoint x: 796, endPoint y: 442, distance: 211.7
click at [793, 434] on quentale-workspace at bounding box center [784, 358] width 1568 height 717
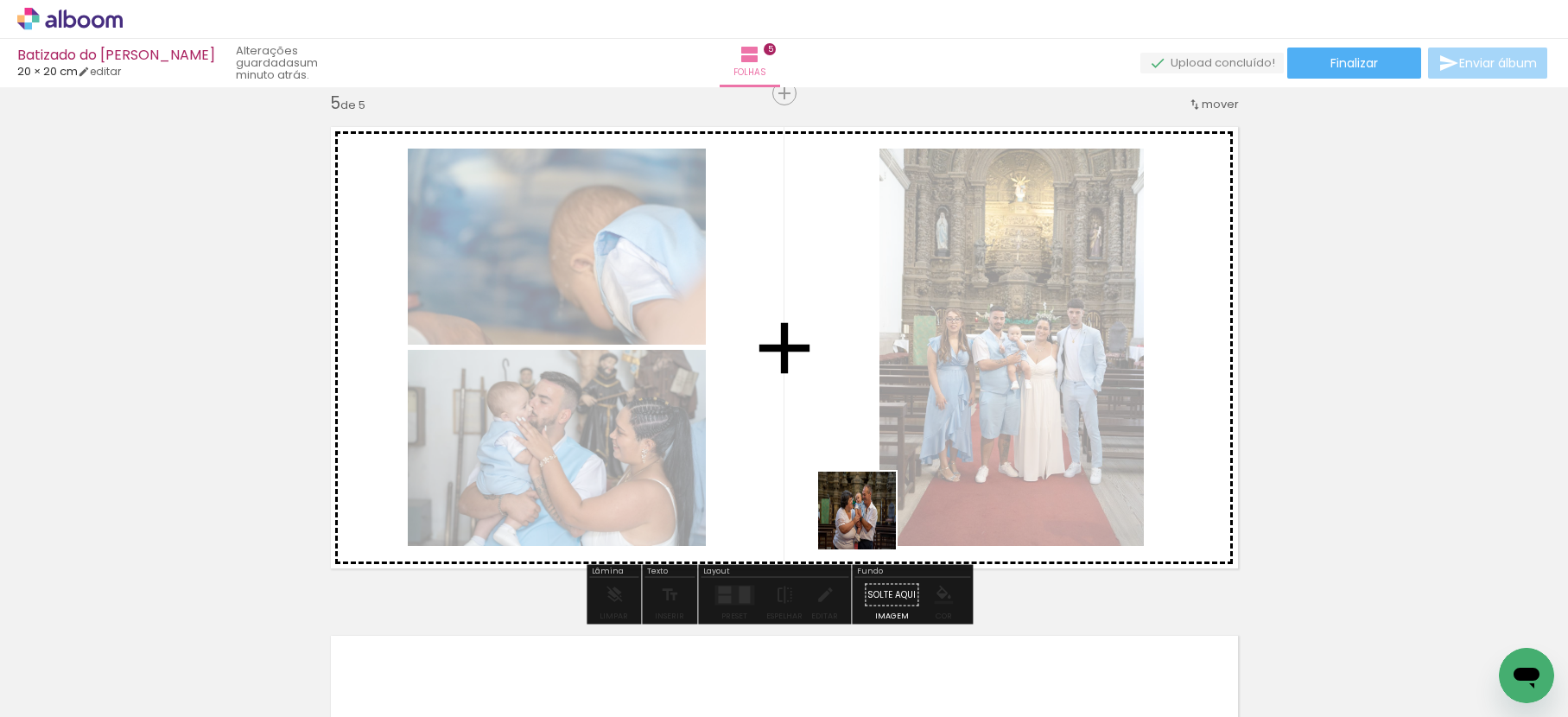
click at [870, 506] on quentale-workspace at bounding box center [784, 358] width 1568 height 717
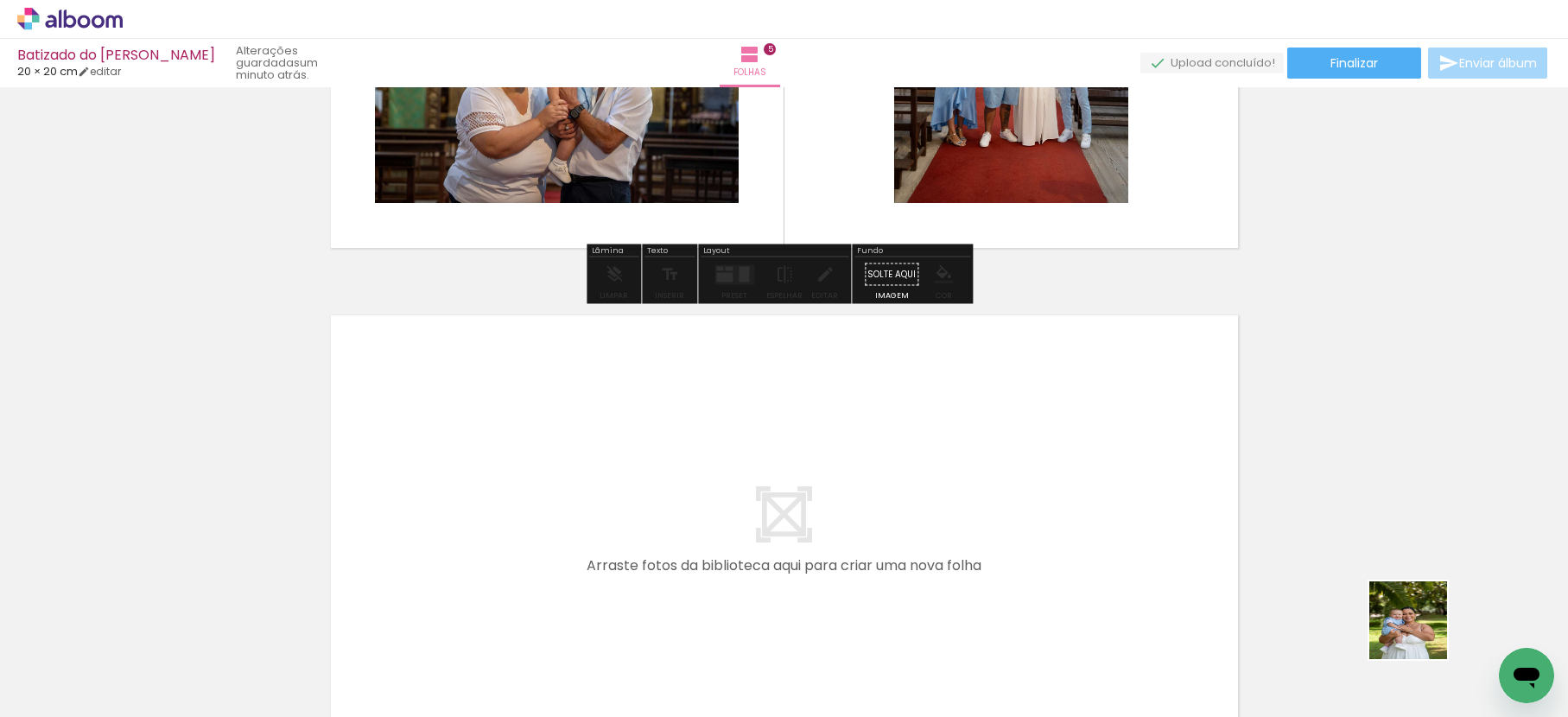
drag, startPoint x: 1421, startPoint y: 634, endPoint x: 1196, endPoint y: 509, distance: 257.4
click at [1196, 509] on quentale-workspace at bounding box center [784, 358] width 1568 height 717
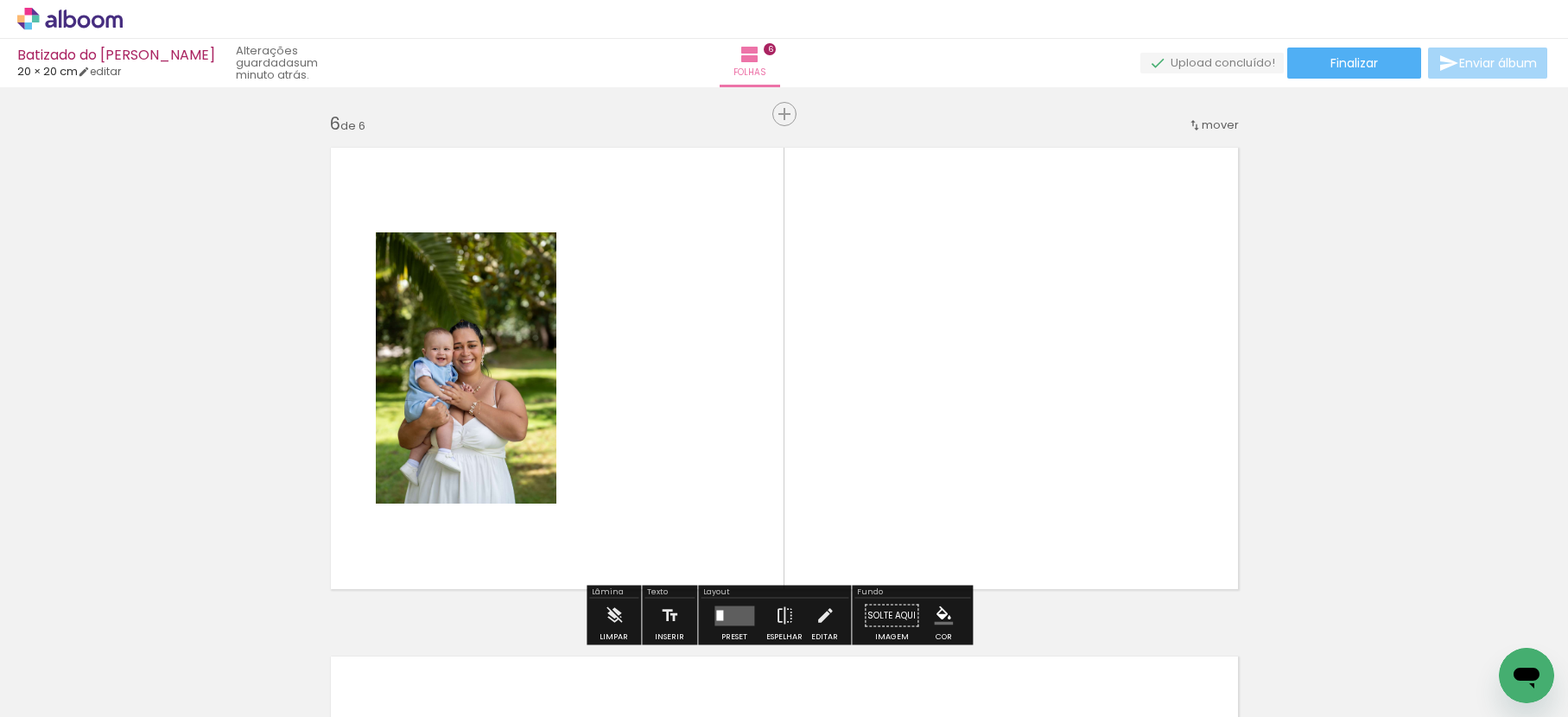
scroll to position [2567, 0]
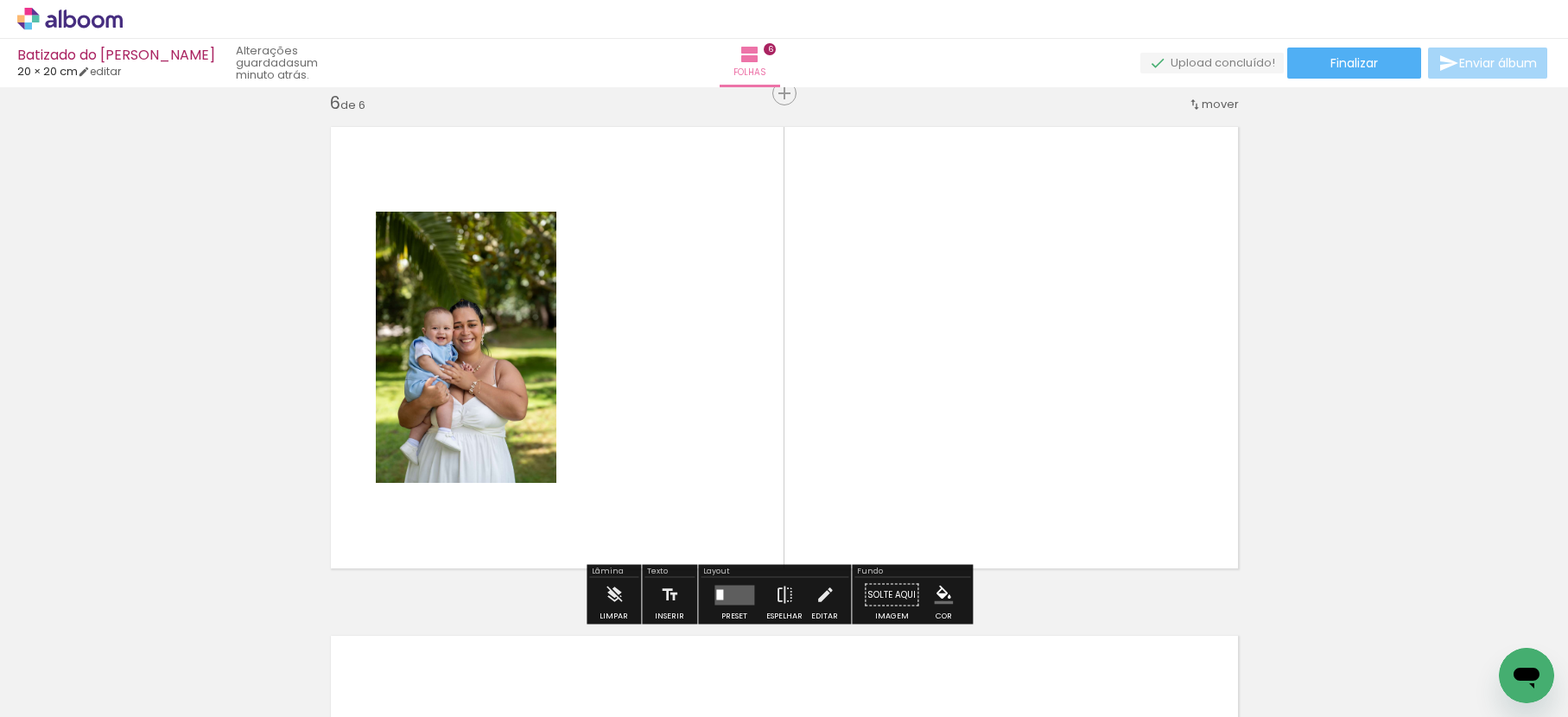
drag, startPoint x: 1508, startPoint y: 647, endPoint x: 1107, endPoint y: 407, distance: 467.3
click at [1194, 464] on quentale-workspace at bounding box center [784, 358] width 1568 height 717
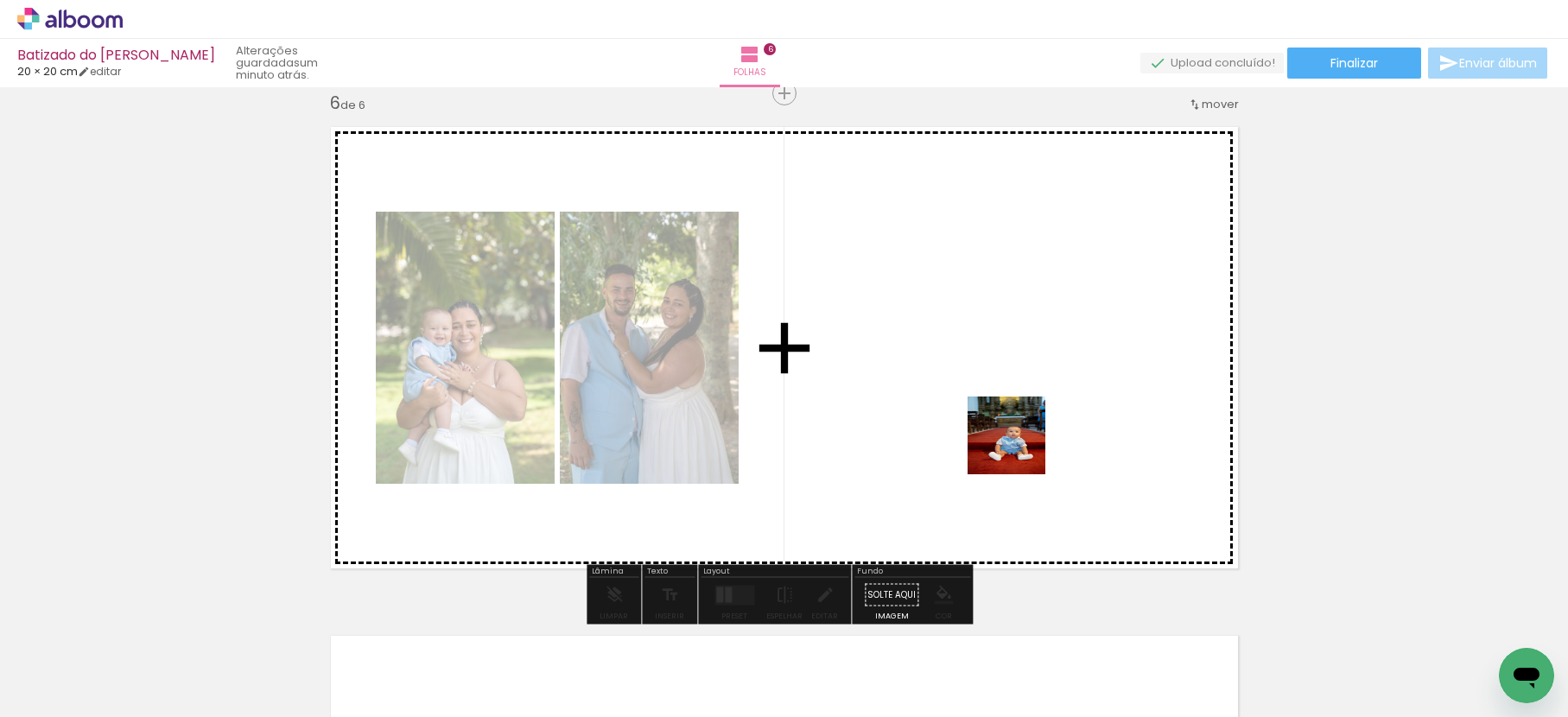
drag, startPoint x: 1315, startPoint y: 678, endPoint x: 925, endPoint y: 370, distance: 497.0
click at [972, 409] on quentale-workspace at bounding box center [784, 358] width 1568 height 717
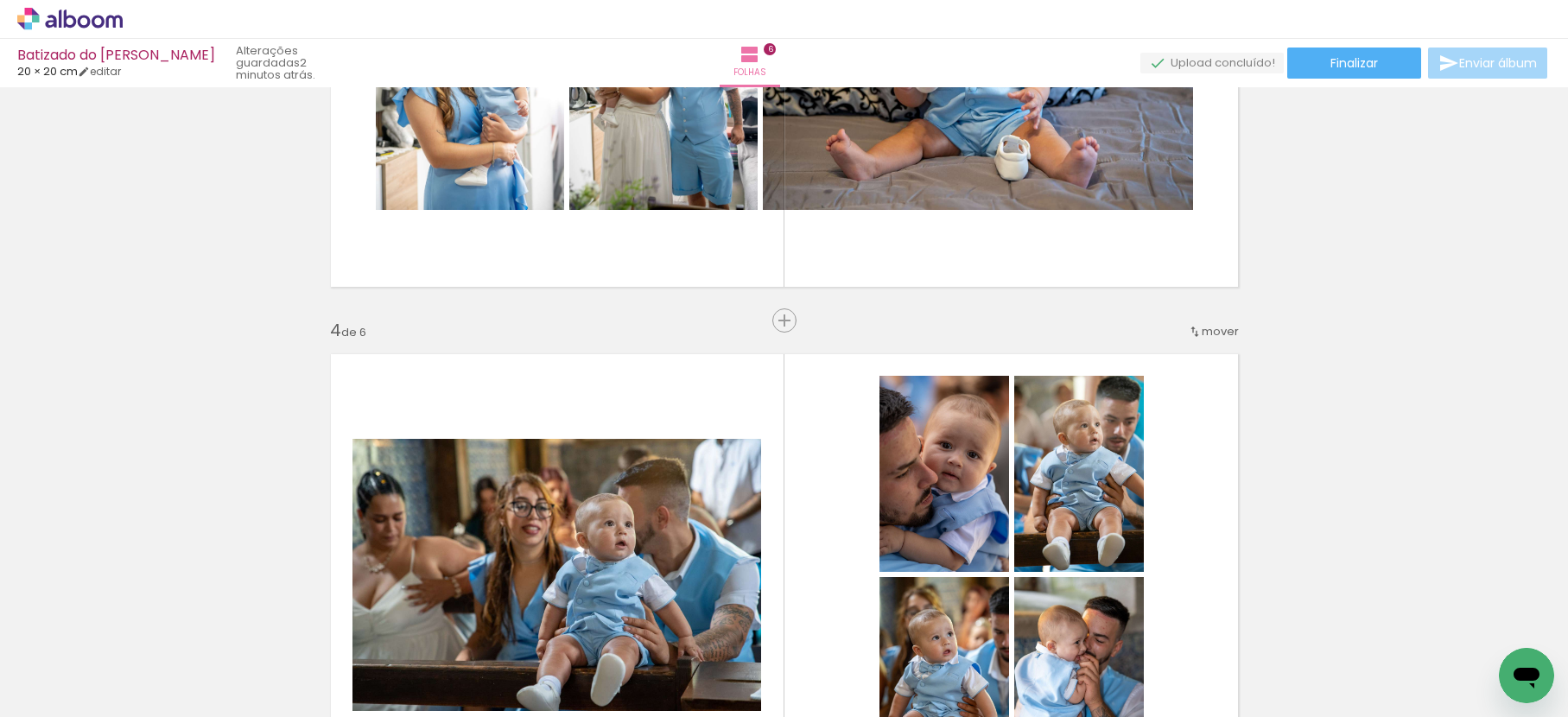
scroll to position [1323, 0]
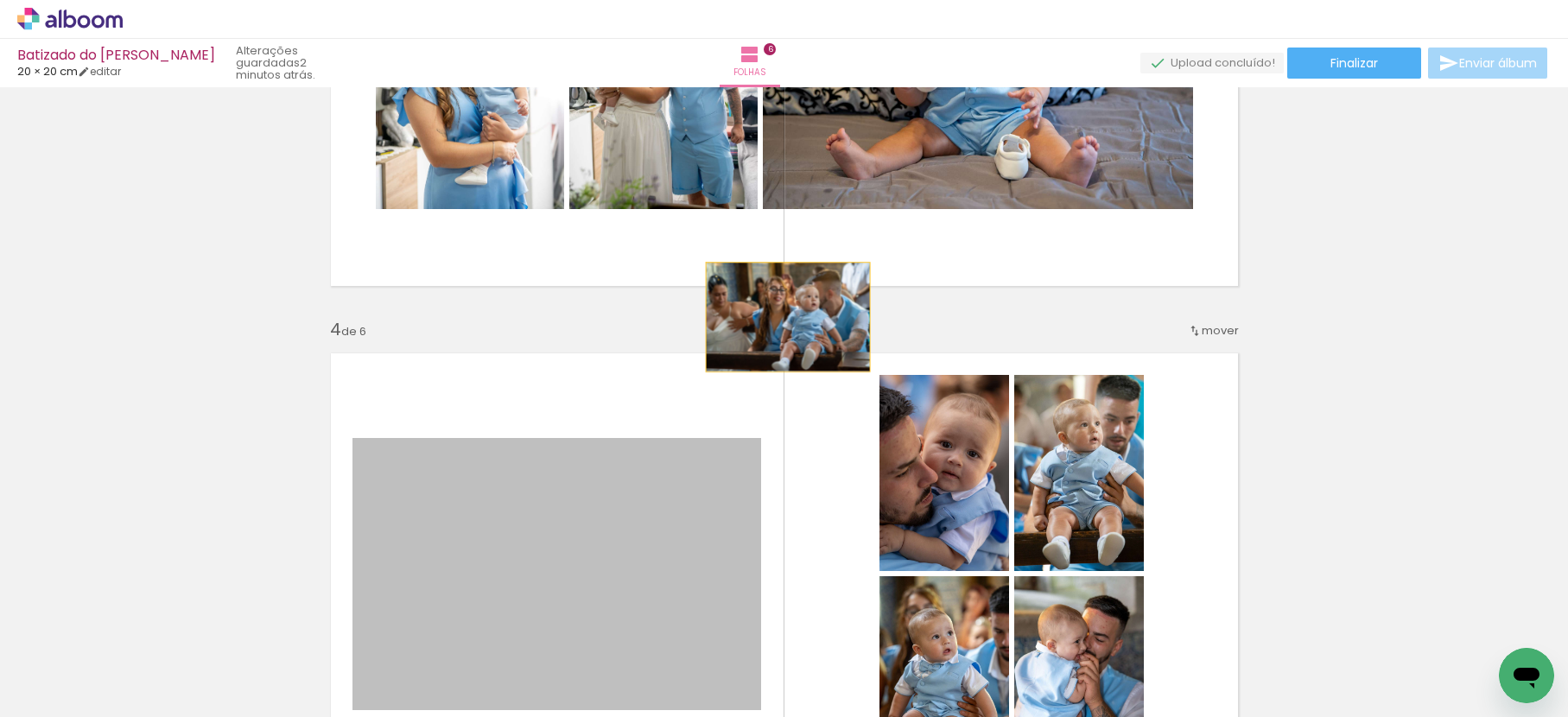
drag, startPoint x: 669, startPoint y: 483, endPoint x: 906, endPoint y: 225, distance: 350.3
click at [872, 186] on div "Inserir folha 1 de 6 Inserir folha 2 de 6 Inserir folha 3 de 6 Inserir folha 4 …" at bounding box center [784, 551] width 1568 height 3564
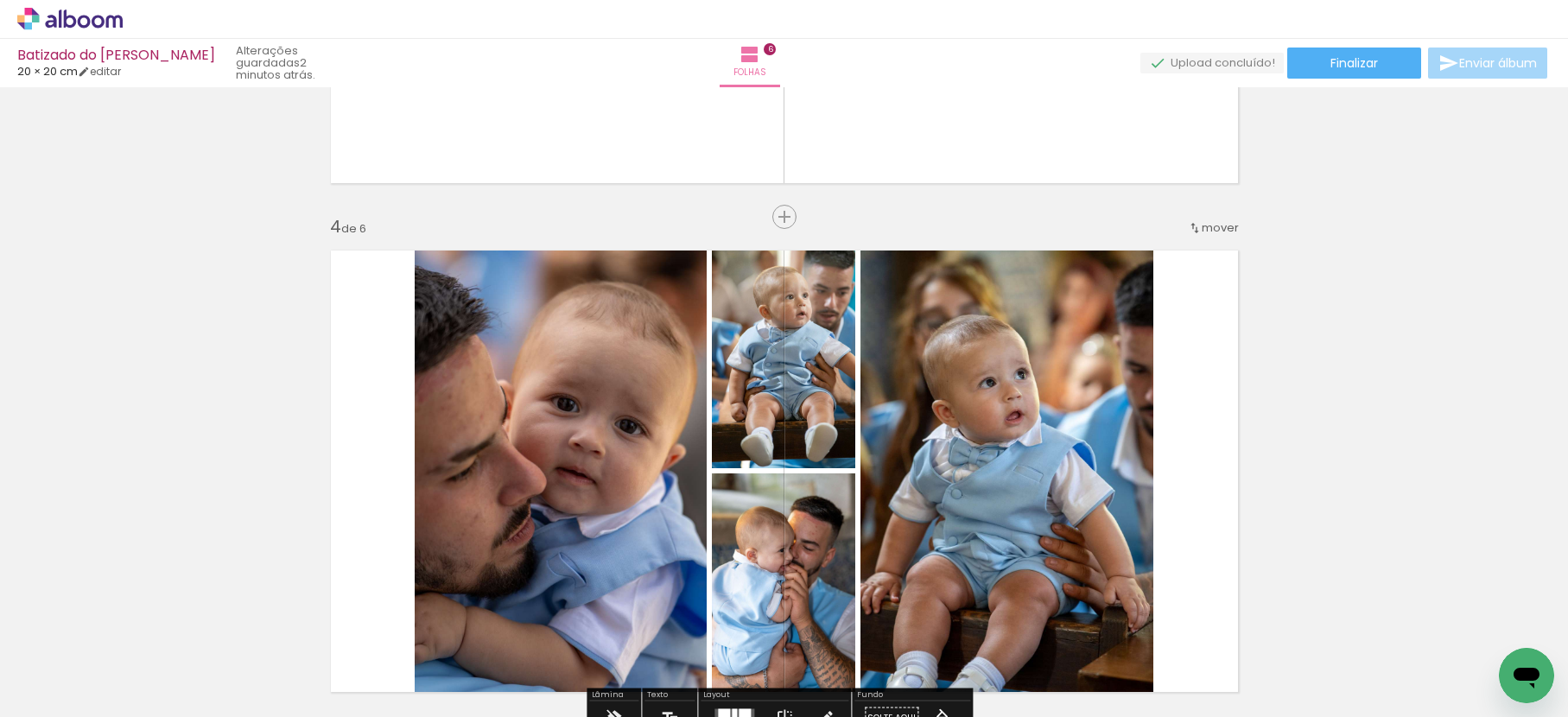
scroll to position [1419, 0]
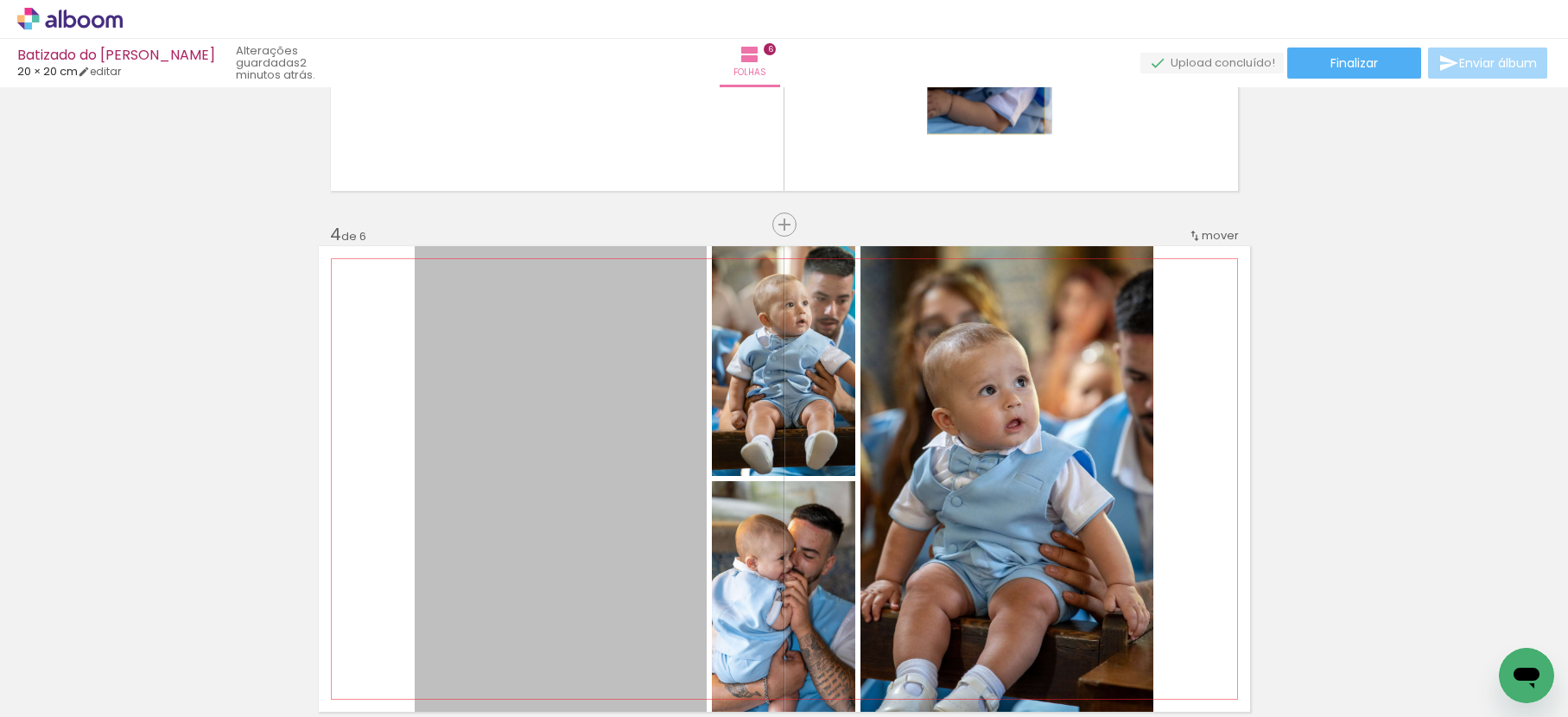
drag, startPoint x: 658, startPoint y: 434, endPoint x: 979, endPoint y: 40, distance: 508.2
click at [0, 0] on div "Batizado do Gabriel - Constantino 20 × 20 cm editar 2 minutos atrás. Folhas 6 F…" at bounding box center [0, 0] width 0 height 0
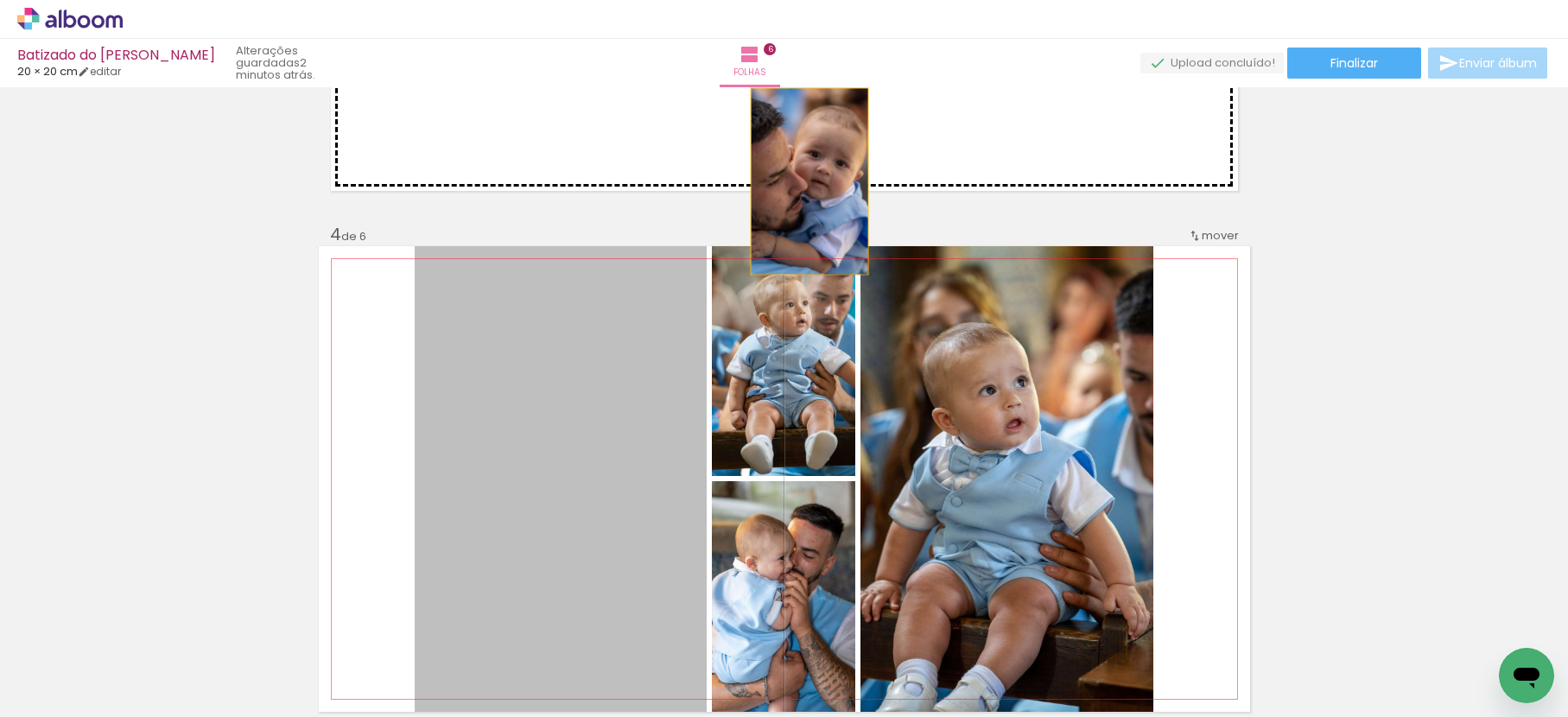
drag, startPoint x: 674, startPoint y: 359, endPoint x: 803, endPoint y: 182, distance: 219.0
click at [803, 182] on div "Inserir folha 1 de 6 Inserir folha 2 de 6 Inserir folha 3 de 6 Inserir folha 4 …" at bounding box center [784, 457] width 1568 height 3564
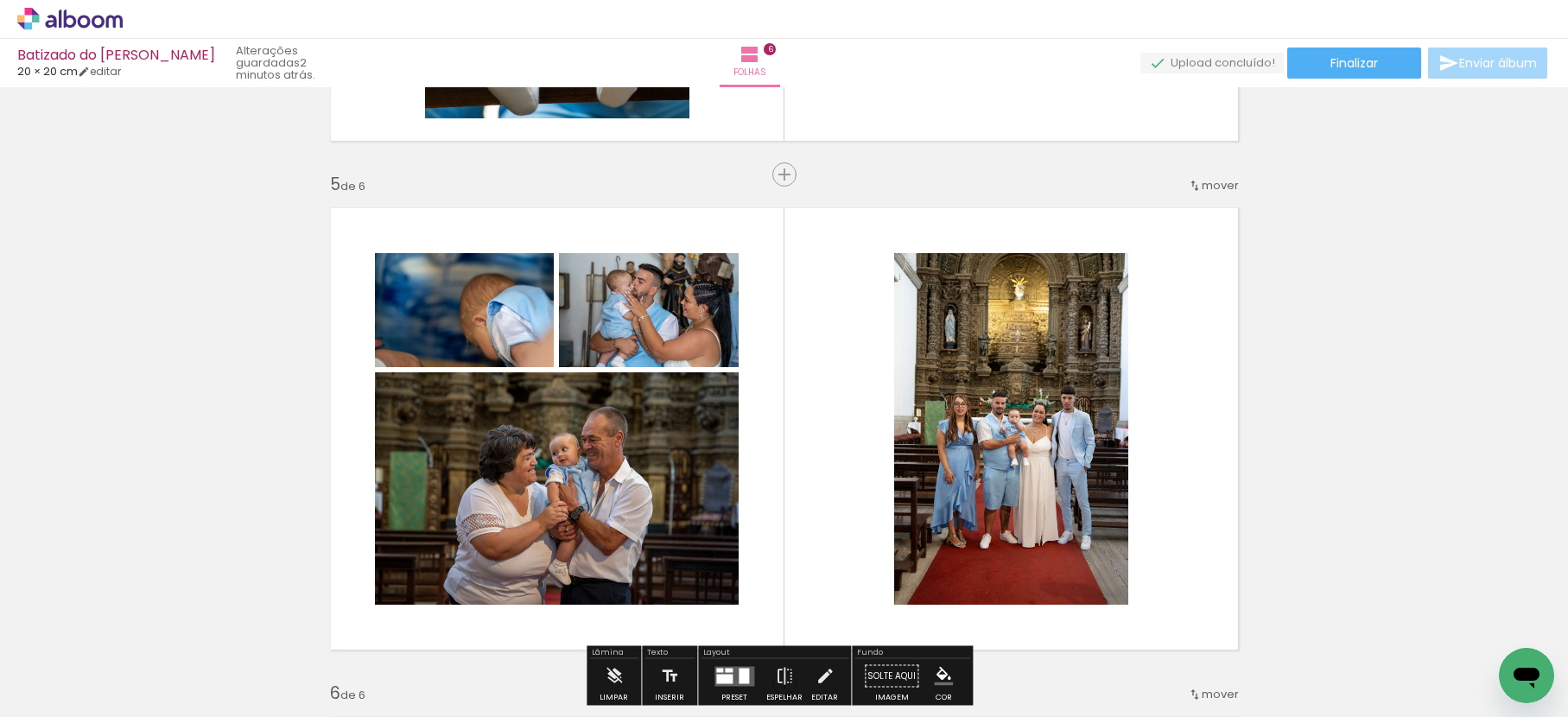
scroll to position [1759, 0]
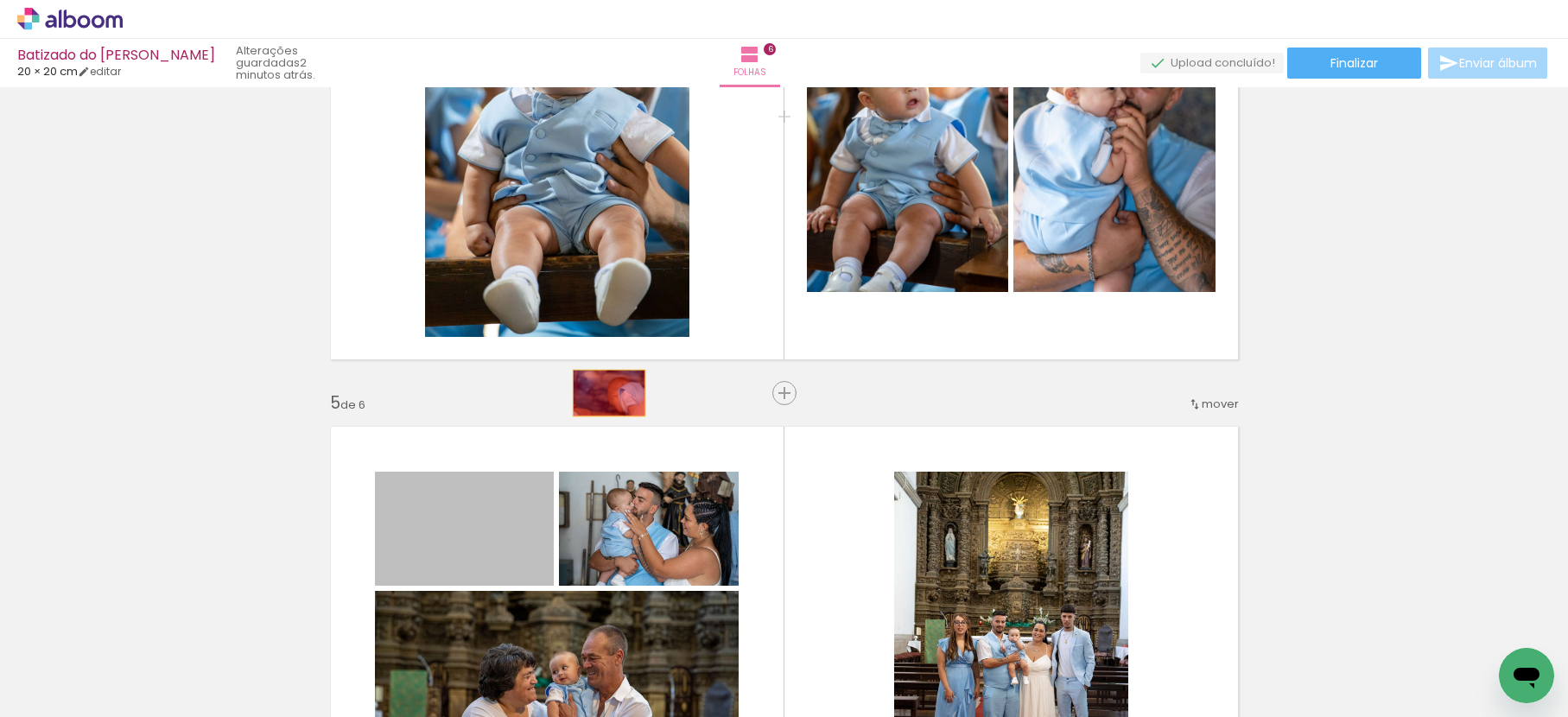
drag, startPoint x: 468, startPoint y: 520, endPoint x: 713, endPoint y: 354, distance: 295.9
click at [752, 204] on div "Inserir folha 1 de 6 Inserir folha 2 de 6 Inserir folha 3 de 6 Inserir folha 4 …" at bounding box center [784, 116] width 1568 height 3564
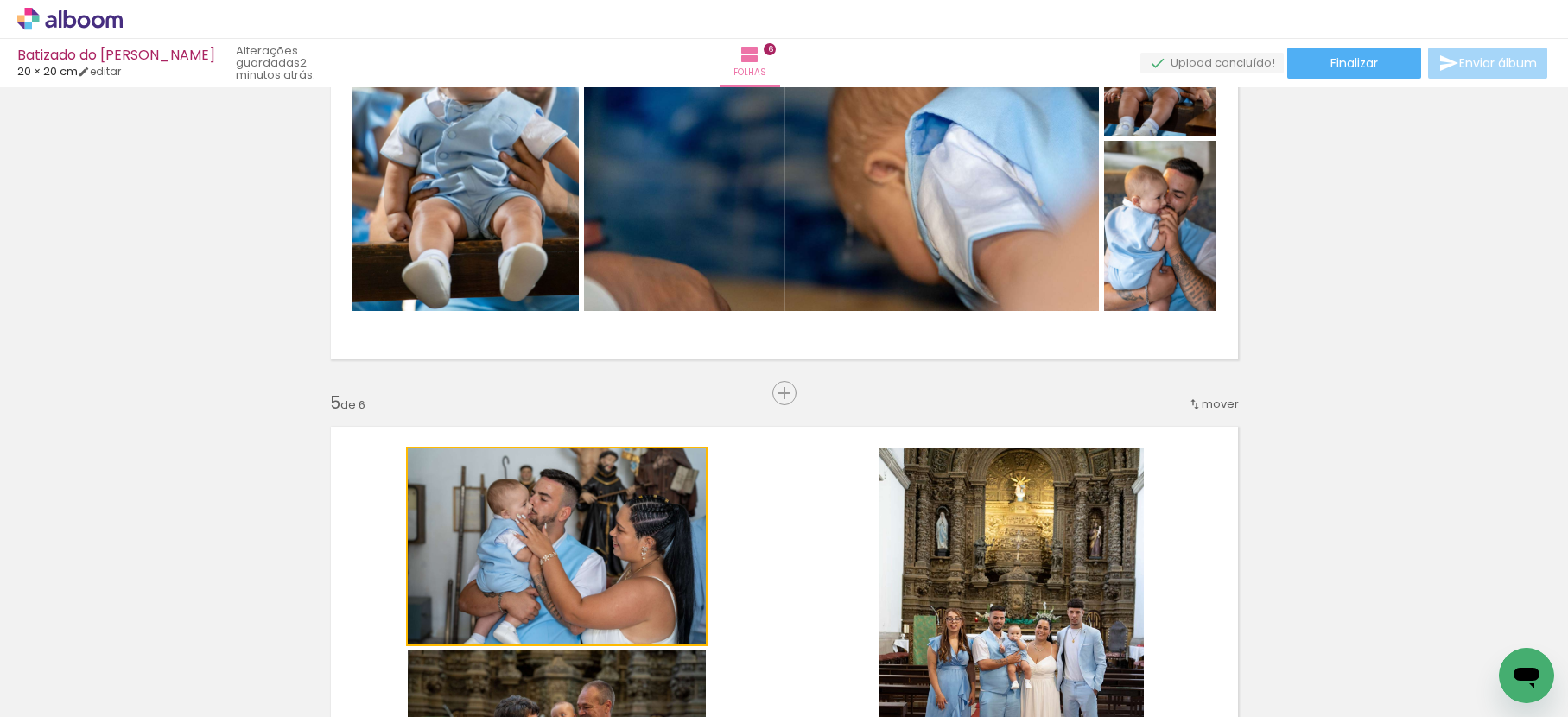
drag, startPoint x: 643, startPoint y: 505, endPoint x: 833, endPoint y: 201, distance: 358.5
click at [831, 202] on div "Inserir folha 1 de 6 Inserir folha 2 de 6 Inserir folha 3 de 6 Inserir folha 4 …" at bounding box center [784, 116] width 1568 height 3564
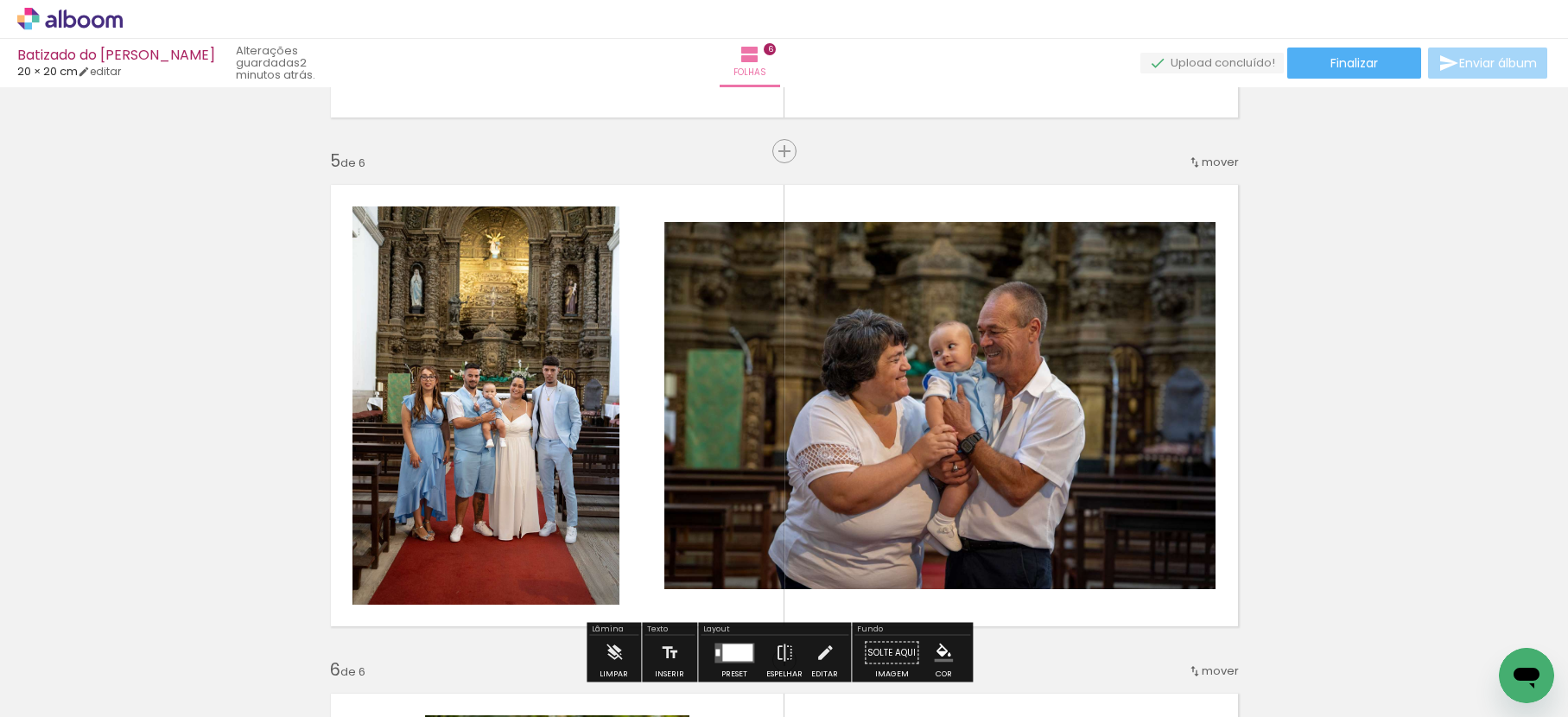
scroll to position [2020, 0]
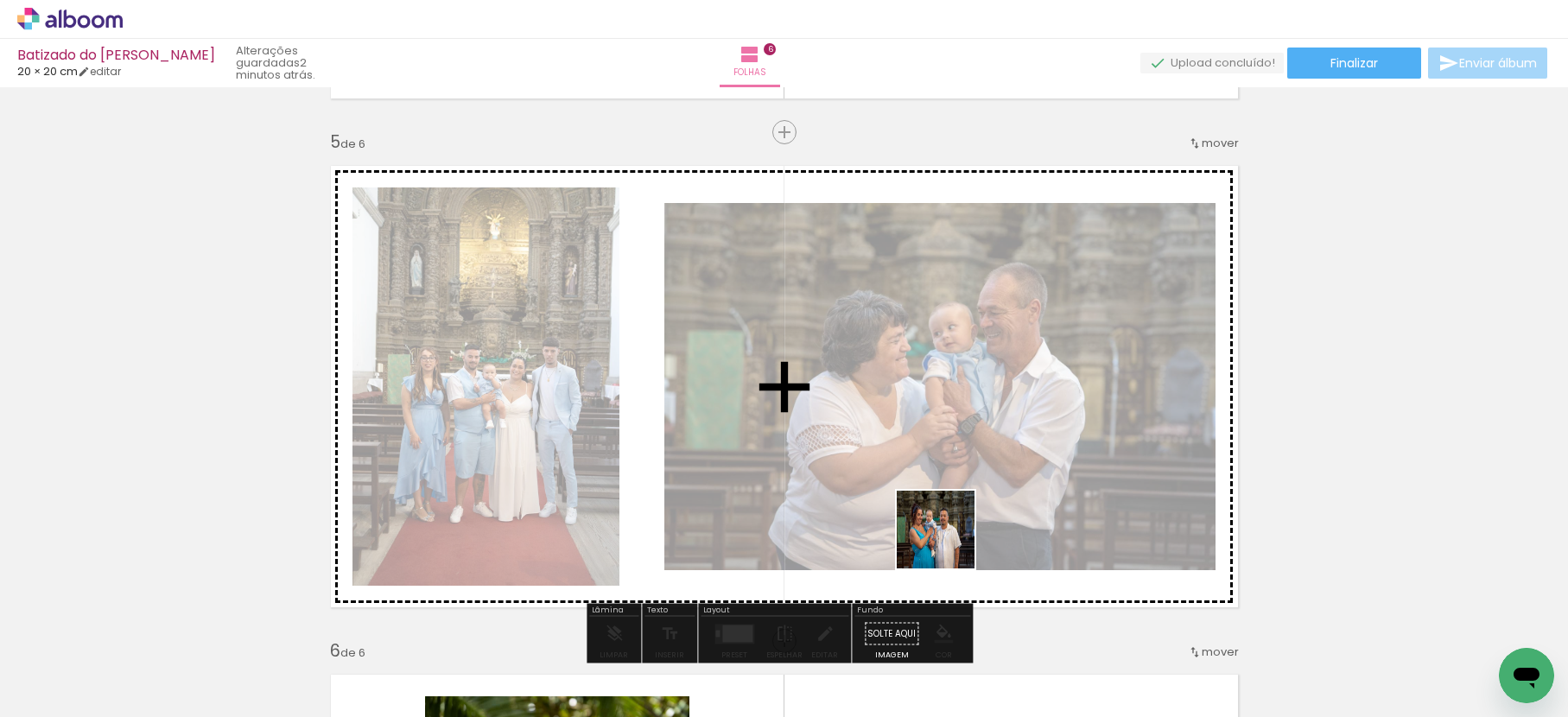
drag, startPoint x: 914, startPoint y: 662, endPoint x: 1057, endPoint y: 634, distance: 145.7
click at [957, 527] on quentale-workspace at bounding box center [784, 358] width 1568 height 717
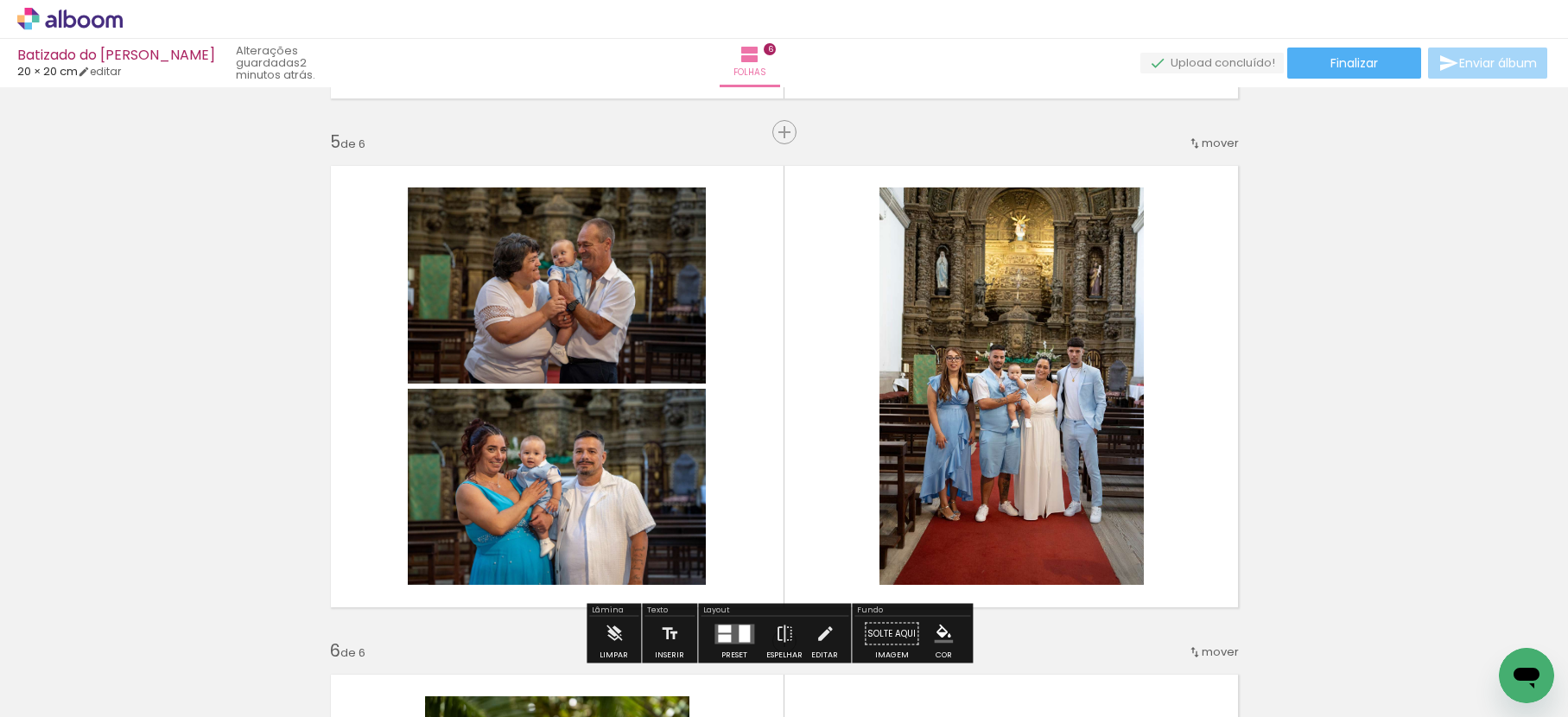
drag, startPoint x: 1040, startPoint y: 683, endPoint x: 1083, endPoint y: 555, distance: 135.0
click at [1044, 503] on quentale-workspace at bounding box center [784, 358] width 1568 height 717
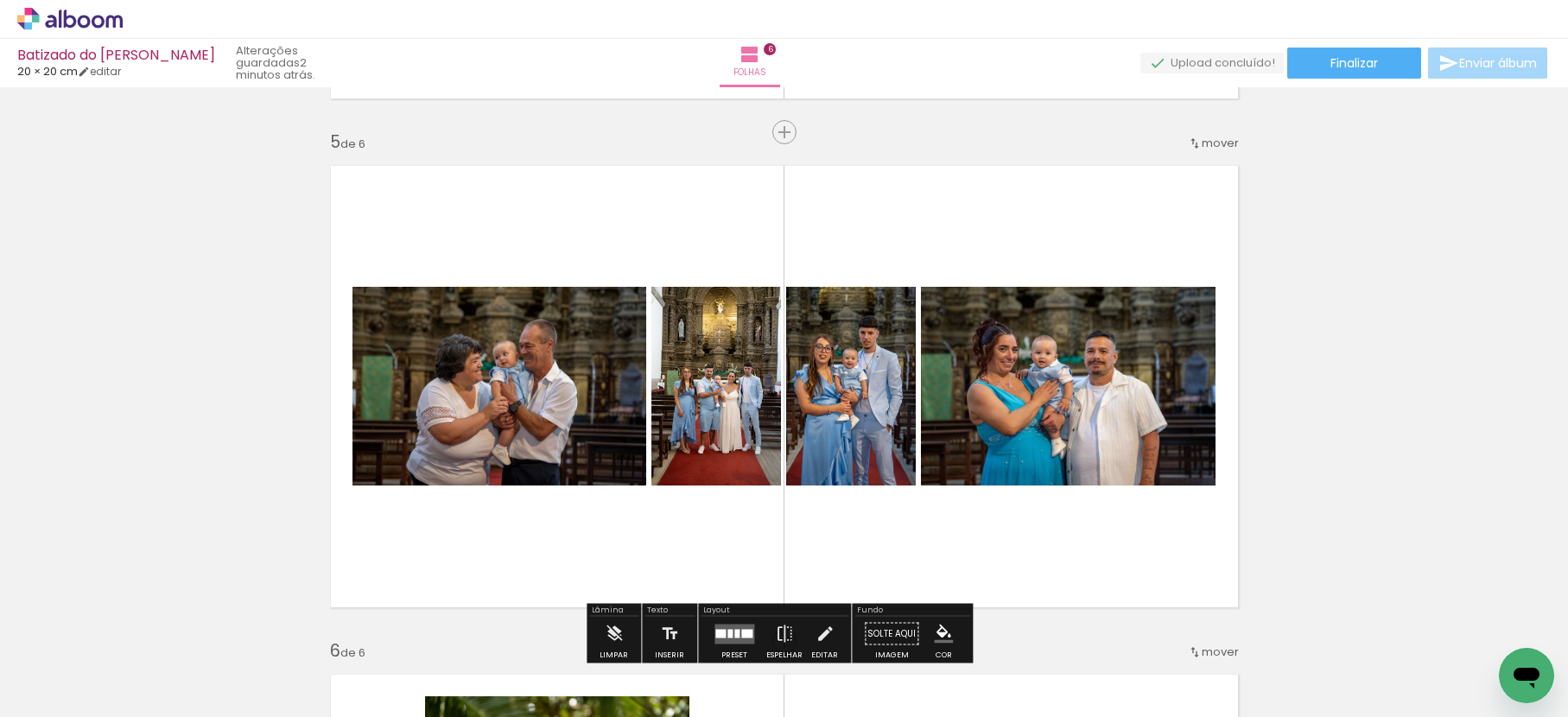
drag, startPoint x: 1093, startPoint y: 636, endPoint x: 1141, endPoint y: 488, distance: 155.6
click at [1080, 494] on quentale-workspace at bounding box center [784, 358] width 1568 height 717
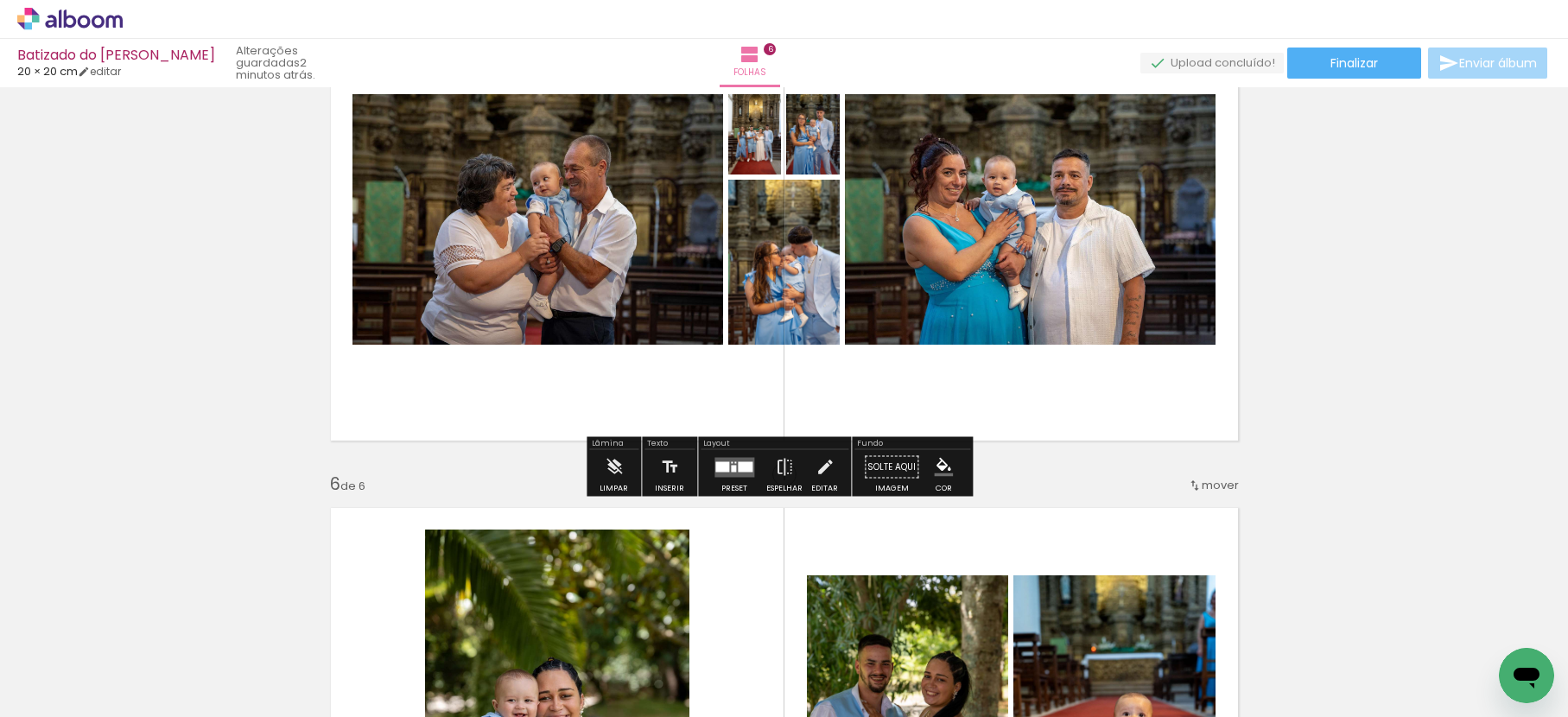
scroll to position [2189, 0]
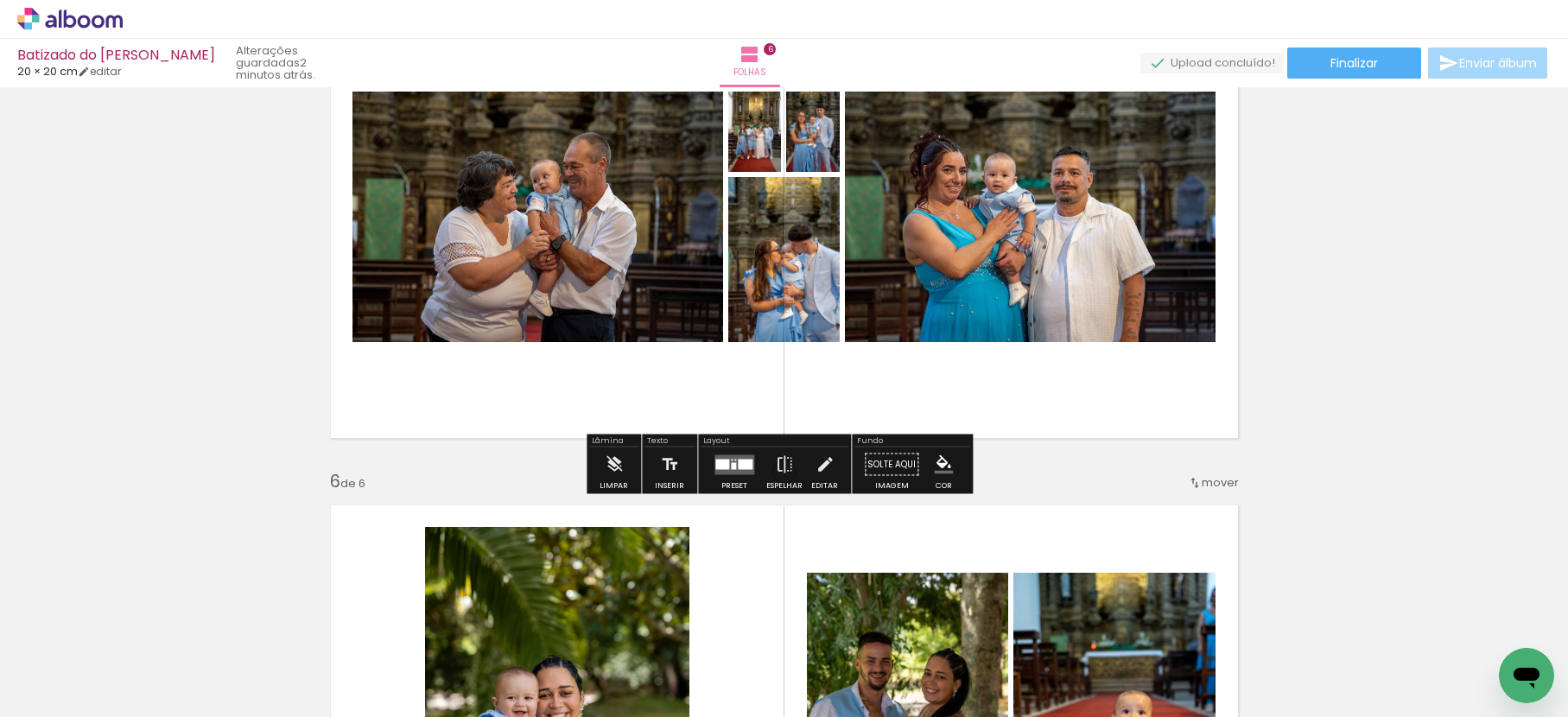
click at [719, 467] on div at bounding box center [722, 463] width 13 height 11
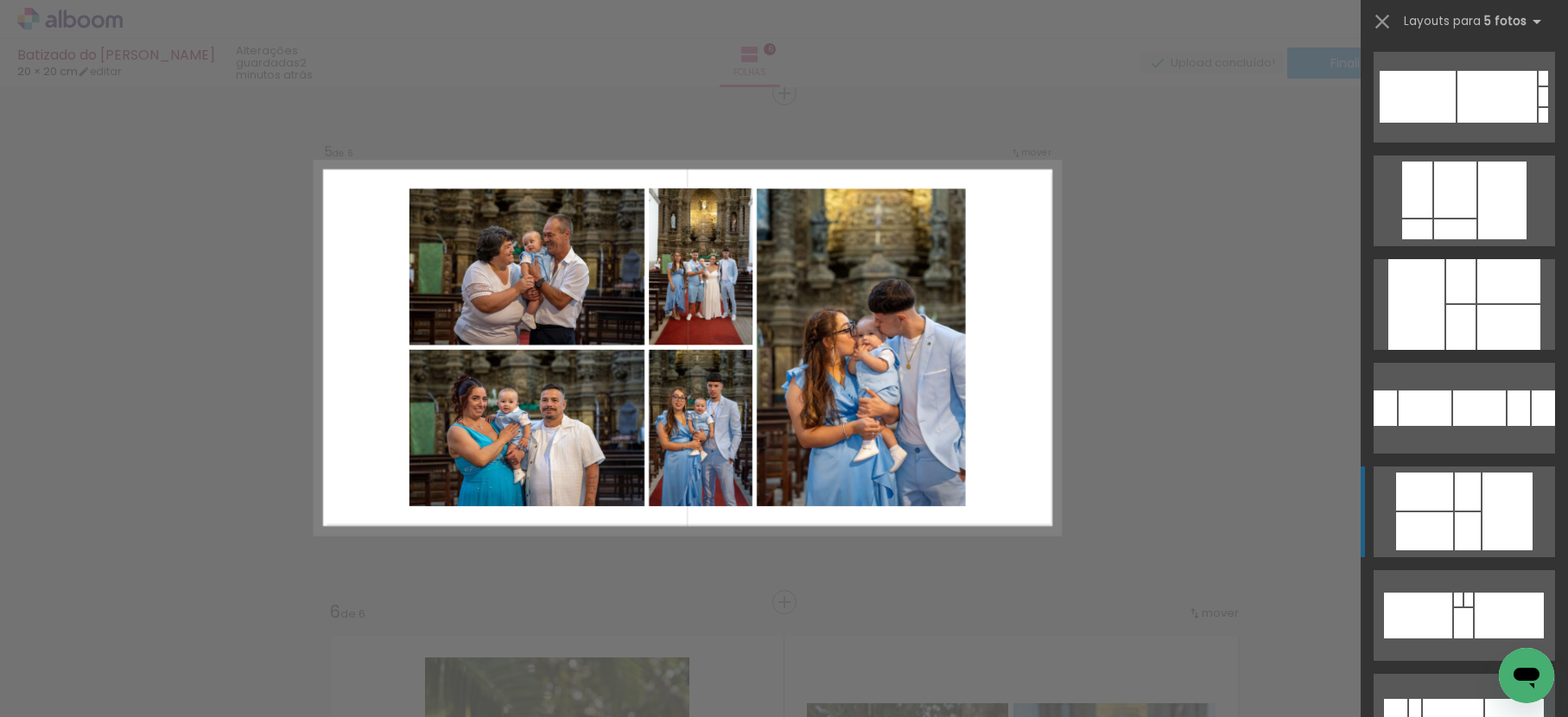
scroll to position [326, 0]
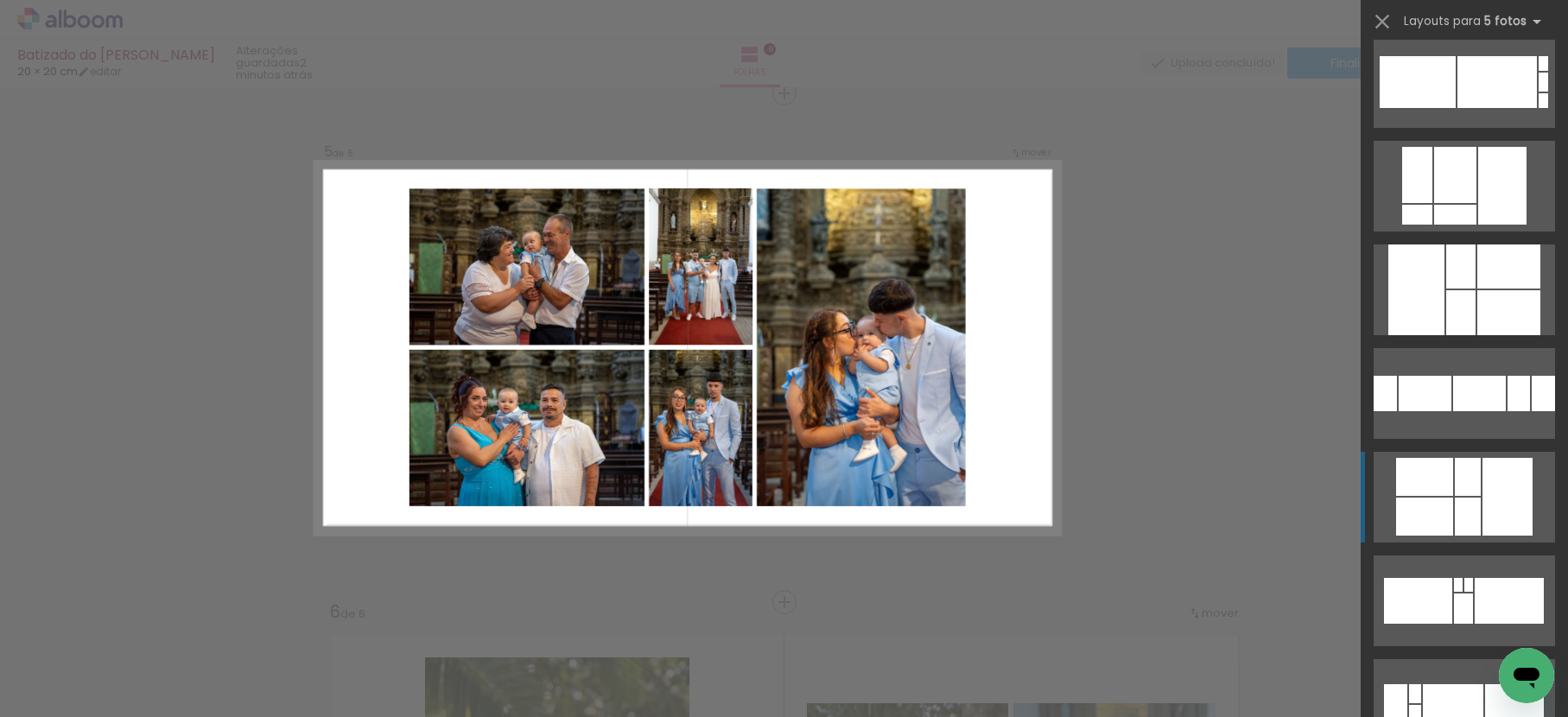
click at [1454, 521] on div at bounding box center [1467, 517] width 26 height 38
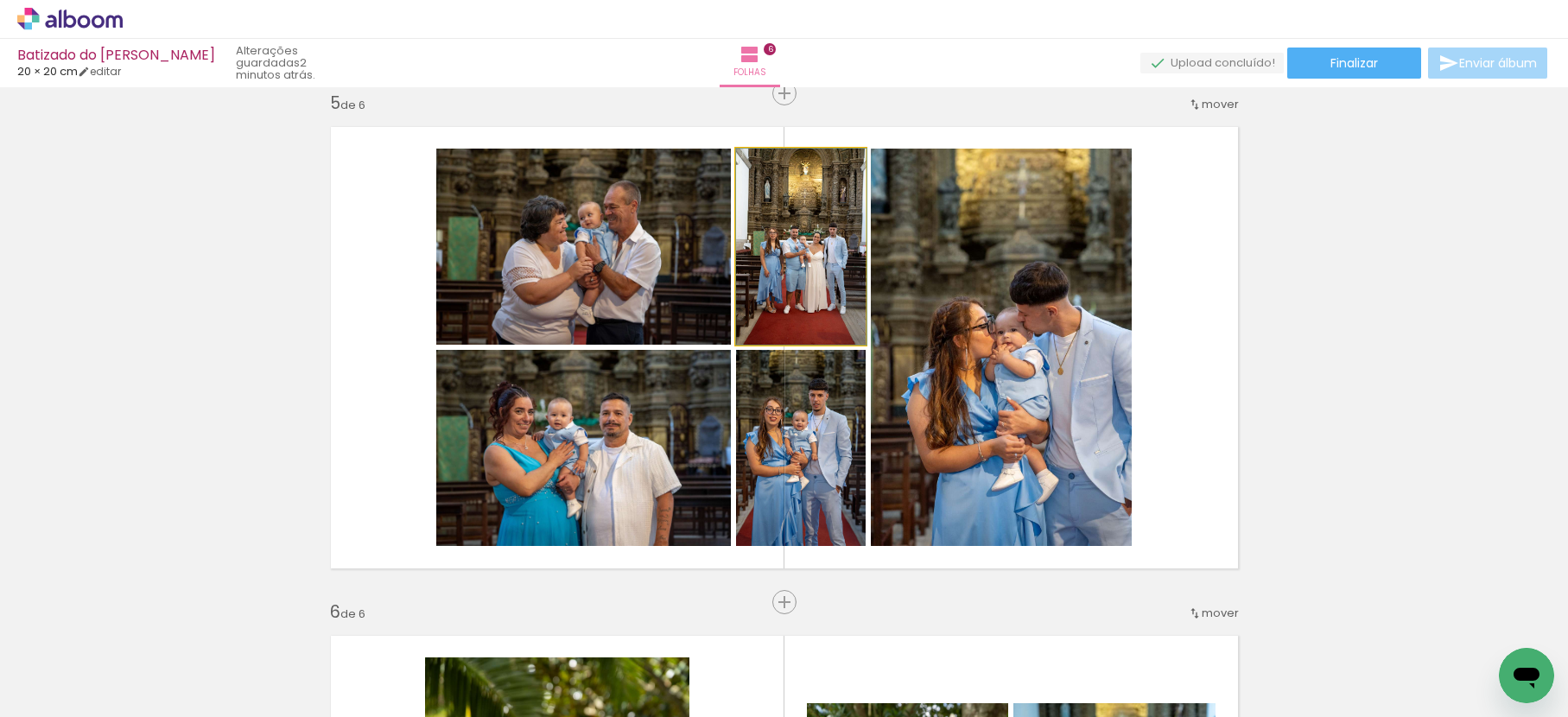
drag, startPoint x: 821, startPoint y: 322, endPoint x: 966, endPoint y: 360, distance: 149.9
click at [0, 0] on slot at bounding box center [0, 0] width 0 height 0
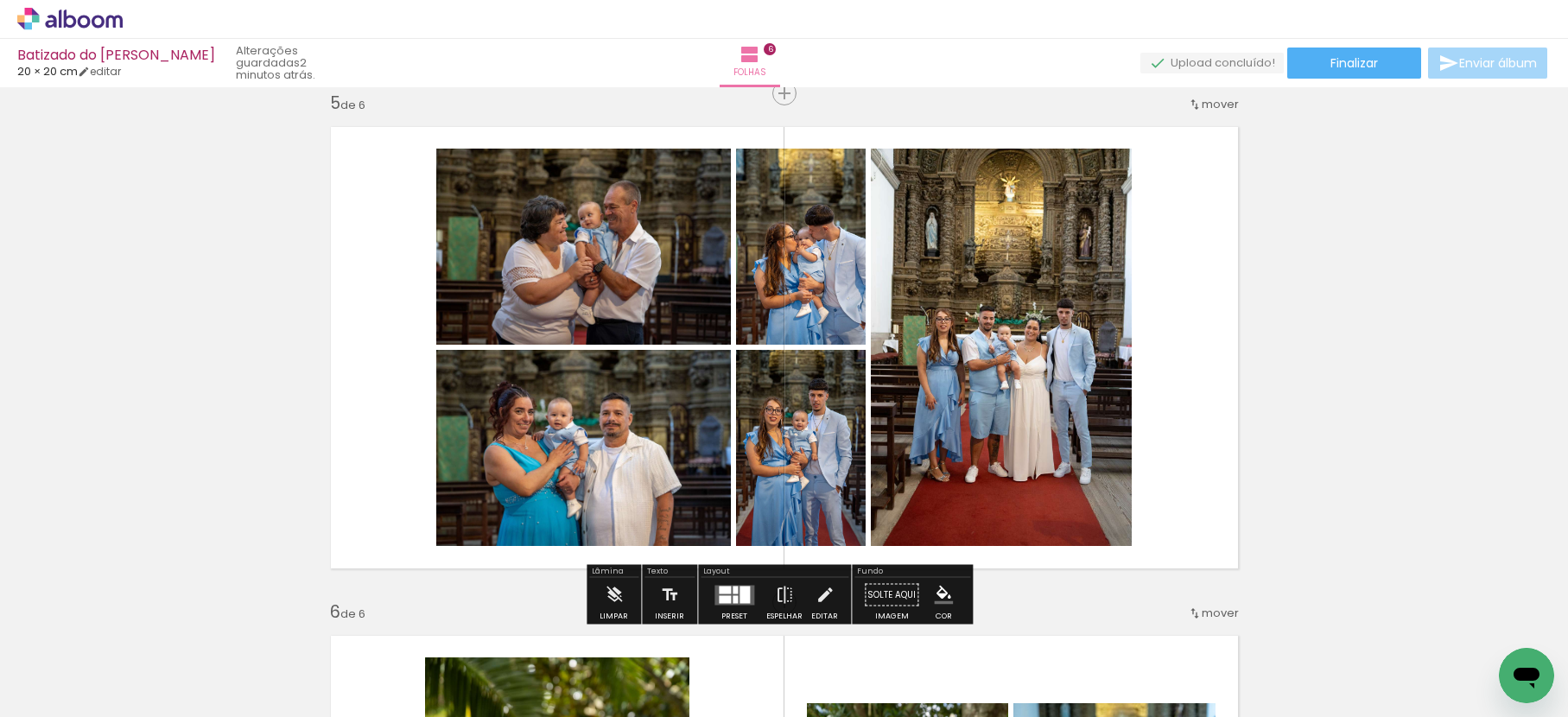
click at [734, 598] on quentale-layouter at bounding box center [735, 594] width 40 height 20
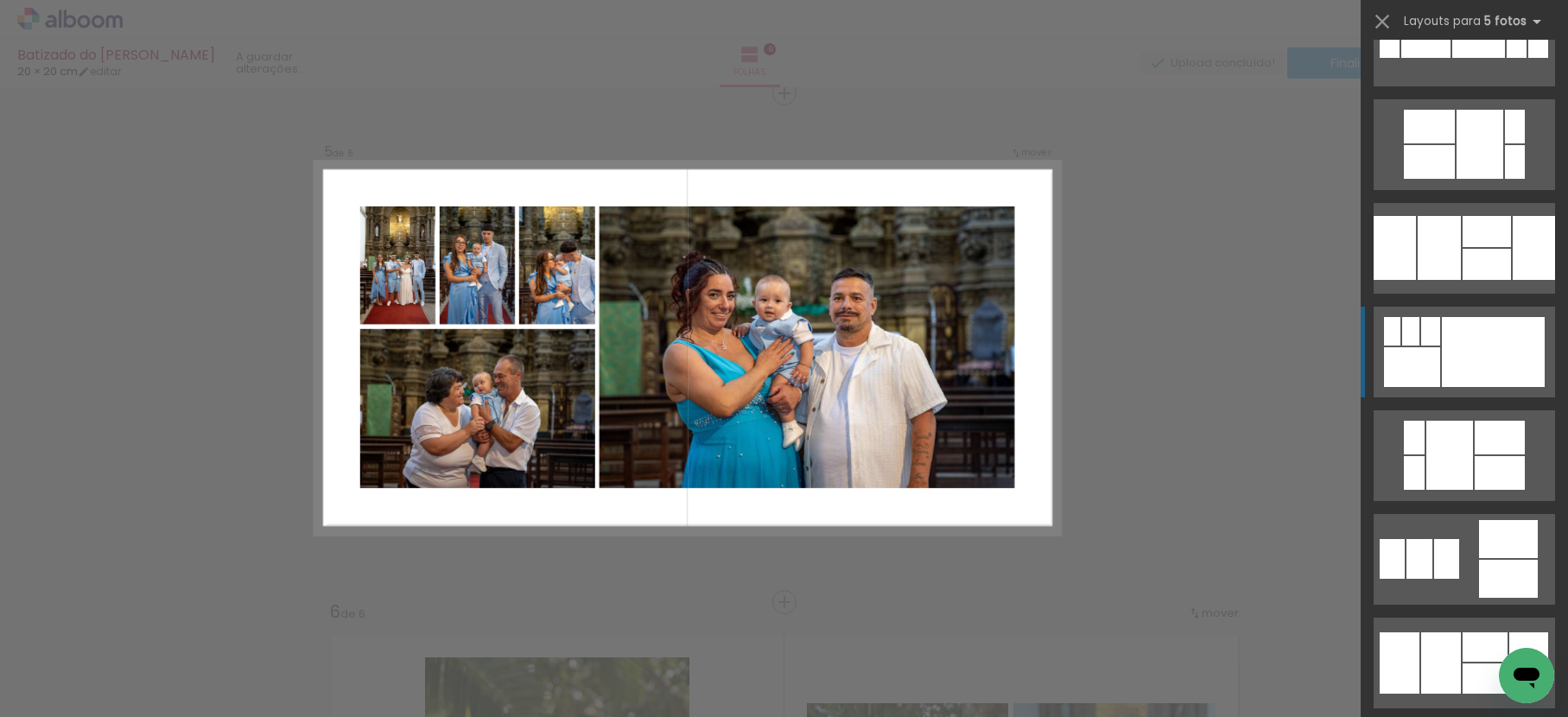
scroll to position [1305, 0]
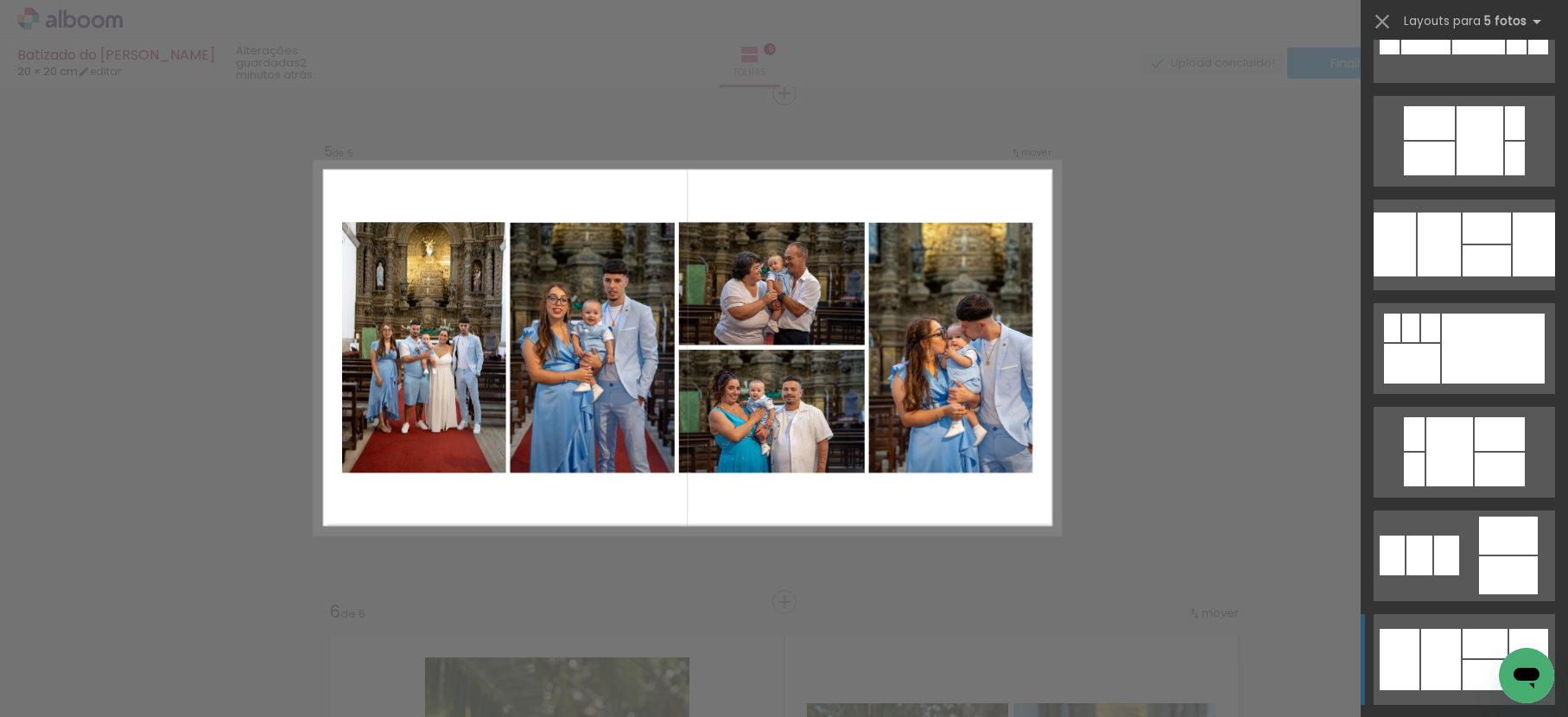
click at [1445, 662] on div at bounding box center [1441, 660] width 40 height 61
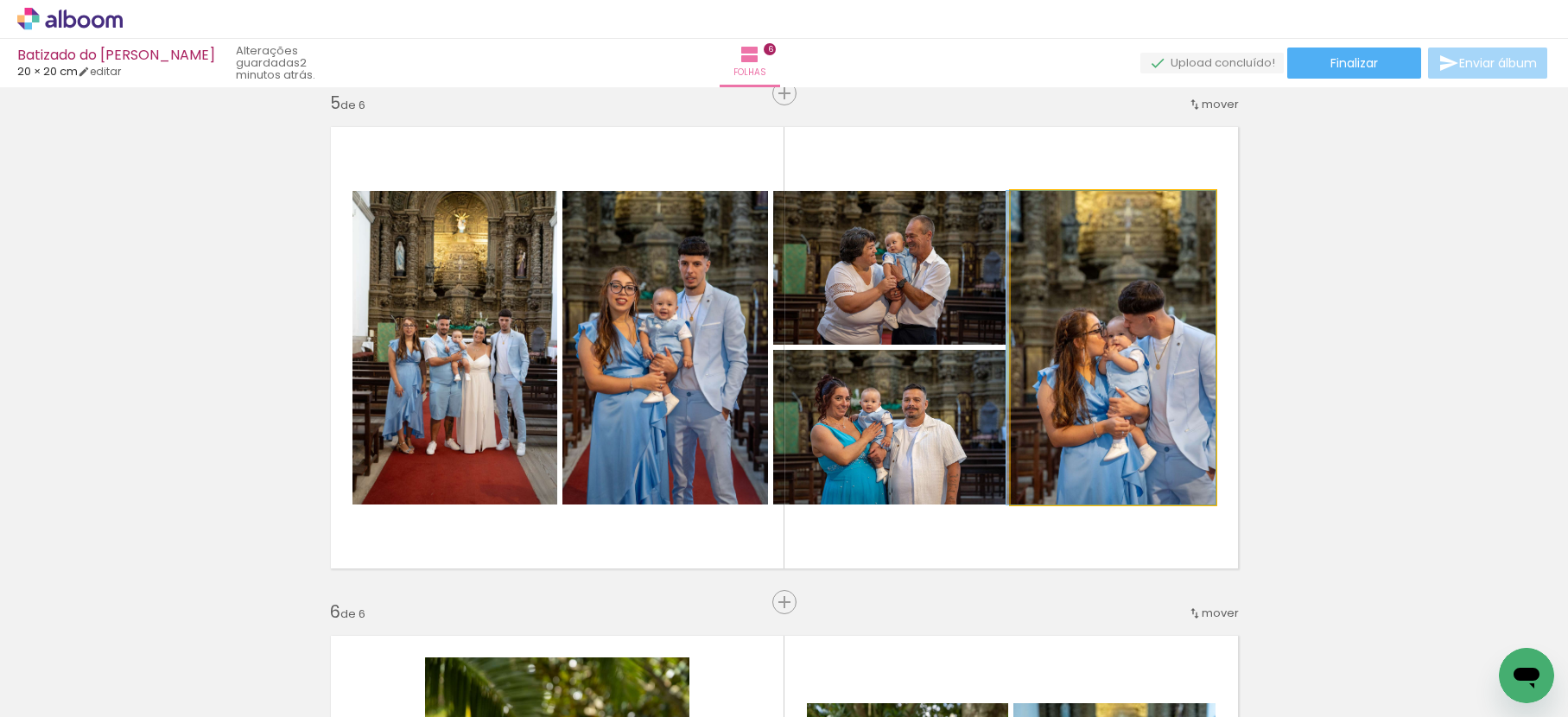
drag, startPoint x: 1098, startPoint y: 327, endPoint x: 894, endPoint y: 330, distance: 204.0
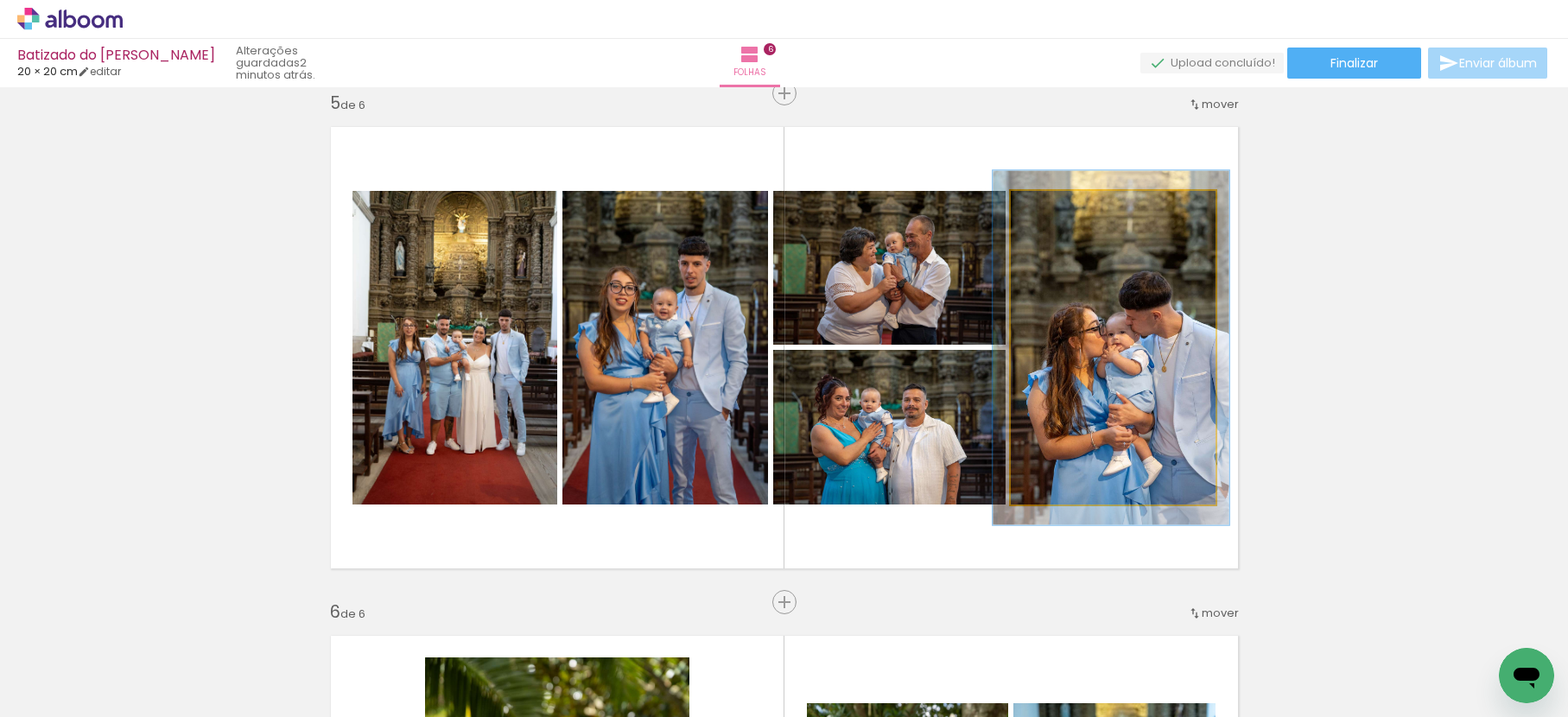
type paper-slider "113"
click at [1055, 207] on div at bounding box center [1058, 209] width 15 height 15
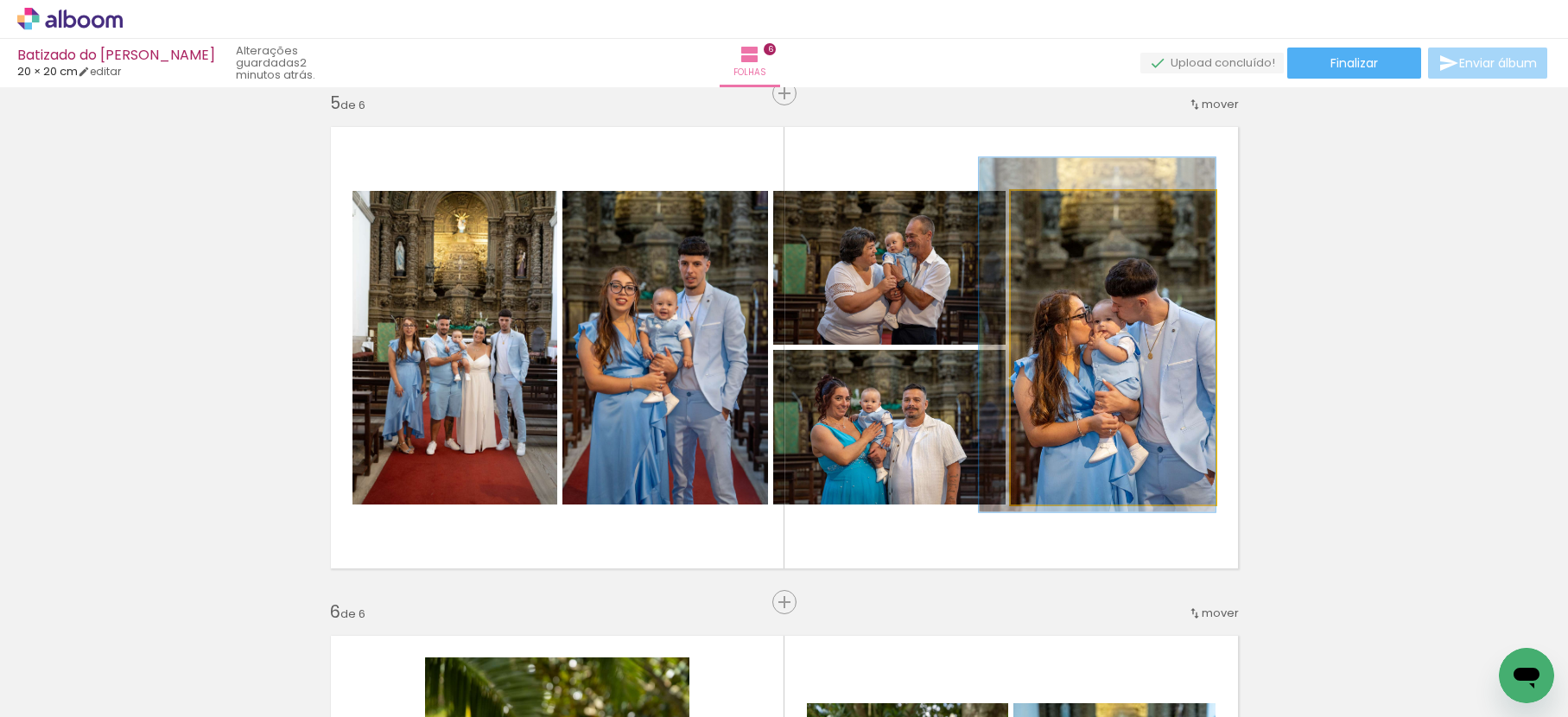
drag, startPoint x: 1096, startPoint y: 261, endPoint x: 1076, endPoint y: 248, distance: 23.9
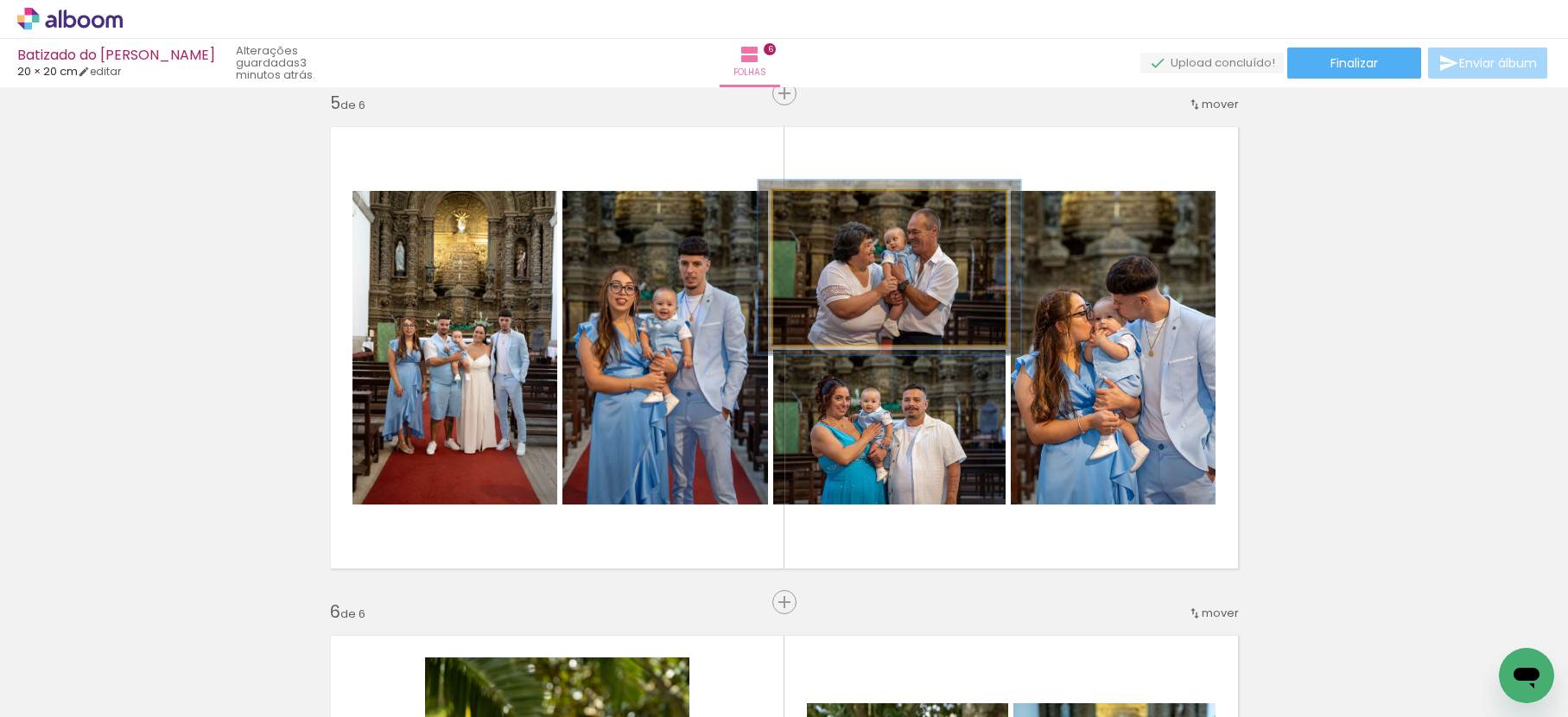
type paper-slider "113"
click at [813, 207] on div at bounding box center [821, 209] width 15 height 15
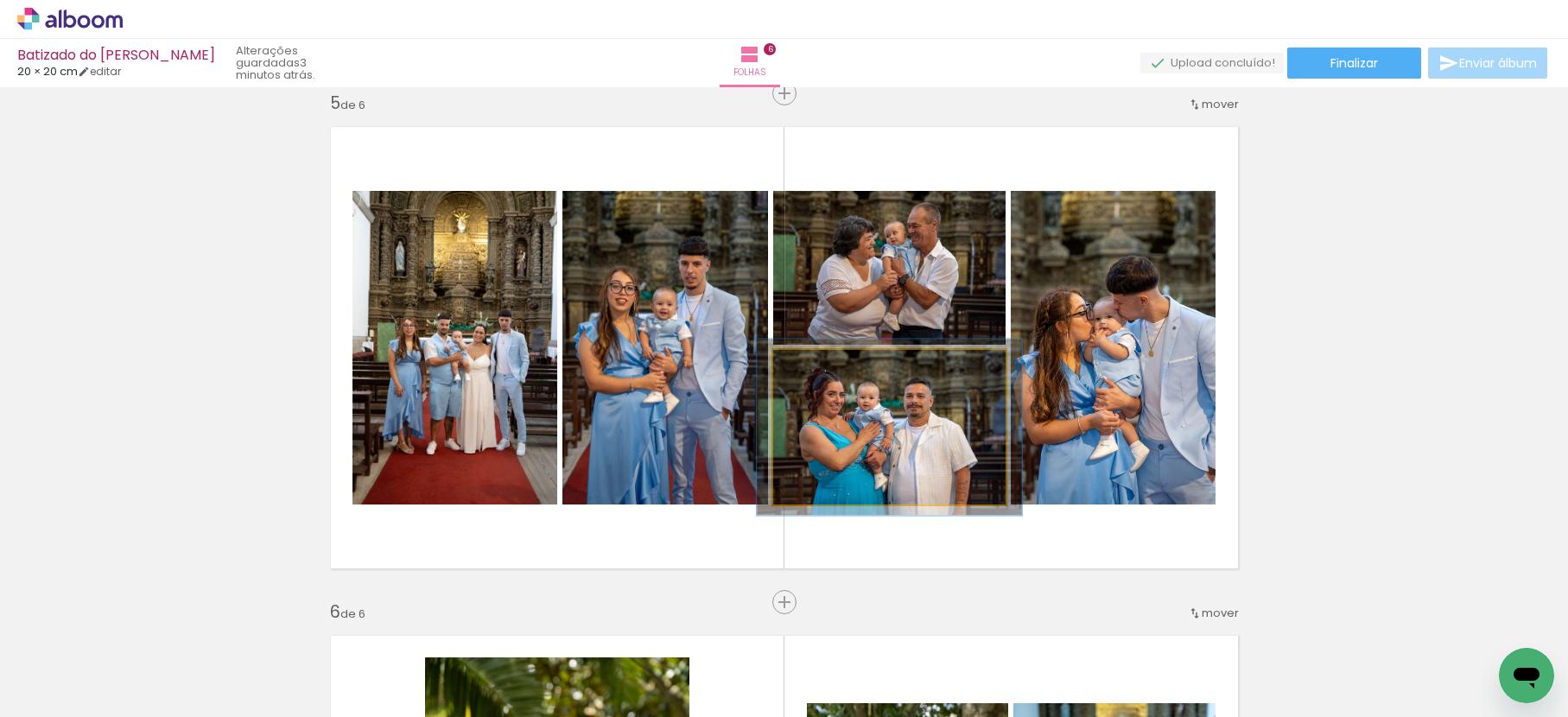
type paper-slider "114"
click at [814, 364] on div at bounding box center [822, 368] width 15 height 15
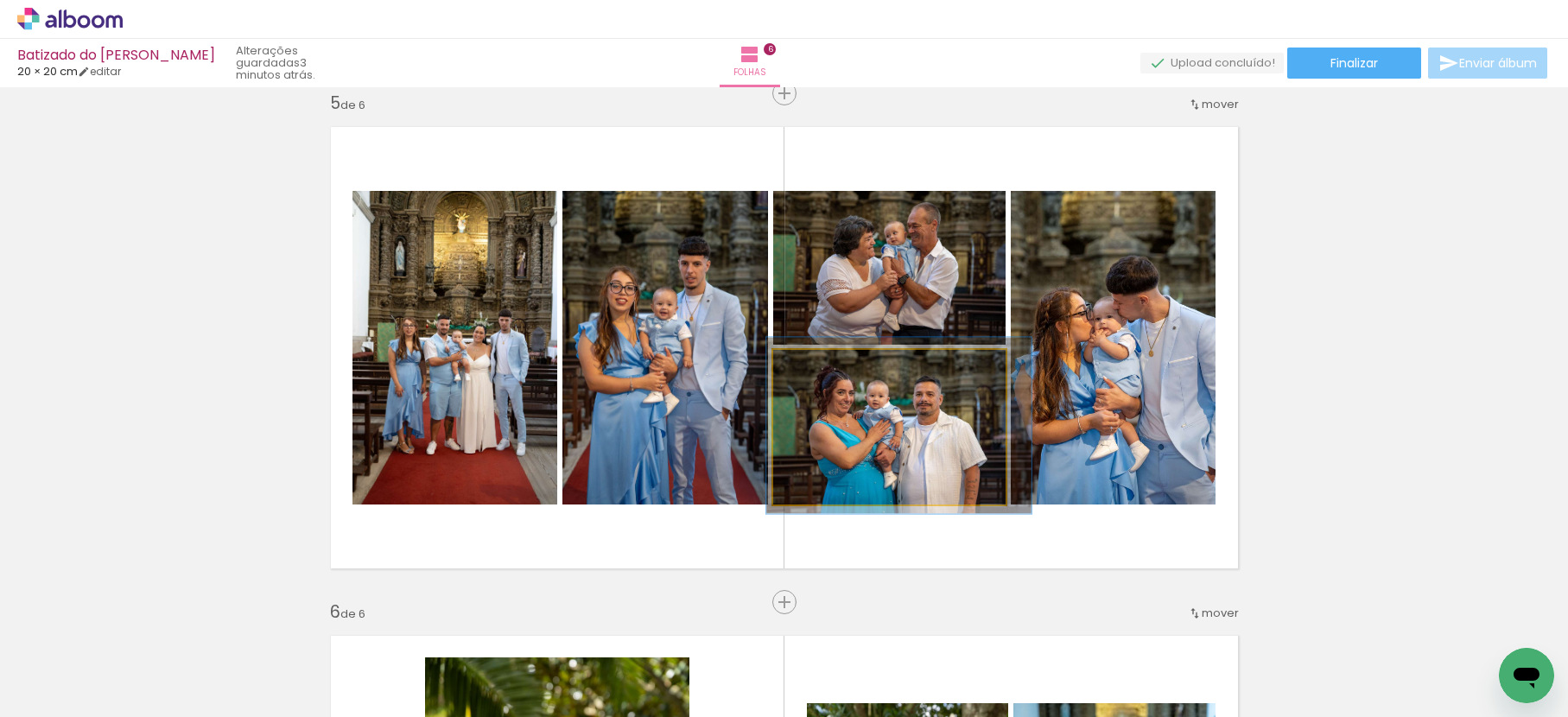
drag, startPoint x: 890, startPoint y: 411, endPoint x: 899, endPoint y: 409, distance: 9.2
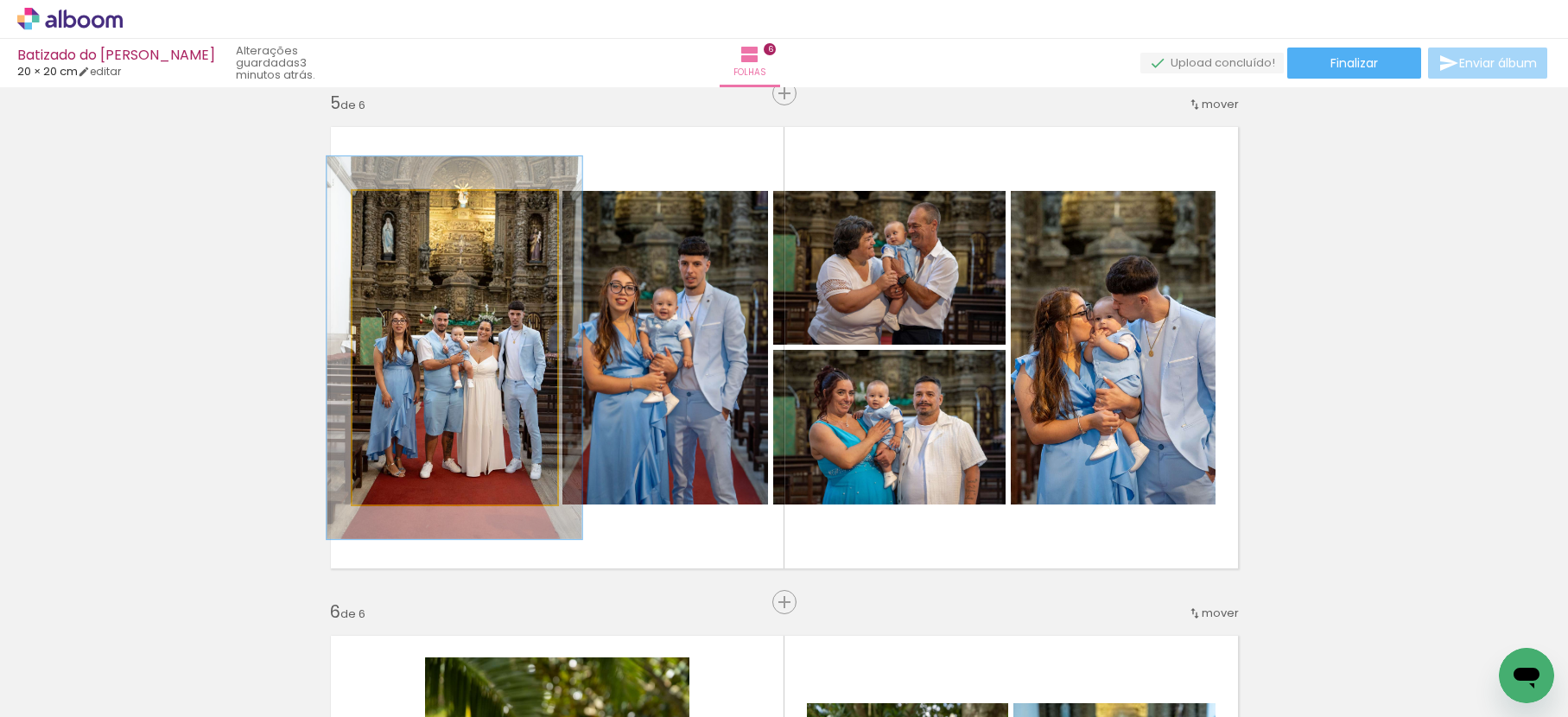
drag, startPoint x: 394, startPoint y: 213, endPoint x: 407, endPoint y: 217, distance: 13.6
type paper-slider "122"
click at [407, 217] on div at bounding box center [406, 209] width 28 height 28
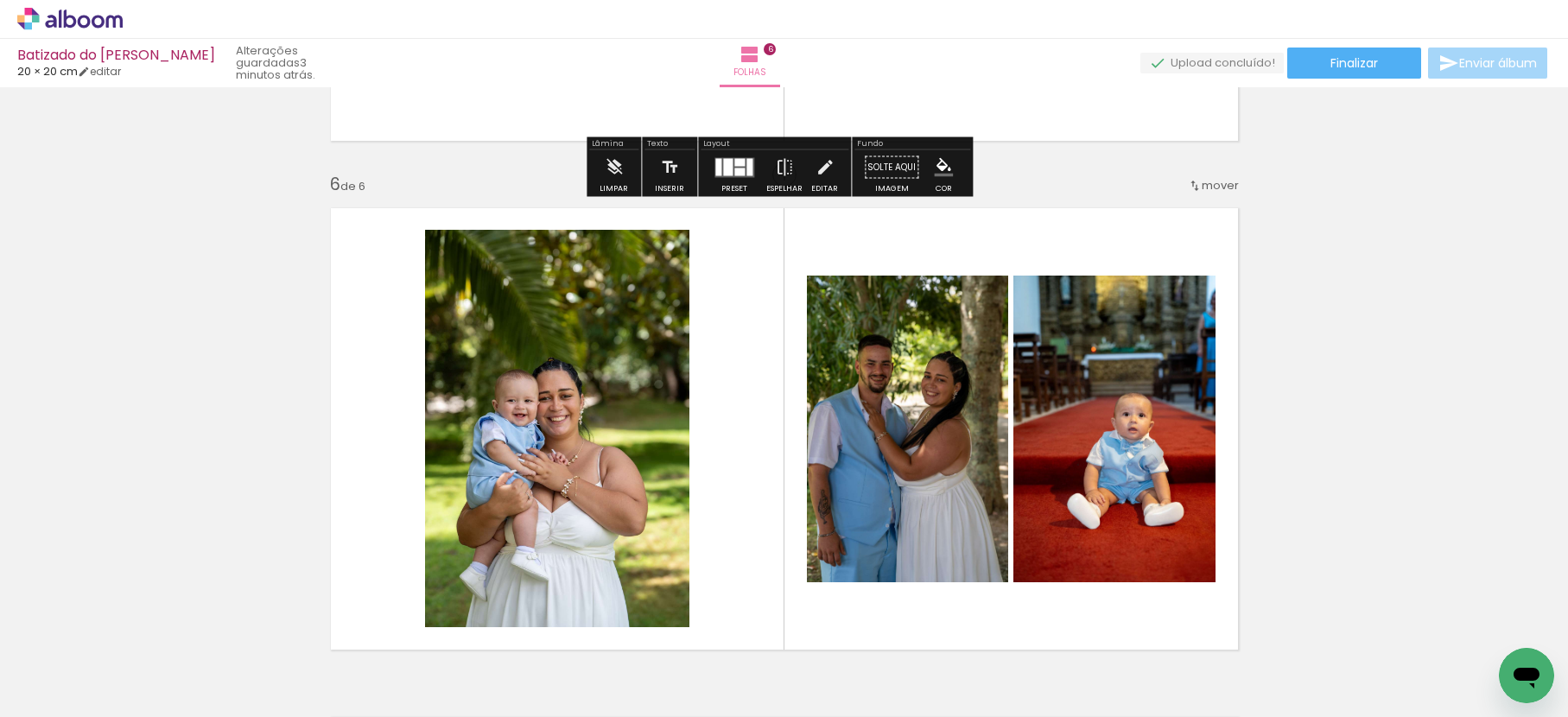
scroll to position [2586, 0]
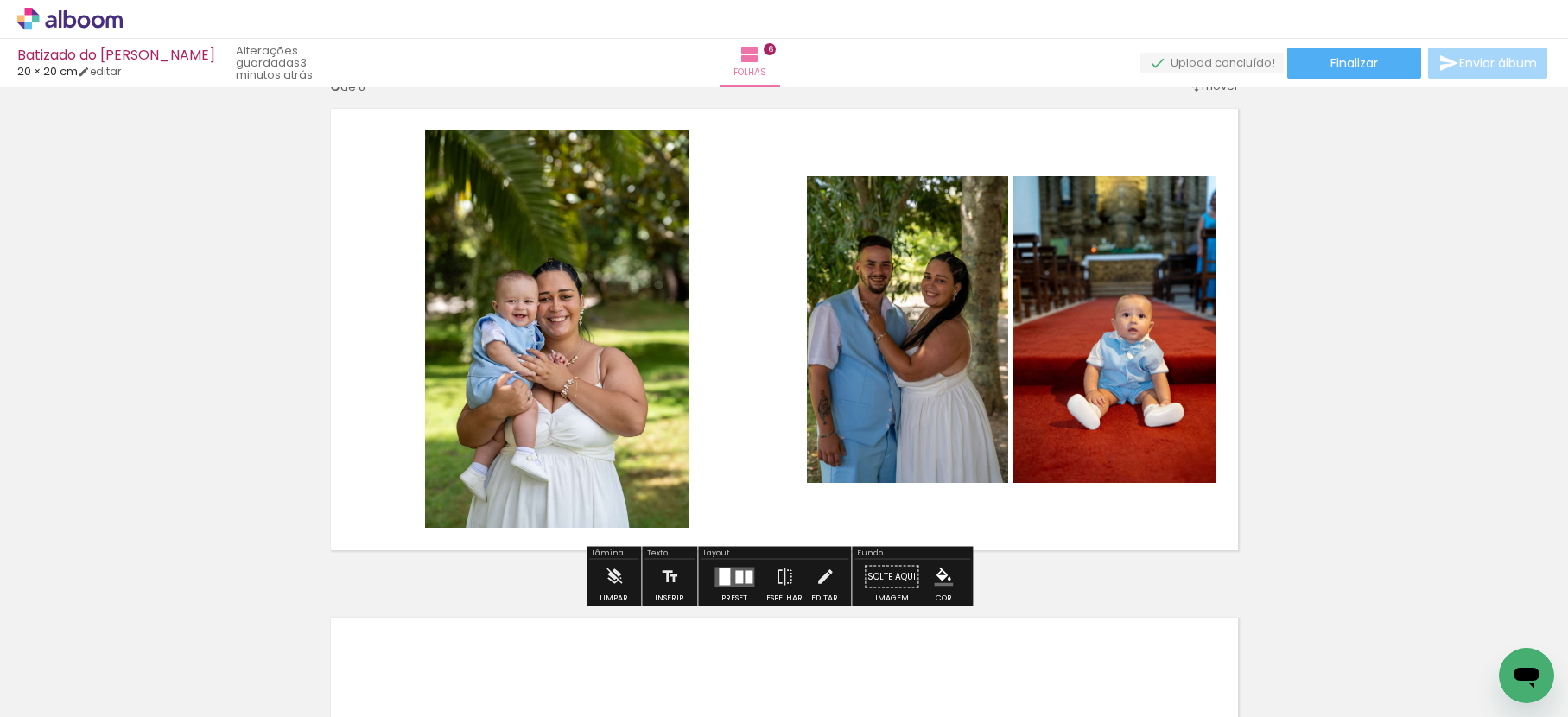
click at [742, 584] on quentale-layouter at bounding box center [735, 576] width 40 height 20
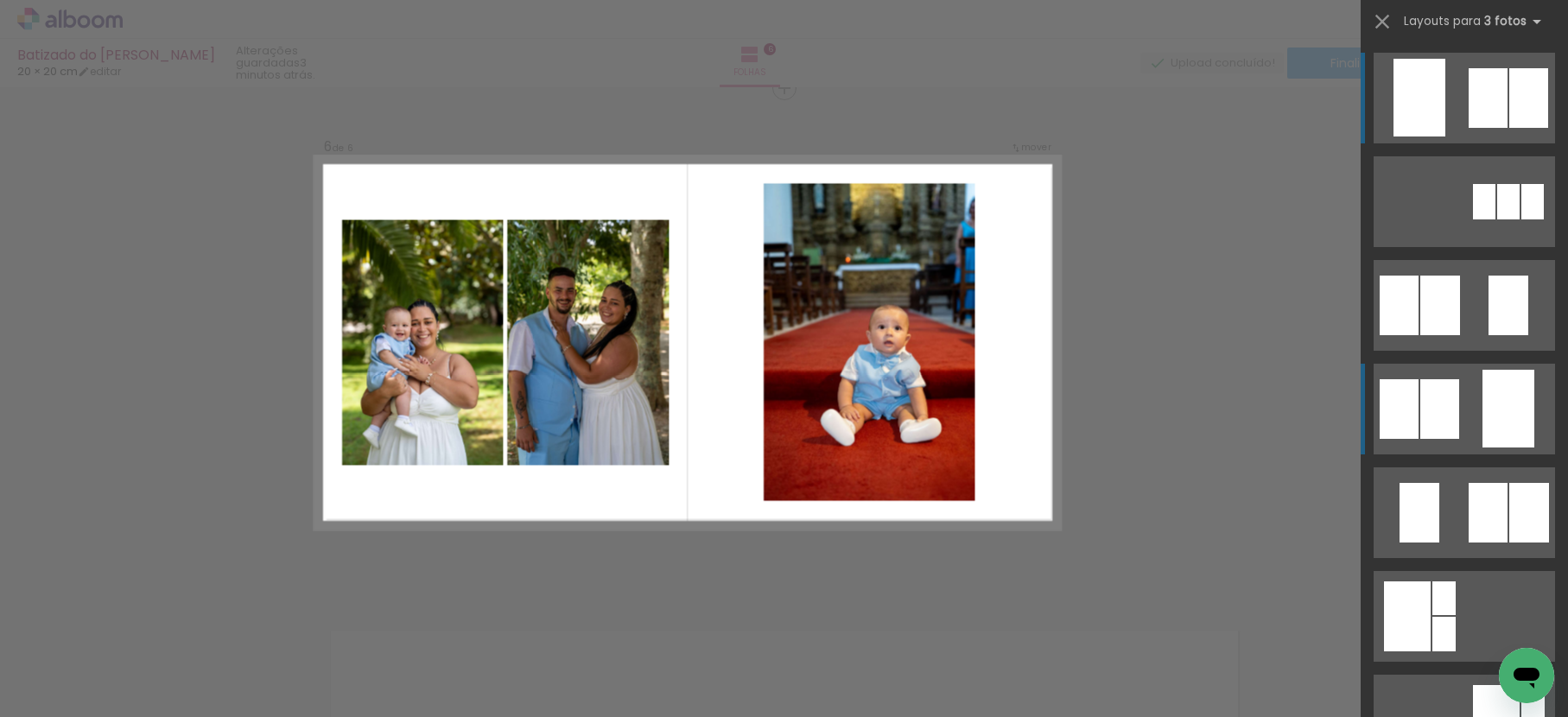
scroll to position [2567, 0]
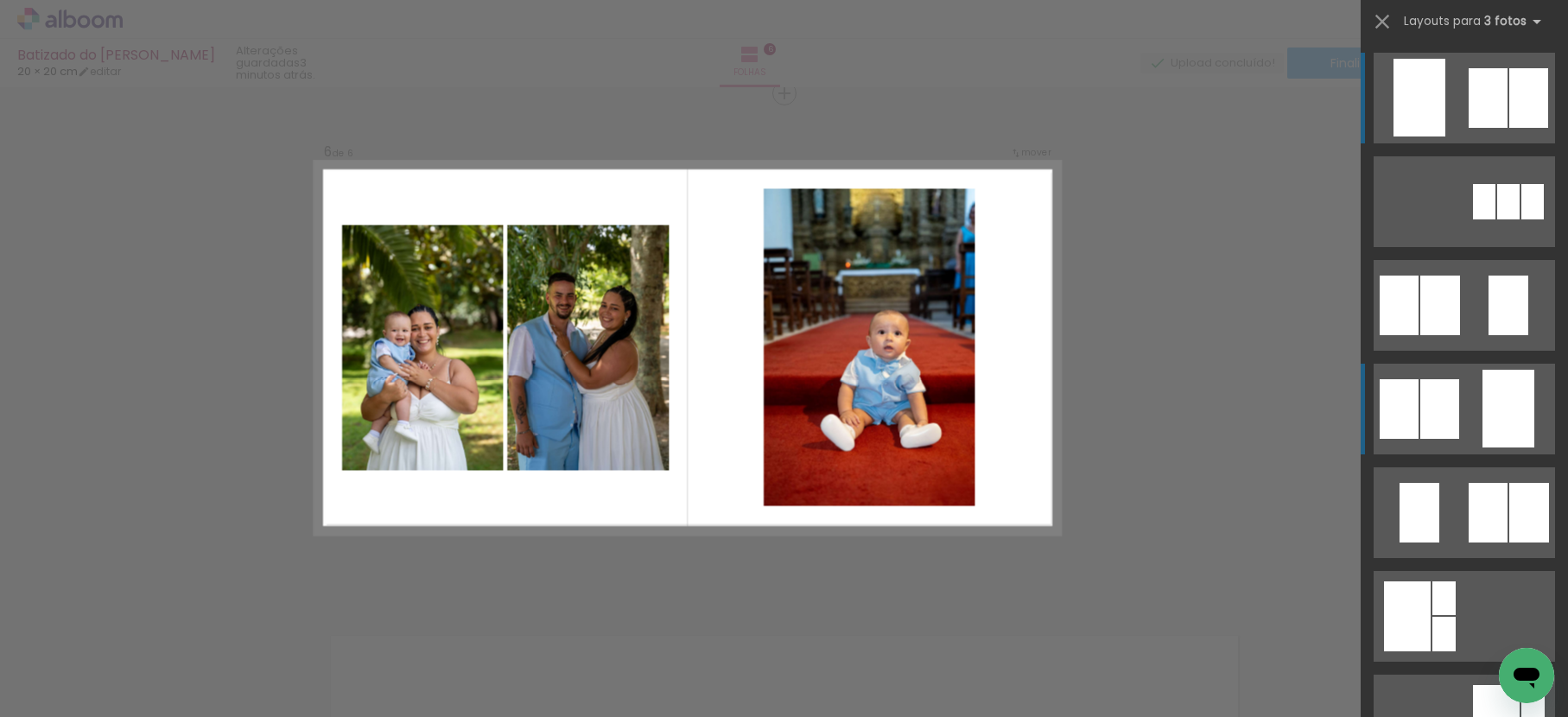
click at [1449, 414] on div at bounding box center [1439, 409] width 39 height 59
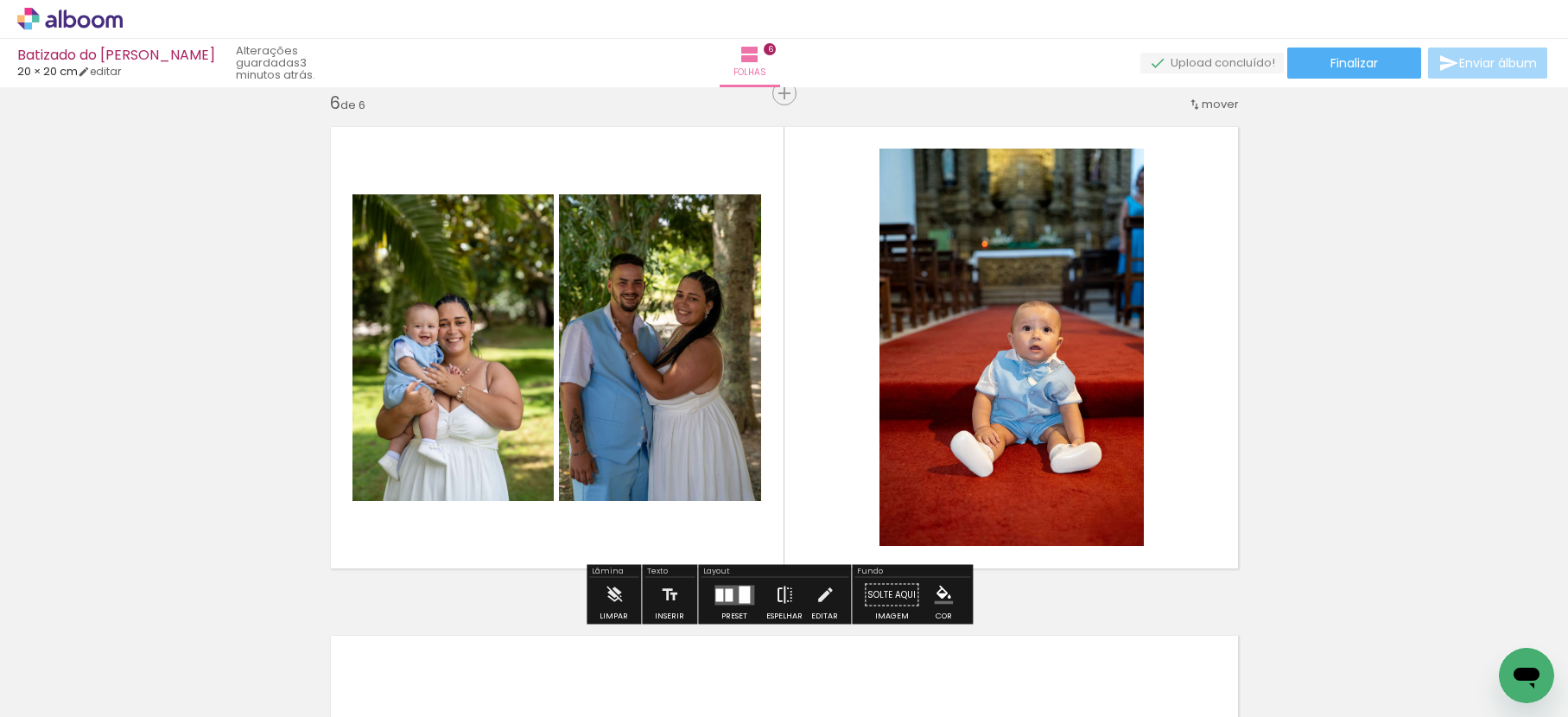
click at [785, 600] on iron-icon at bounding box center [784, 595] width 19 height 34
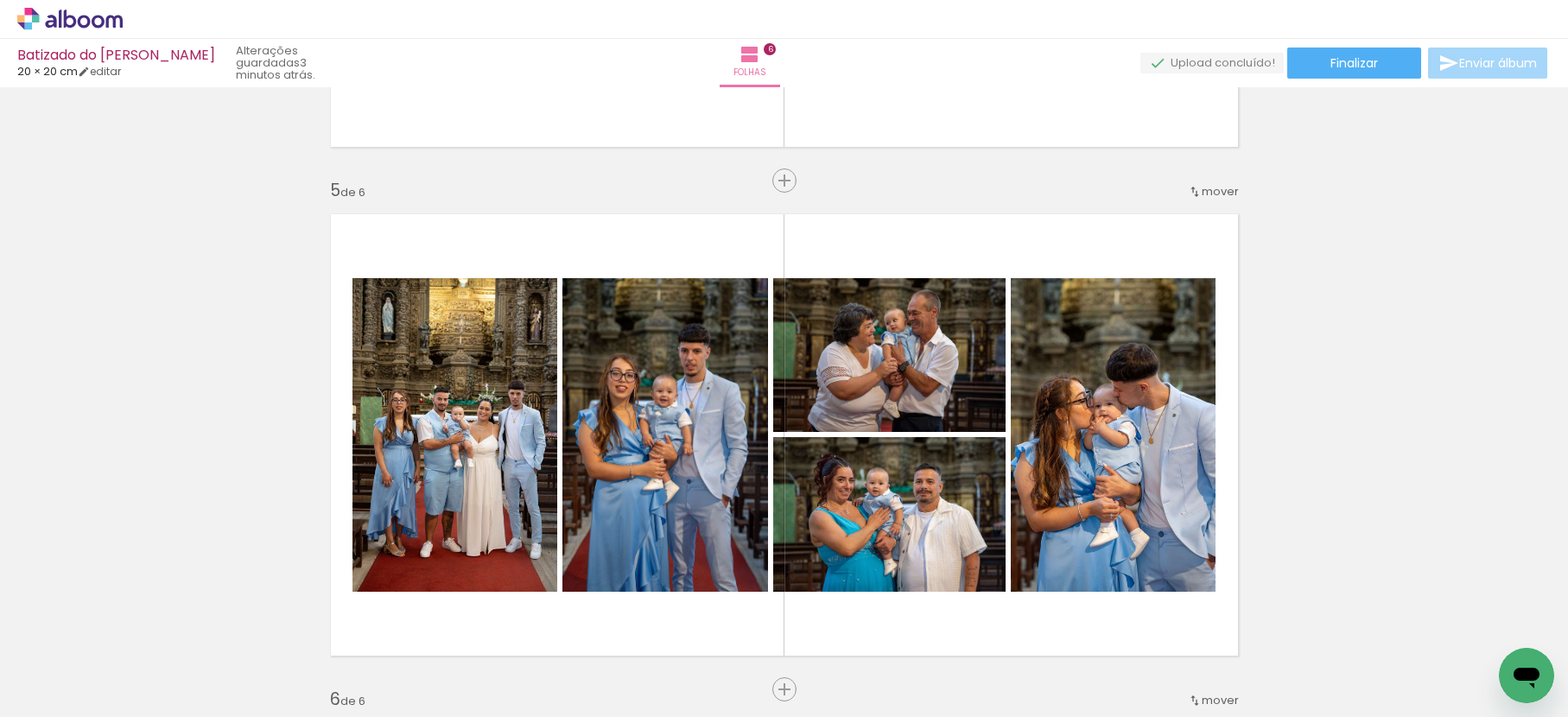
scroll to position [2561, 0]
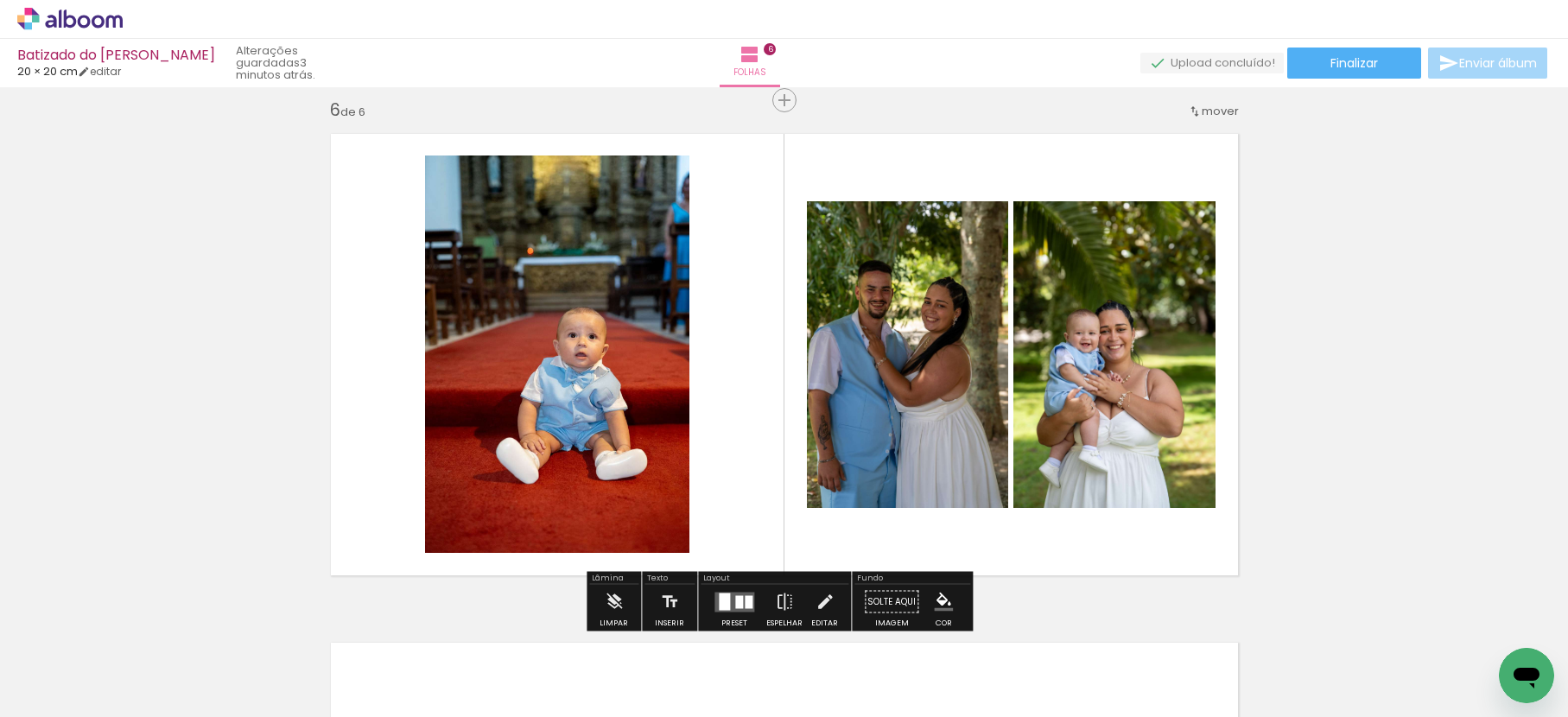
drag, startPoint x: 729, startPoint y: 592, endPoint x: 743, endPoint y: 590, distance: 14.1
click at [729, 592] on quentale-layouter at bounding box center [735, 601] width 40 height 20
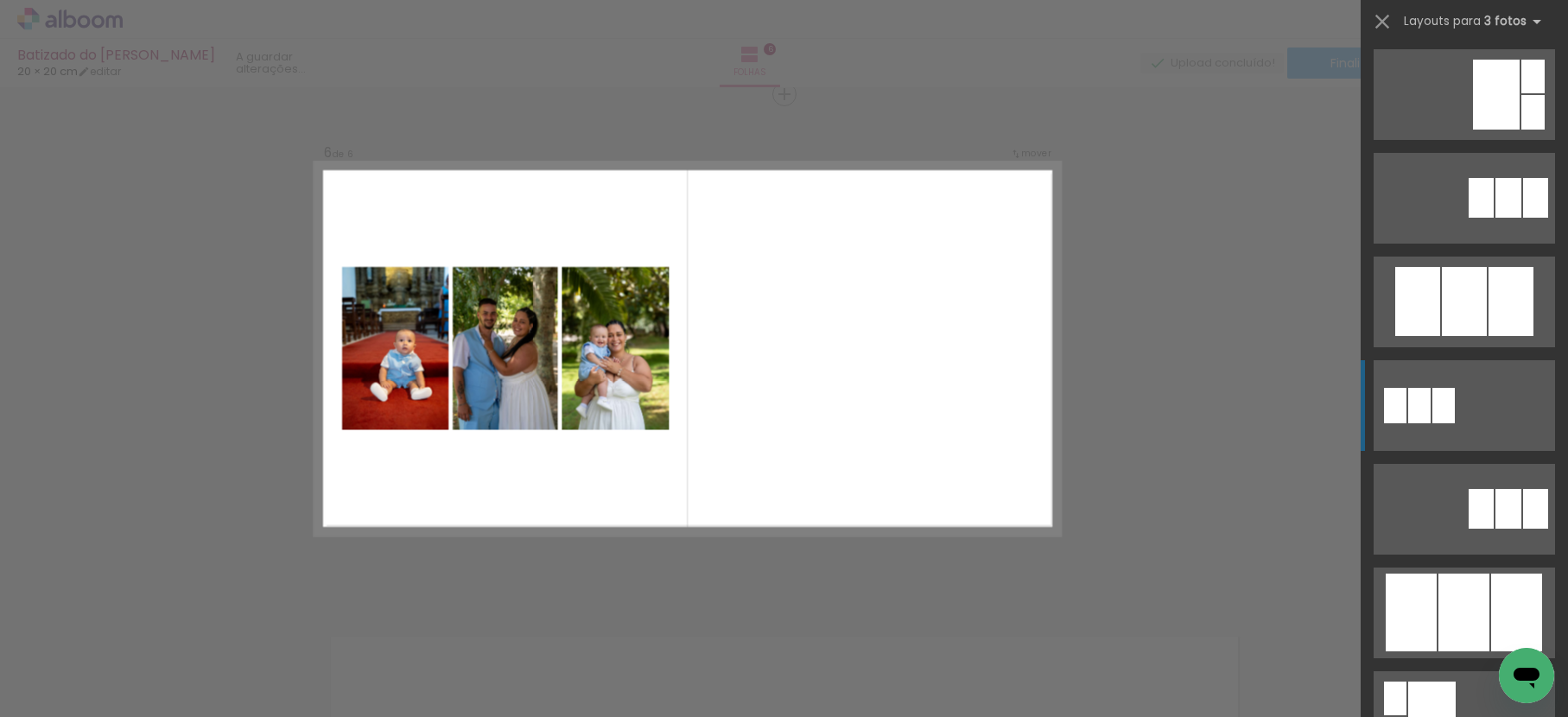
scroll to position [2567, 0]
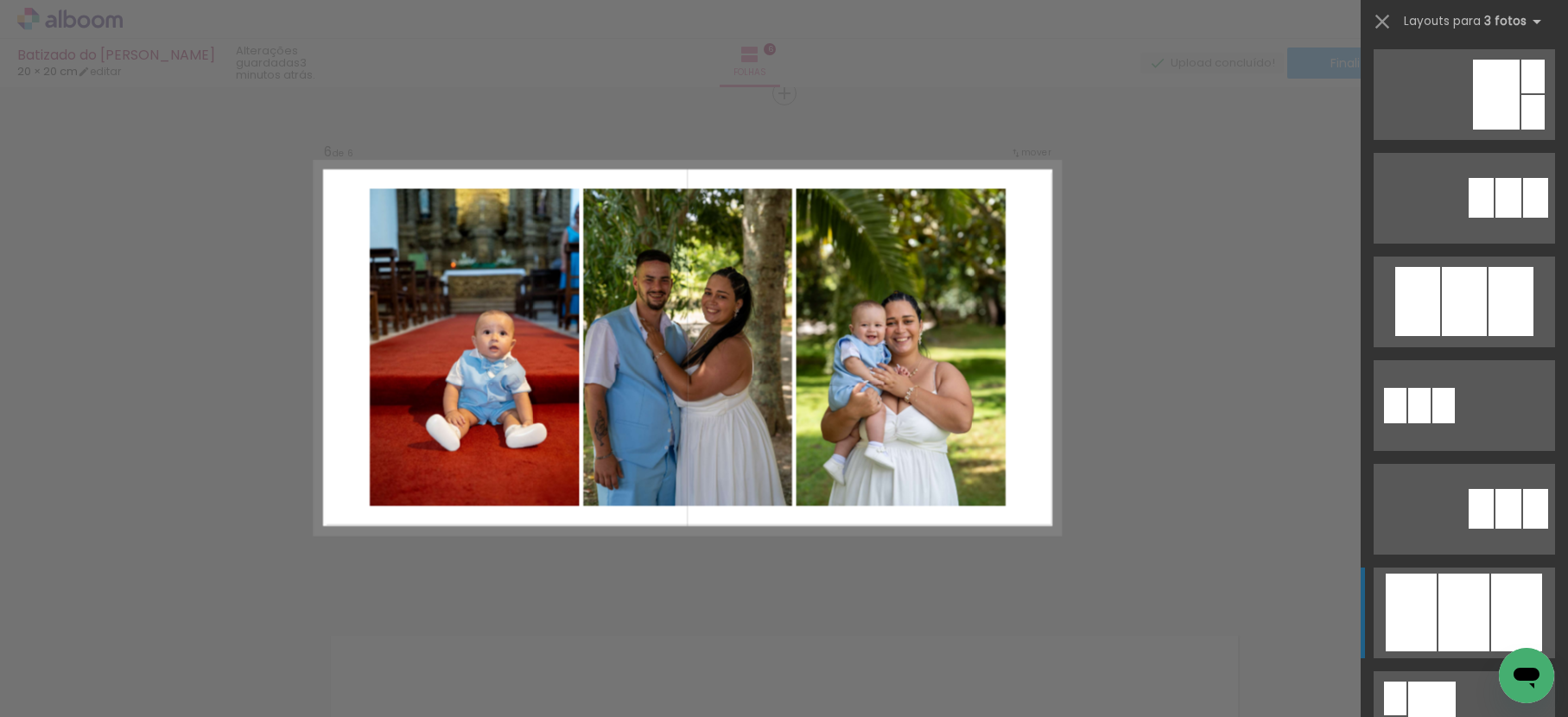
click at [1452, 571] on quentale-layouter at bounding box center [1465, 613] width 182 height 91
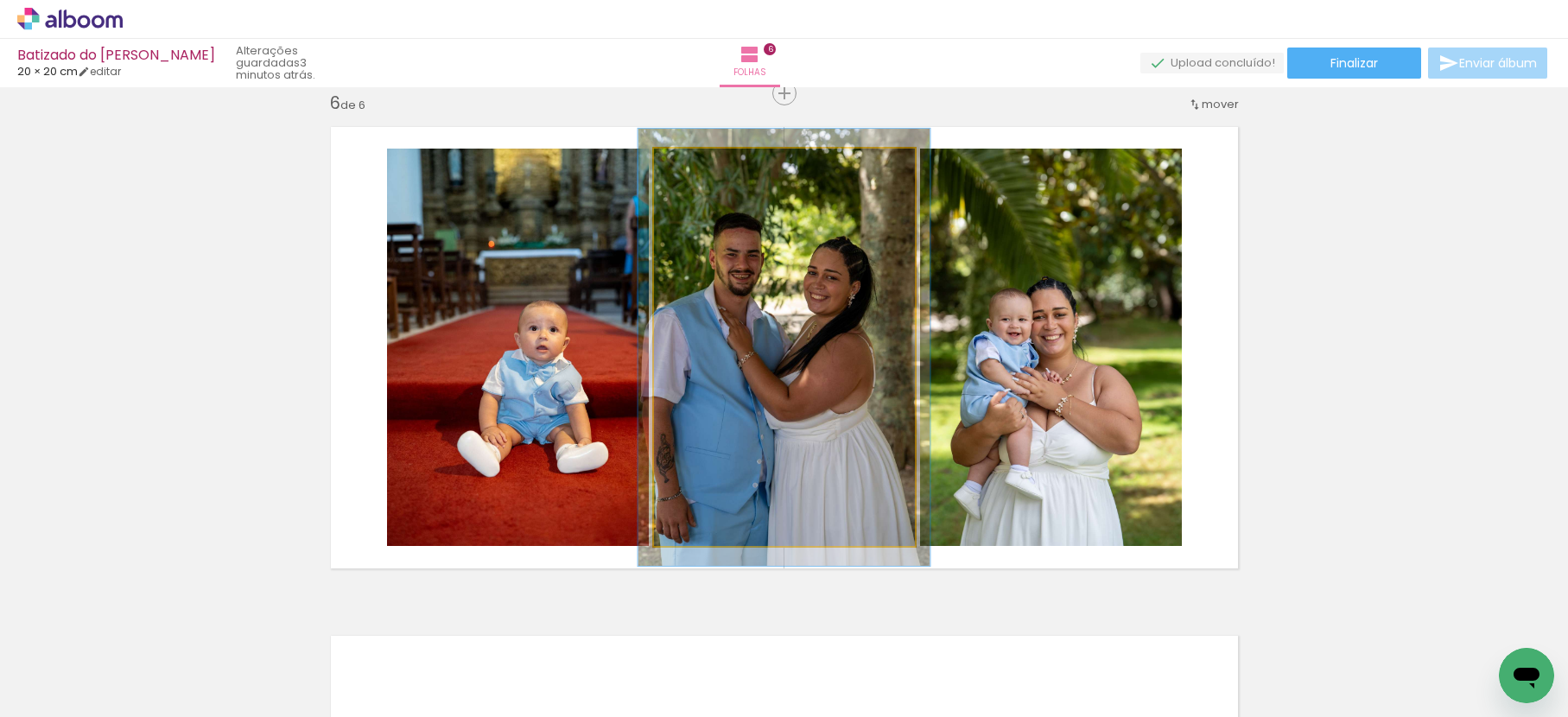
type paper-slider "110"
click at [693, 173] on div at bounding box center [699, 167] width 28 height 28
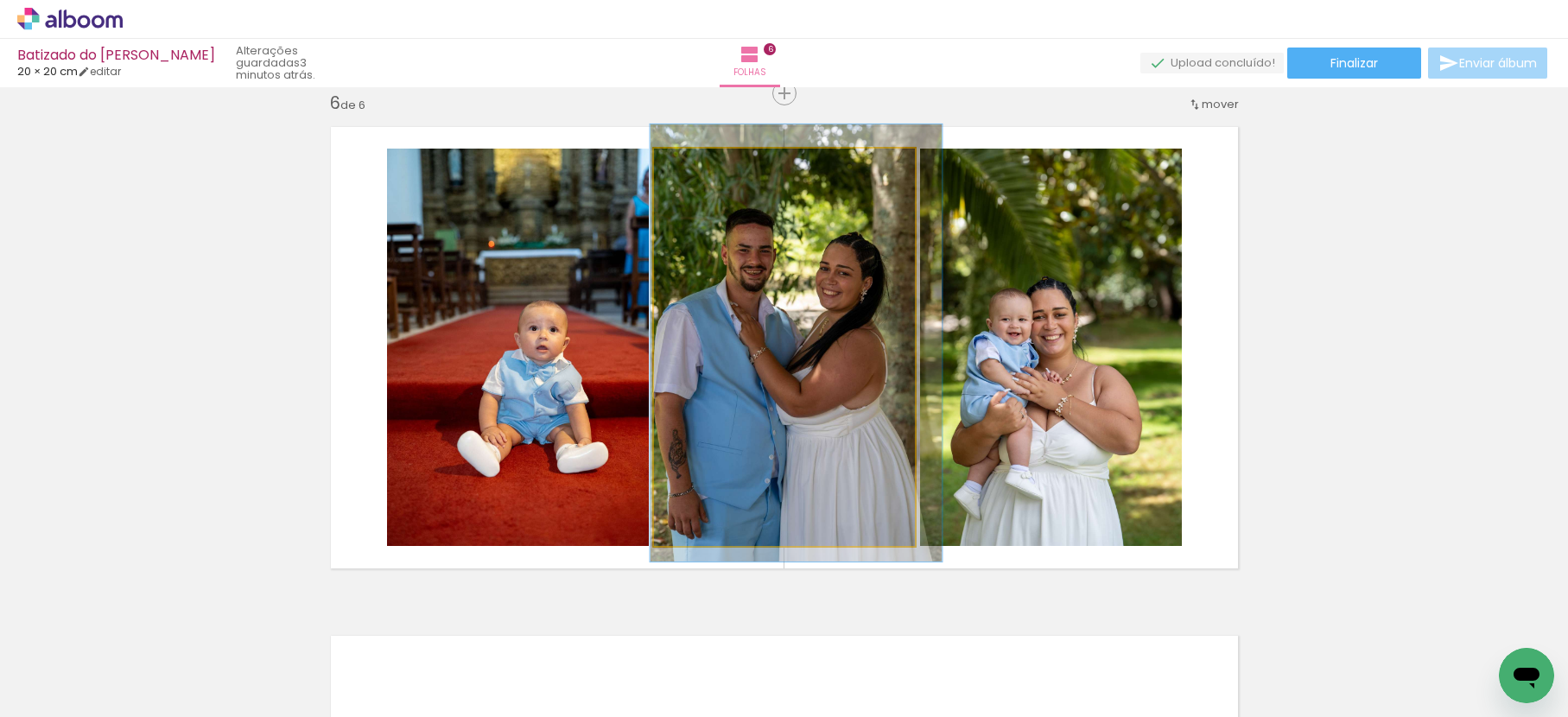
drag, startPoint x: 759, startPoint y: 277, endPoint x: 769, endPoint y: 272, distance: 11.2
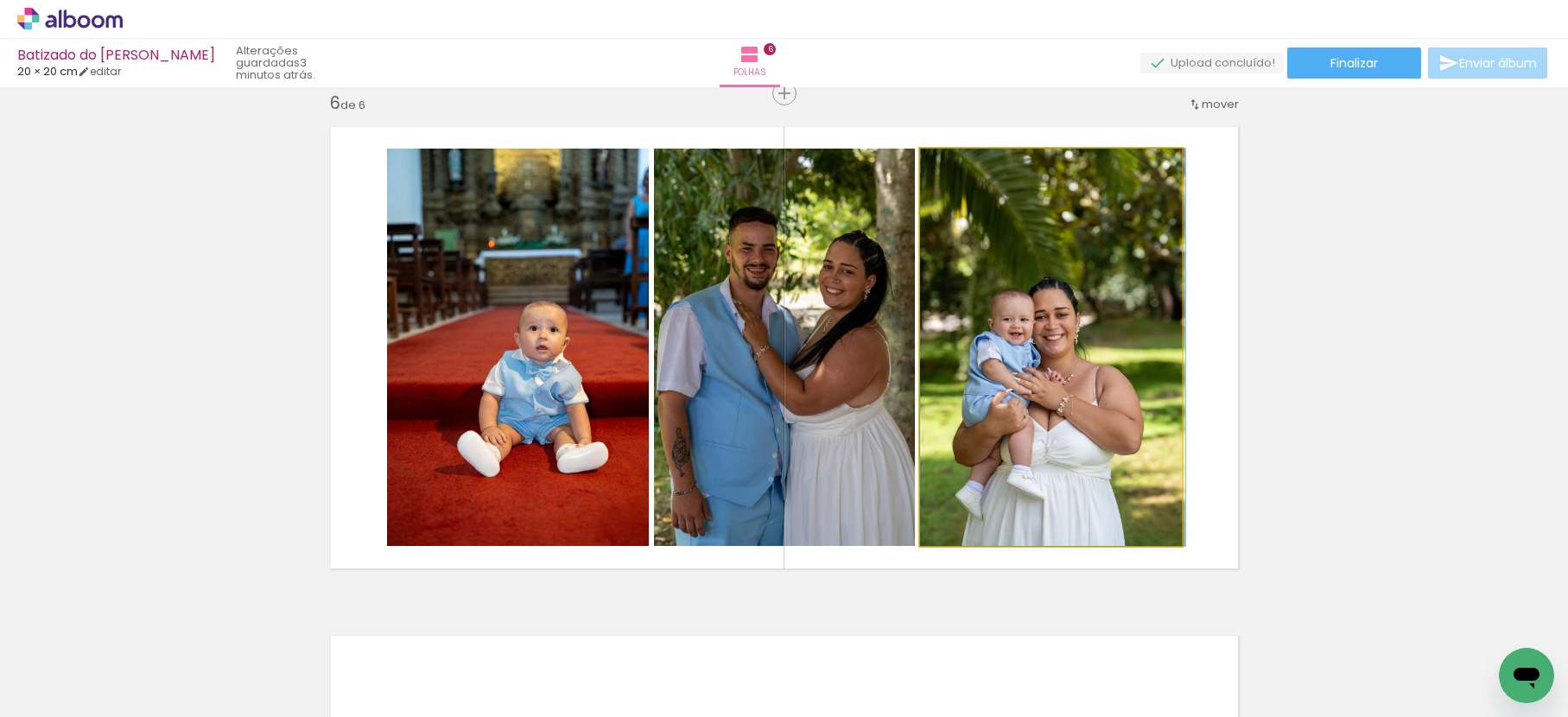
drag, startPoint x: 1034, startPoint y: 343, endPoint x: 1051, endPoint y: 318, distance: 30.2
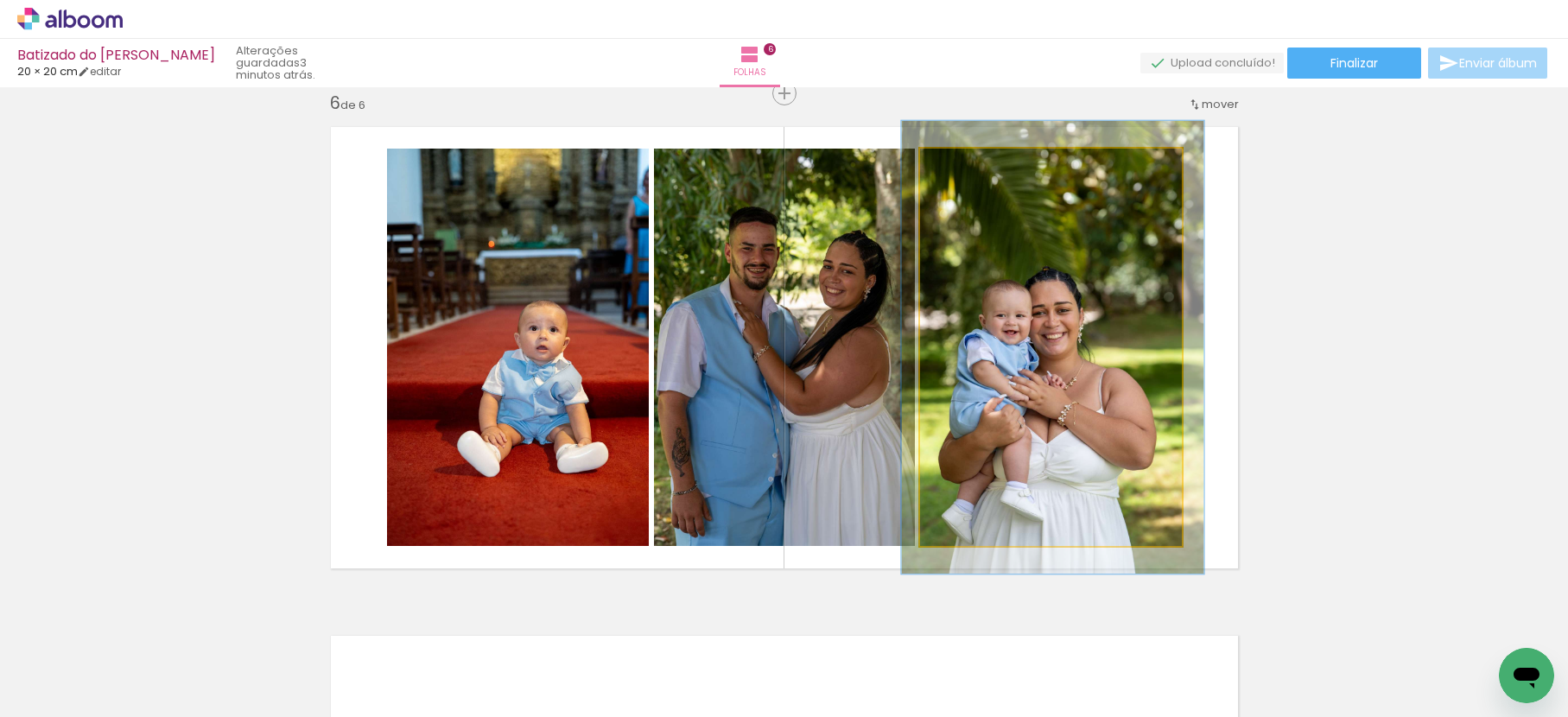
drag, startPoint x: 962, startPoint y: 165, endPoint x: 980, endPoint y: 177, distance: 21.6
type paper-slider "117"
click at [973, 165] on div at bounding box center [968, 167] width 28 height 28
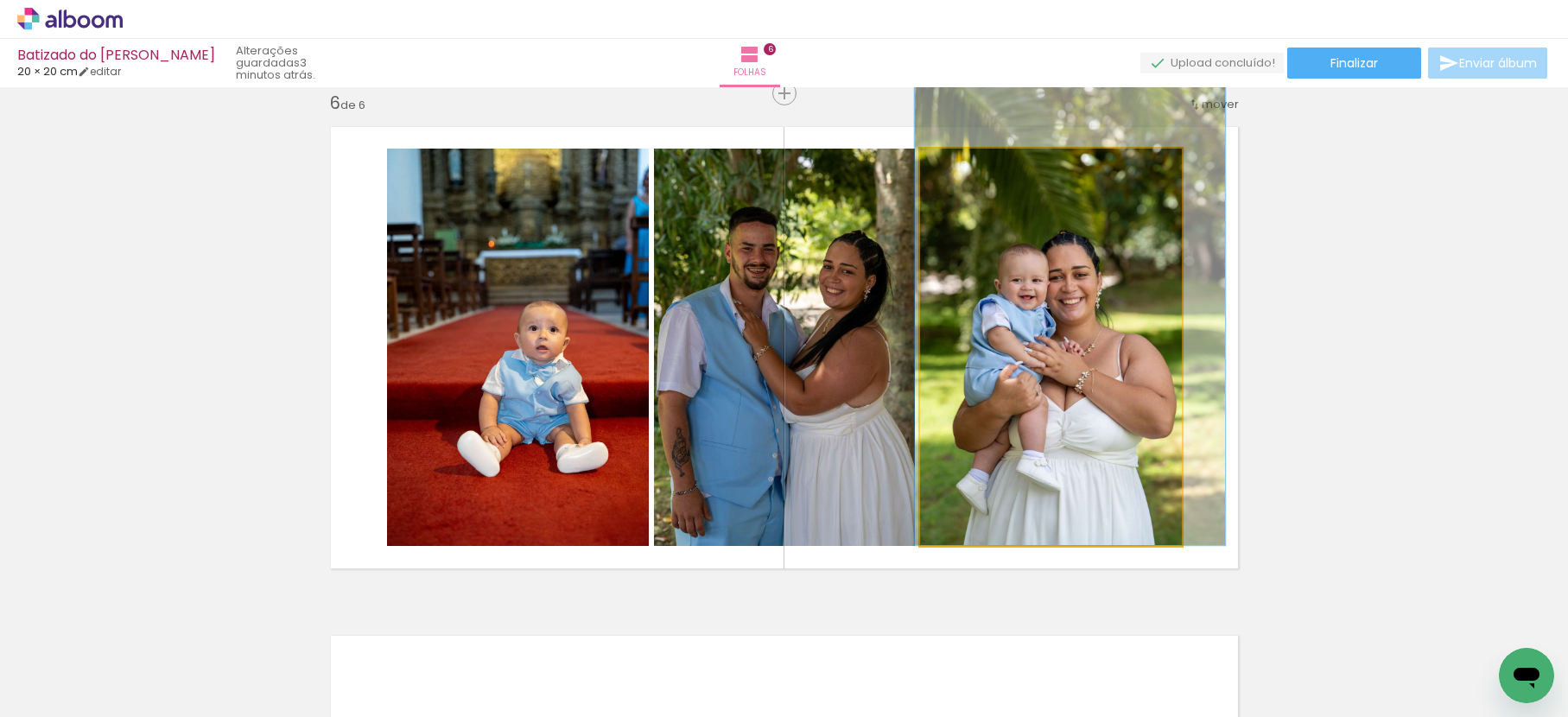
drag, startPoint x: 1038, startPoint y: 302, endPoint x: 1052, endPoint y: 266, distance: 38.6
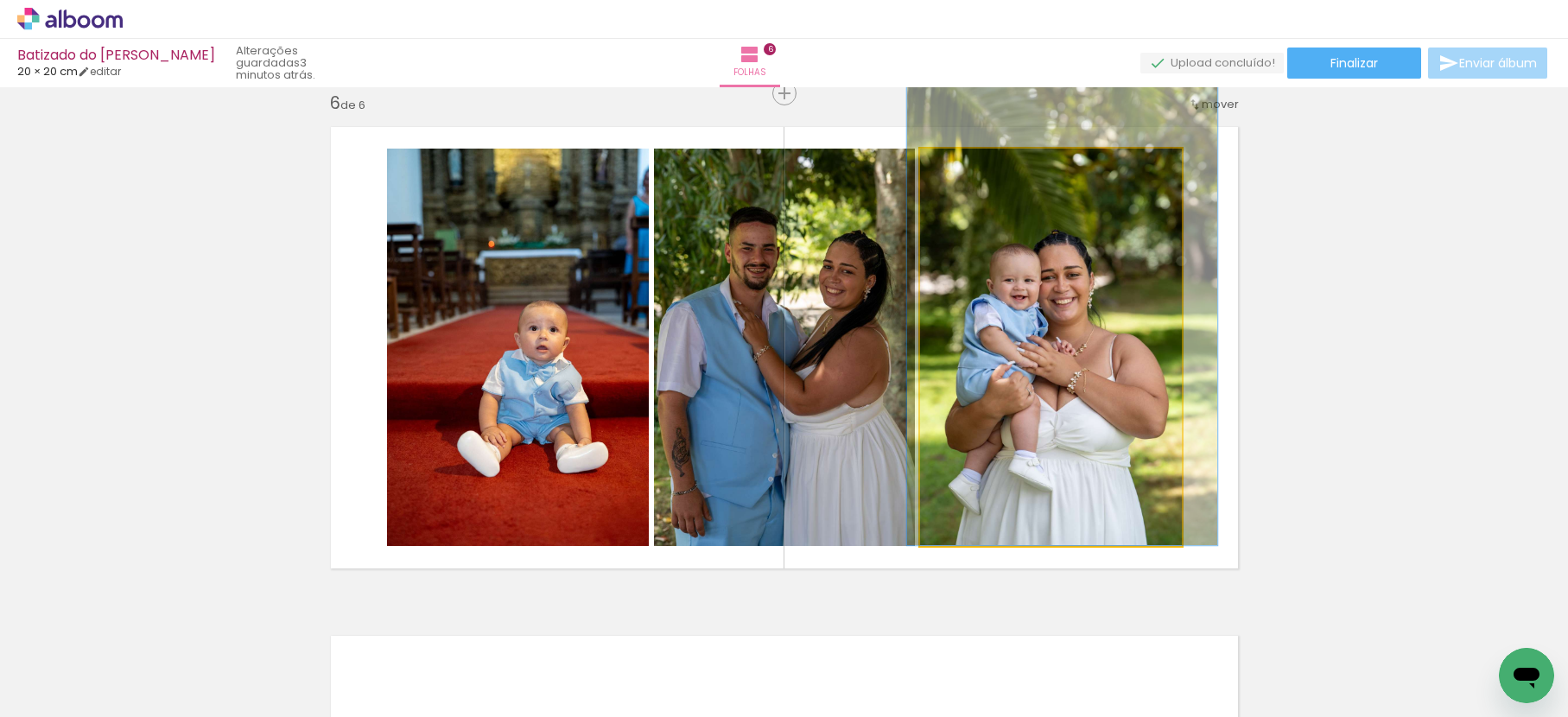
drag, startPoint x: 1049, startPoint y: 268, endPoint x: 1041, endPoint y: 255, distance: 15.3
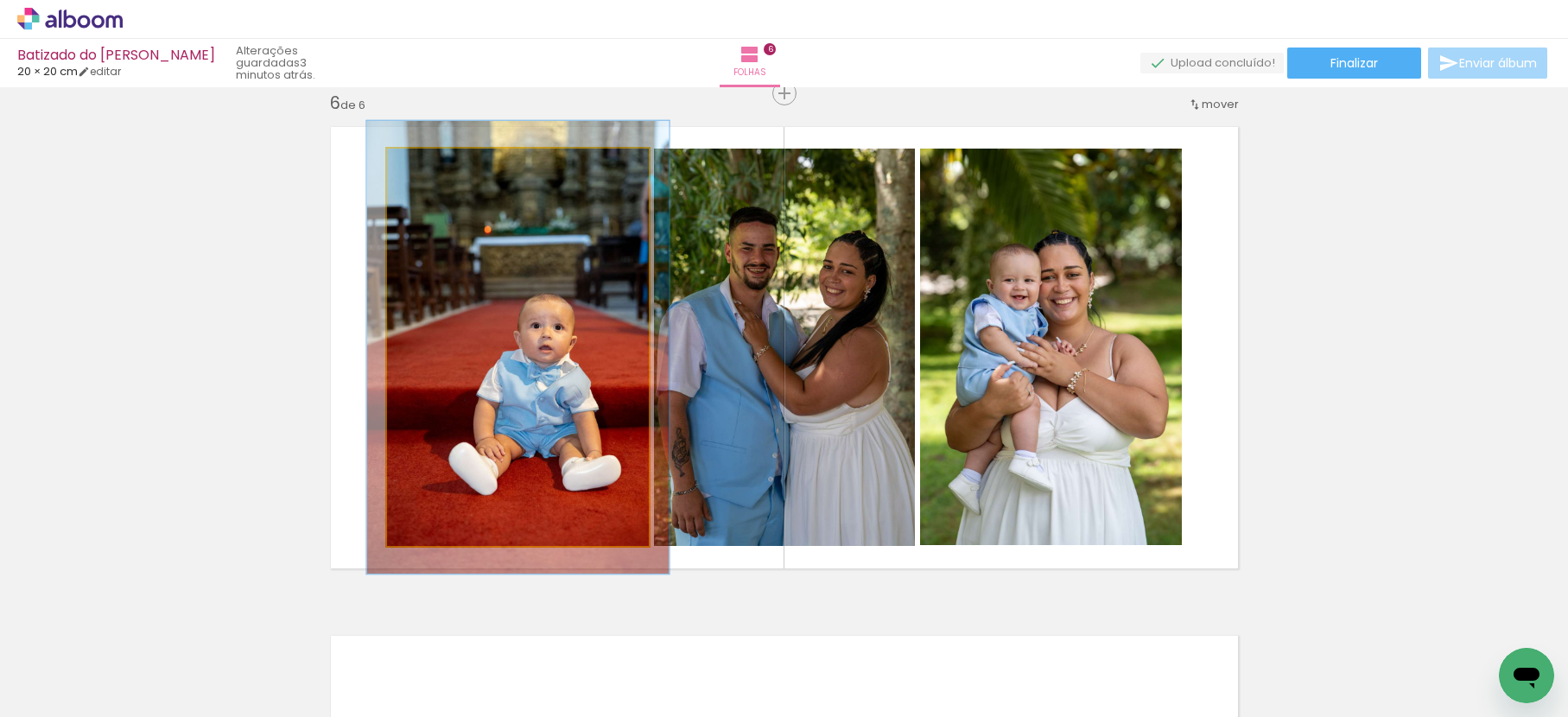
drag, startPoint x: 421, startPoint y: 165, endPoint x: 430, endPoint y: 166, distance: 9.1
type paper-slider "114"
click at [430, 166] on div at bounding box center [435, 167] width 15 height 15
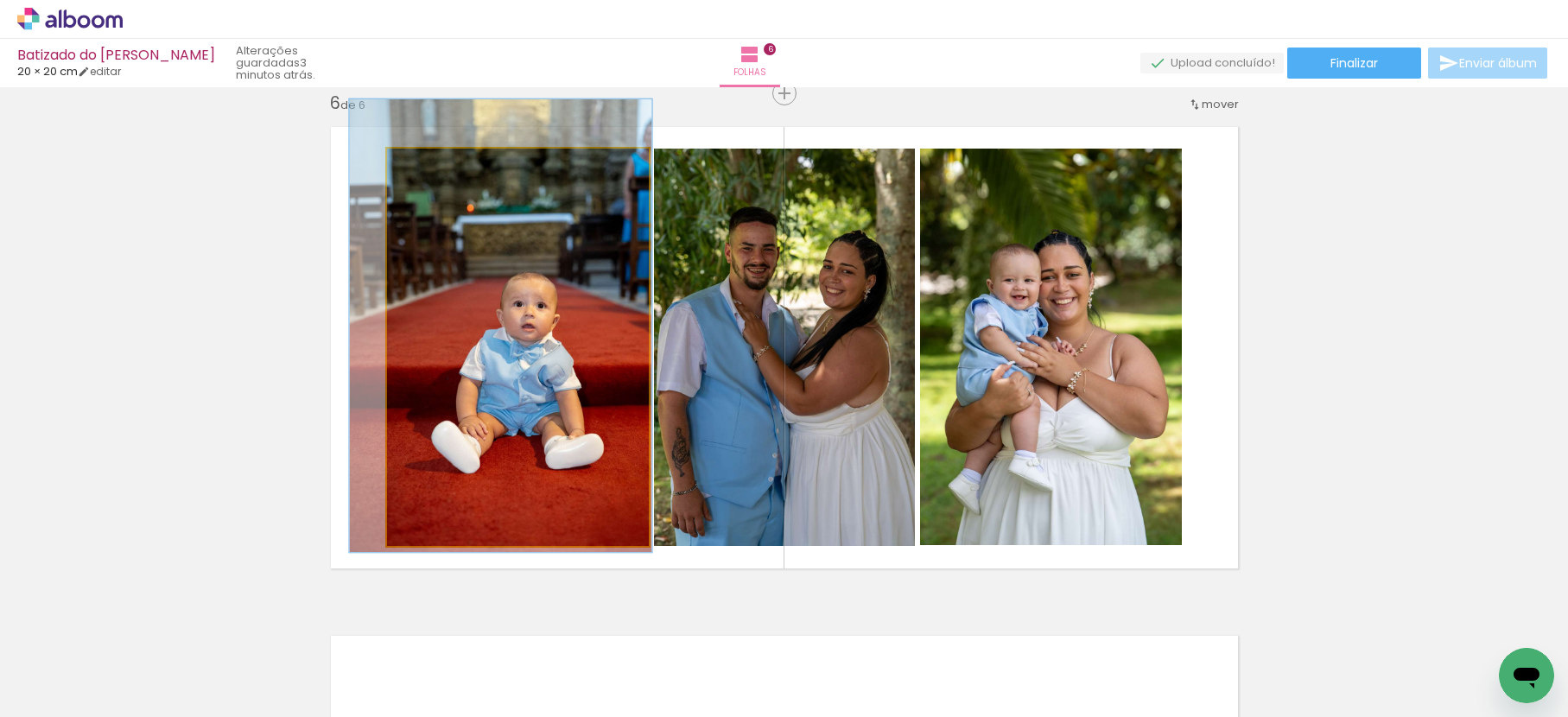
drag, startPoint x: 520, startPoint y: 287, endPoint x: 508, endPoint y: 269, distance: 21.6
